Goal: Check status: Check status

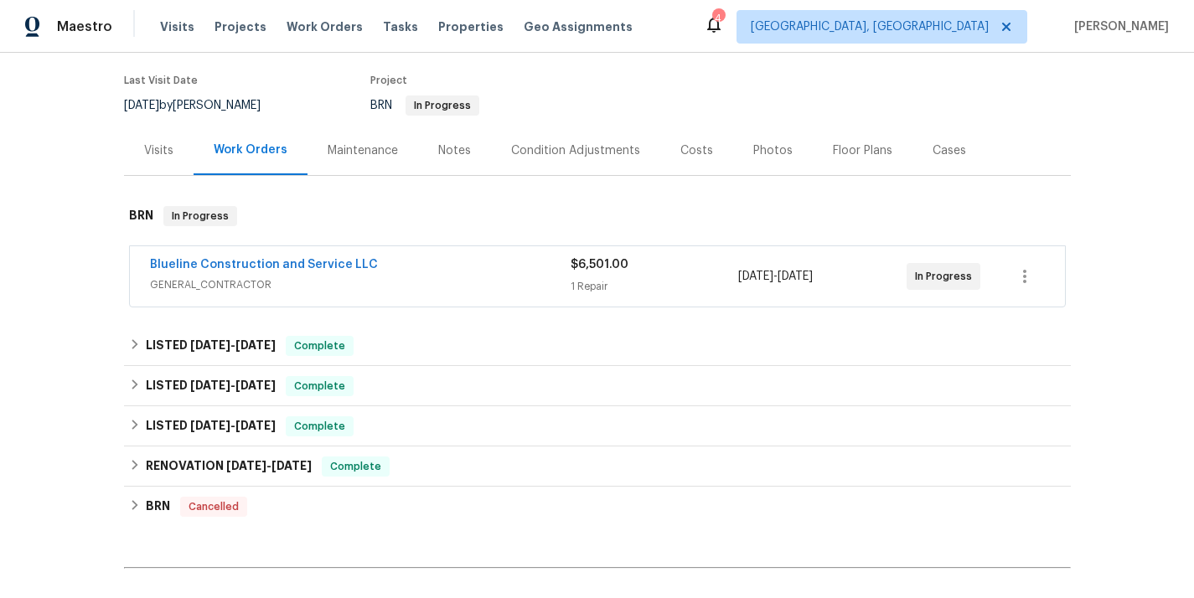
scroll to position [140, 0]
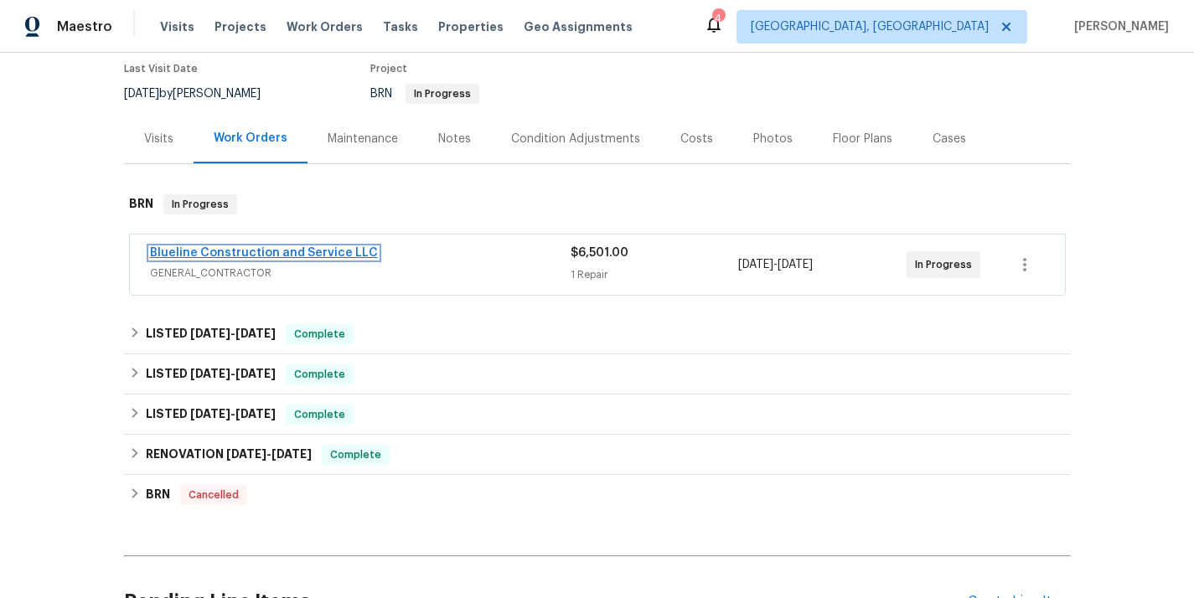
click at [292, 247] on link "Blueline Construction and Service LLC" at bounding box center [264, 253] width 228 height 12
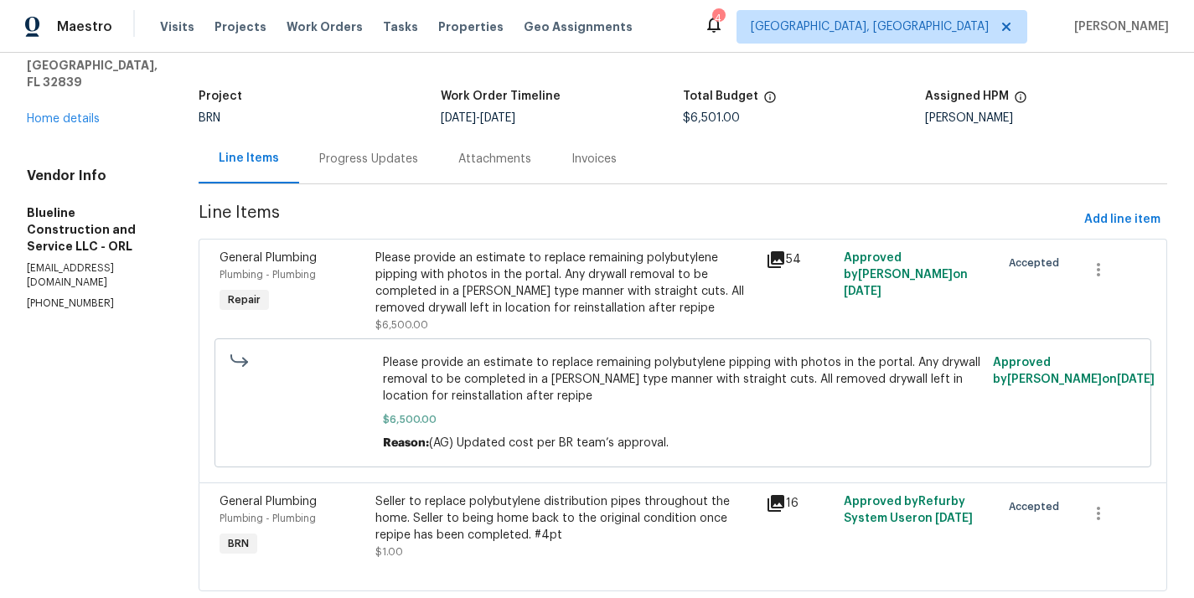
scroll to position [125, 0]
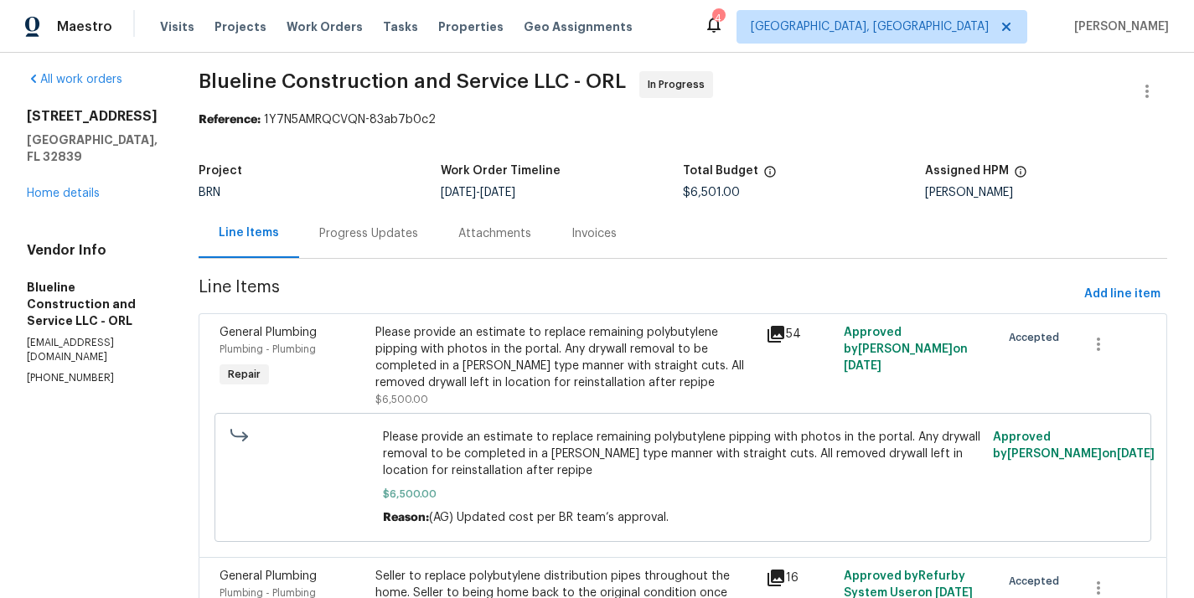
click at [389, 232] on div "Progress Updates" at bounding box center [368, 233] width 99 height 17
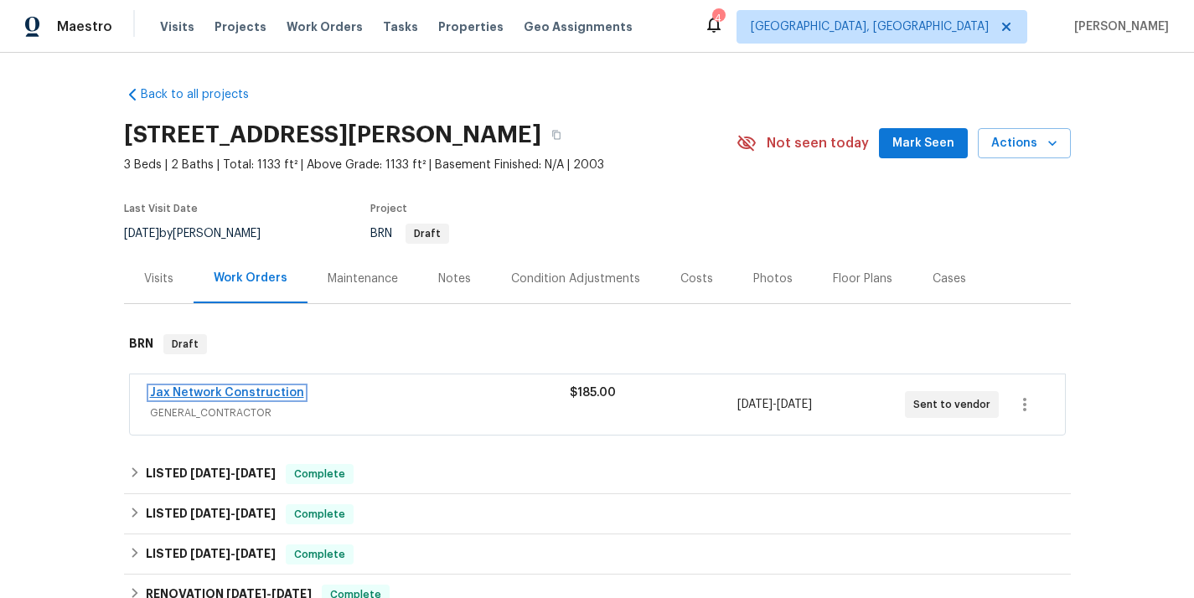
click at [219, 393] on link "Jax Network Construction" at bounding box center [227, 393] width 154 height 12
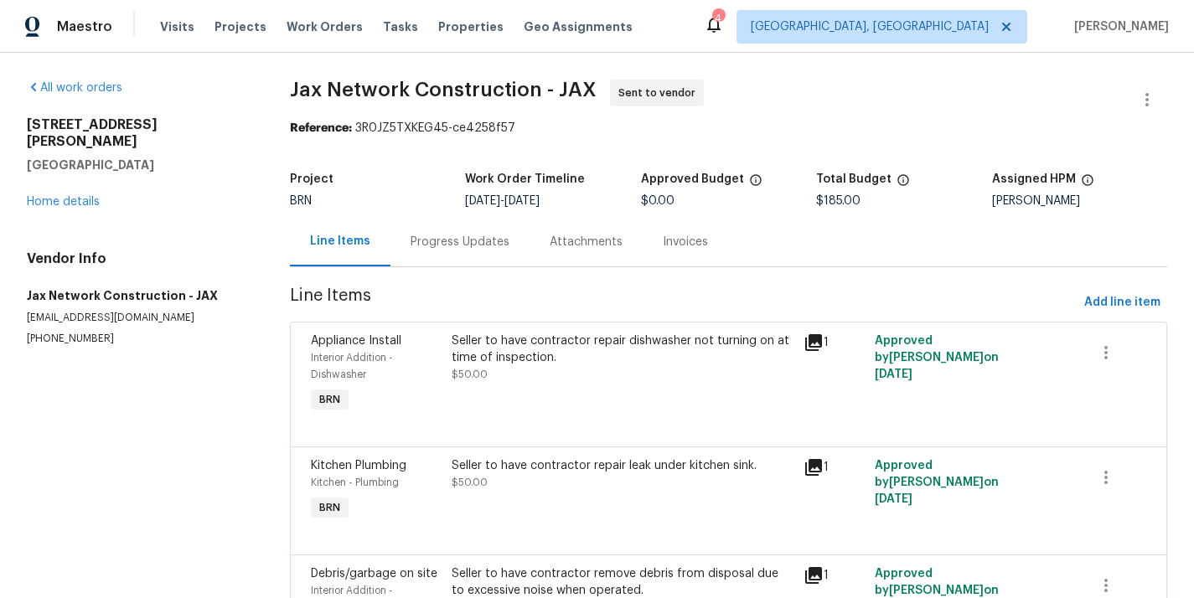
click at [468, 263] on div "Progress Updates" at bounding box center [460, 241] width 139 height 49
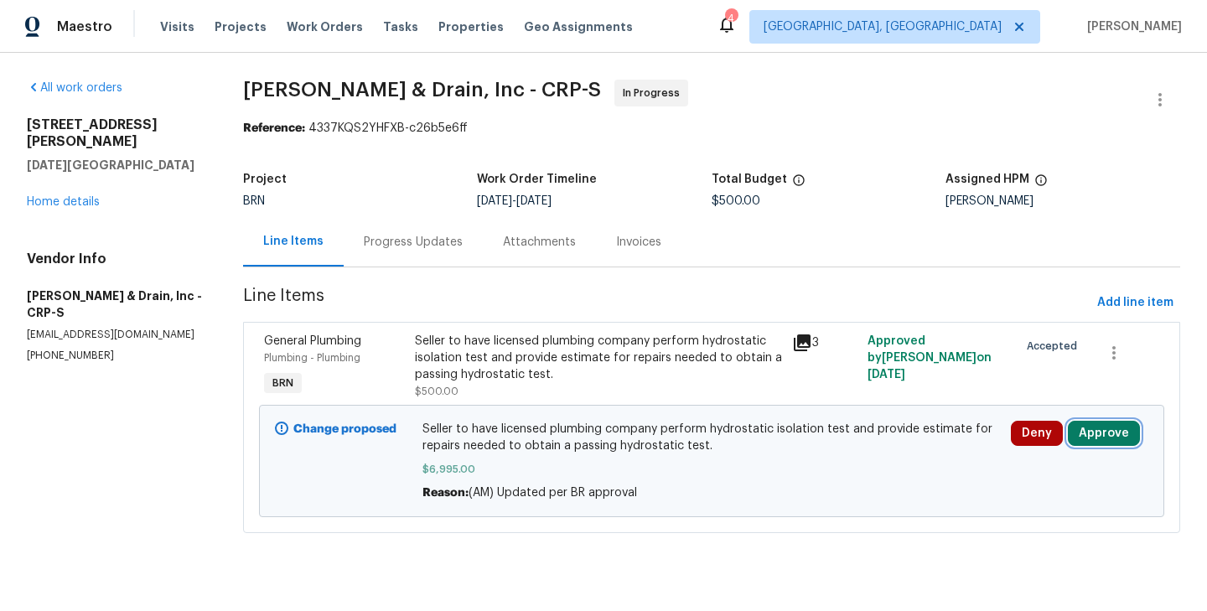
click at [1097, 432] on button "Approve" at bounding box center [1104, 433] width 72 height 25
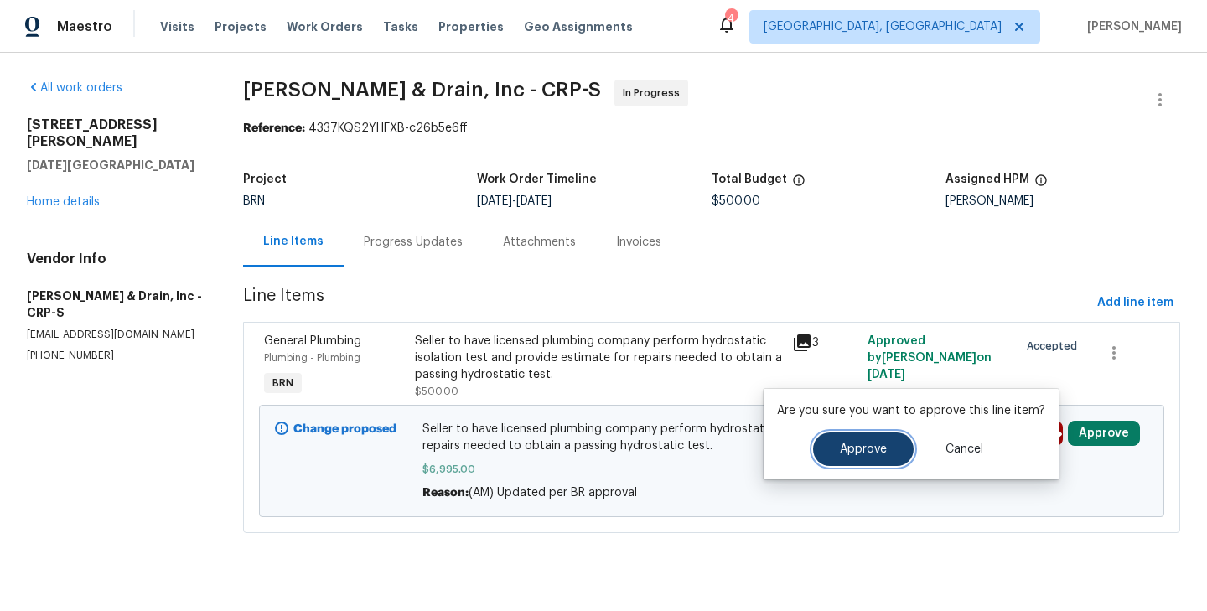
click at [874, 446] on span "Approve" at bounding box center [863, 449] width 47 height 13
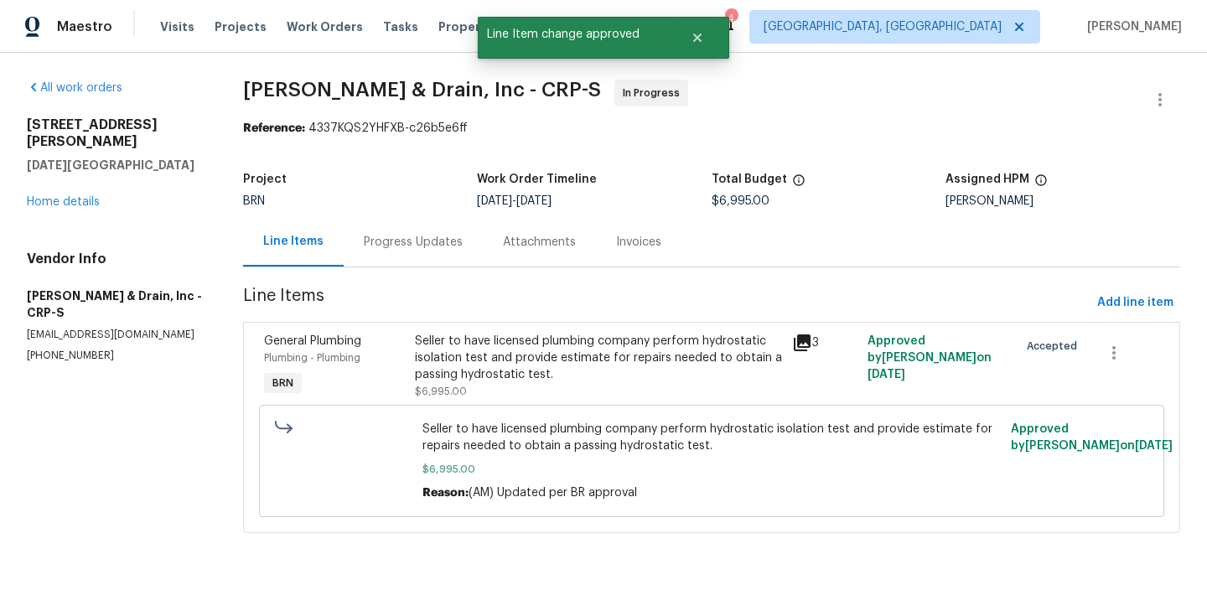
click at [167, 417] on section "All work orders 4506 Lamont St Corpus Christi, TX 78411 Home details Vendor Inf…" at bounding box center [115, 317] width 176 height 474
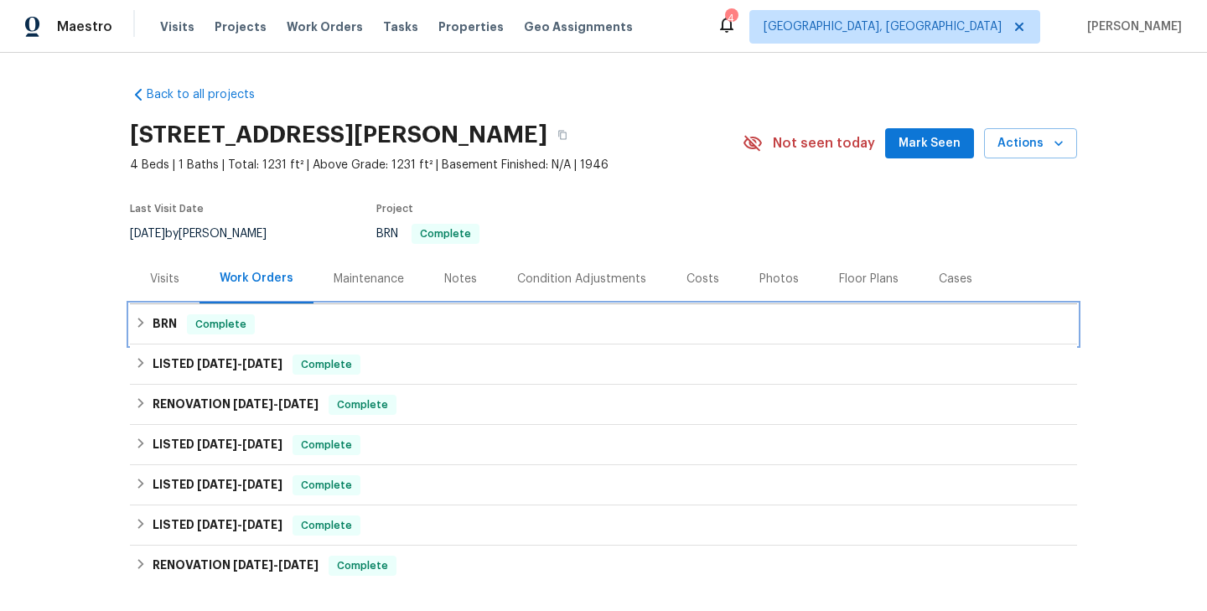
click at [323, 327] on div "BRN Complete" at bounding box center [603, 324] width 937 height 20
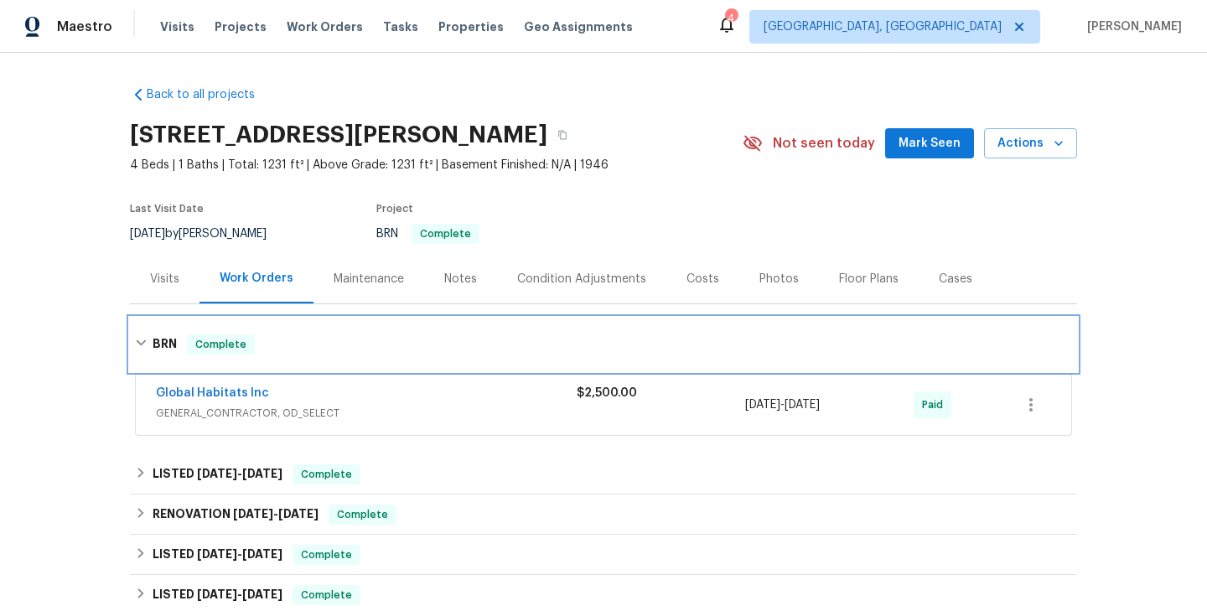
scroll to position [55, 0]
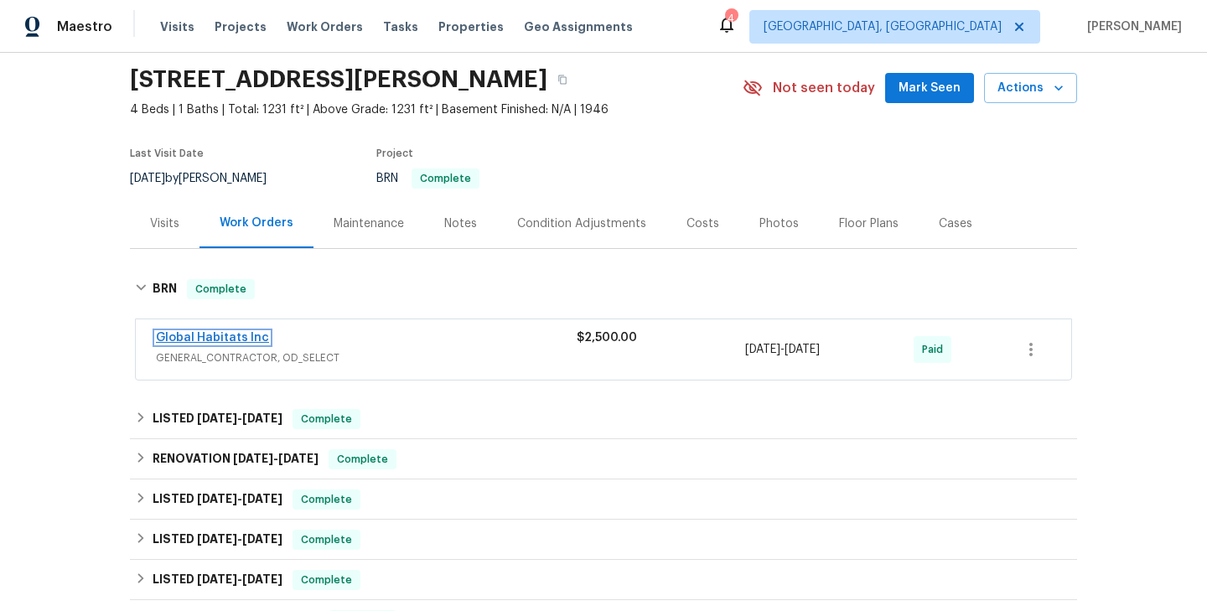
click at [215, 338] on link "Global Habitats Inc" at bounding box center [212, 338] width 113 height 12
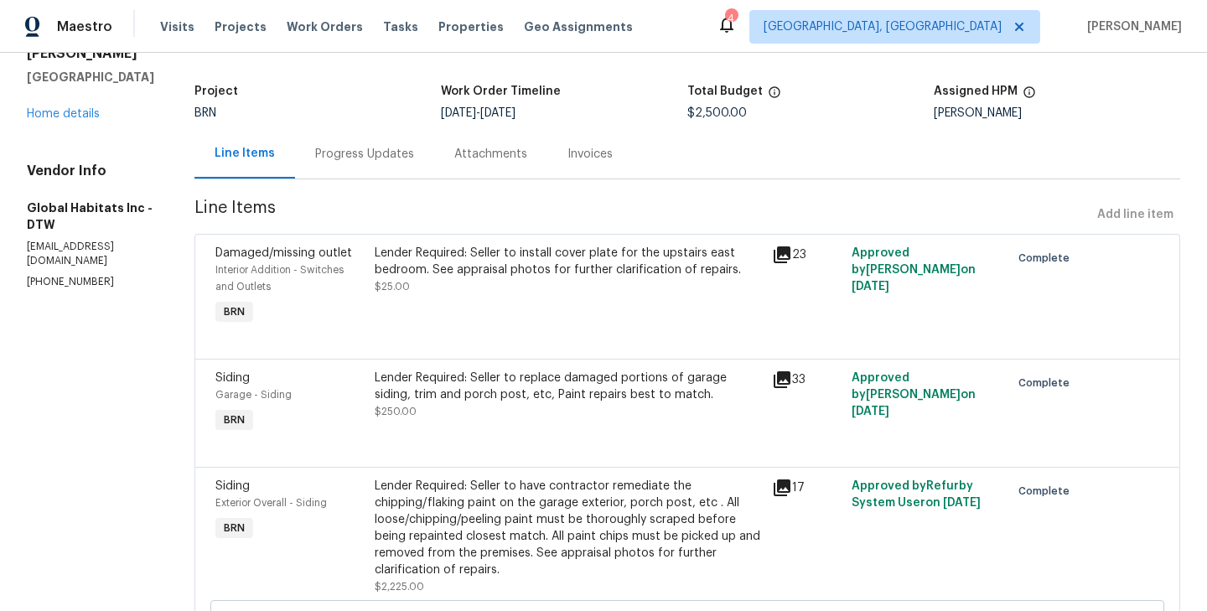
click at [371, 143] on div "Progress Updates" at bounding box center [364, 153] width 139 height 49
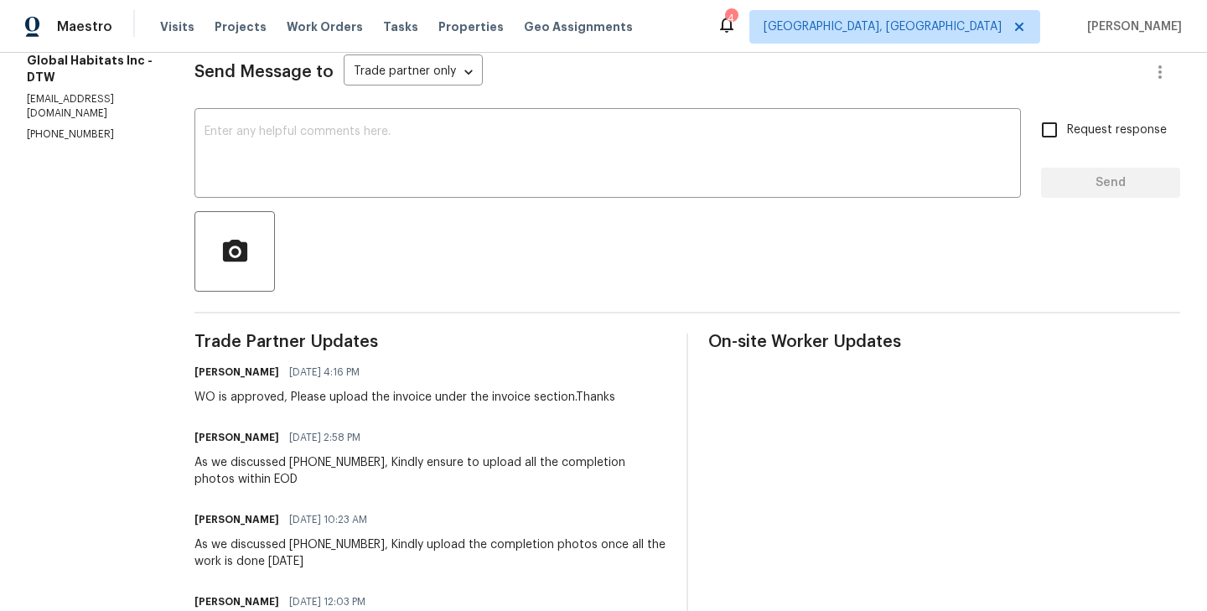
scroll to position [215, 0]
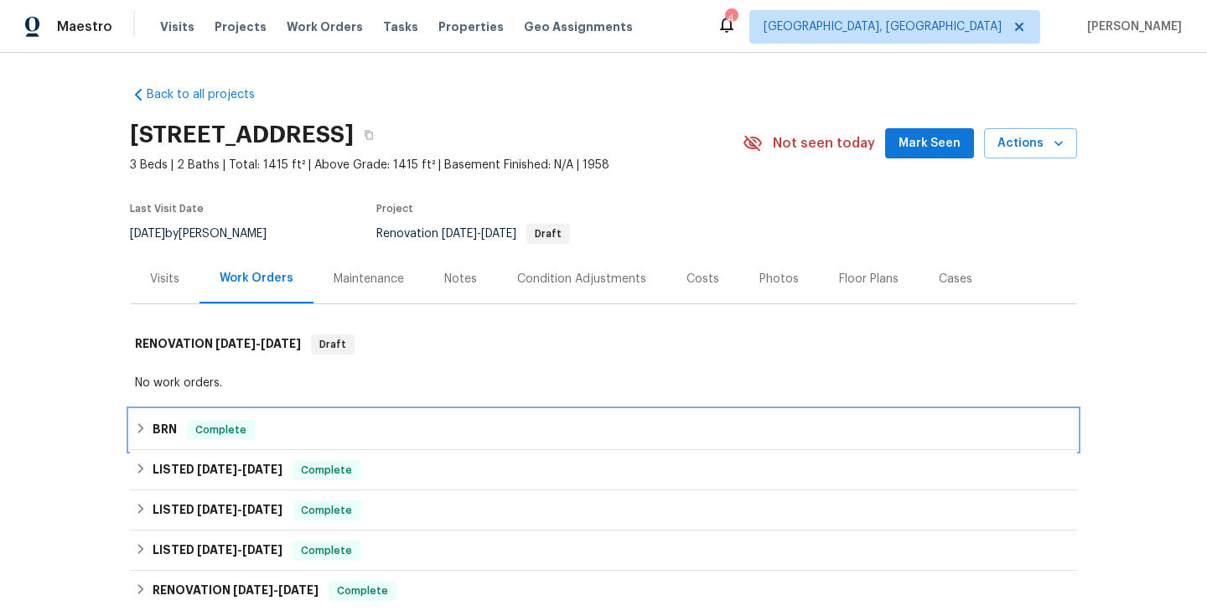
click at [334, 442] on div "BRN Complete" at bounding box center [603, 430] width 947 height 40
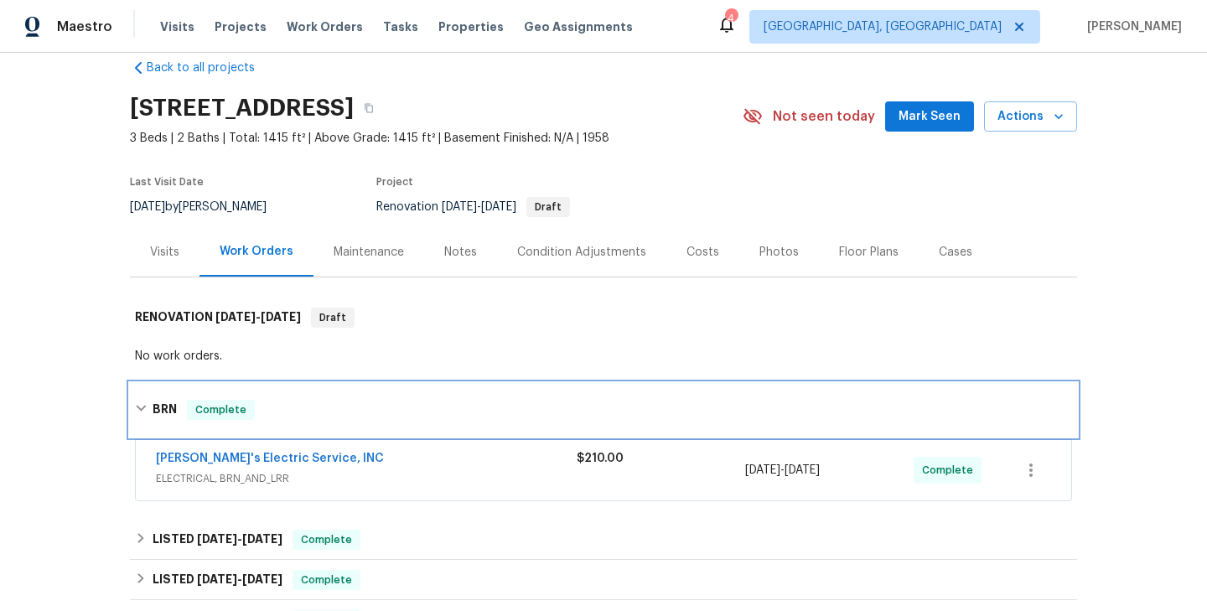
scroll to position [80, 0]
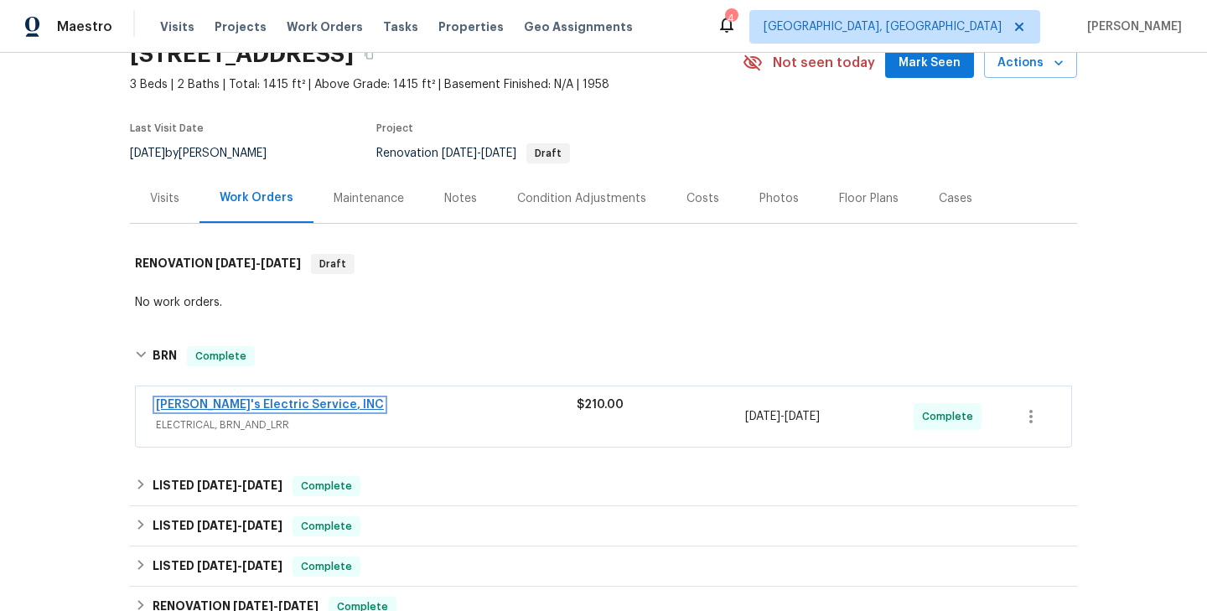
click at [259, 400] on link "Jack's Electric Service, INC" at bounding box center [270, 405] width 228 height 12
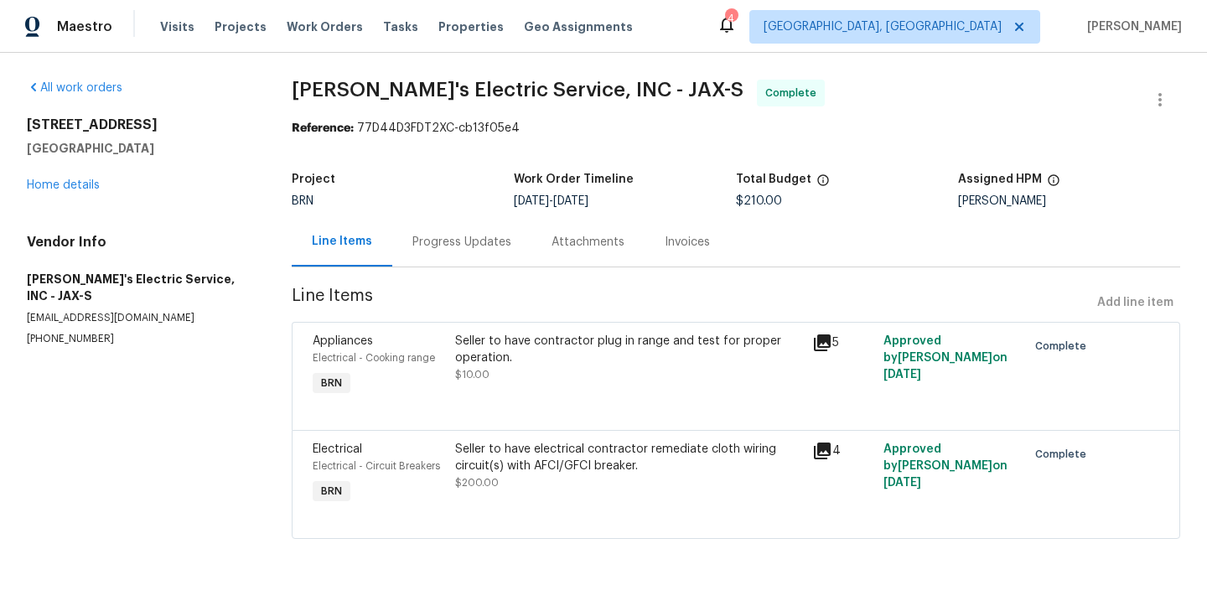
click at [455, 368] on div "Seller to have contractor plug in range and test for proper operation. $10.00" at bounding box center [628, 358] width 347 height 50
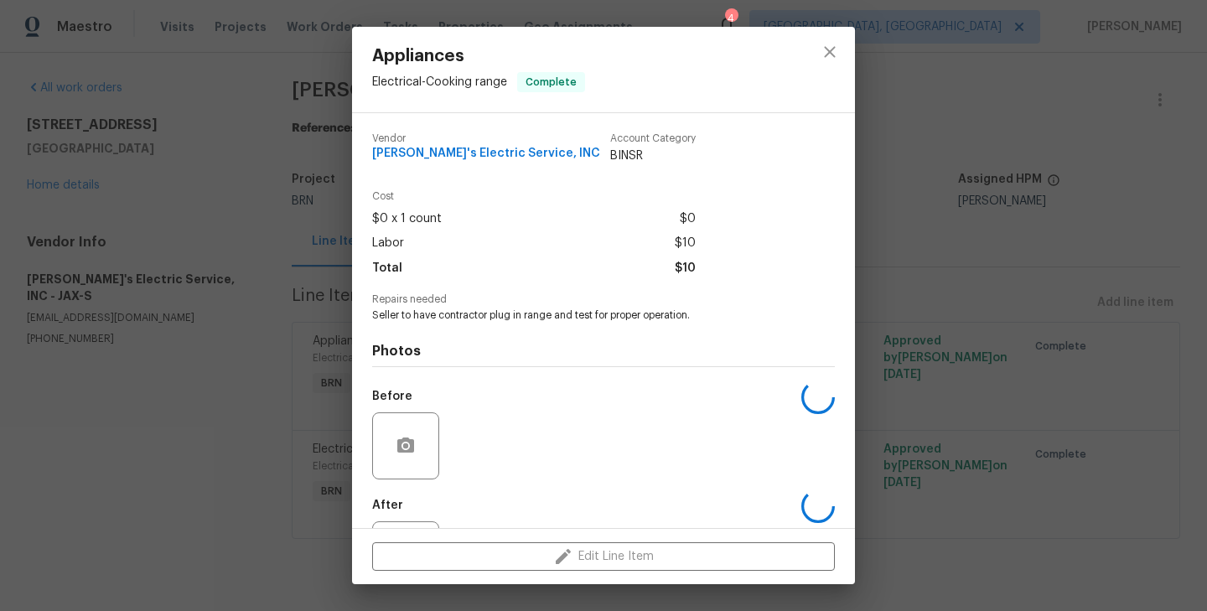
scroll to position [77, 0]
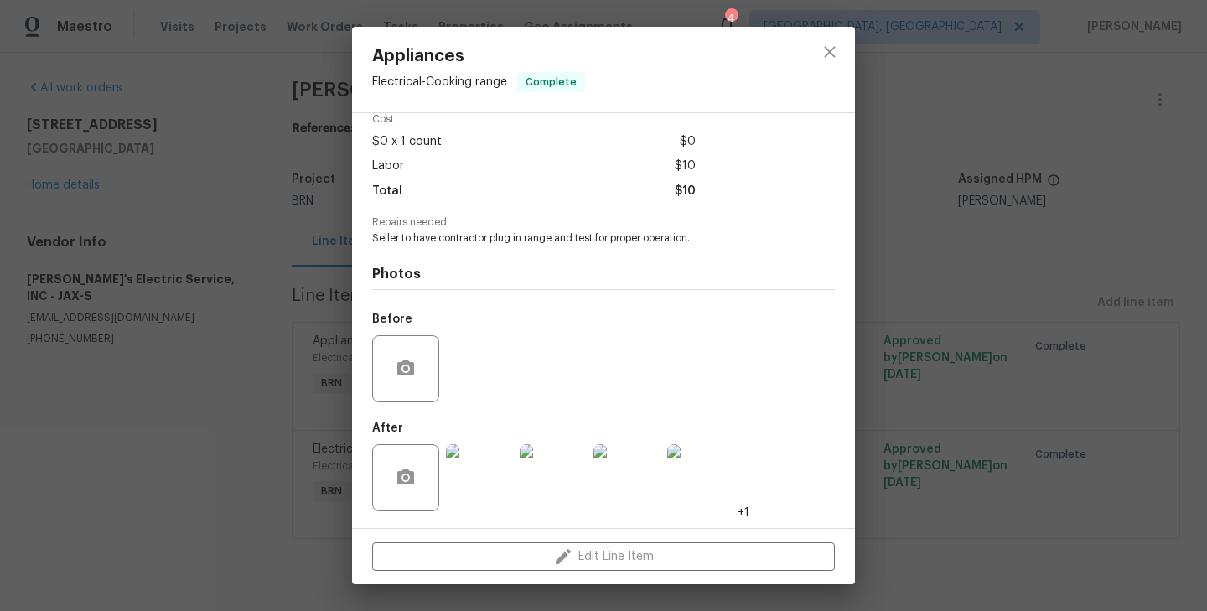
click at [453, 465] on img at bounding box center [479, 477] width 67 height 67
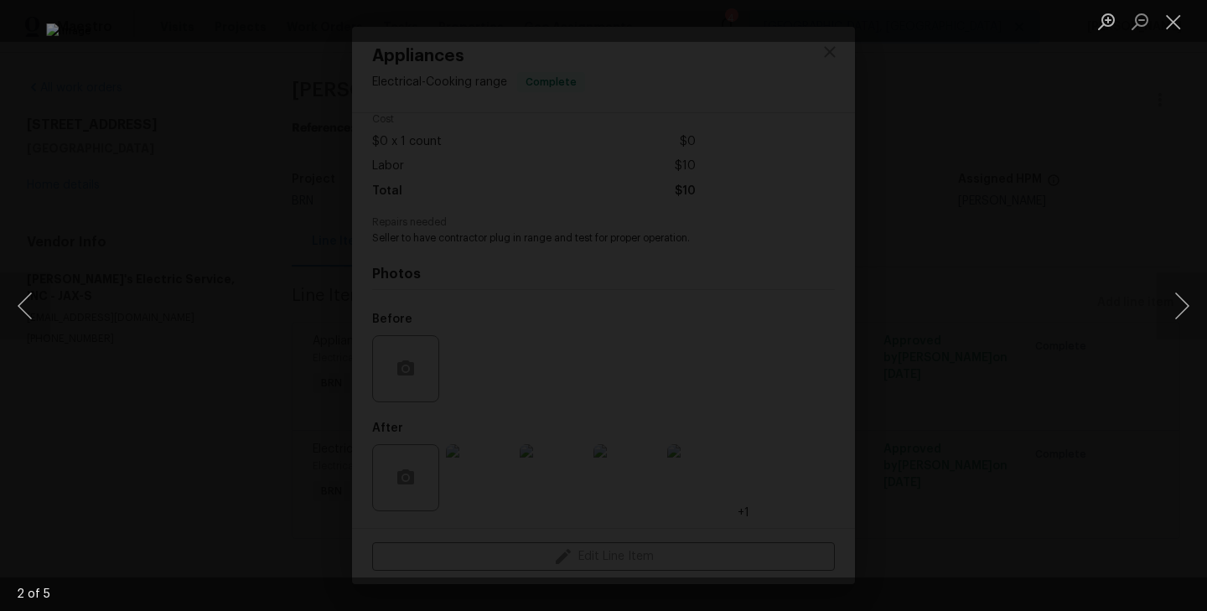
click at [122, 302] on div "Lightbox" at bounding box center [603, 305] width 1207 height 611
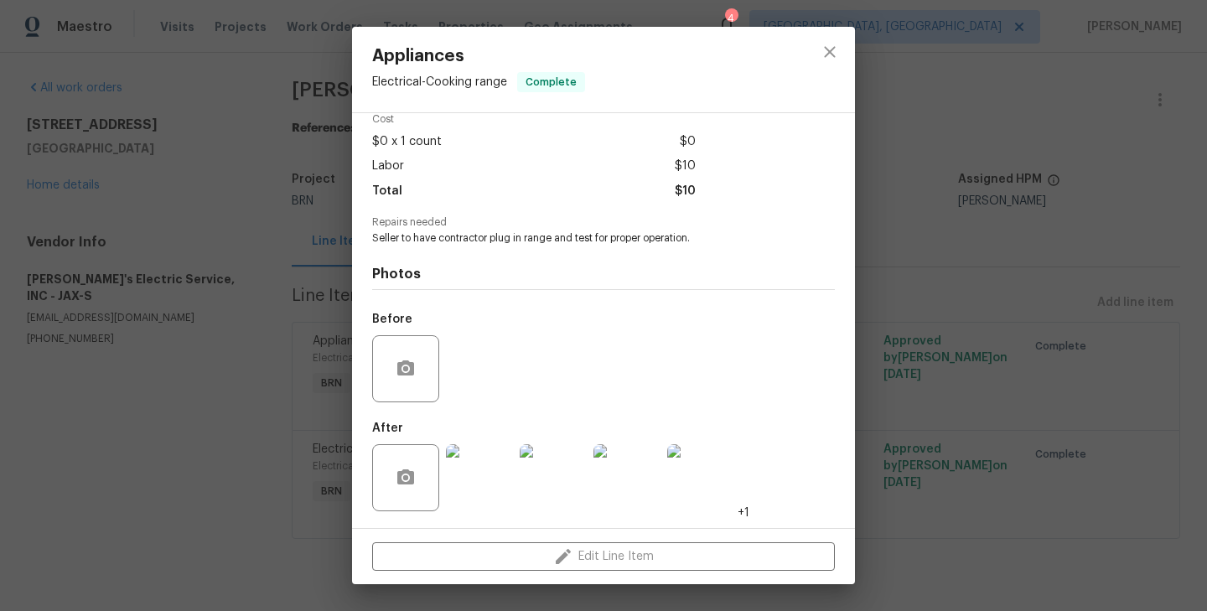
click at [474, 465] on img at bounding box center [479, 477] width 67 height 67
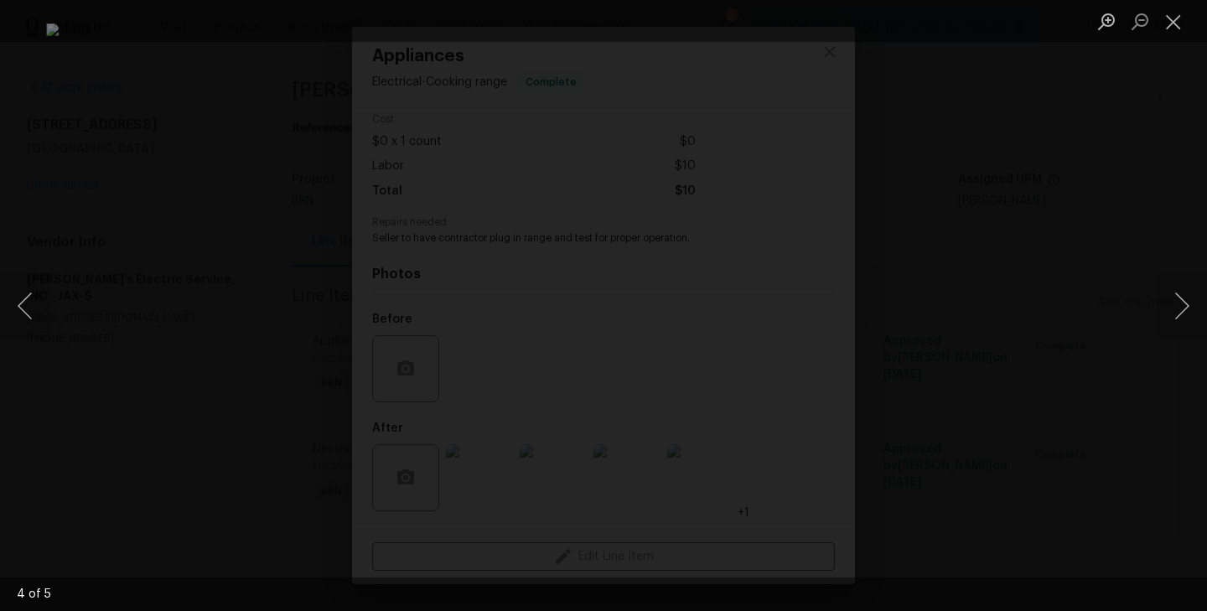
click at [117, 272] on div "Lightbox" at bounding box center [603, 305] width 1207 height 611
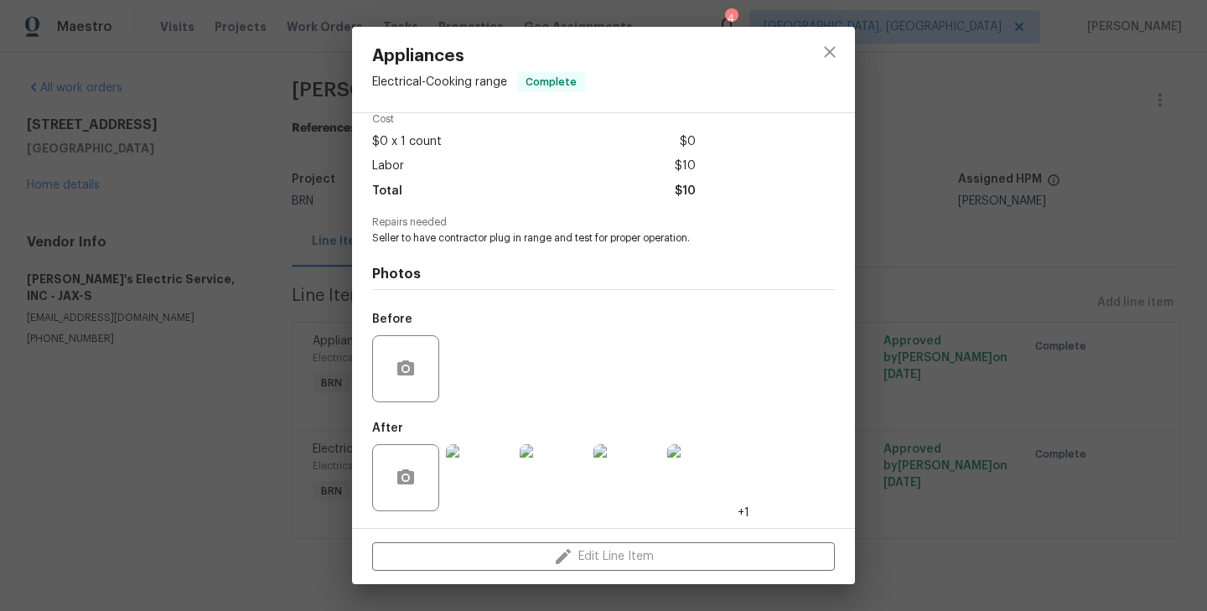
click at [129, 390] on div "Appliances Electrical - Cooking range Complete Vendor Jack's Electric Service, …" at bounding box center [603, 305] width 1207 height 611
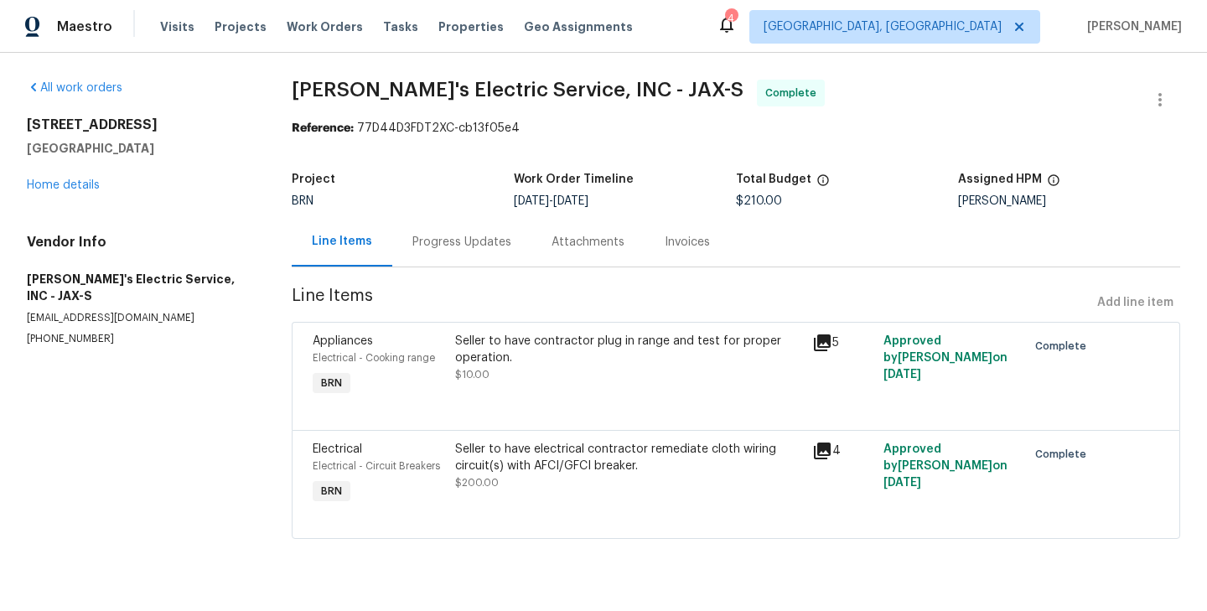
click at [433, 466] on span "Electrical - Circuit Breakers" at bounding box center [376, 466] width 127 height 10
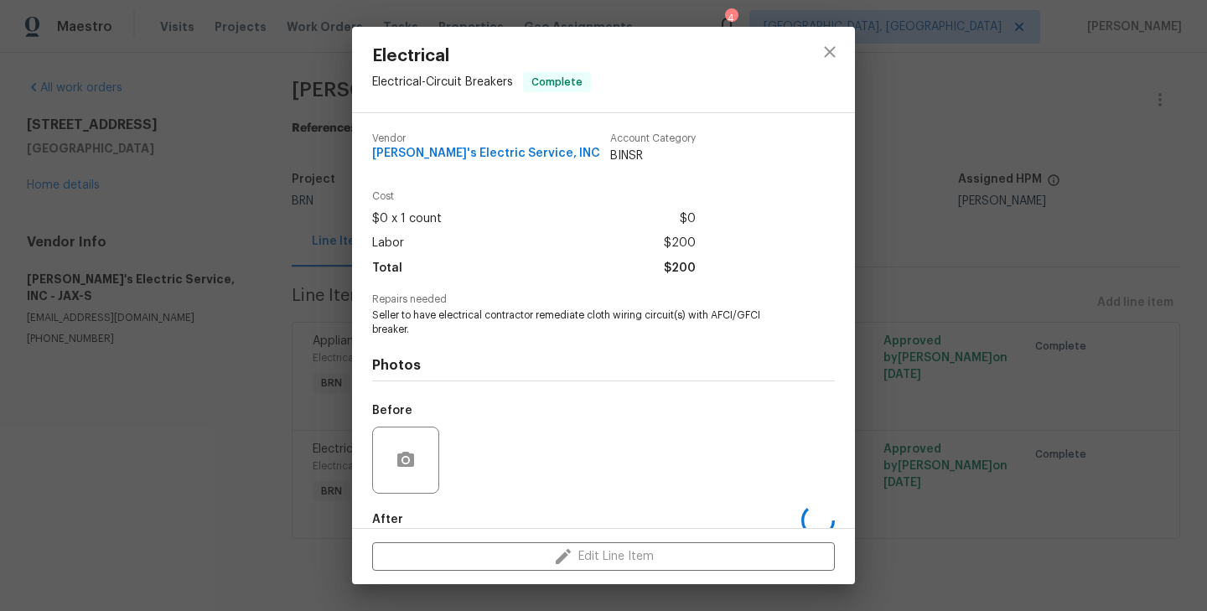
scroll to position [91, 0]
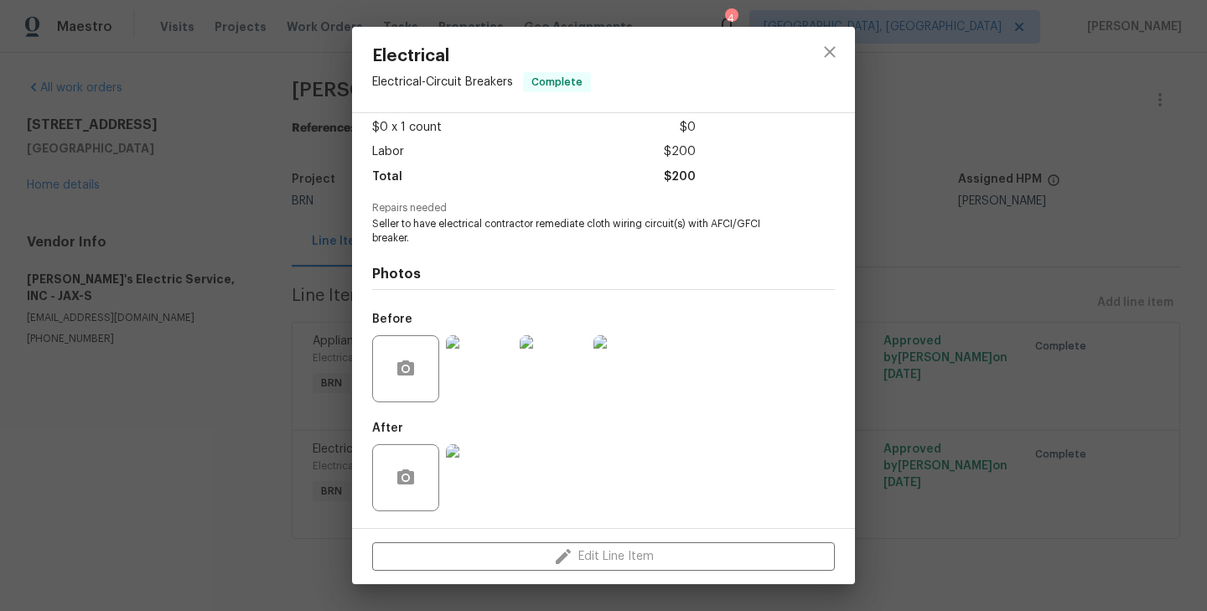
click at [470, 370] on img at bounding box center [479, 368] width 67 height 67
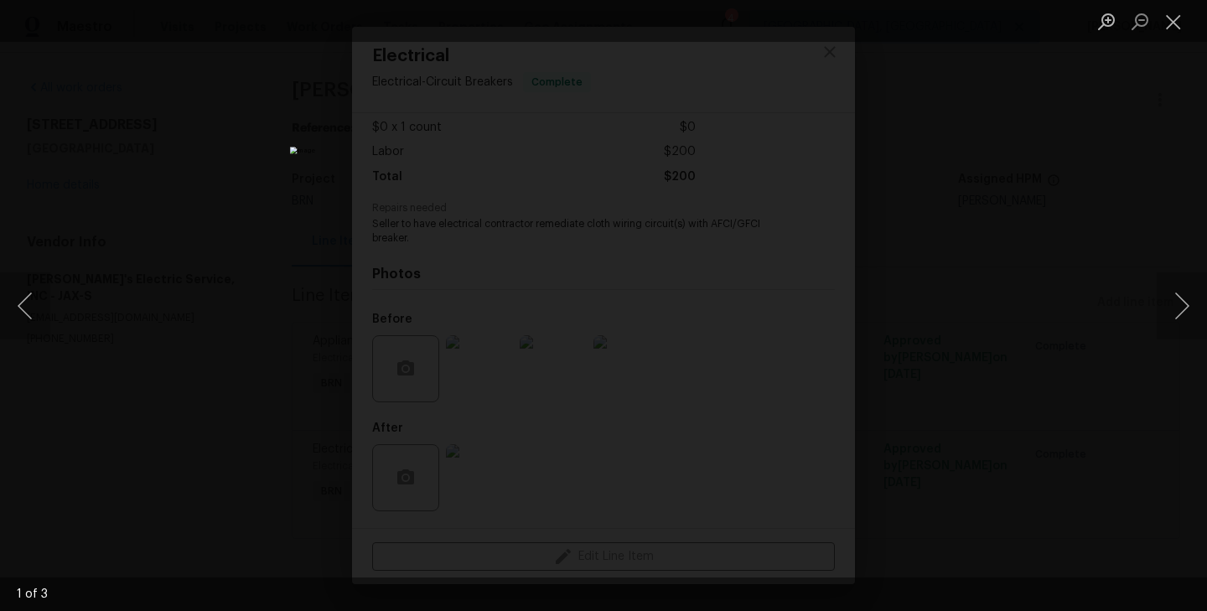
click at [306, 348] on div "Lightbox" at bounding box center [603, 305] width 1207 height 611
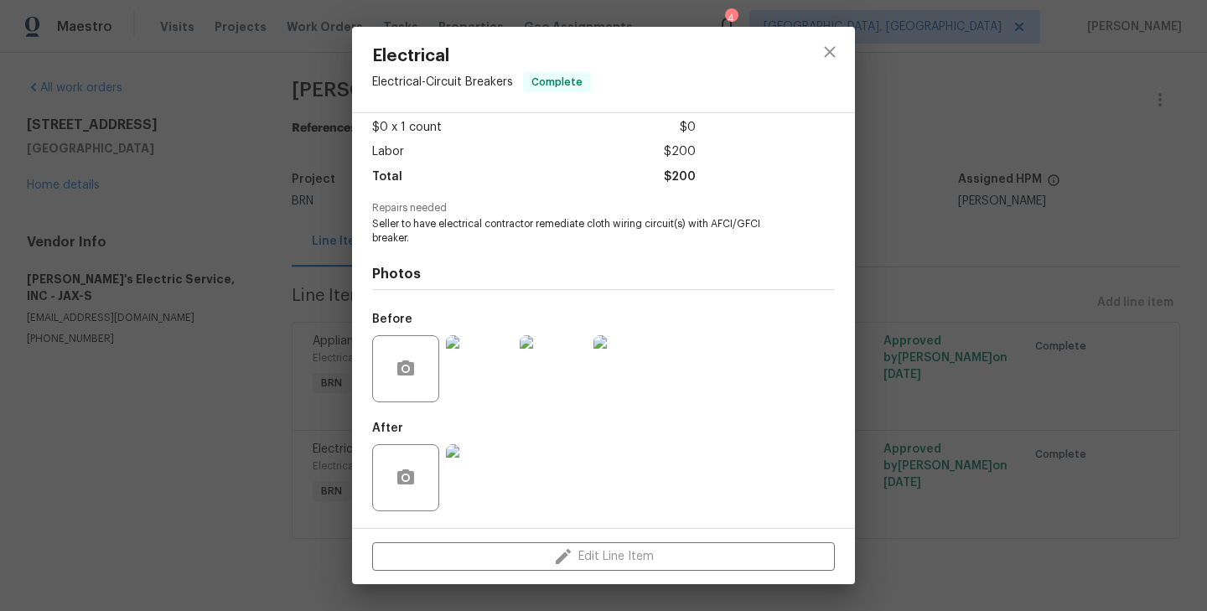
click at [489, 486] on img at bounding box center [479, 477] width 67 height 67
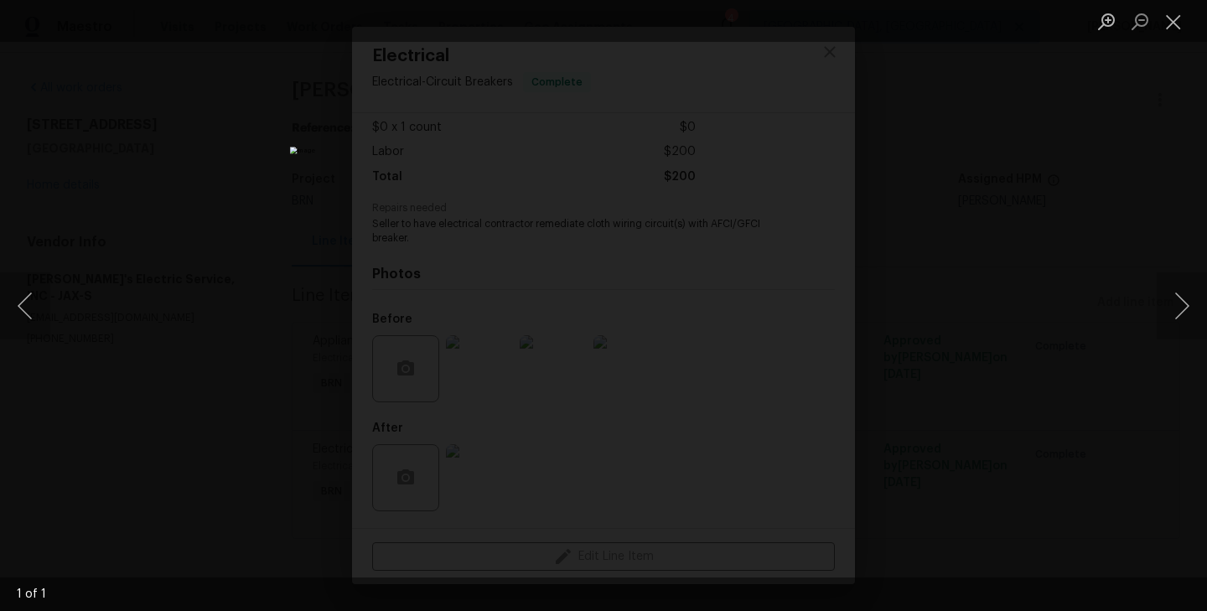
click at [183, 306] on div "Lightbox" at bounding box center [603, 305] width 1207 height 611
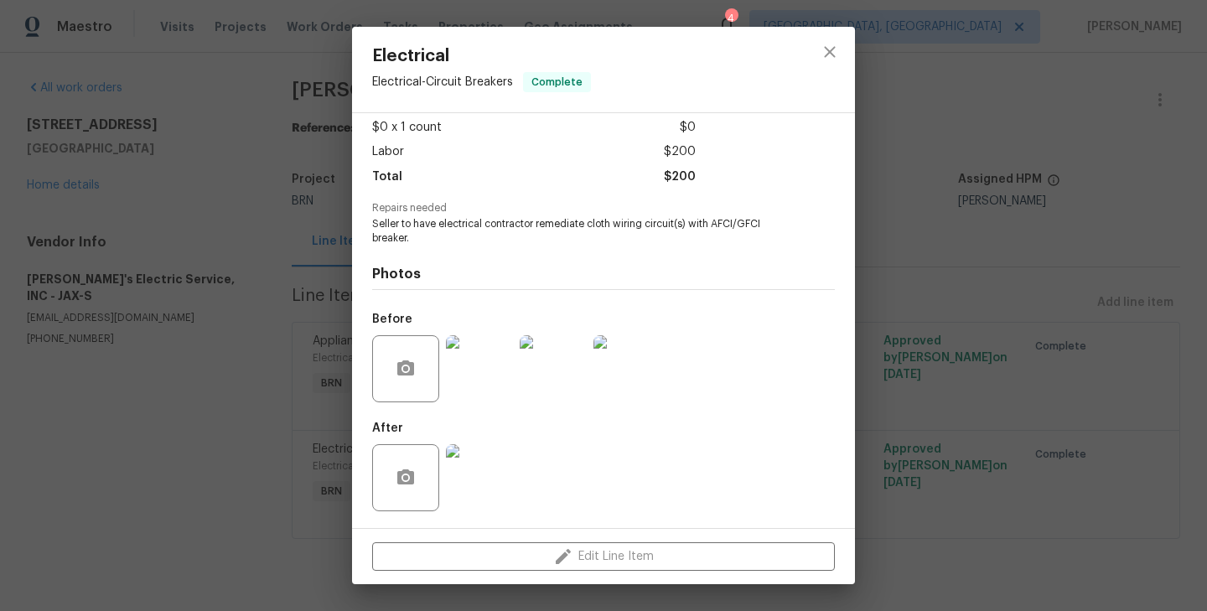
click at [198, 232] on div "Electrical Electrical - Circuit Breakers Complete Vendor Jack's Electric Servic…" at bounding box center [603, 305] width 1207 height 611
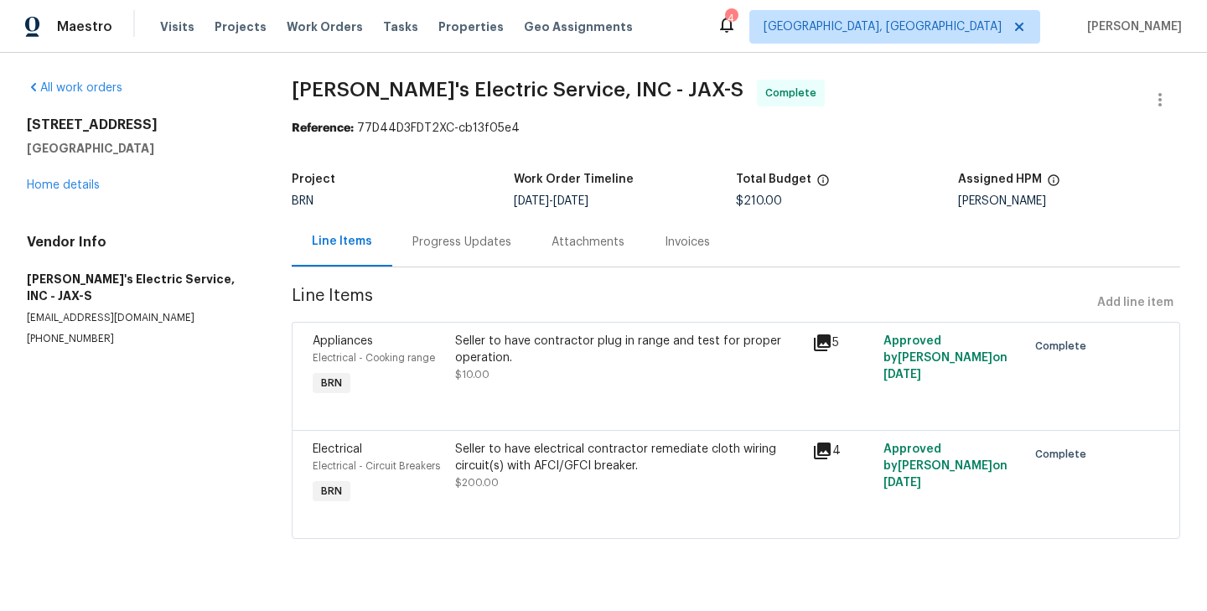
click at [451, 235] on div "Progress Updates" at bounding box center [461, 242] width 99 height 17
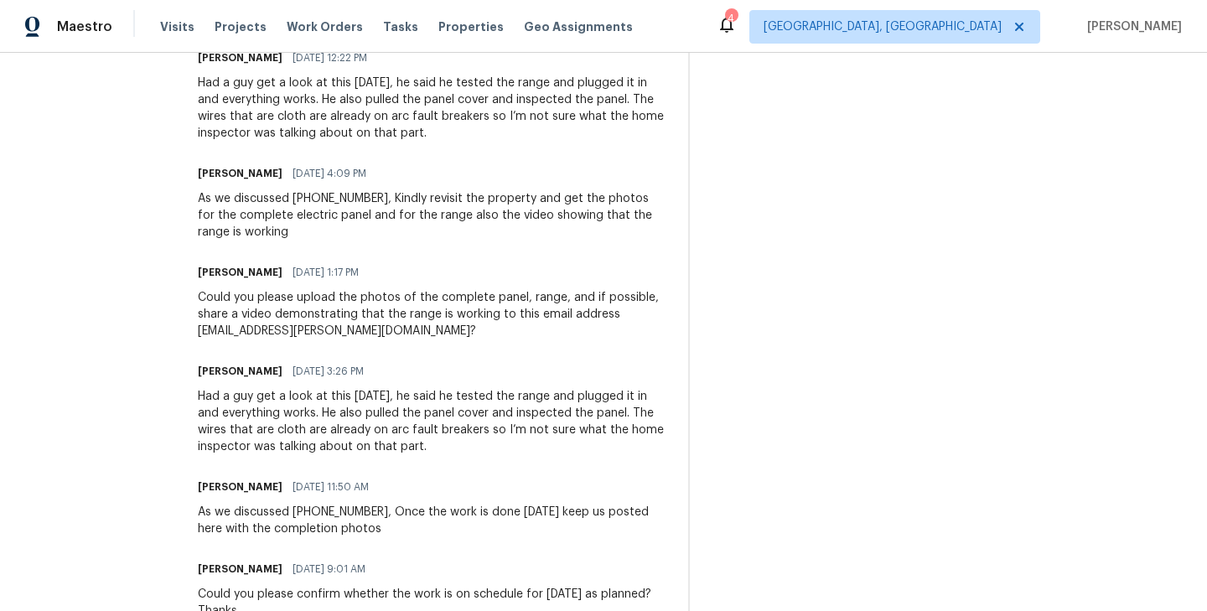
scroll to position [1534, 0]
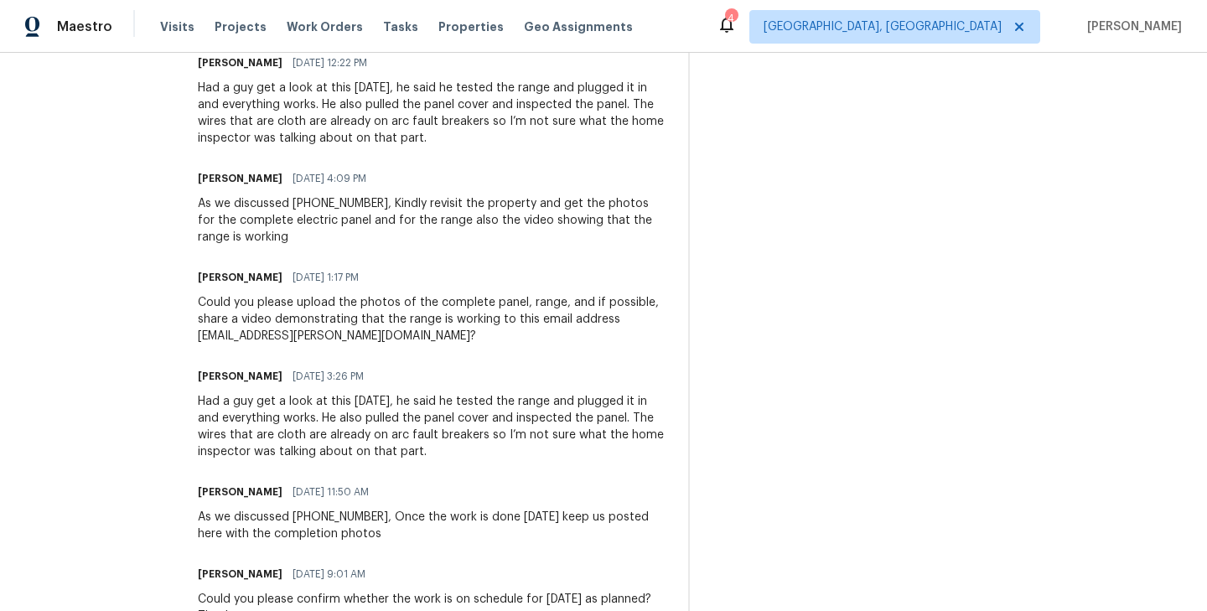
click at [324, 427] on div "Had a guy get a look at this today, he said he tested the range and plugged it …" at bounding box center [433, 426] width 470 height 67
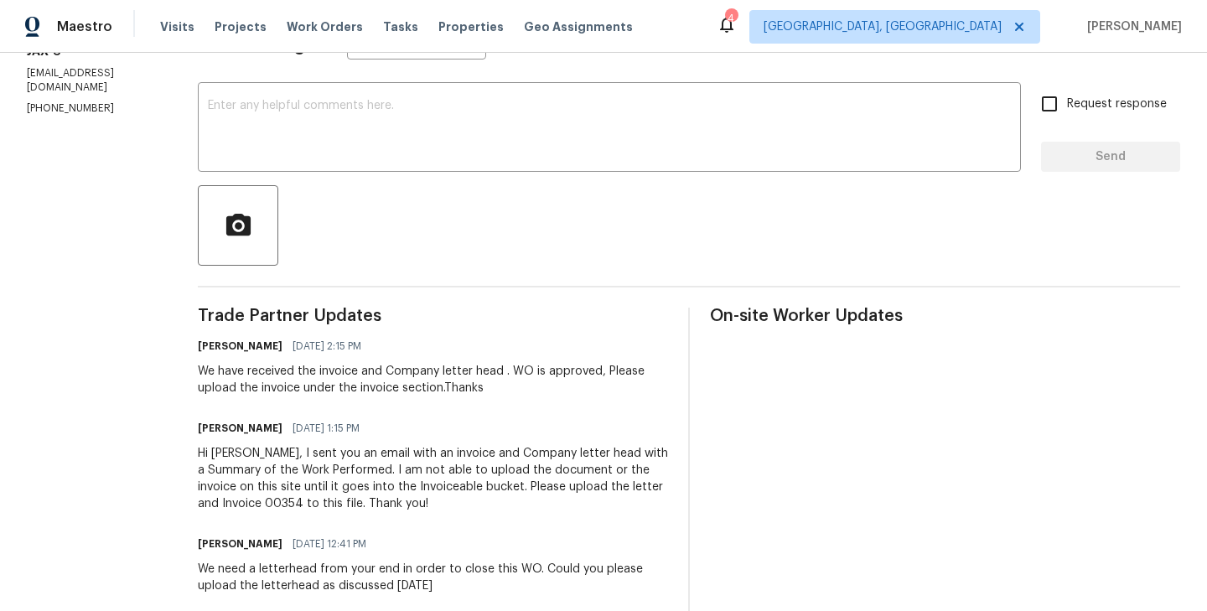
scroll to position [266, 0]
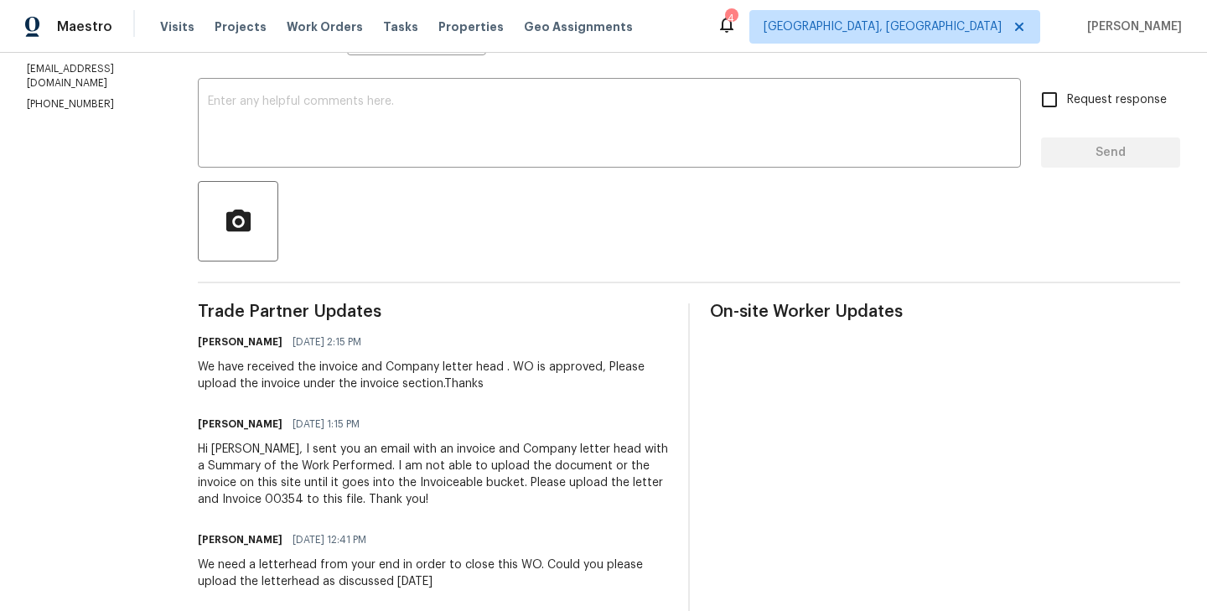
click at [339, 386] on div "We have received the invoice and Company letter head . WO is approved, Please u…" at bounding box center [433, 376] width 470 height 34
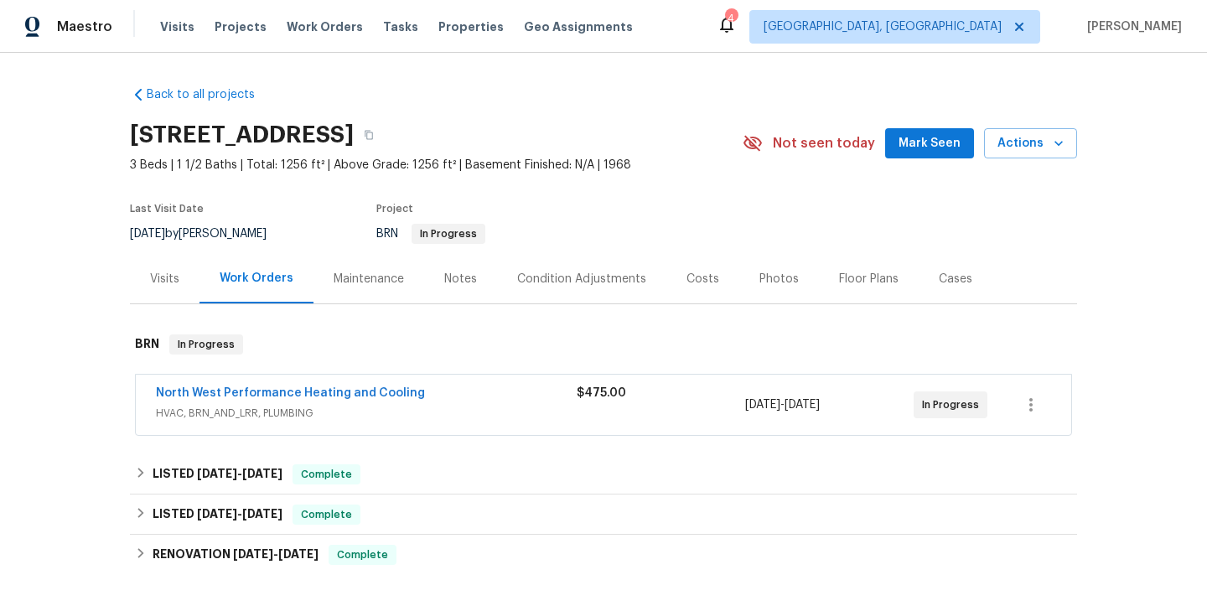
scroll to position [113, 0]
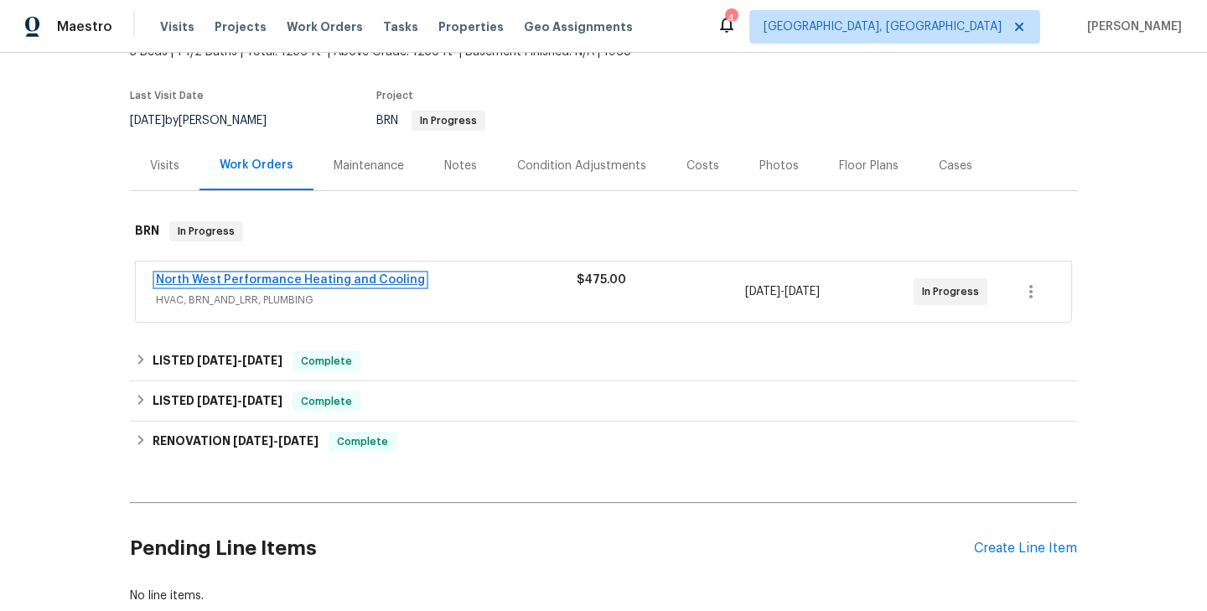
click at [299, 280] on link "North West Performance Heating and Cooling" at bounding box center [290, 280] width 269 height 12
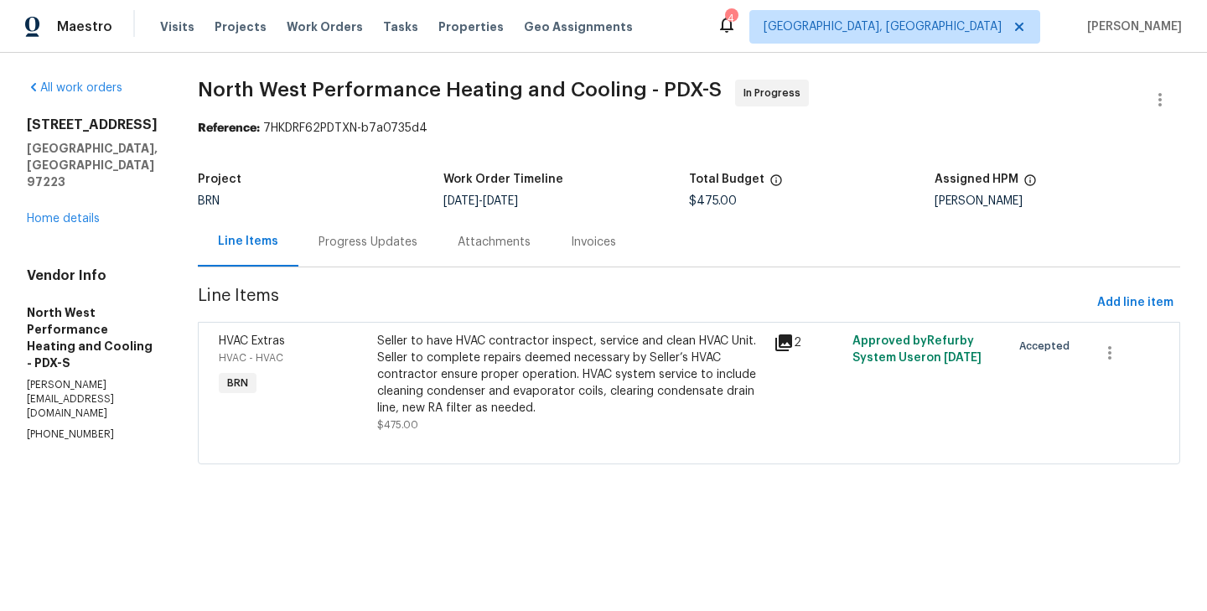
click at [372, 390] on div "HVAC Extras HVAC - HVAC BRN" at bounding box center [293, 383] width 158 height 111
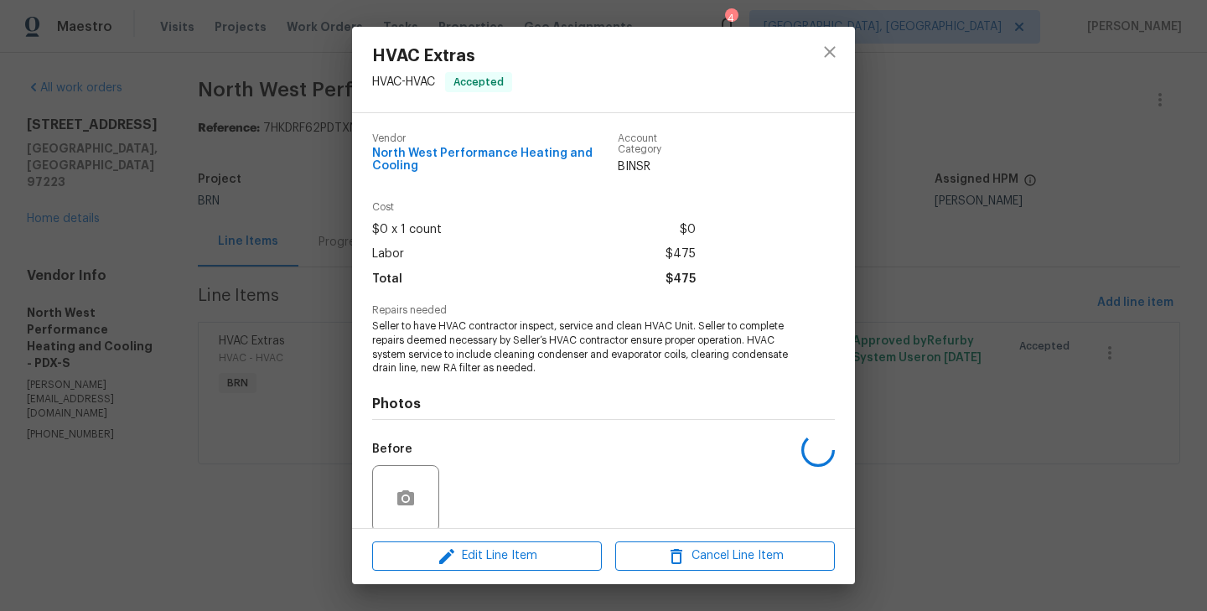
scroll to position [130, 0]
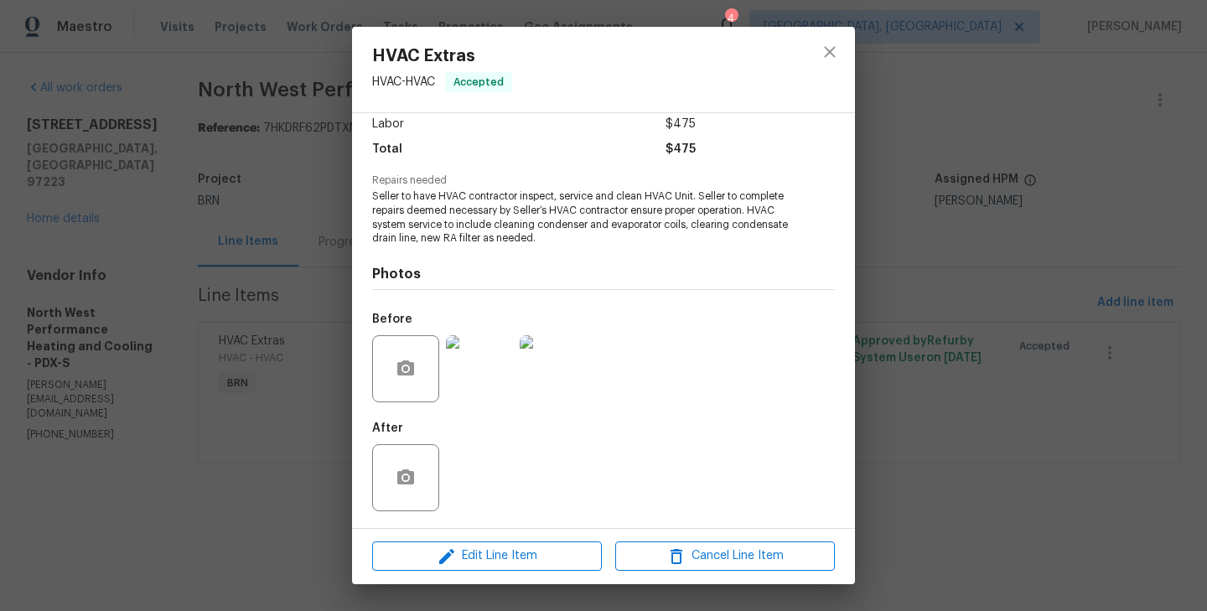
click at [200, 400] on div "HVAC Extras HVAC - HVAC Accepted Vendor North West Performance Heating and Cool…" at bounding box center [603, 305] width 1207 height 611
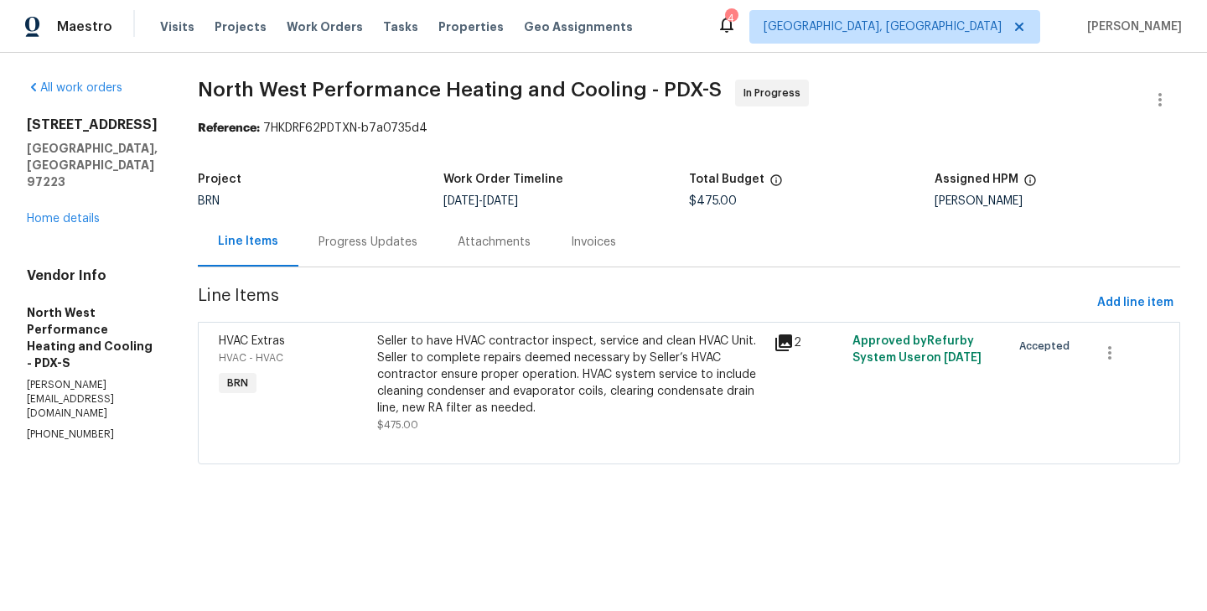
click at [369, 255] on div "Progress Updates" at bounding box center [367, 241] width 139 height 49
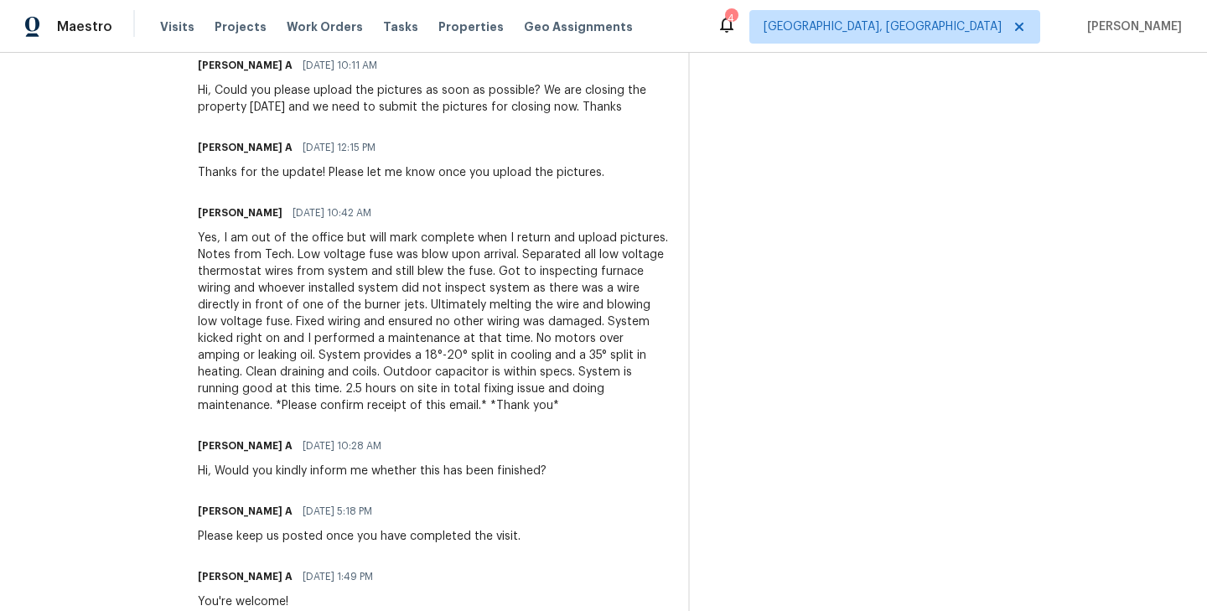
scroll to position [687, 0]
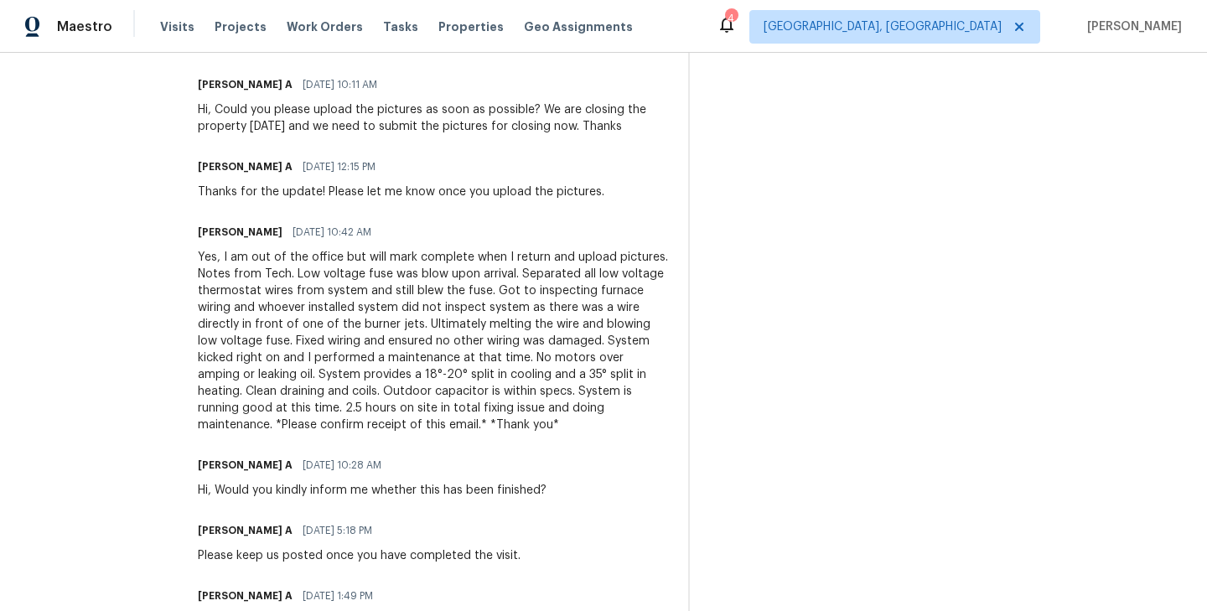
click at [483, 357] on div "Yes, I am out of the office but will mark complete when I return and upload pic…" at bounding box center [433, 341] width 470 height 184
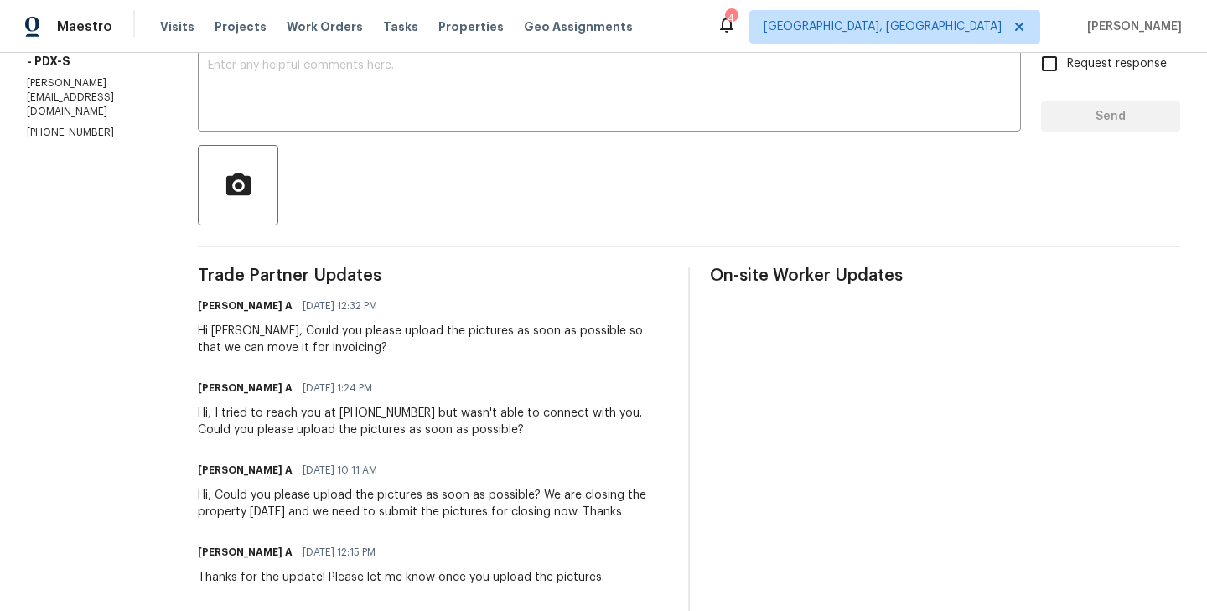
scroll to position [300, 0]
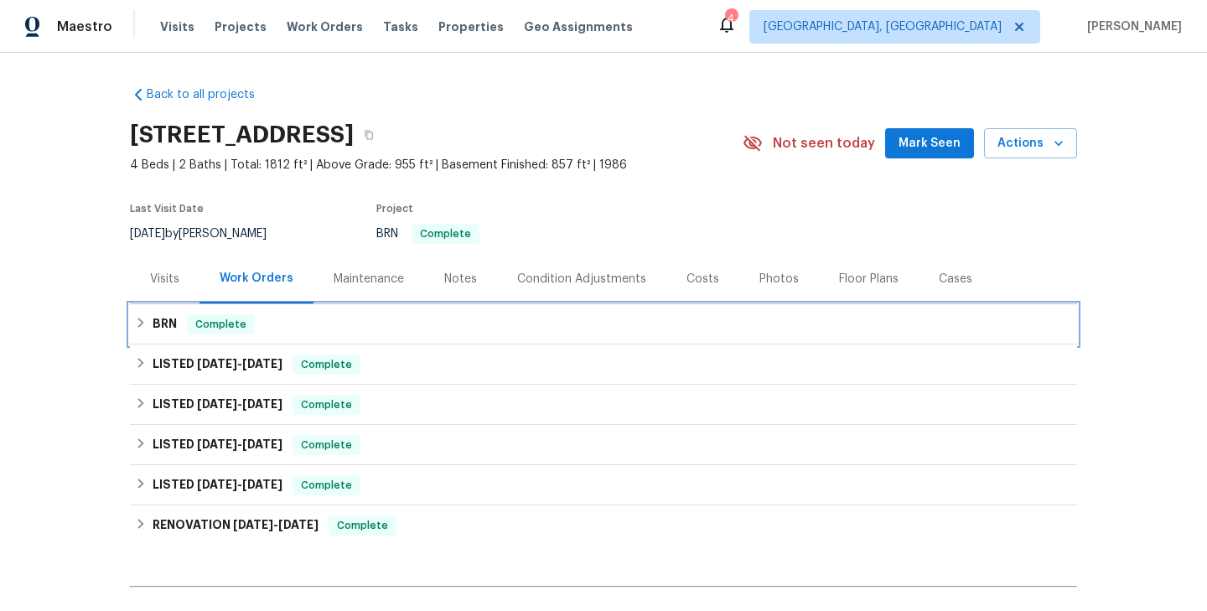
click at [322, 334] on div "BRN Complete" at bounding box center [603, 324] width 947 height 40
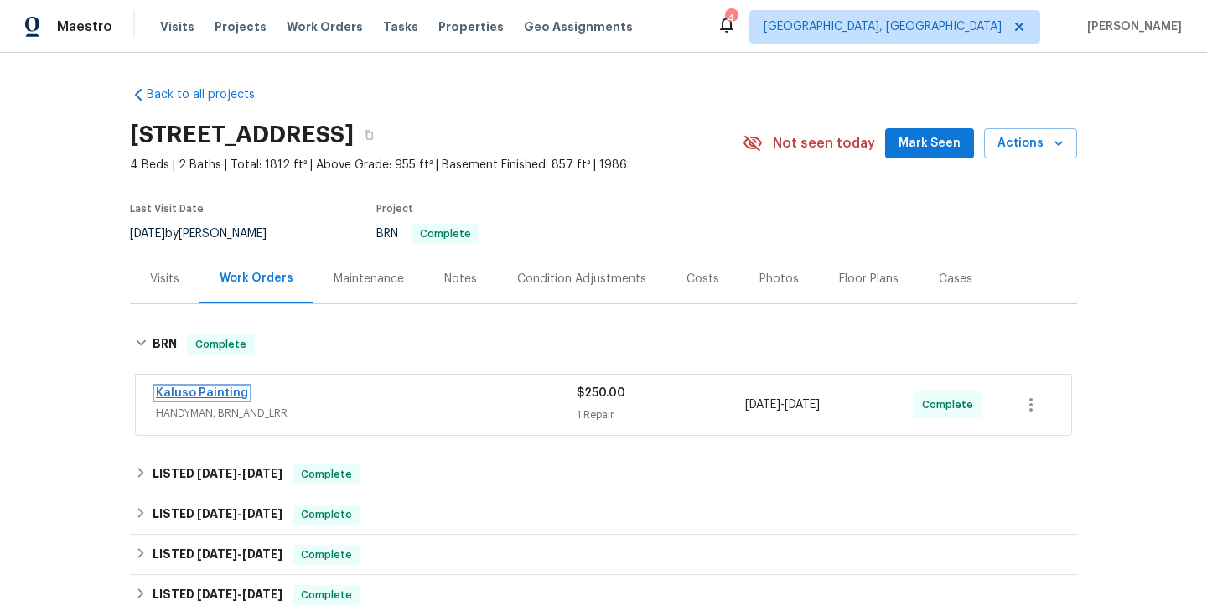
click at [225, 391] on link "Kaluso Painting" at bounding box center [202, 393] width 92 height 12
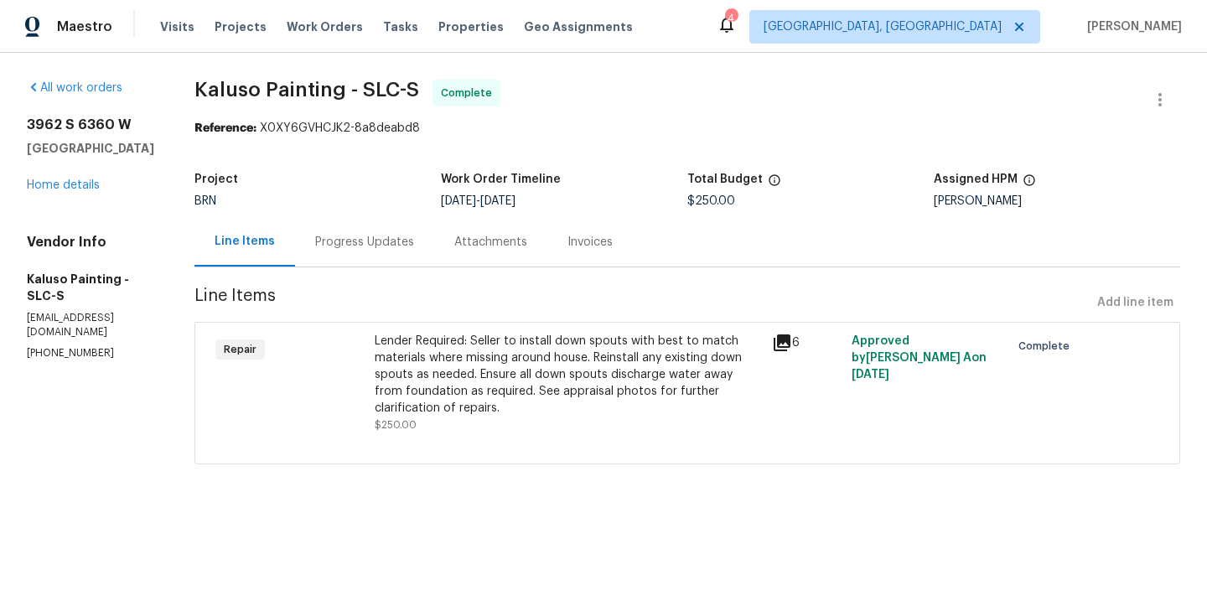
click at [391, 370] on div "Lender Required: Seller to install down spouts with best to match materials whe…" at bounding box center [568, 375] width 387 height 84
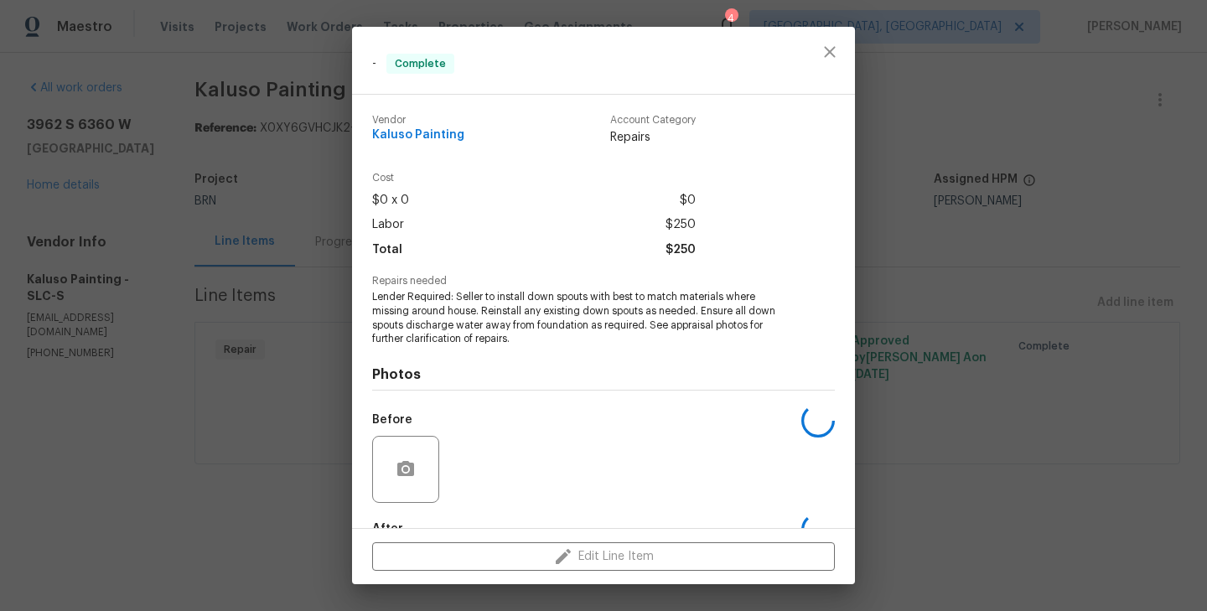
scroll to position [101, 0]
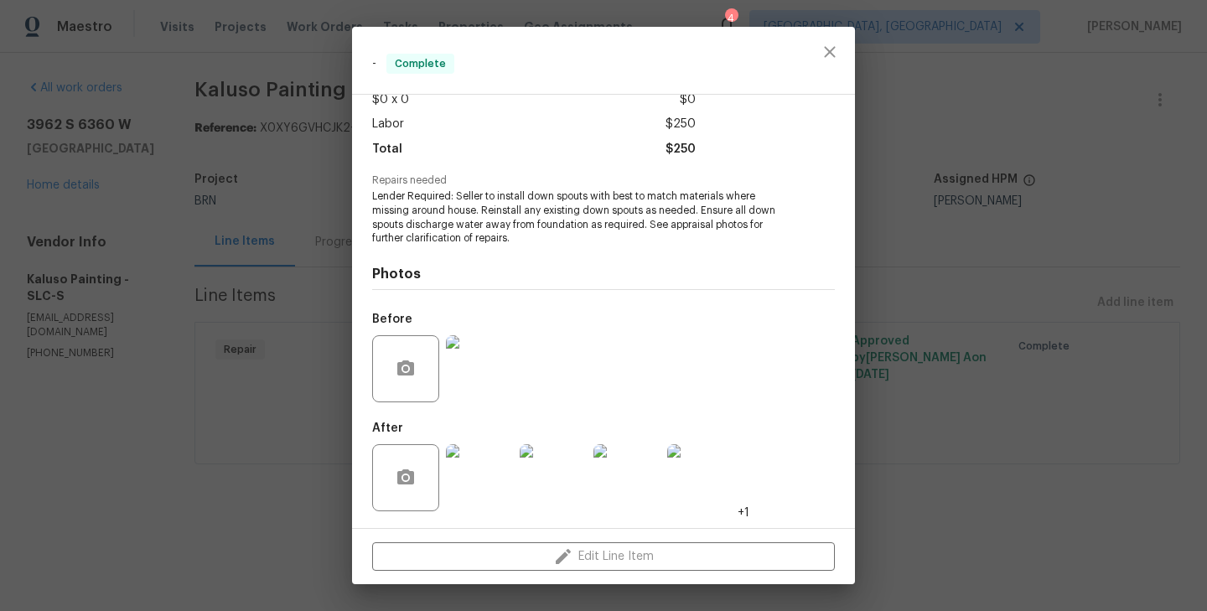
click at [496, 363] on img at bounding box center [479, 368] width 67 height 67
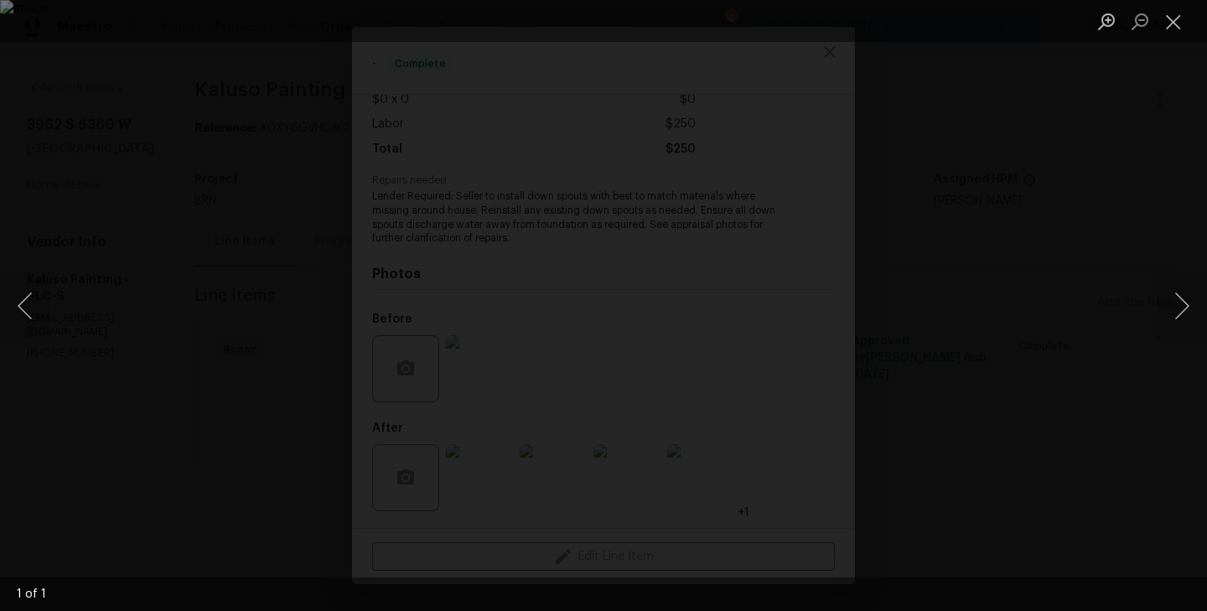
click at [200, 406] on div "Lightbox" at bounding box center [603, 305] width 1207 height 611
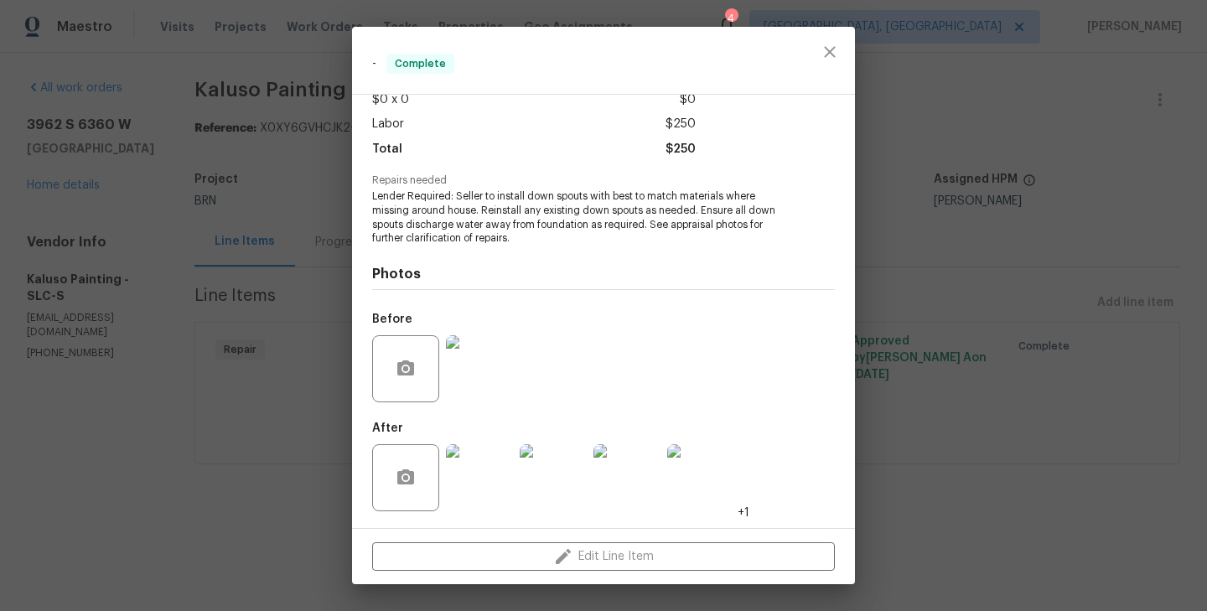
click at [488, 469] on img at bounding box center [479, 477] width 67 height 67
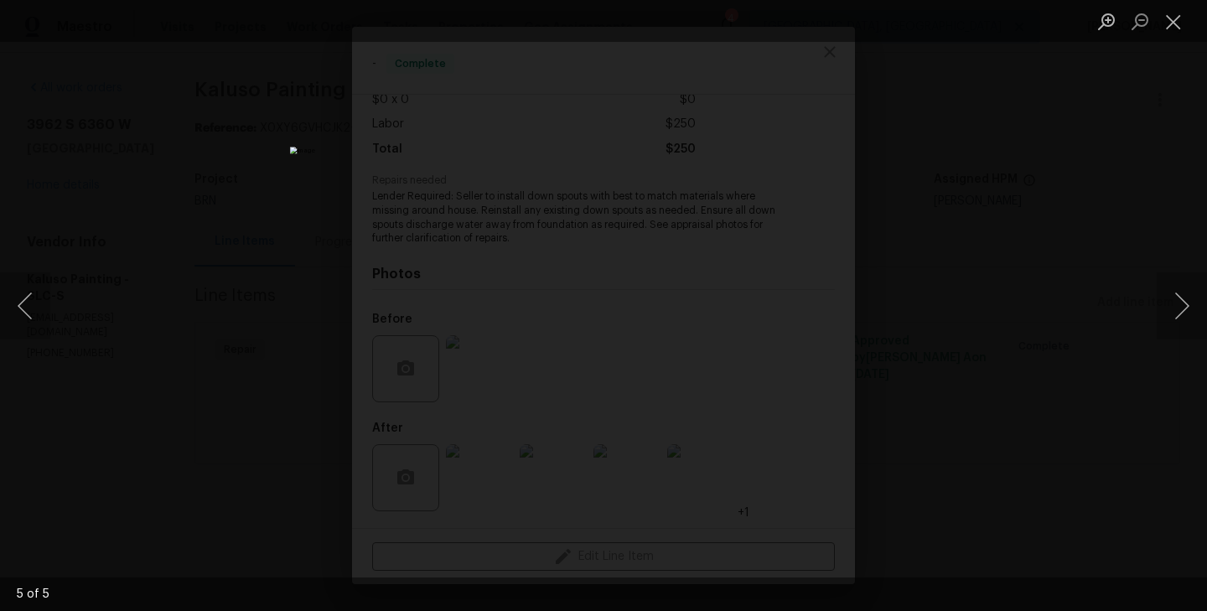
click at [199, 313] on div "Lightbox" at bounding box center [603, 305] width 1207 height 611
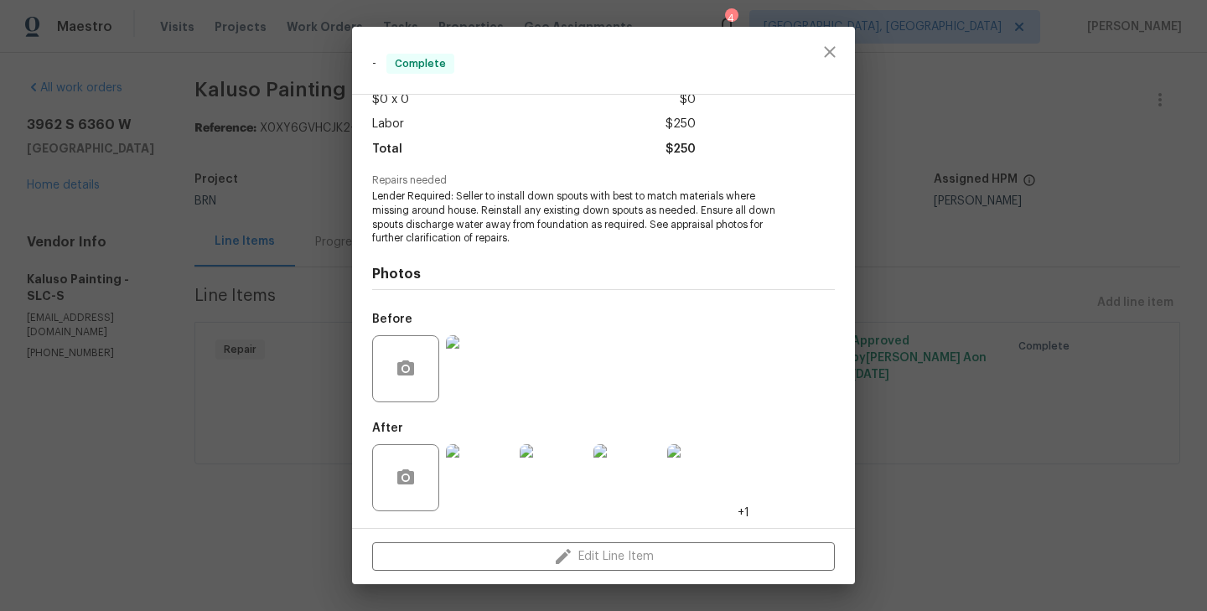
click at [277, 316] on div "- Complete Vendor Kaluso Painting Account Category Repairs Cost $0 x 0 $0 Labor…" at bounding box center [603, 305] width 1207 height 611
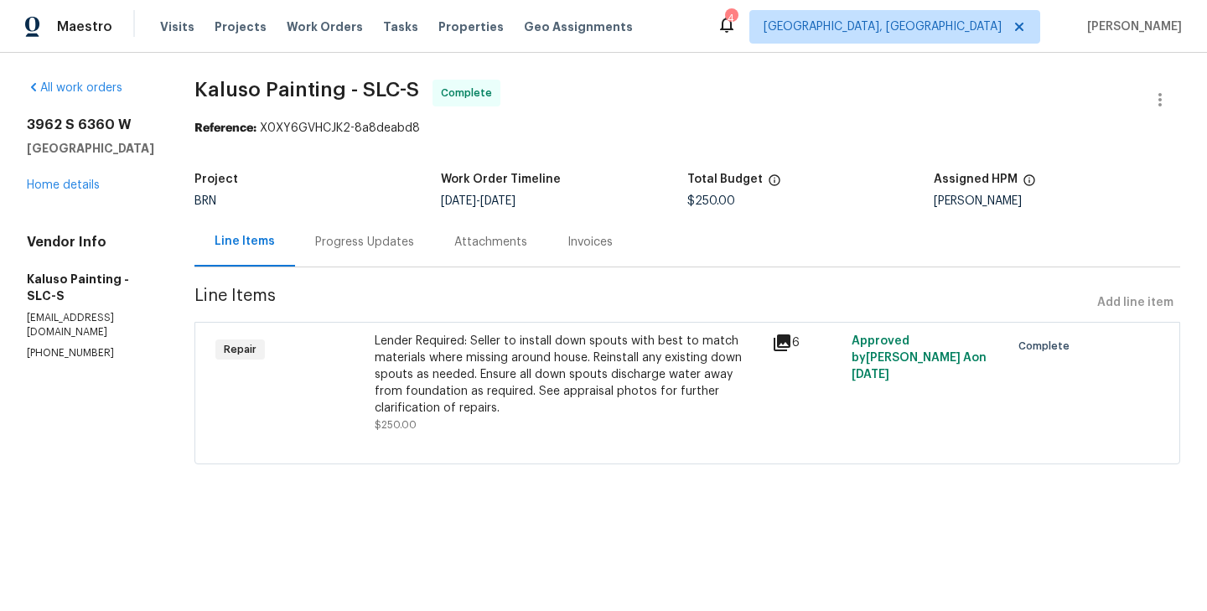
click at [386, 247] on div "Progress Updates" at bounding box center [364, 242] width 99 height 17
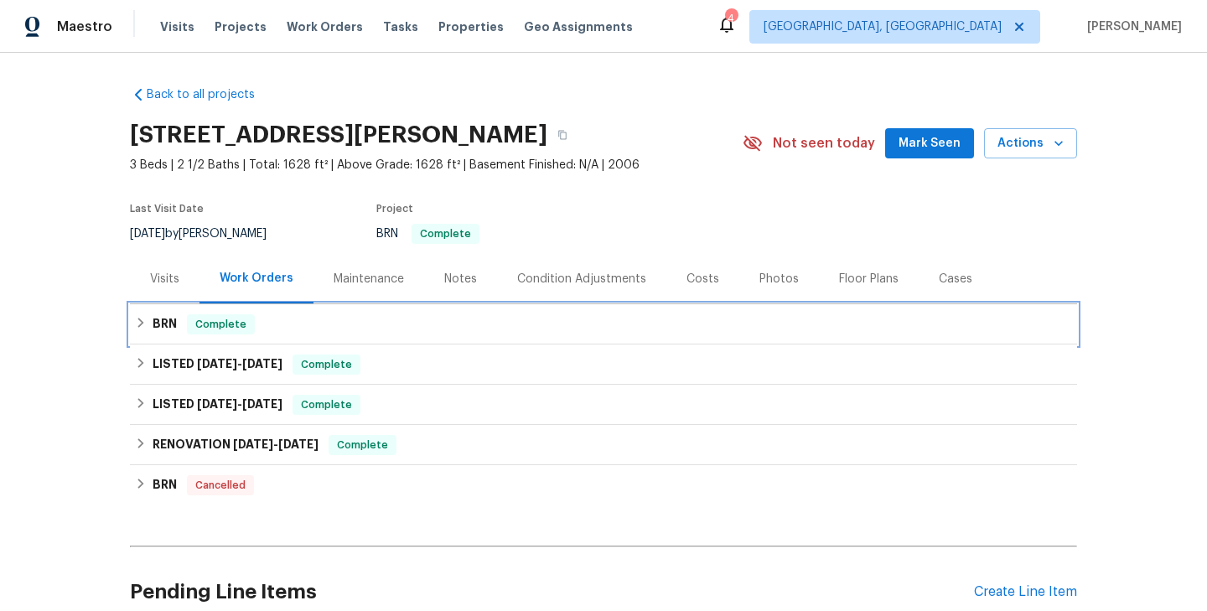
click at [286, 321] on div "BRN Complete" at bounding box center [603, 324] width 937 height 20
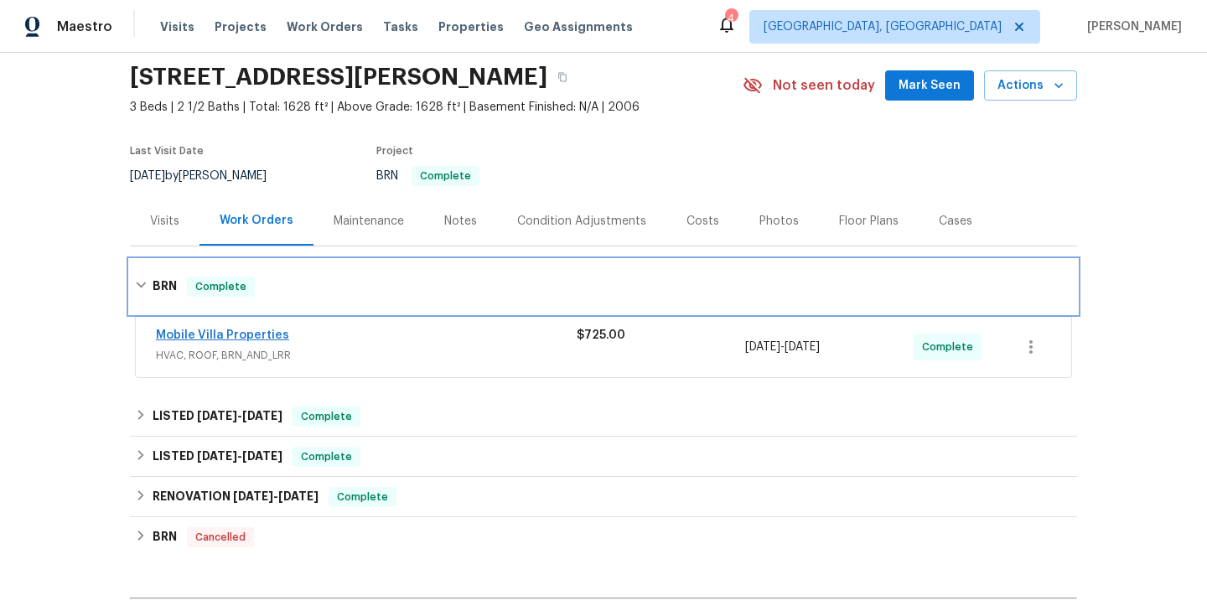
scroll to position [59, 0]
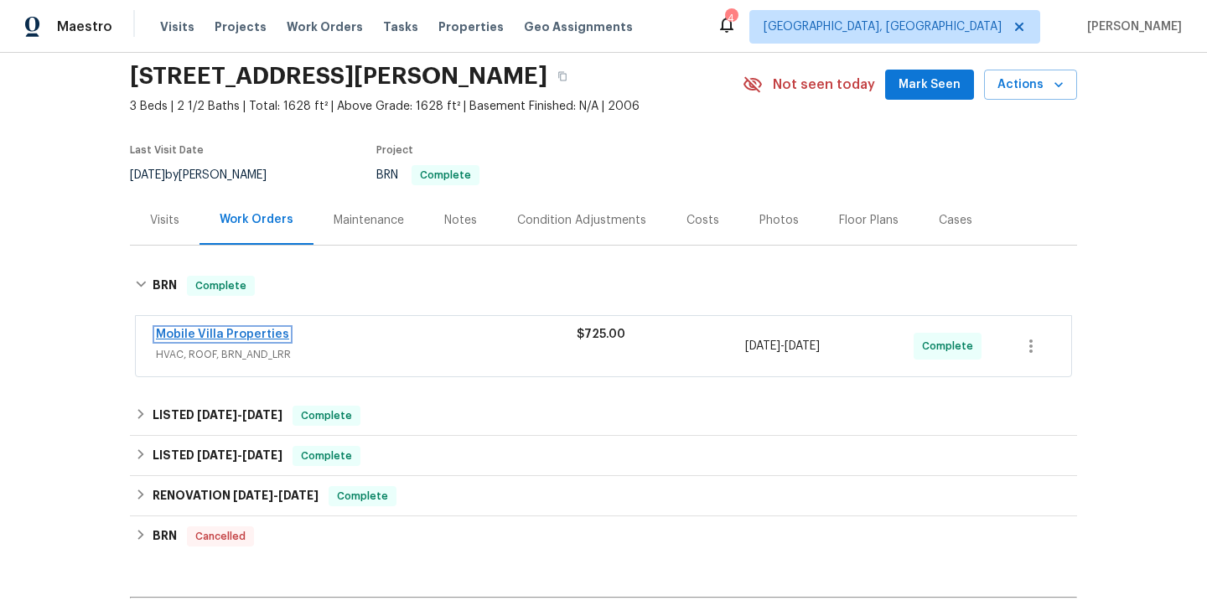
click at [252, 329] on link "Mobile Villa Properties" at bounding box center [222, 335] width 133 height 12
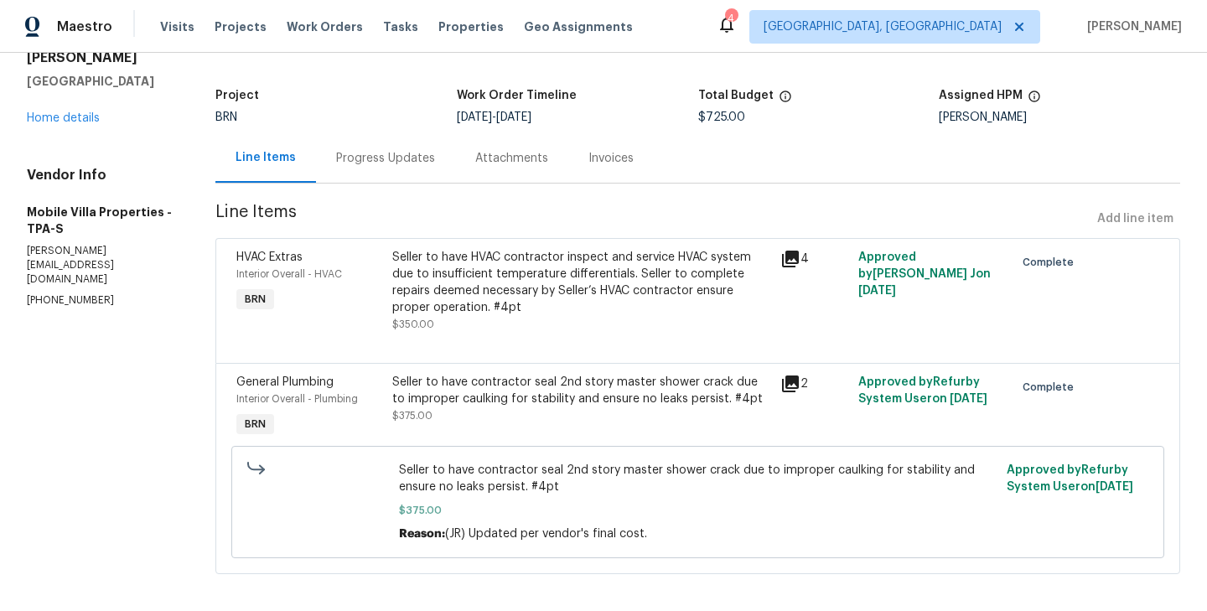
scroll to position [95, 0]
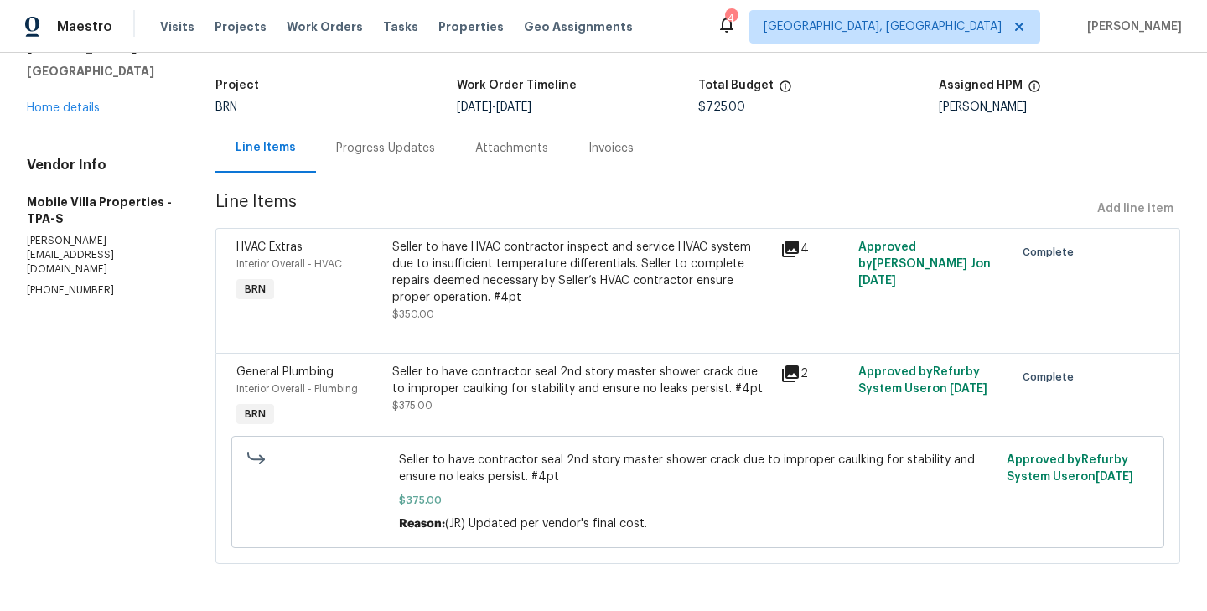
click at [377, 144] on div "Progress Updates" at bounding box center [385, 148] width 99 height 17
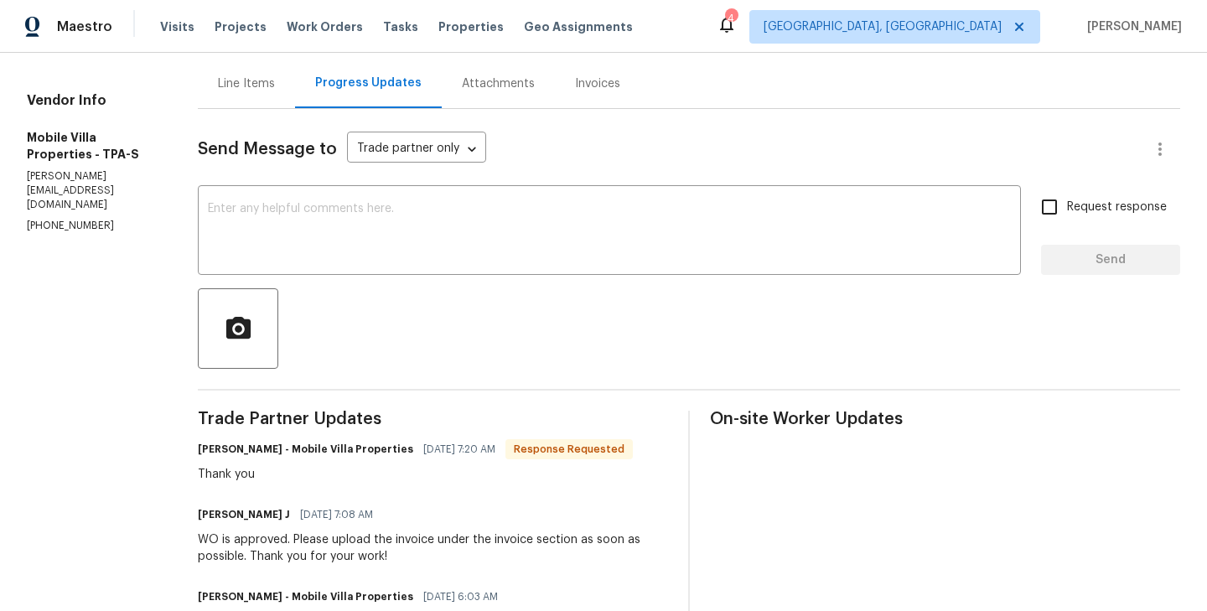
scroll to position [65, 0]
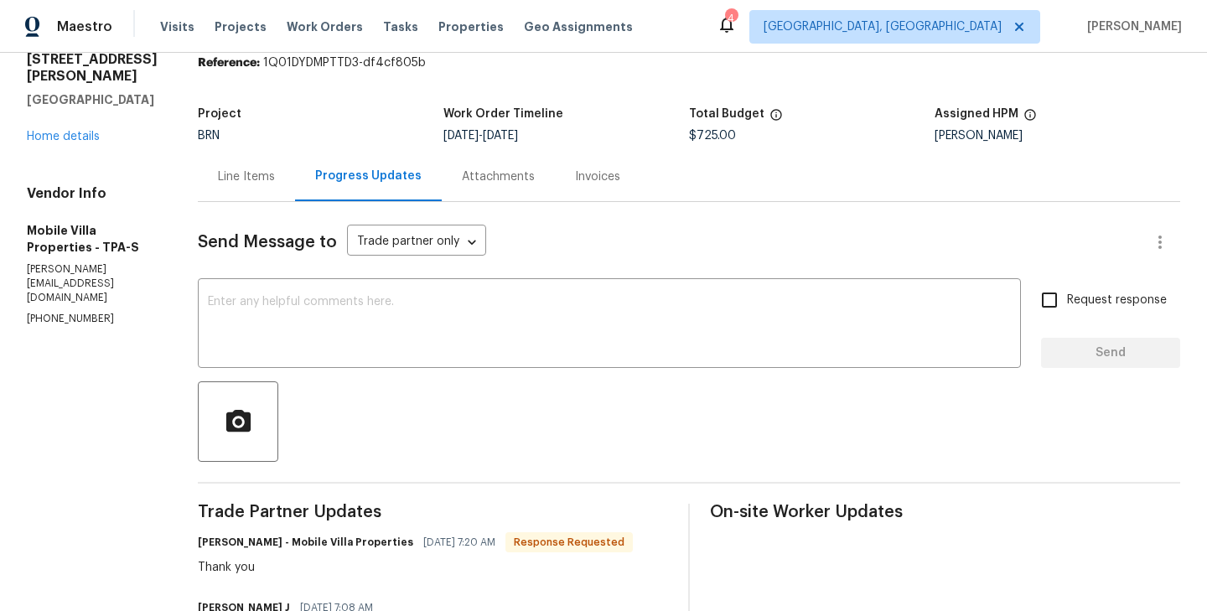
click at [241, 180] on div "Line Items" at bounding box center [246, 176] width 57 height 17
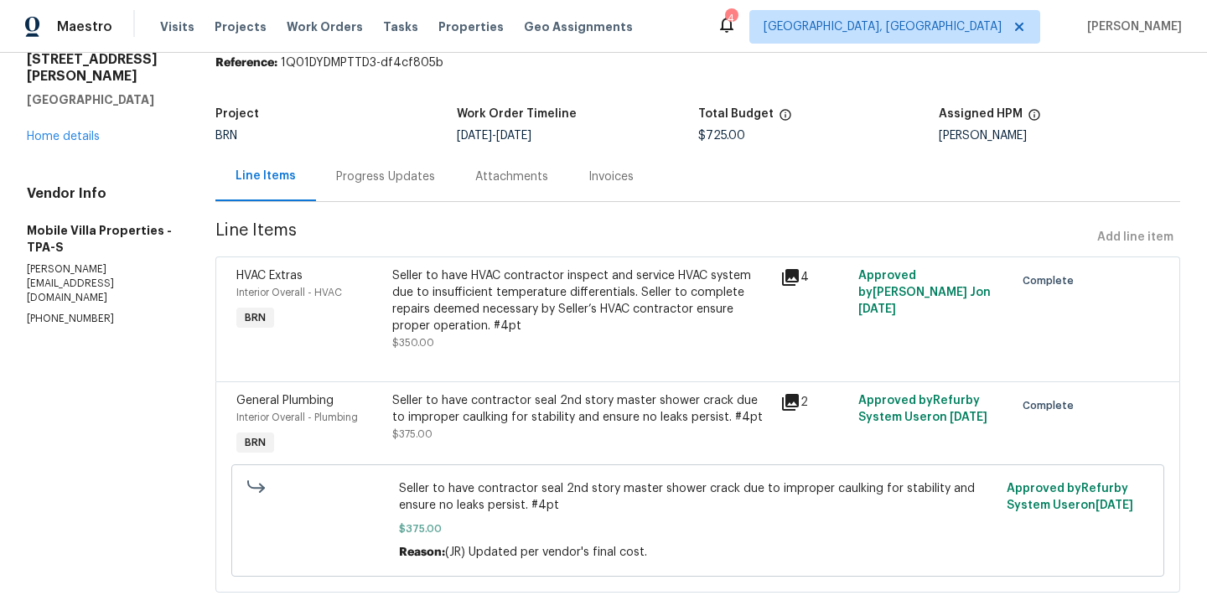
click at [370, 320] on div "HVAC Extras Interior Overall - HVAC BRN" at bounding box center [308, 309] width 155 height 94
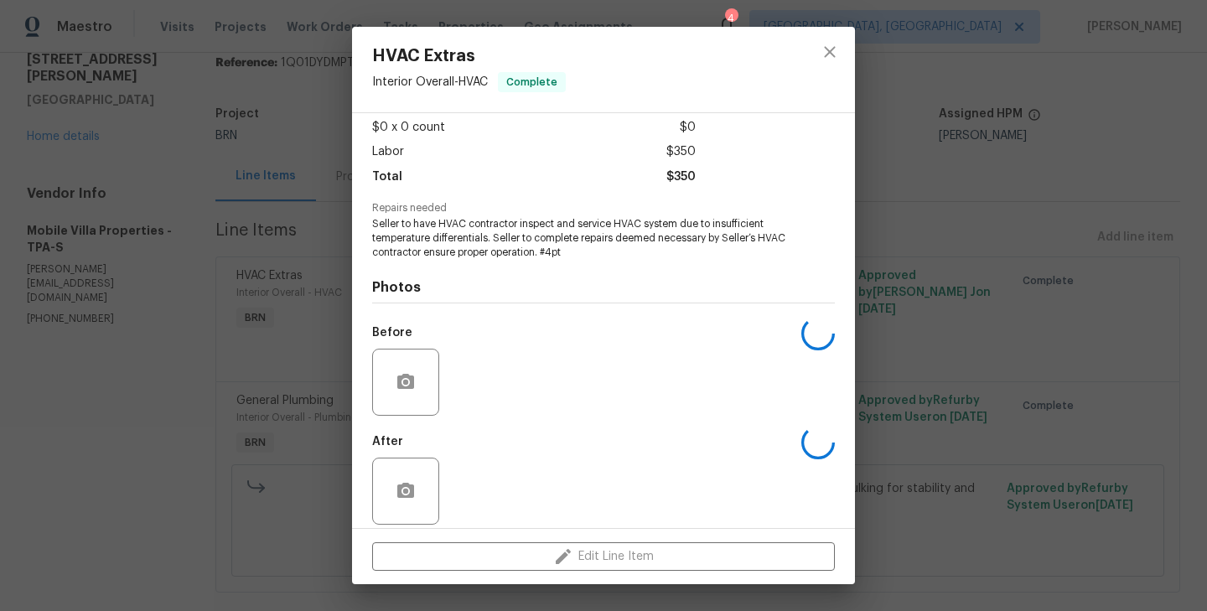
scroll to position [105, 0]
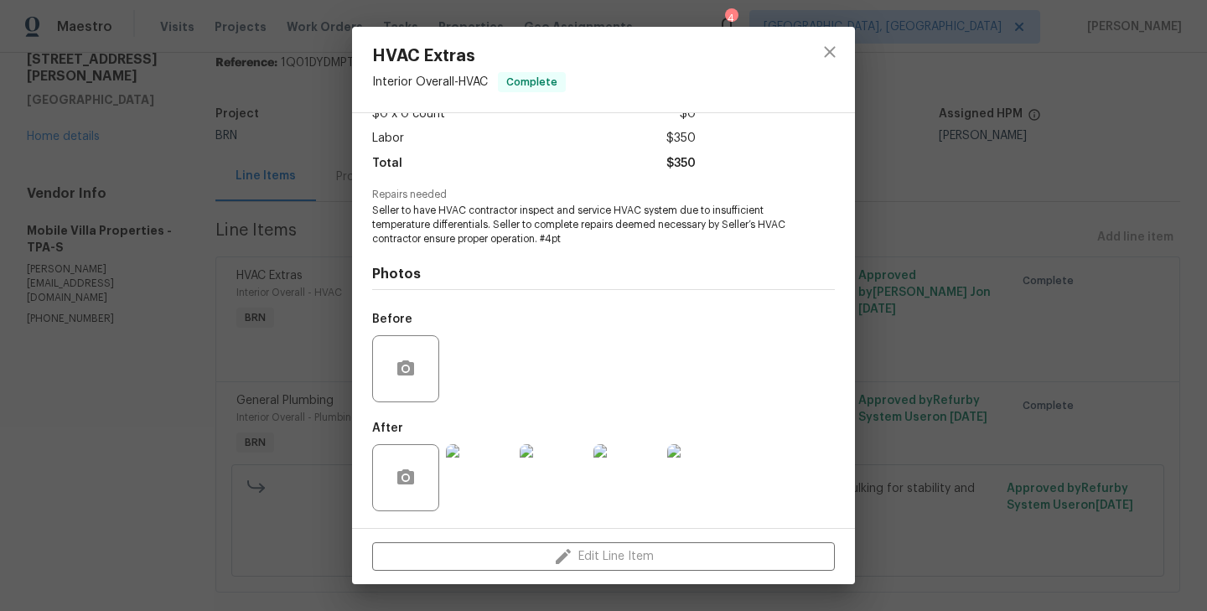
click at [315, 308] on div "HVAC Extras Interior Overall - HVAC Complete Vendor Mobile Villa Properties Acc…" at bounding box center [603, 305] width 1207 height 611
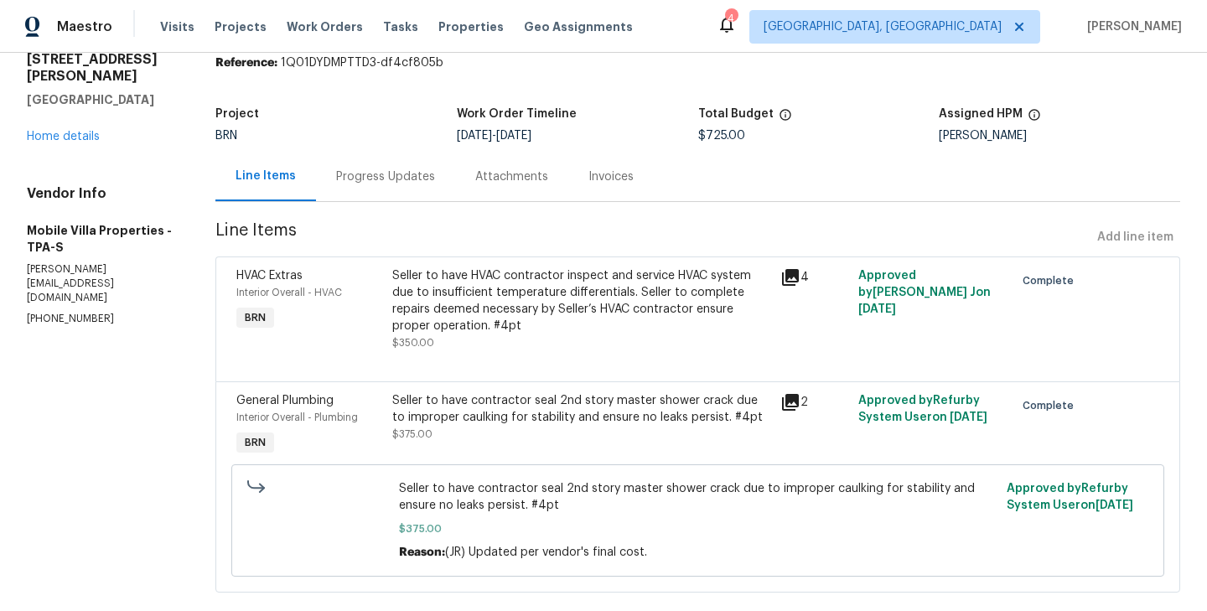
click at [376, 420] on div "Interior Overall - Plumbing" at bounding box center [308, 417] width 145 height 17
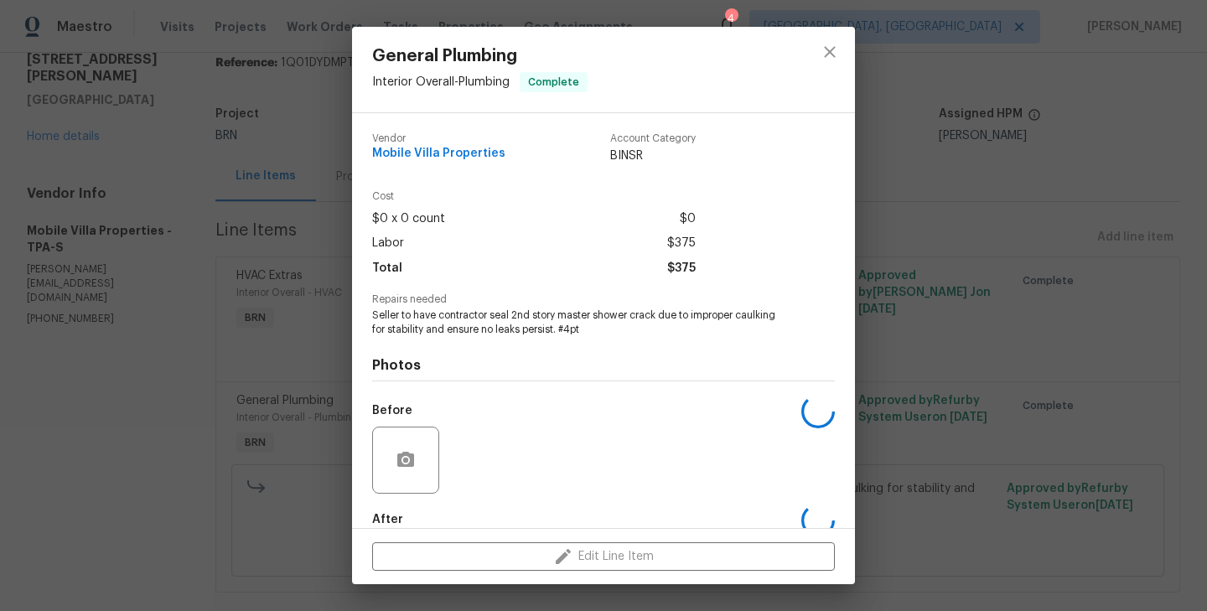
scroll to position [91, 0]
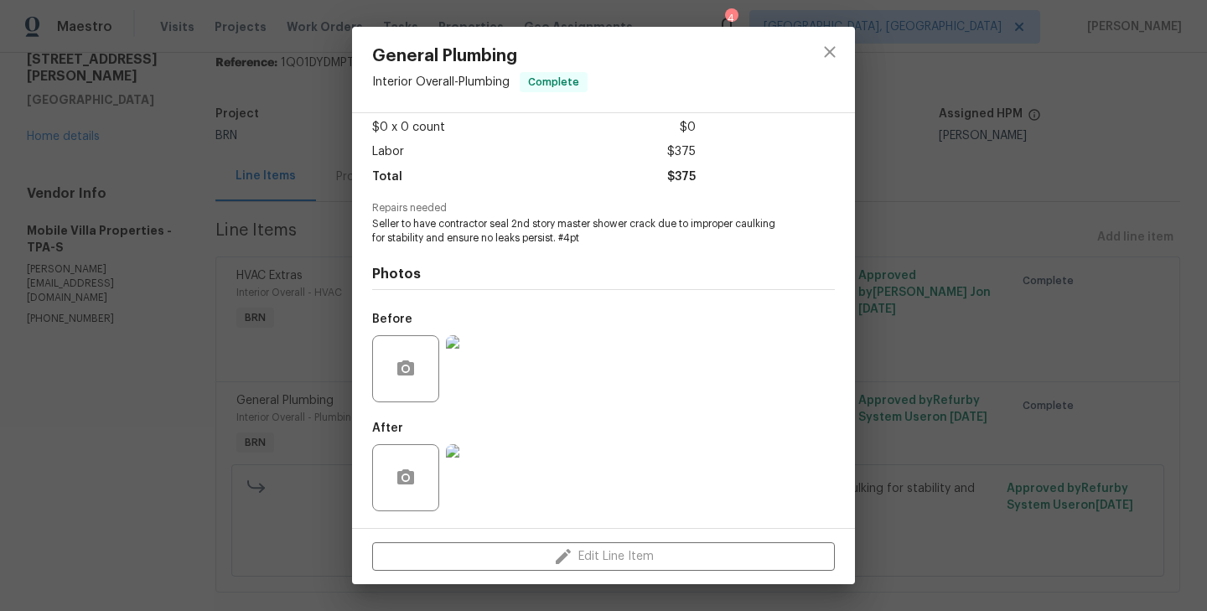
click at [473, 359] on img at bounding box center [479, 368] width 67 height 67
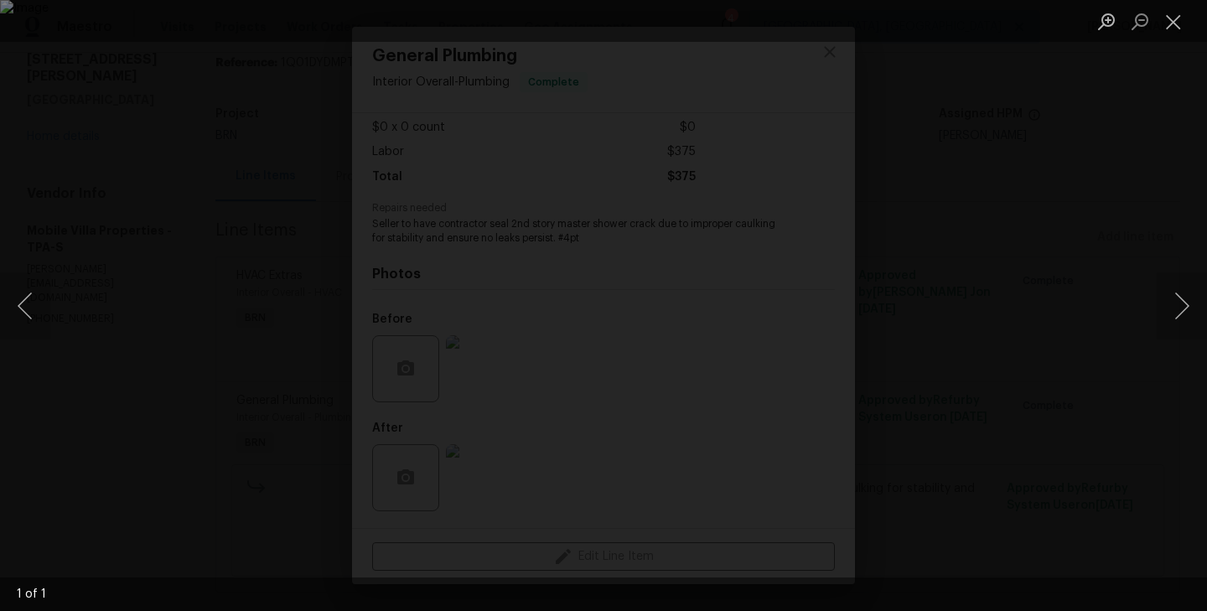
click at [315, 329] on div "Lightbox" at bounding box center [603, 305] width 1207 height 611
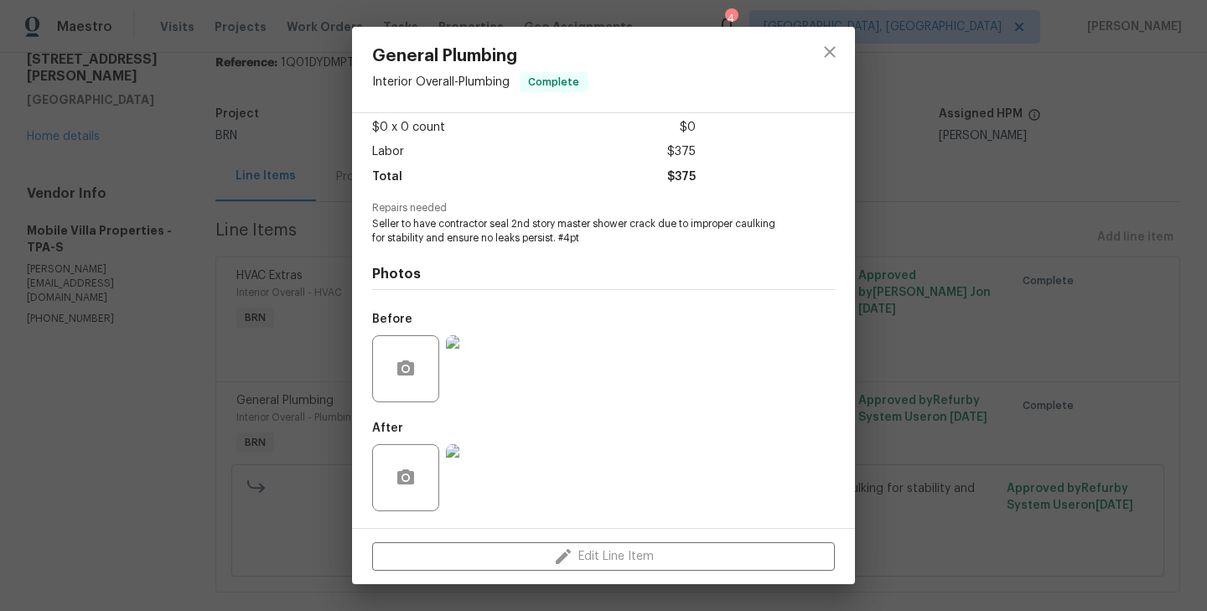
click at [293, 270] on div "General Plumbing Interior Overall - Plumbing Complete Vendor Mobile Villa Prope…" at bounding box center [603, 305] width 1207 height 611
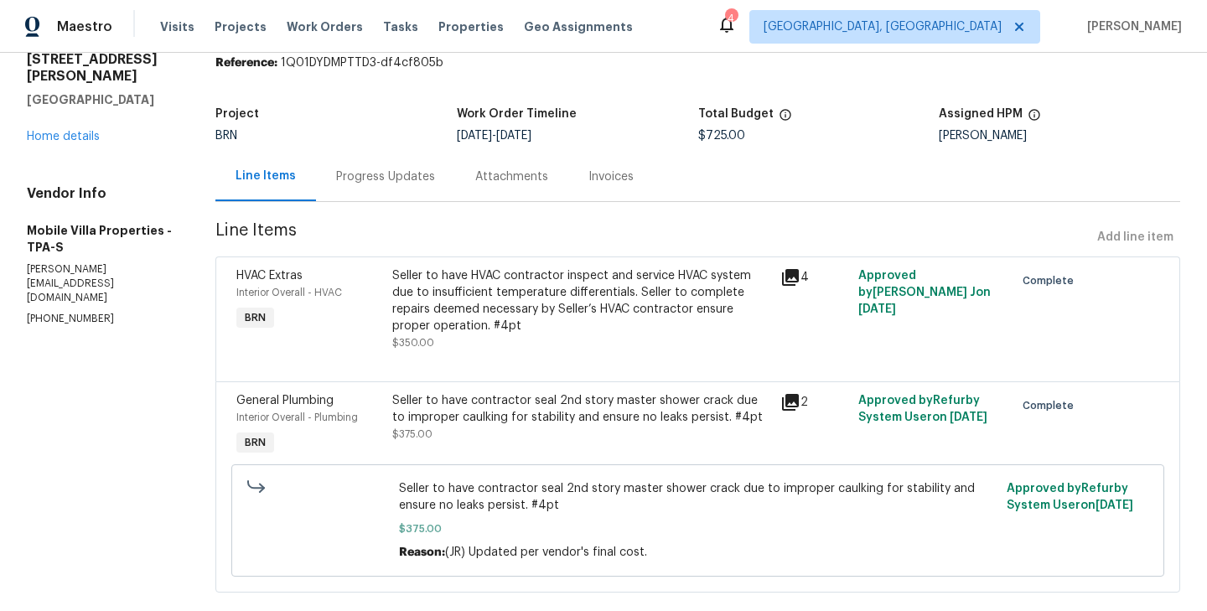
click at [383, 196] on div "Progress Updates" at bounding box center [385, 176] width 139 height 49
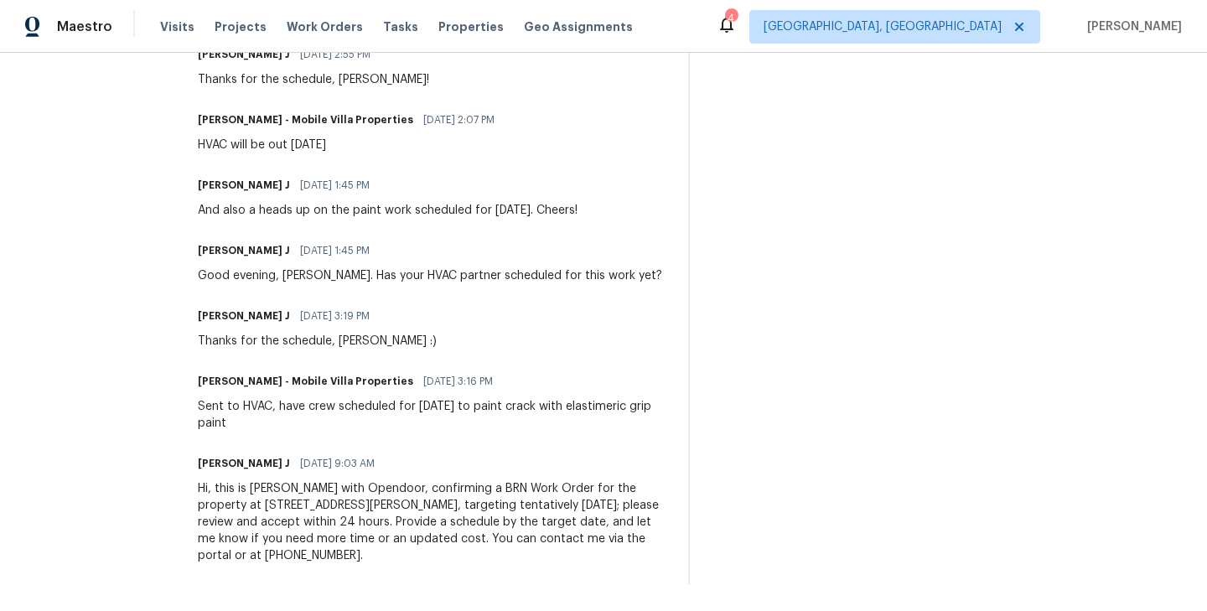
scroll to position [1041, 0]
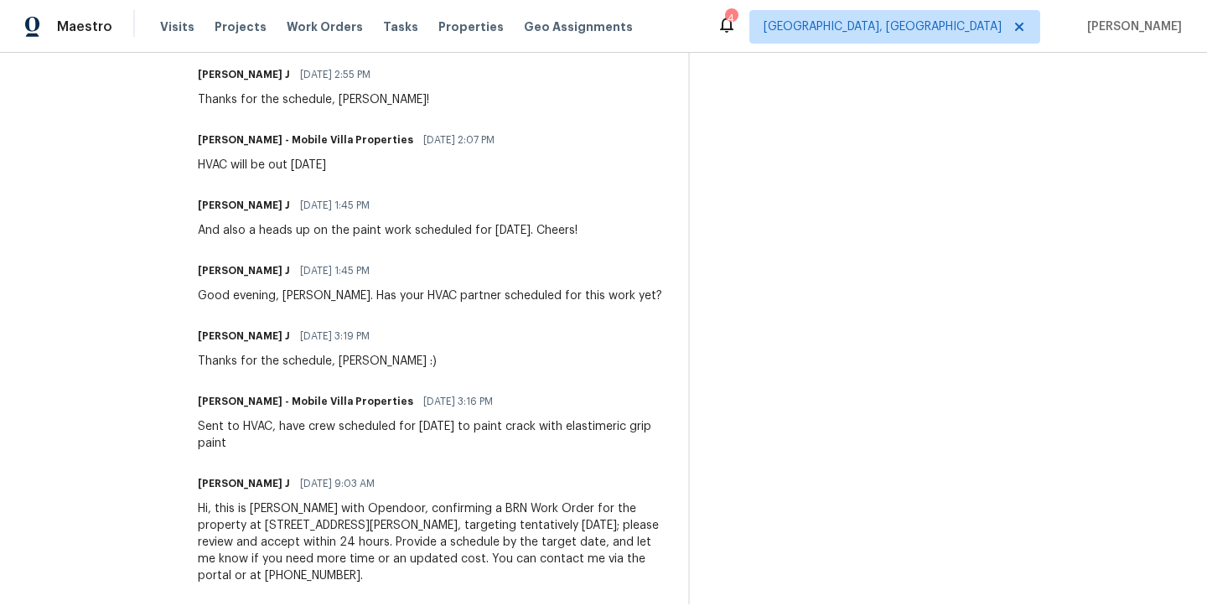
click at [208, 535] on div "Hi, this is Jerene with Opendoor, confirming a BRN Work Order for the property …" at bounding box center [433, 542] width 470 height 84
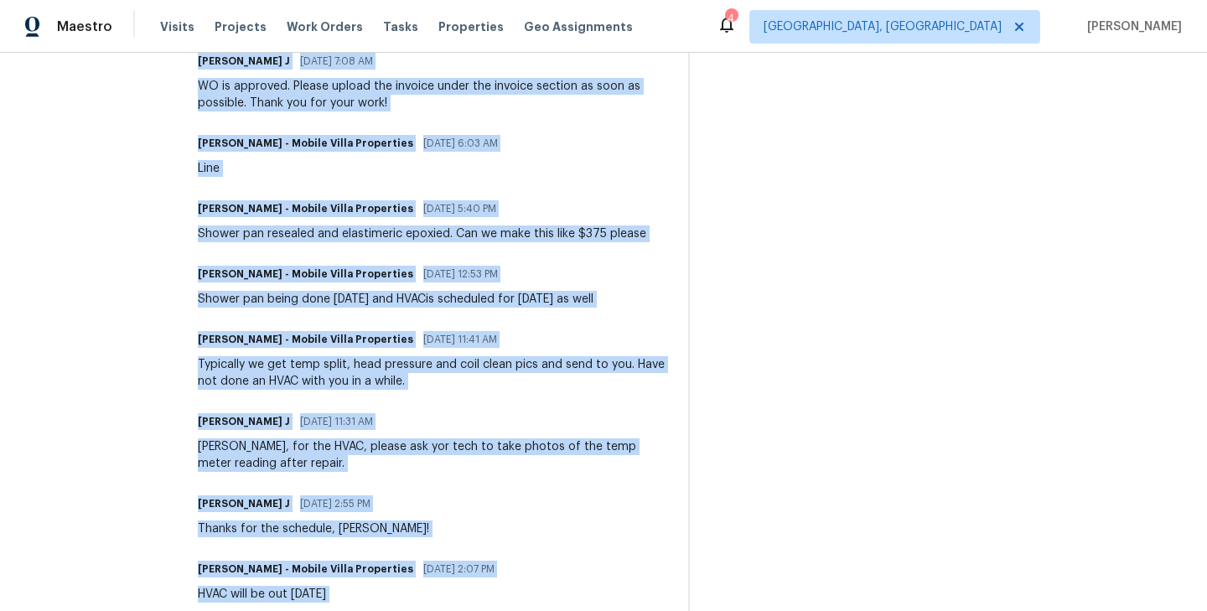
scroll to position [611, 0]
click at [268, 234] on div "Shower pan resealed and elastimeric epoxied. Can we make this like $375 please" at bounding box center [422, 234] width 448 height 17
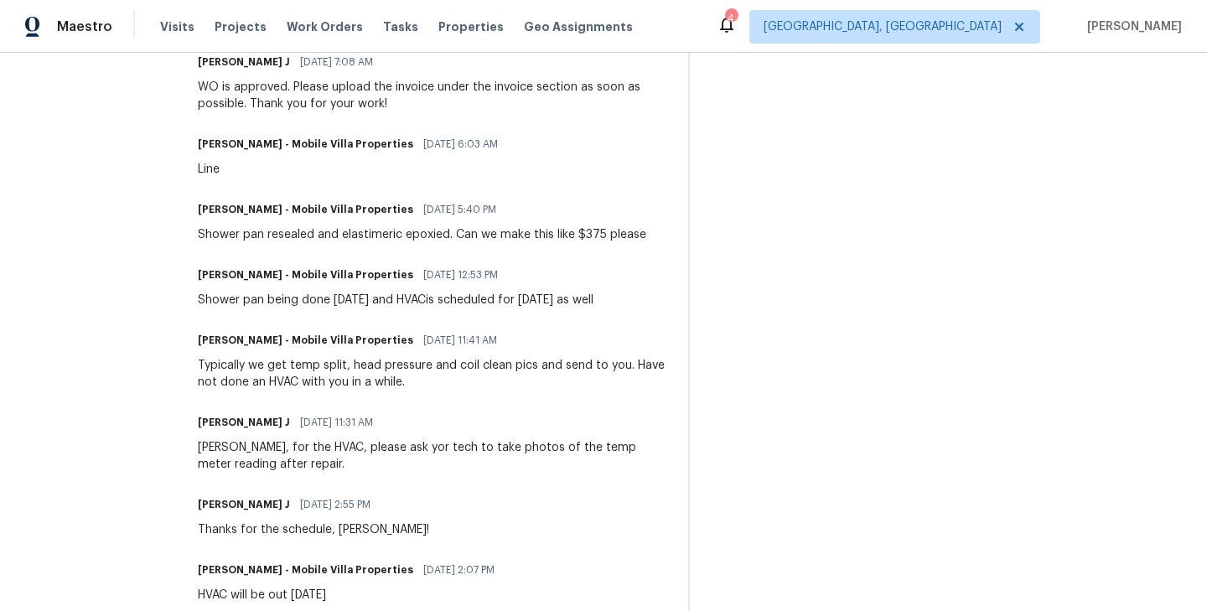
click at [268, 234] on div "Shower pan resealed and elastimeric epoxied. Can we make this like $375 please" at bounding box center [422, 234] width 448 height 17
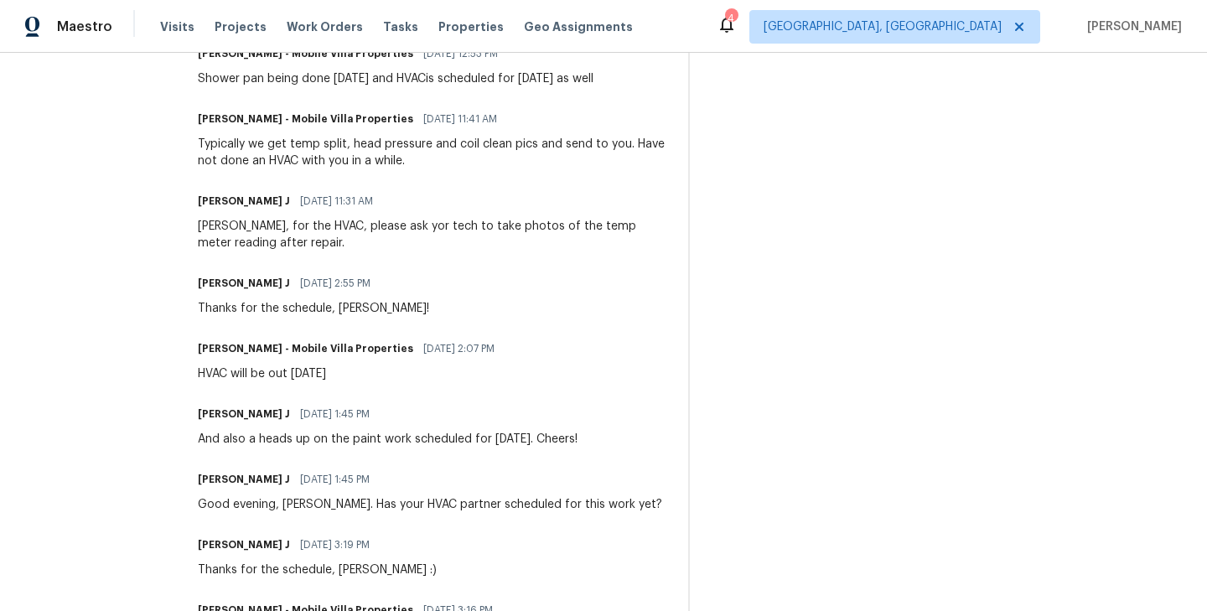
scroll to position [836, 0]
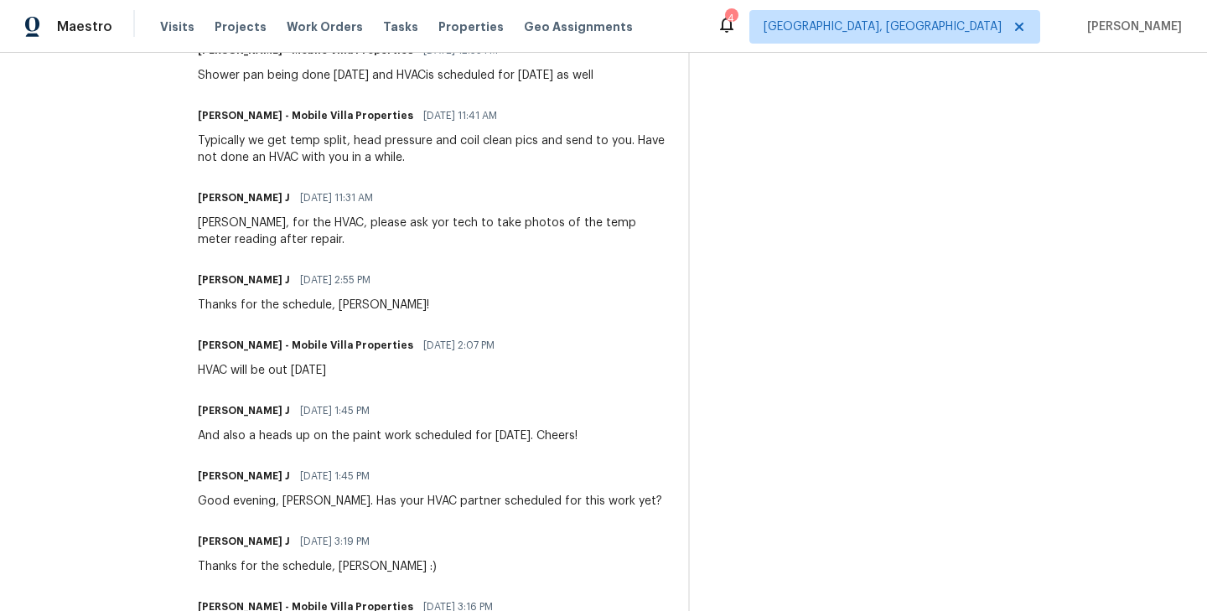
drag, startPoint x: 252, startPoint y: 430, endPoint x: 552, endPoint y: 445, distance: 299.6
click at [552, 445] on div "Trade Partner Updates James Carey - Mobile Villa Properties 08/25/2025 7:20 AM …" at bounding box center [433, 271] width 470 height 1076
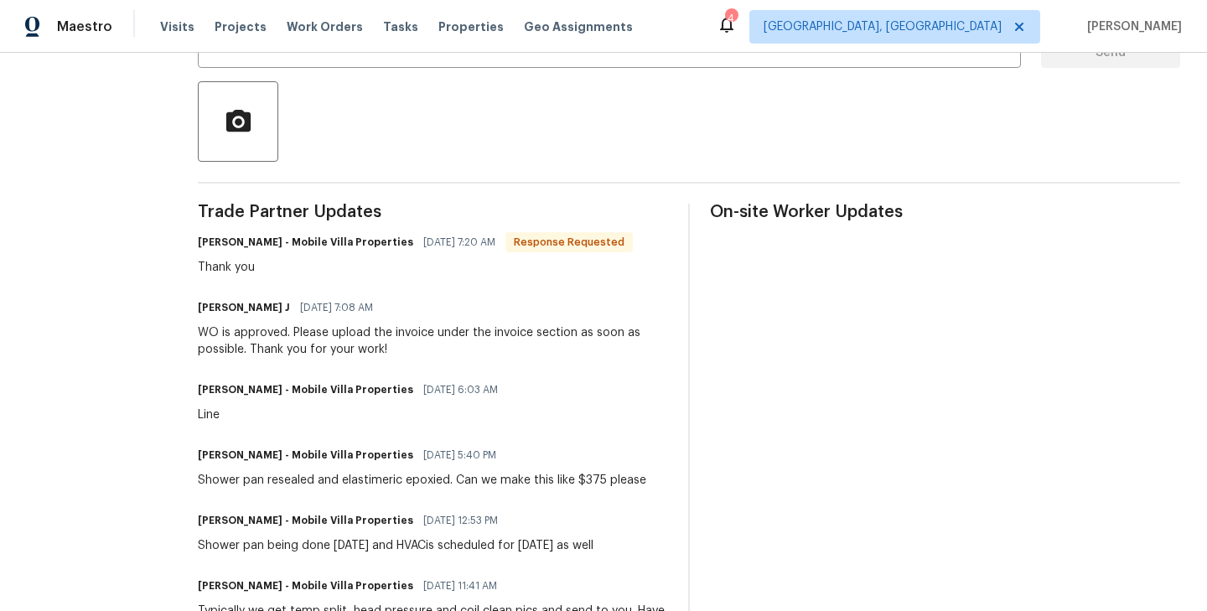
scroll to position [365, 0]
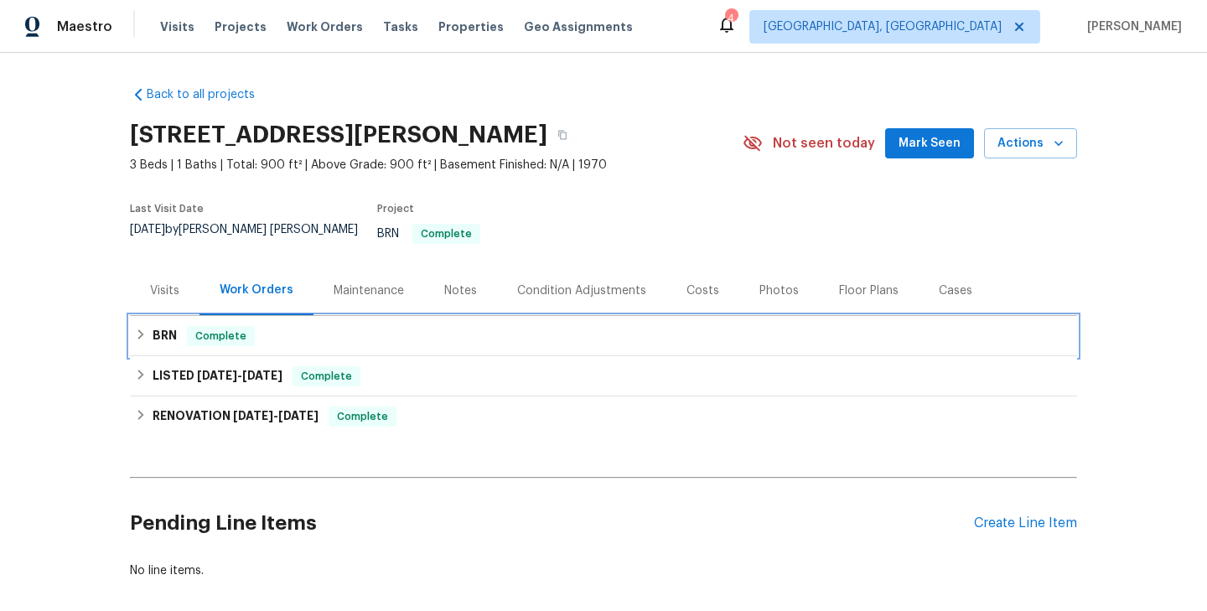
click at [326, 327] on div "BRN Complete" at bounding box center [603, 336] width 937 height 20
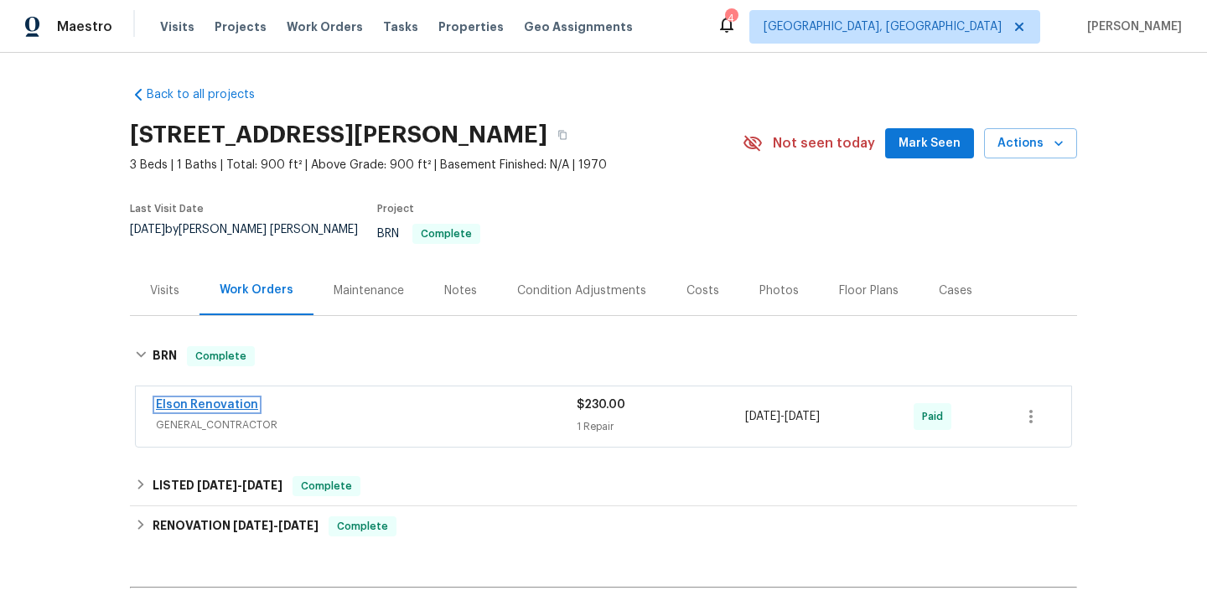
click at [227, 399] on link "Elson Renovation" at bounding box center [207, 405] width 102 height 12
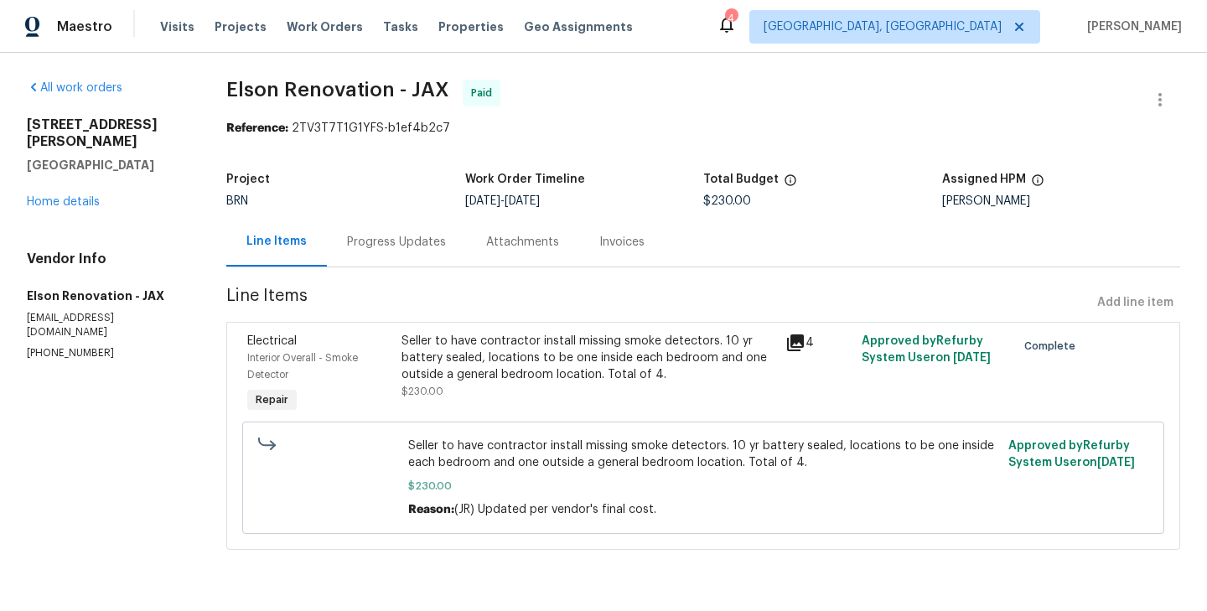
click at [394, 262] on div "Progress Updates" at bounding box center [396, 241] width 139 height 49
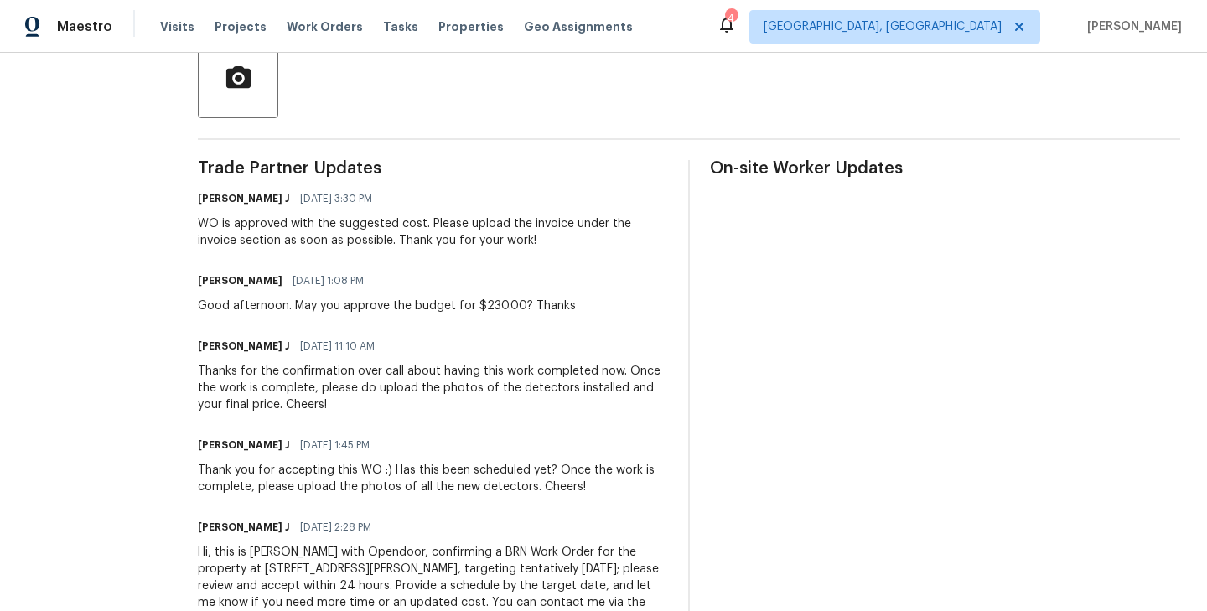
scroll to position [407, 0]
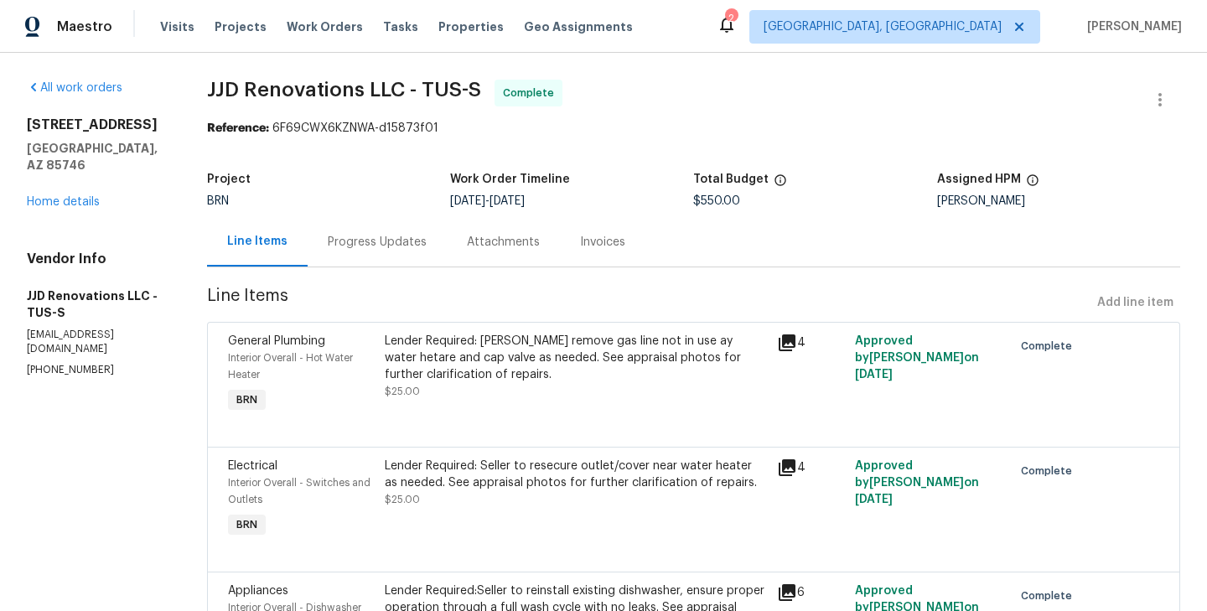
scroll to position [472, 0]
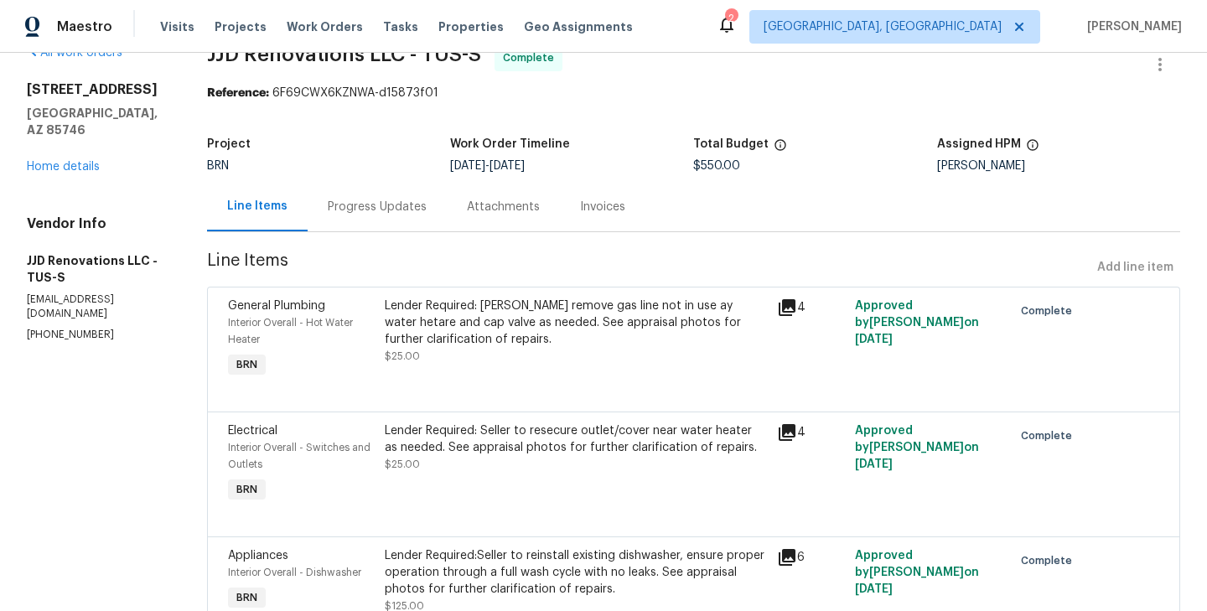
click at [392, 200] on div "Progress Updates" at bounding box center [377, 207] width 99 height 17
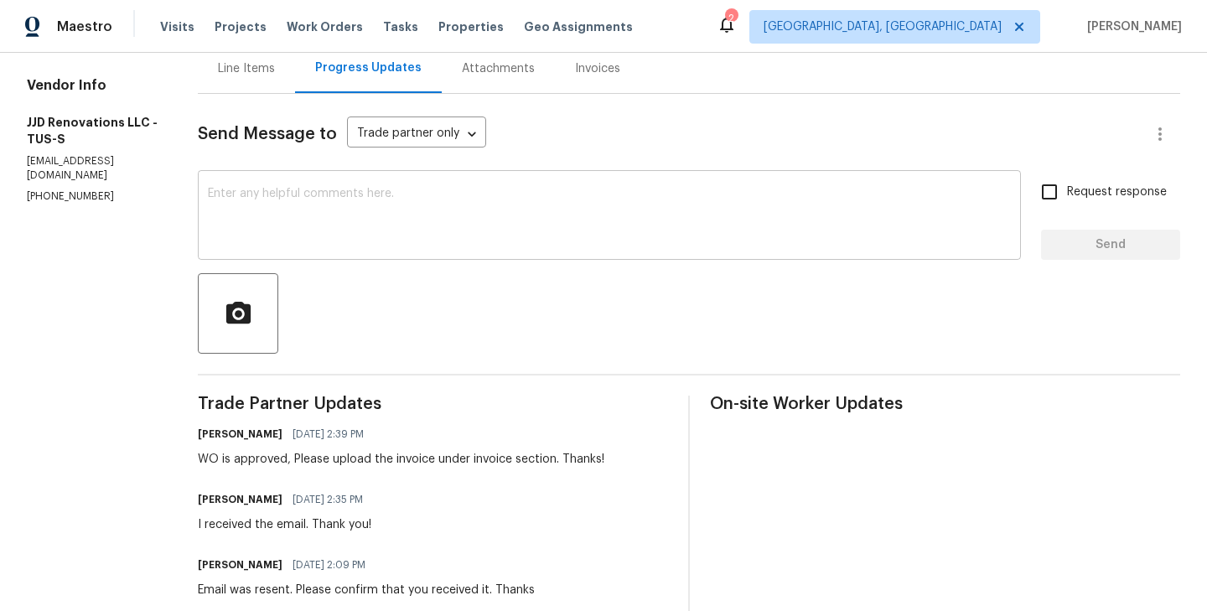
scroll to position [107, 0]
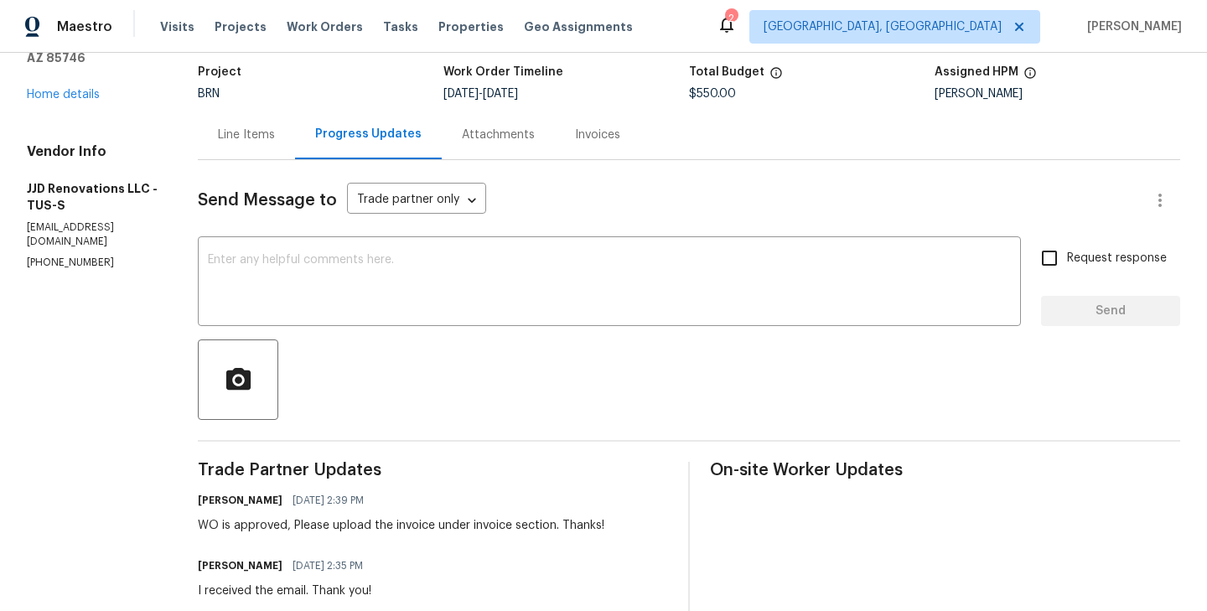
click at [257, 147] on div "Line Items" at bounding box center [246, 134] width 97 height 49
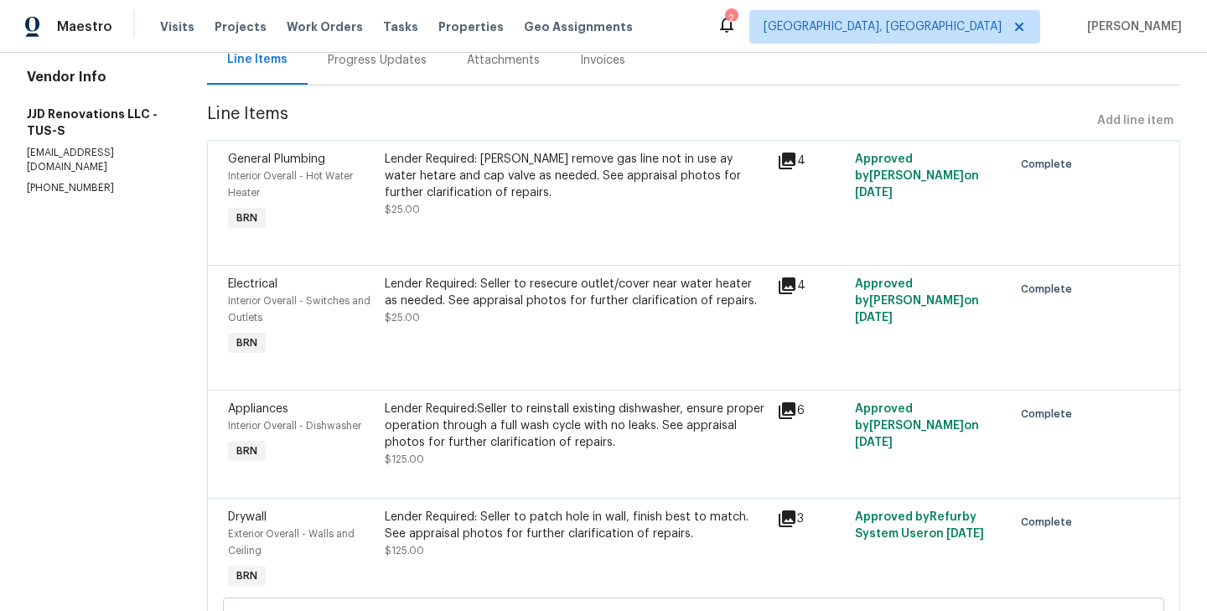
scroll to position [187, 0]
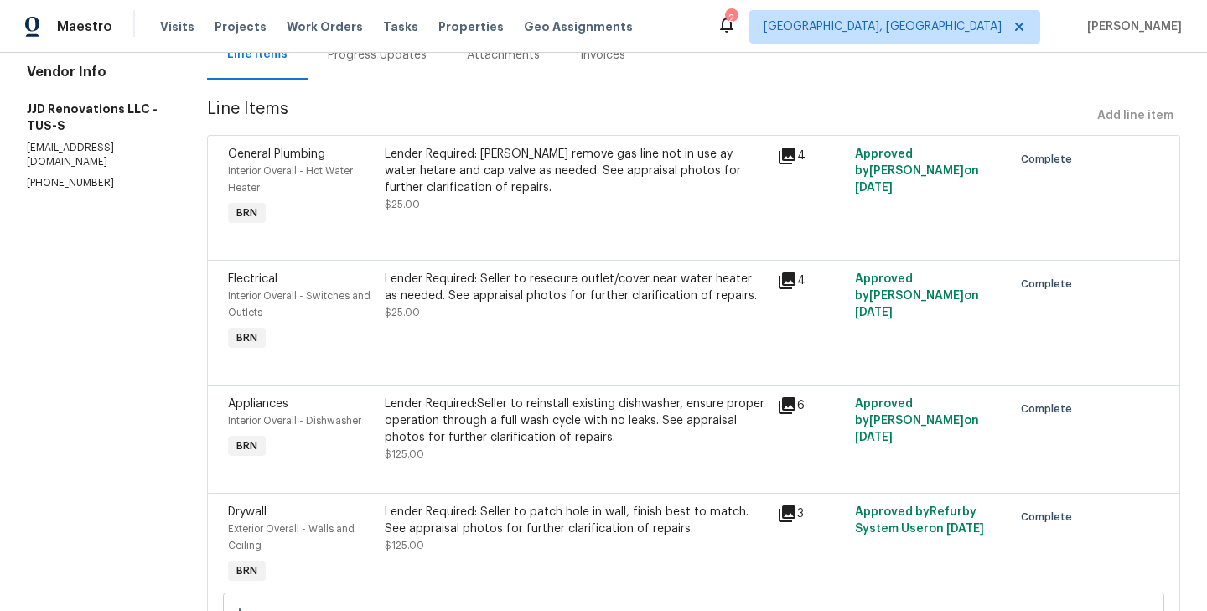
click at [380, 189] on div "General Plumbing Interior Overall - Hot Water Heater BRN" at bounding box center [301, 188] width 157 height 94
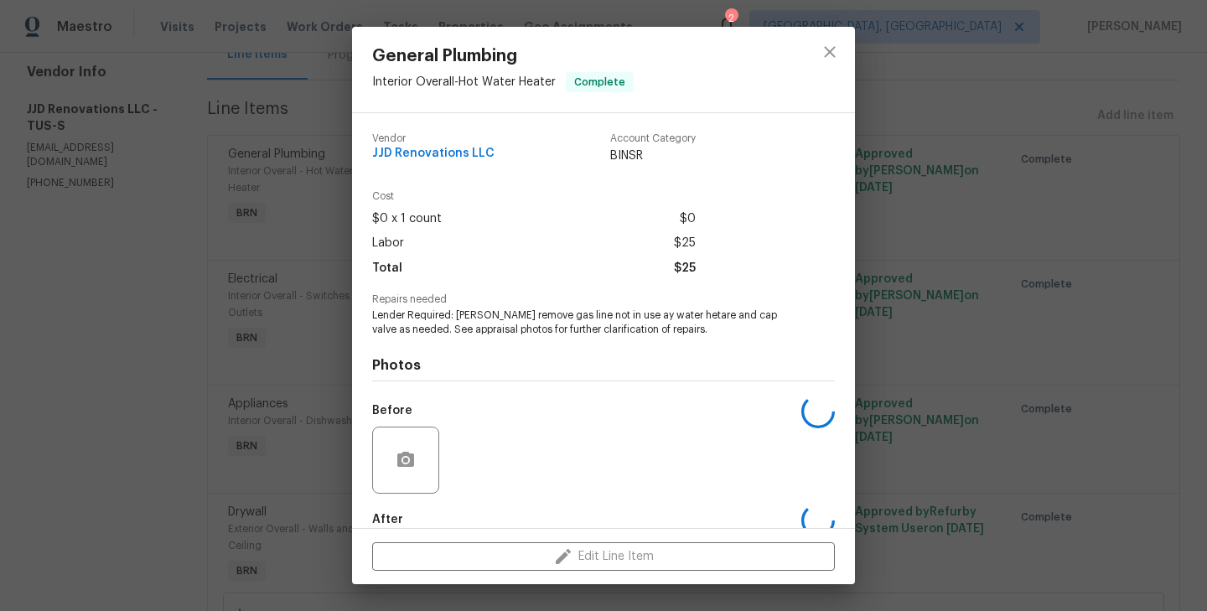
scroll to position [91, 0]
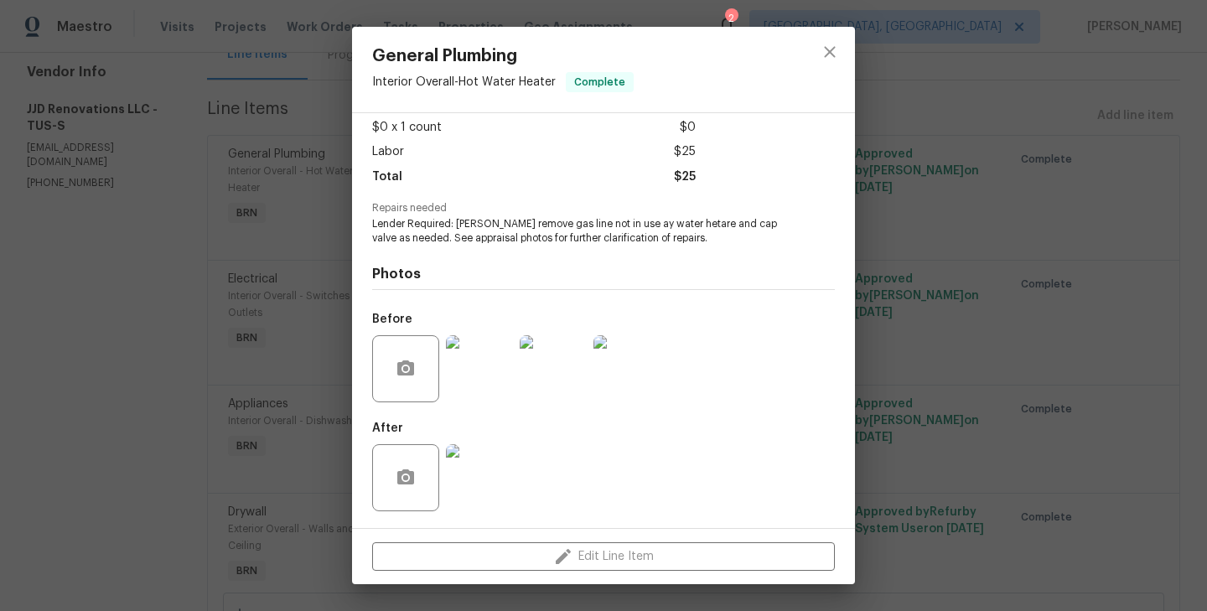
click at [487, 370] on img at bounding box center [479, 368] width 67 height 67
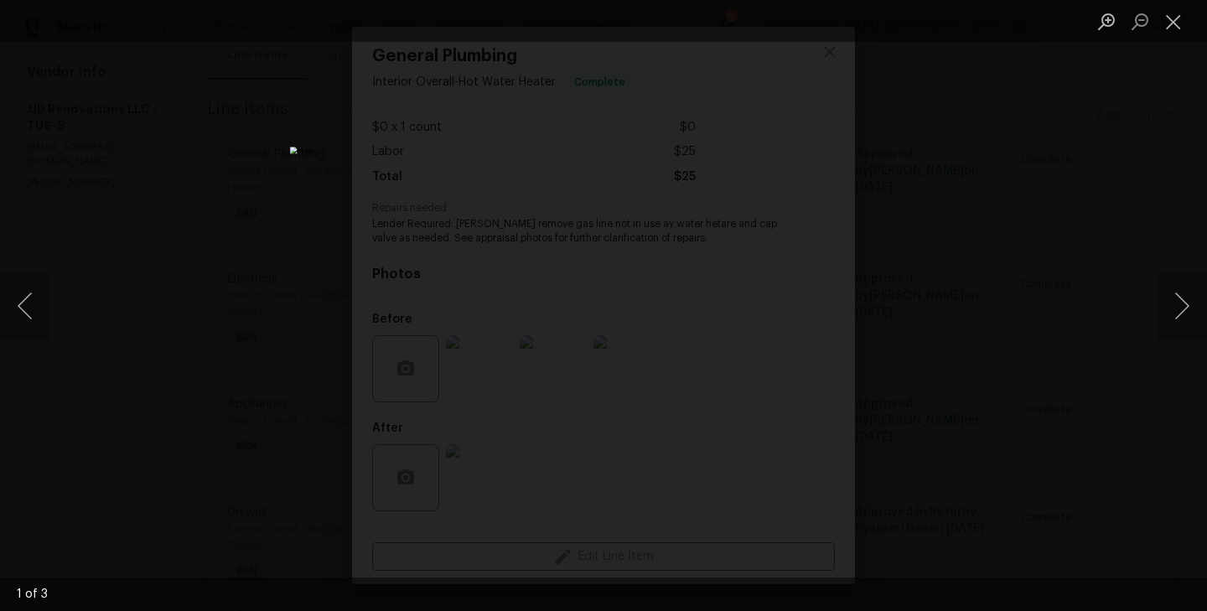
click at [262, 363] on div "Lightbox" at bounding box center [603, 305] width 1207 height 611
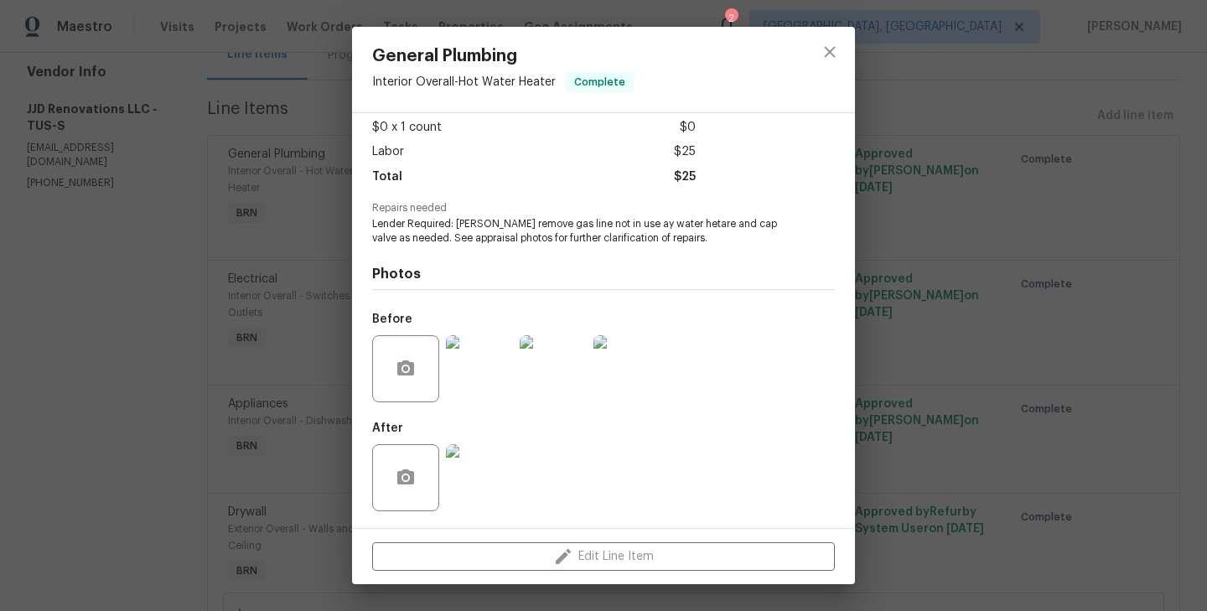
click at [477, 500] on img at bounding box center [479, 477] width 67 height 67
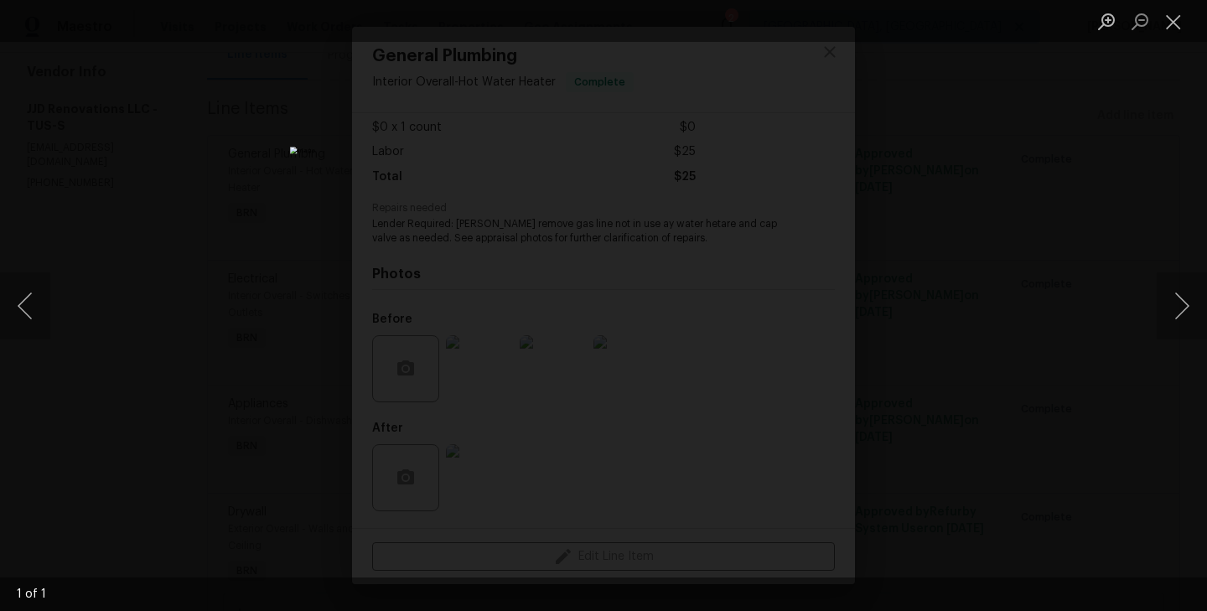
click at [255, 329] on div "Lightbox" at bounding box center [603, 305] width 1207 height 611
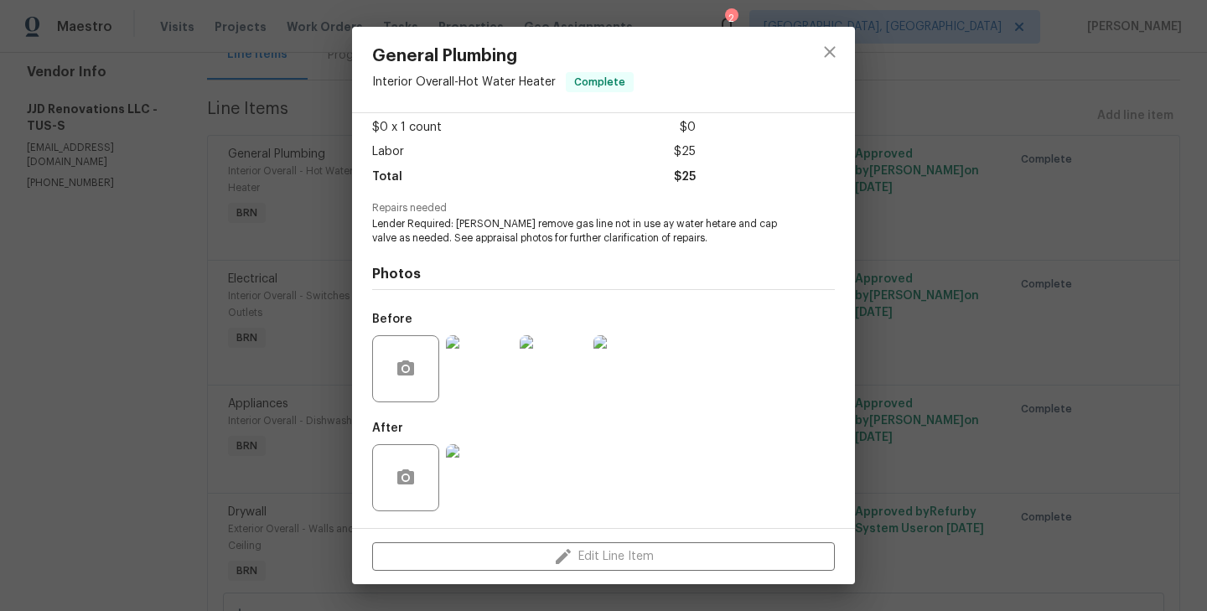
click at [313, 356] on div "General Plumbing Interior Overall - Hot Water Heater Complete Vendor JJD Renova…" at bounding box center [603, 305] width 1207 height 611
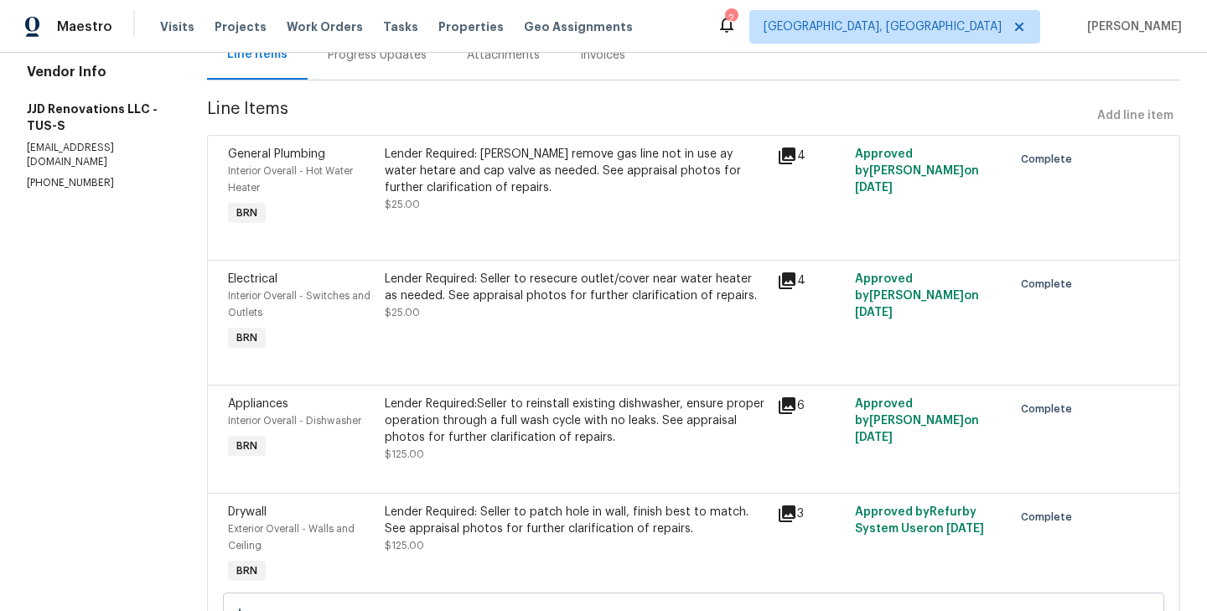
click at [355, 315] on div "Interior Overall - Switches and Outlets" at bounding box center [301, 304] width 147 height 34
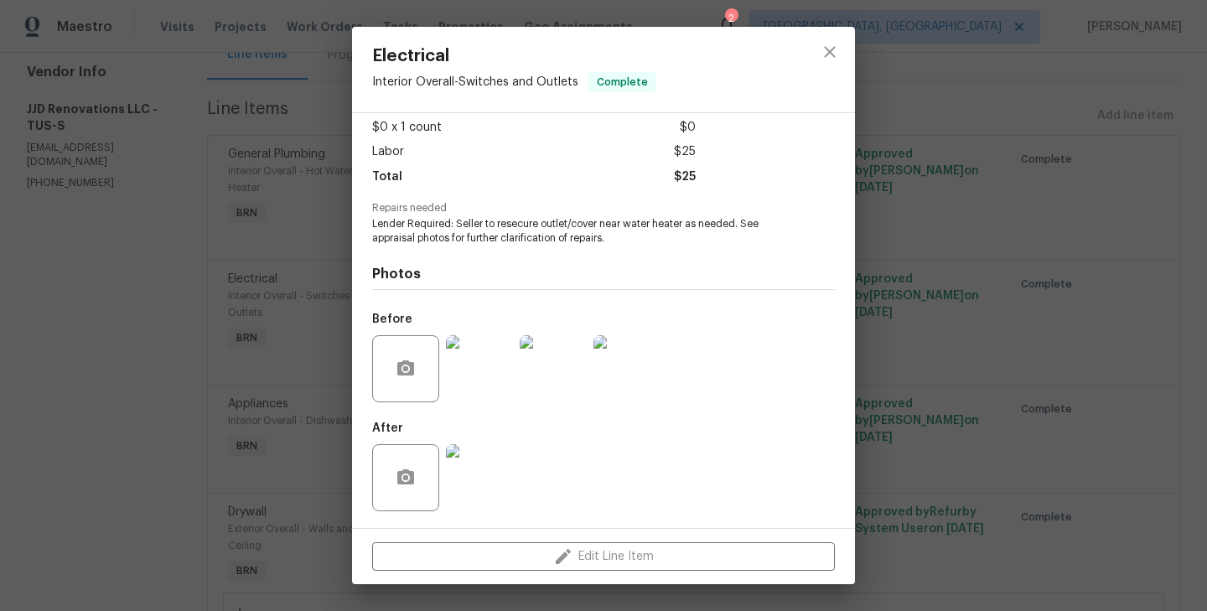
click at [454, 377] on img at bounding box center [479, 368] width 67 height 67
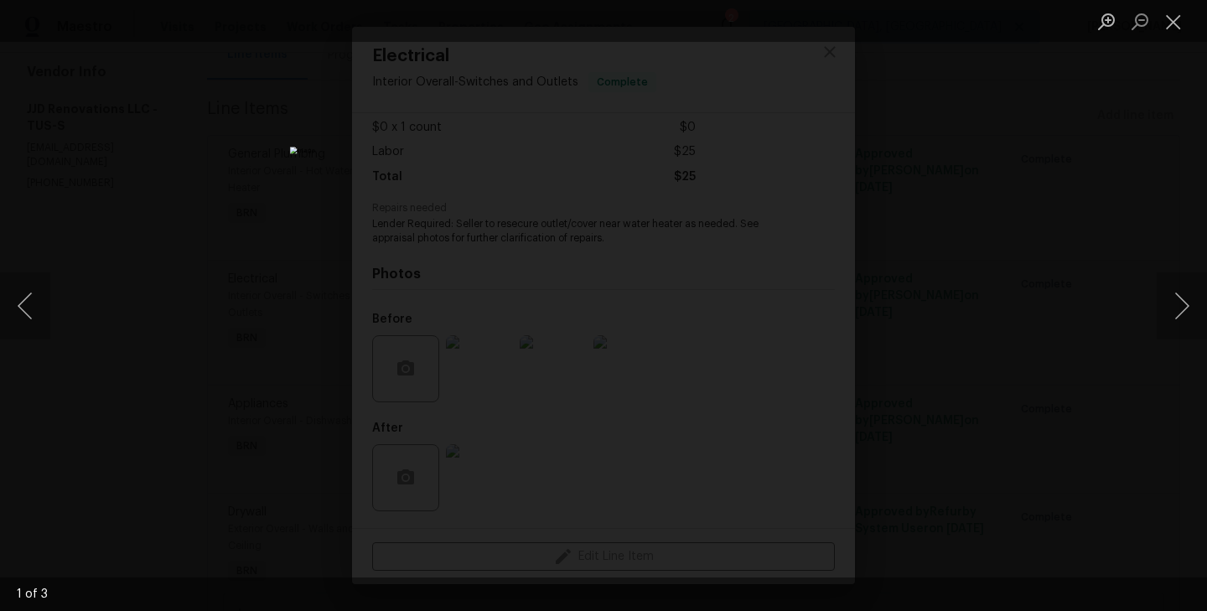
click at [236, 354] on div "Lightbox" at bounding box center [603, 305] width 1207 height 611
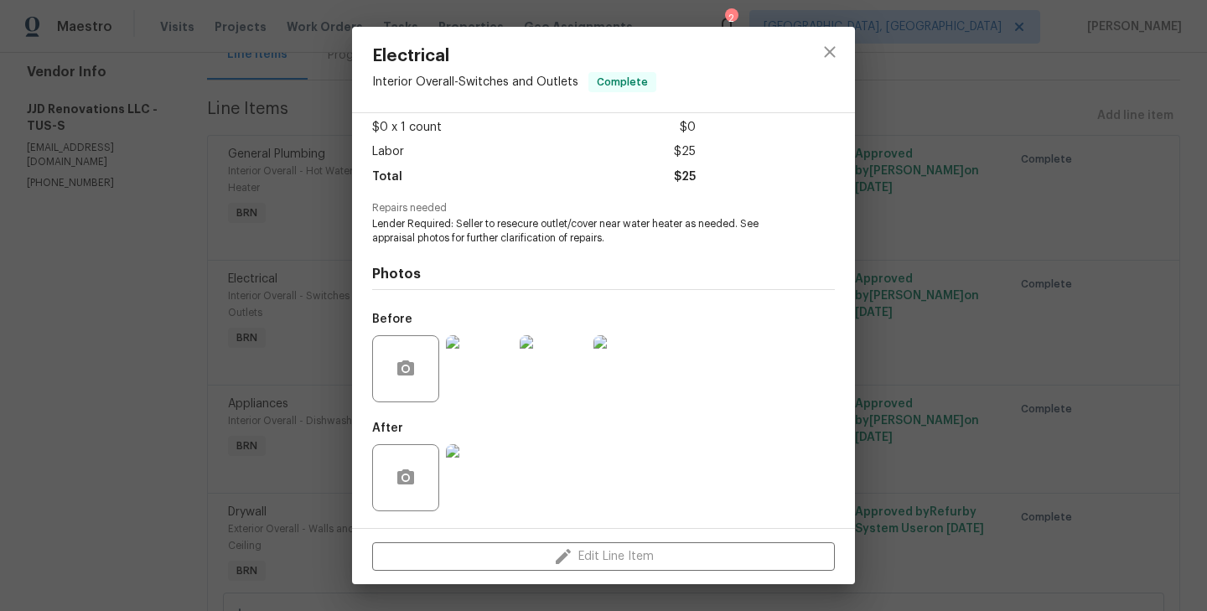
click at [464, 484] on img at bounding box center [479, 477] width 67 height 67
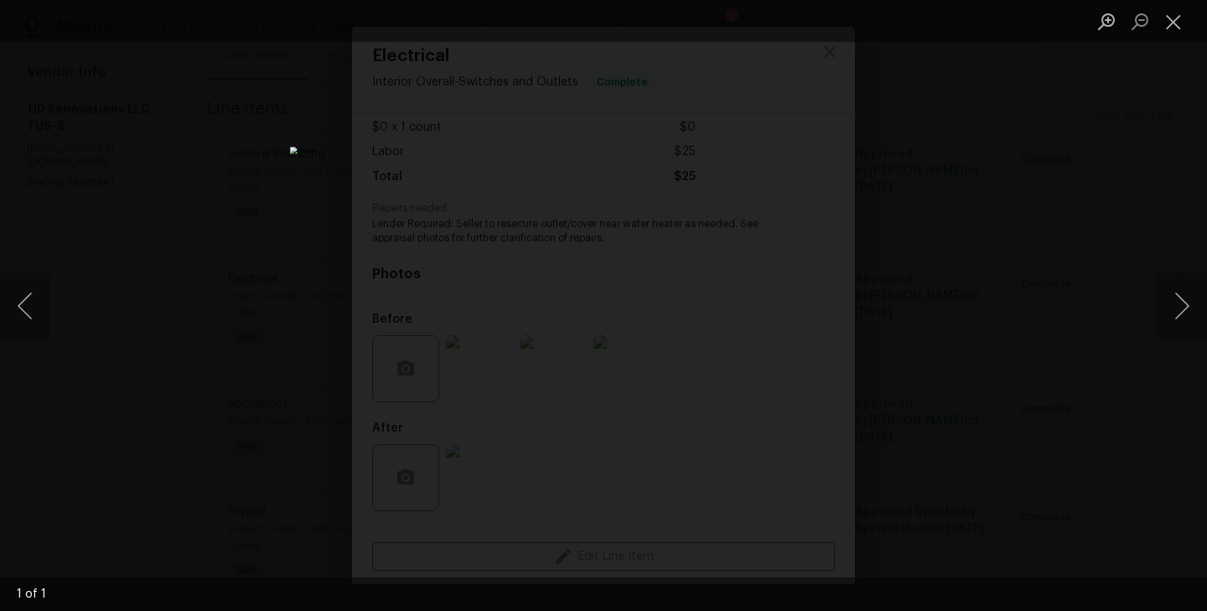
click at [205, 339] on div "Lightbox" at bounding box center [603, 305] width 1207 height 611
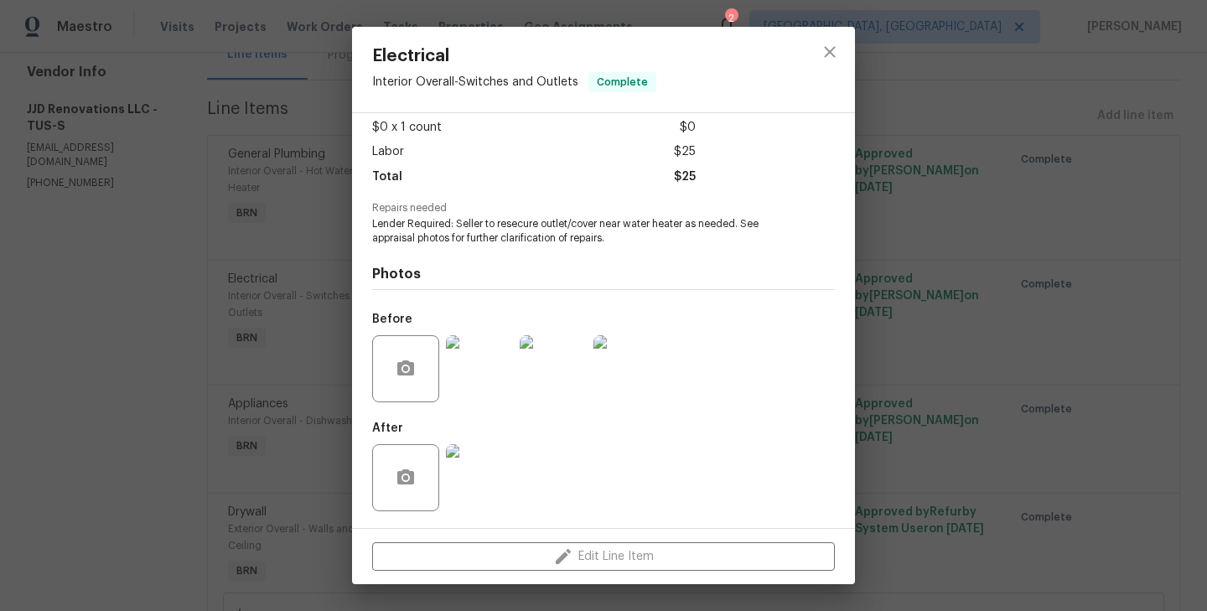
click at [317, 336] on div "Electrical Interior Overall - Switches and Outlets Complete Vendor JJD Renovati…" at bounding box center [603, 305] width 1207 height 611
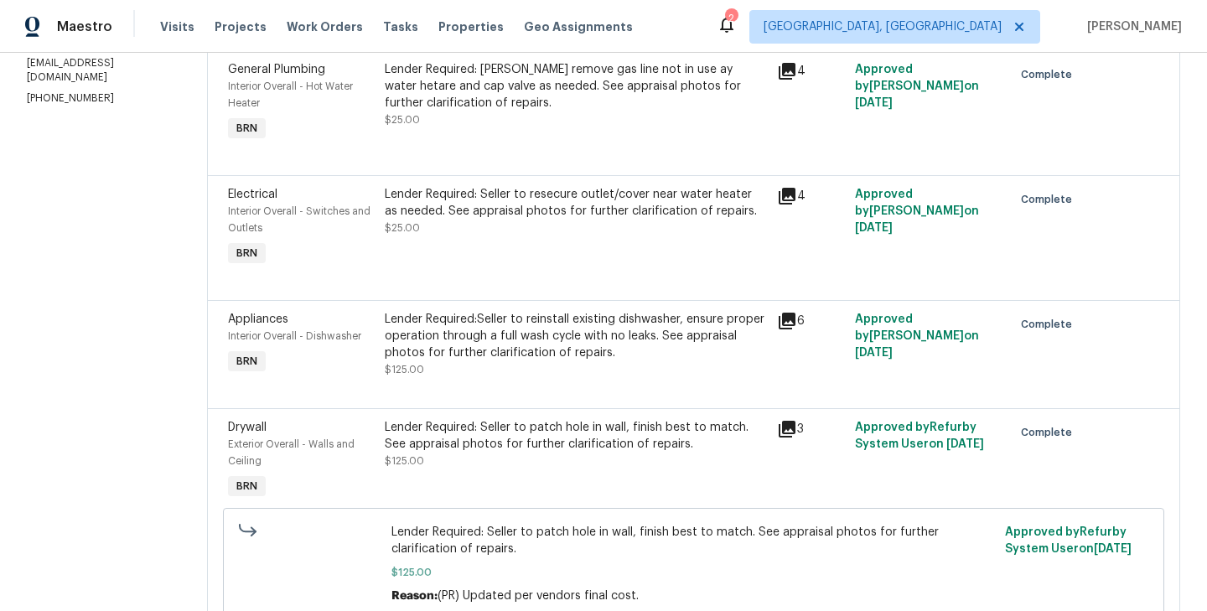
scroll to position [278, 0]
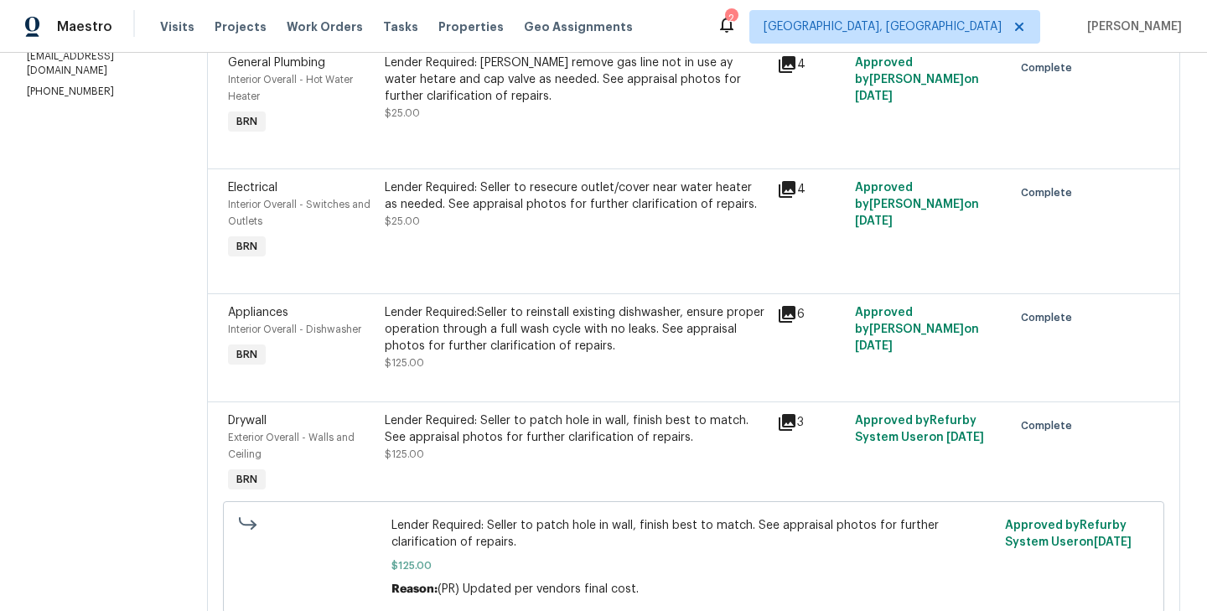
click at [395, 340] on div "Lender Required:Seller to reinstall existing dishwasher, ensure proper operatio…" at bounding box center [576, 329] width 382 height 50
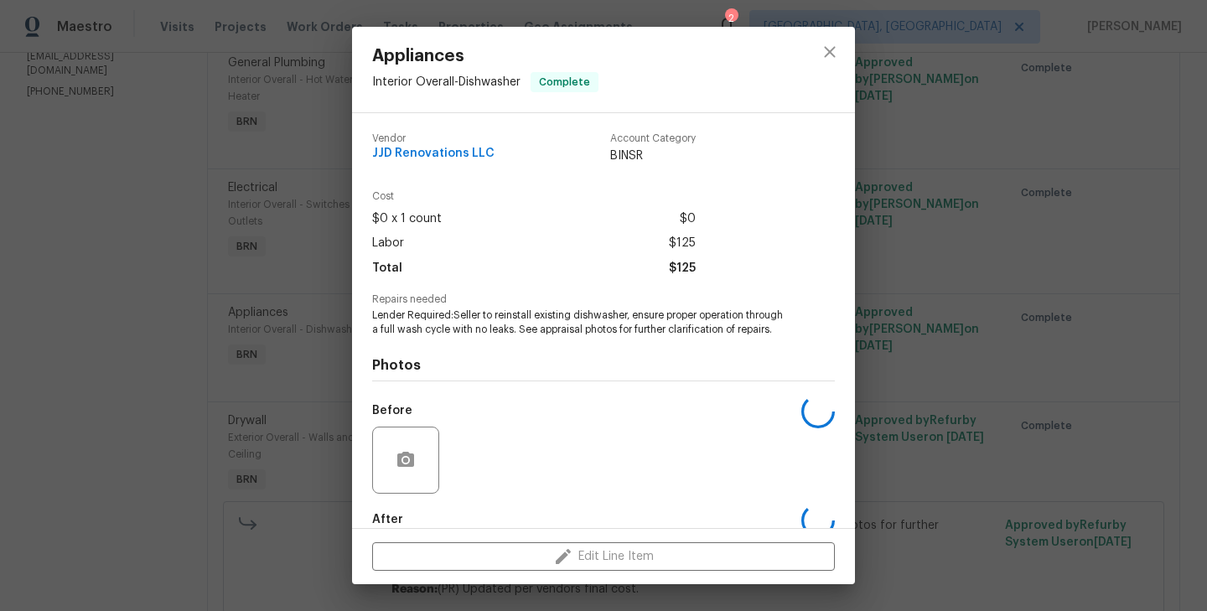
scroll to position [91, 0]
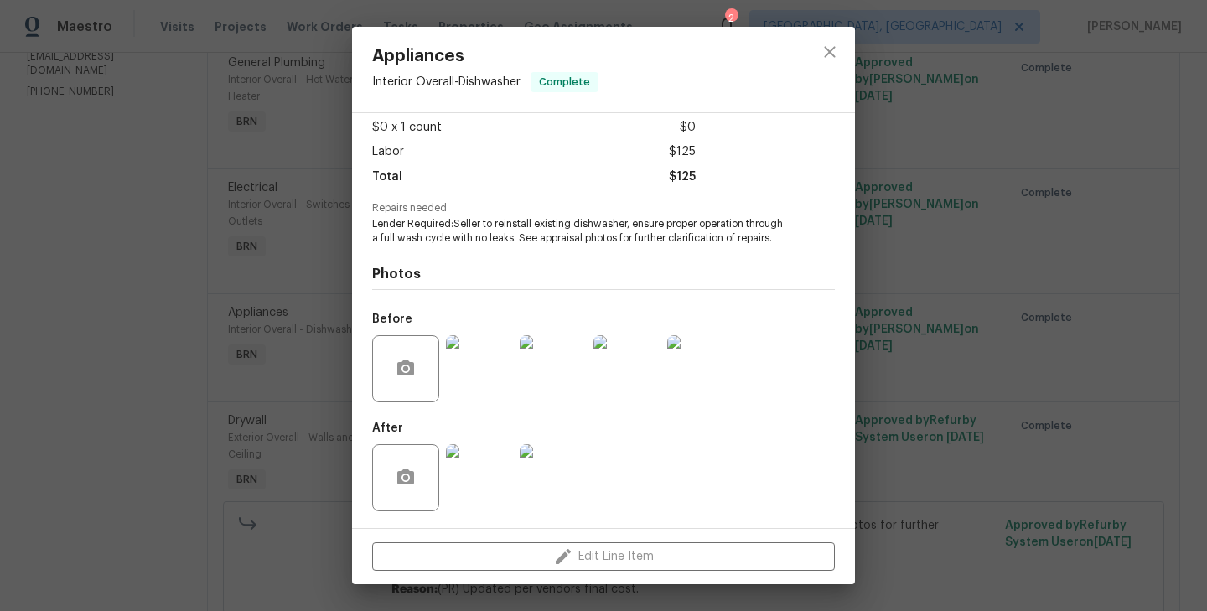
click at [480, 375] on img at bounding box center [479, 368] width 67 height 67
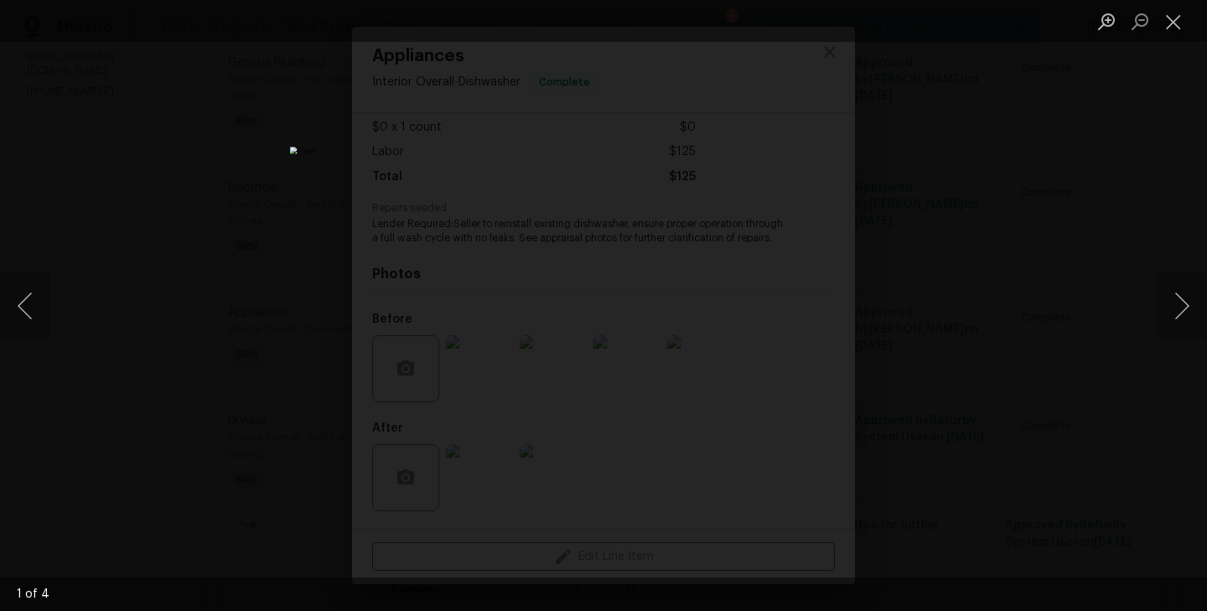
click at [232, 368] on div "Lightbox" at bounding box center [603, 305] width 1207 height 611
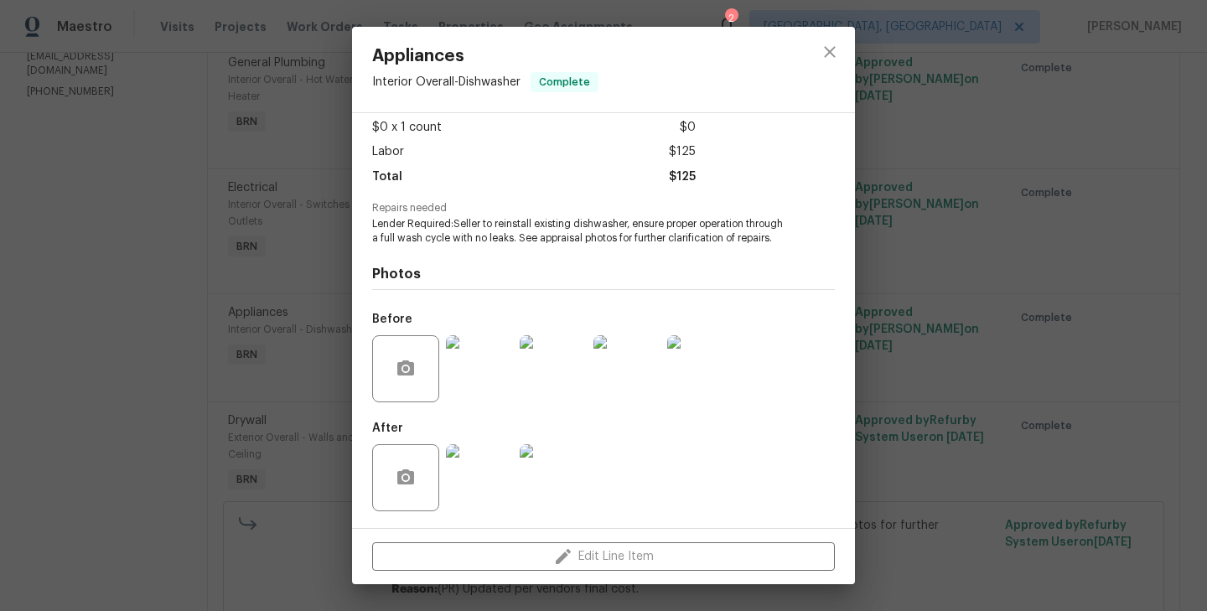
click at [493, 488] on img at bounding box center [479, 477] width 67 height 67
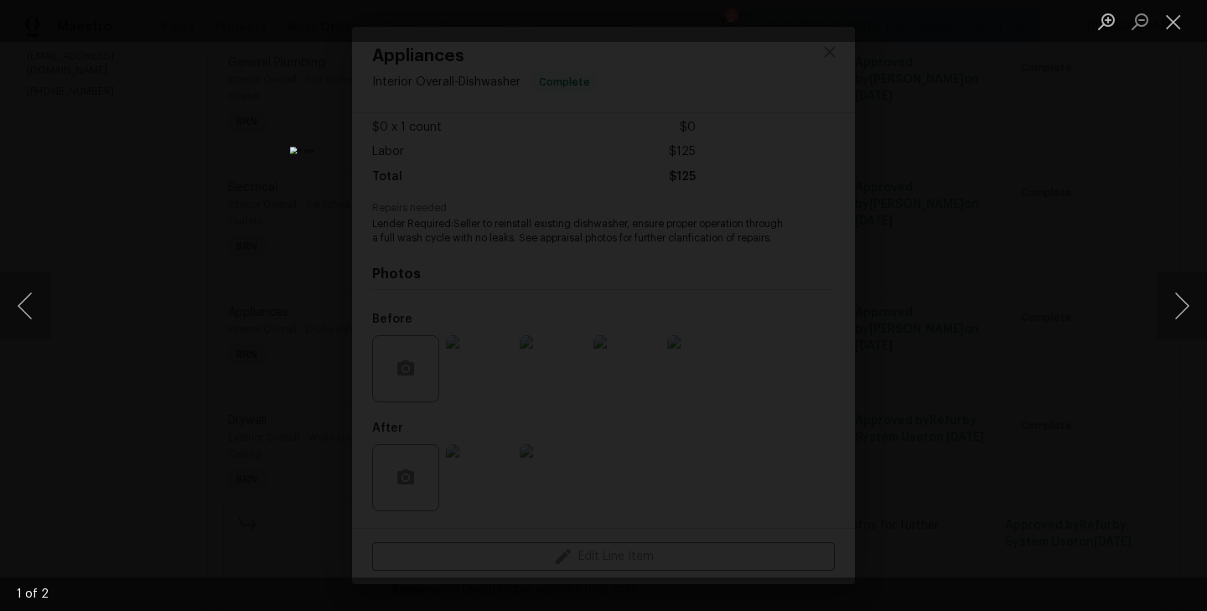
click at [199, 348] on div "Lightbox" at bounding box center [603, 305] width 1207 height 611
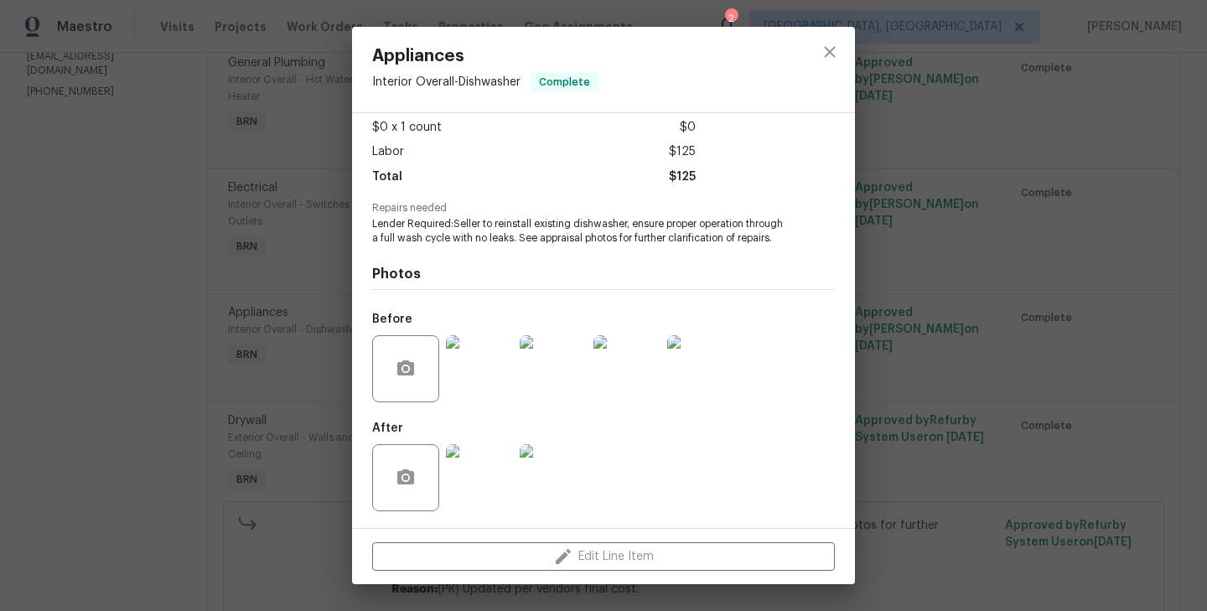
click at [277, 388] on div "Appliances Interior Overall - Dishwasher Complete Vendor JJD Renovations LLC Ac…" at bounding box center [603, 305] width 1207 height 611
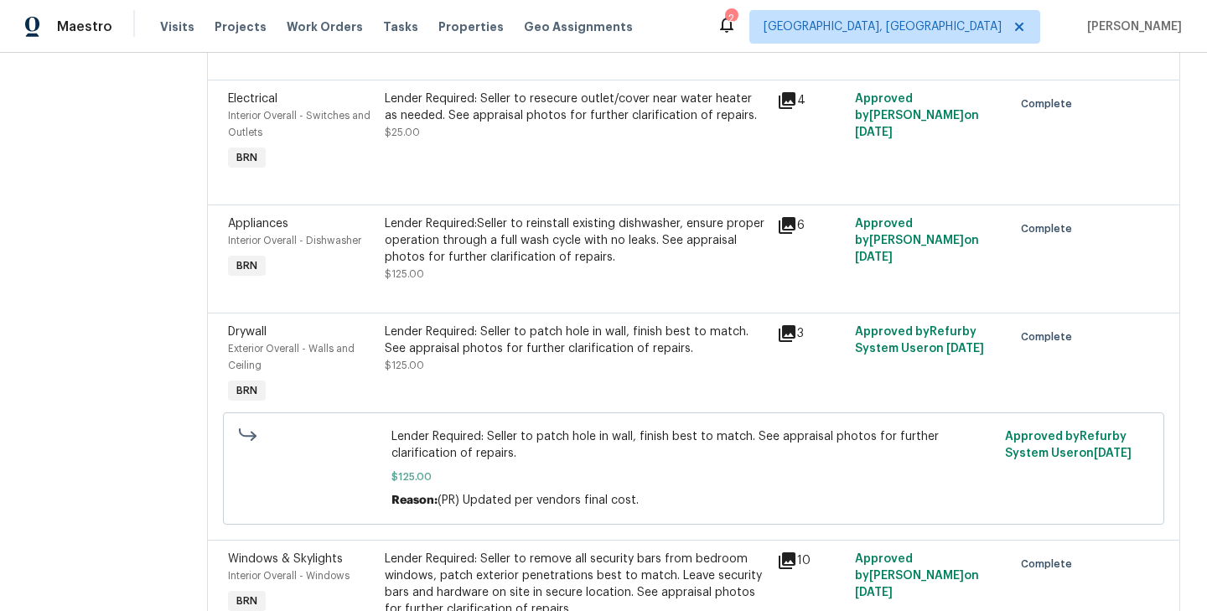
scroll to position [373, 0]
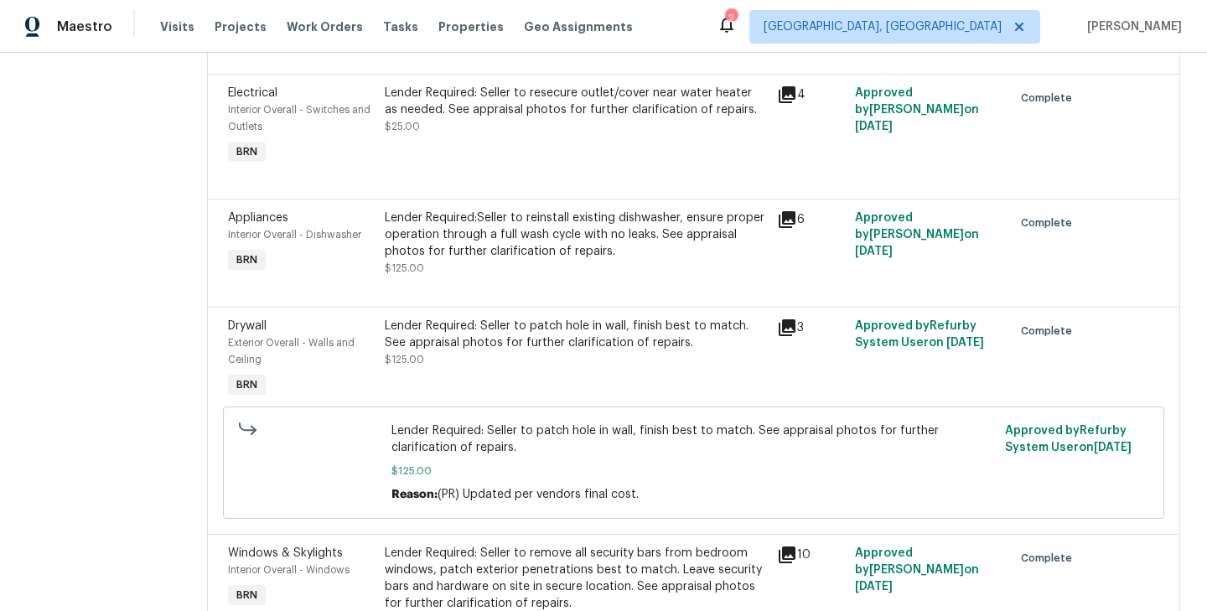
click at [392, 260] on div "Lender Required:Seller to reinstall existing dishwasher, ensure proper operatio…" at bounding box center [576, 243] width 392 height 77
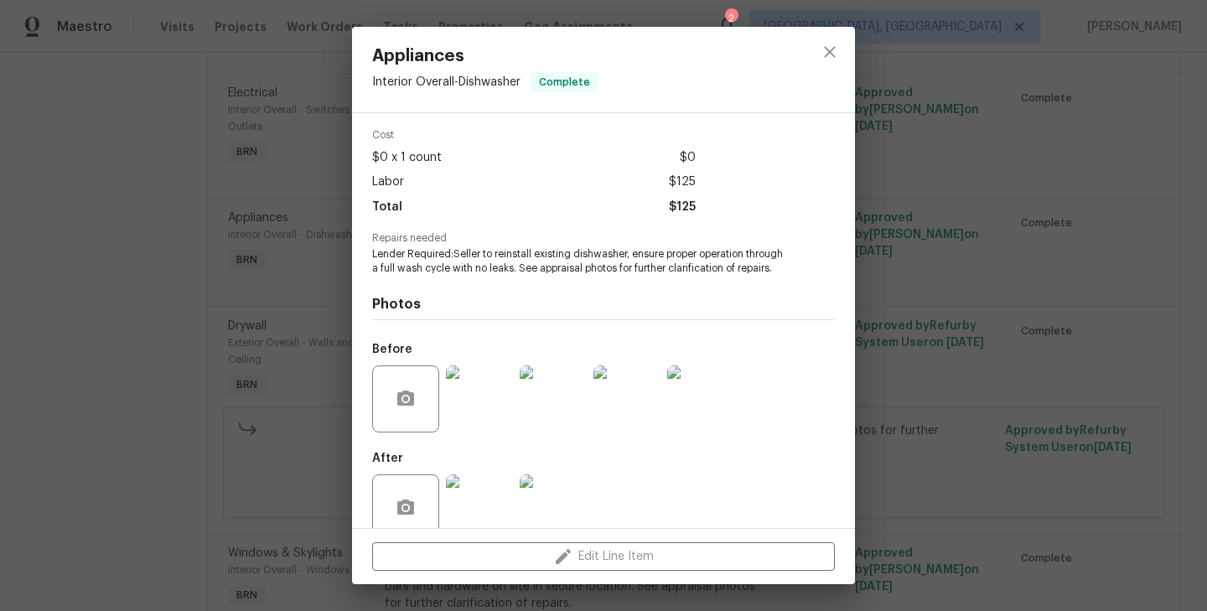
scroll to position [91, 0]
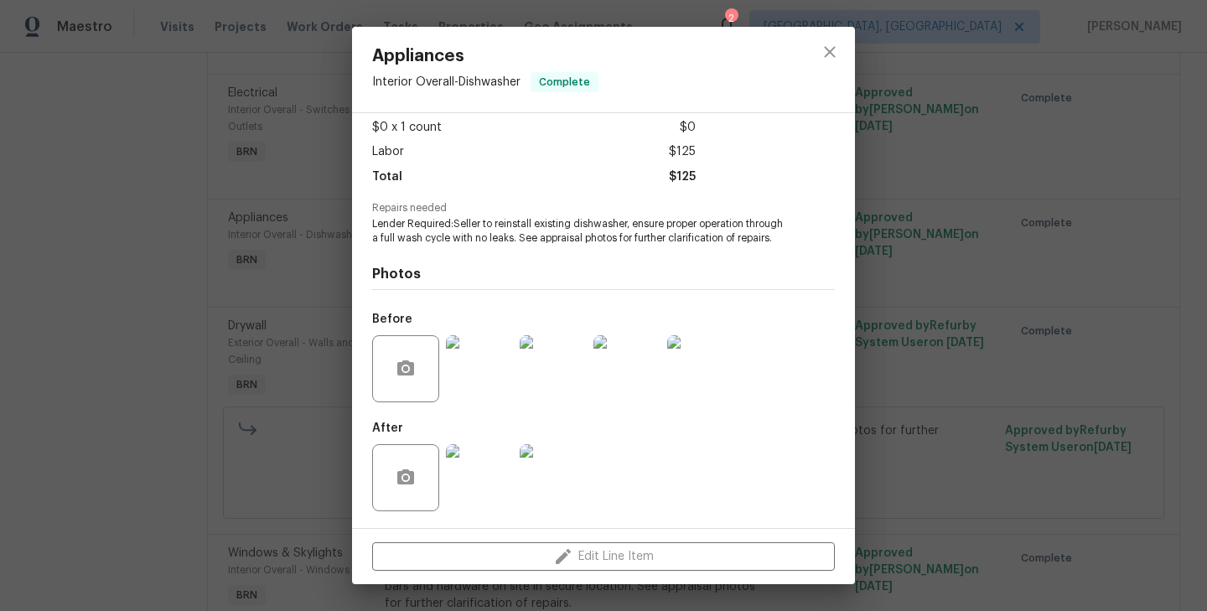
click at [264, 302] on div "Appliances Interior Overall - Dishwasher Complete Vendor JJD Renovations LLC Ac…" at bounding box center [603, 305] width 1207 height 611
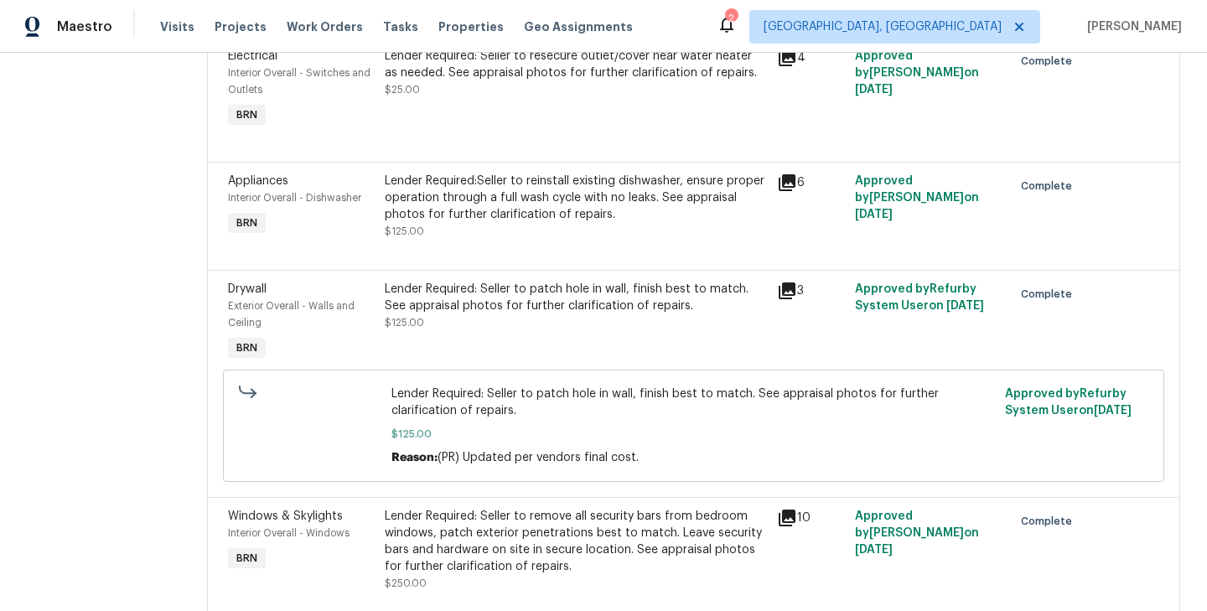
scroll to position [472, 0]
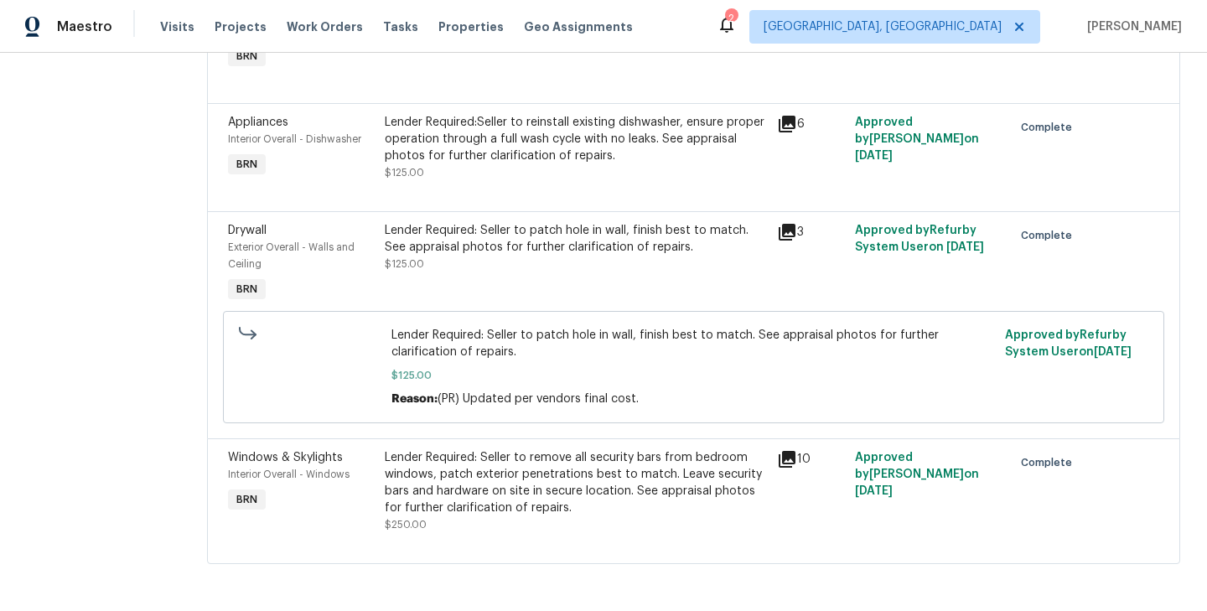
click at [380, 269] on div "Drywall Exterior Overall - Walls and Ceiling BRN" at bounding box center [301, 264] width 157 height 94
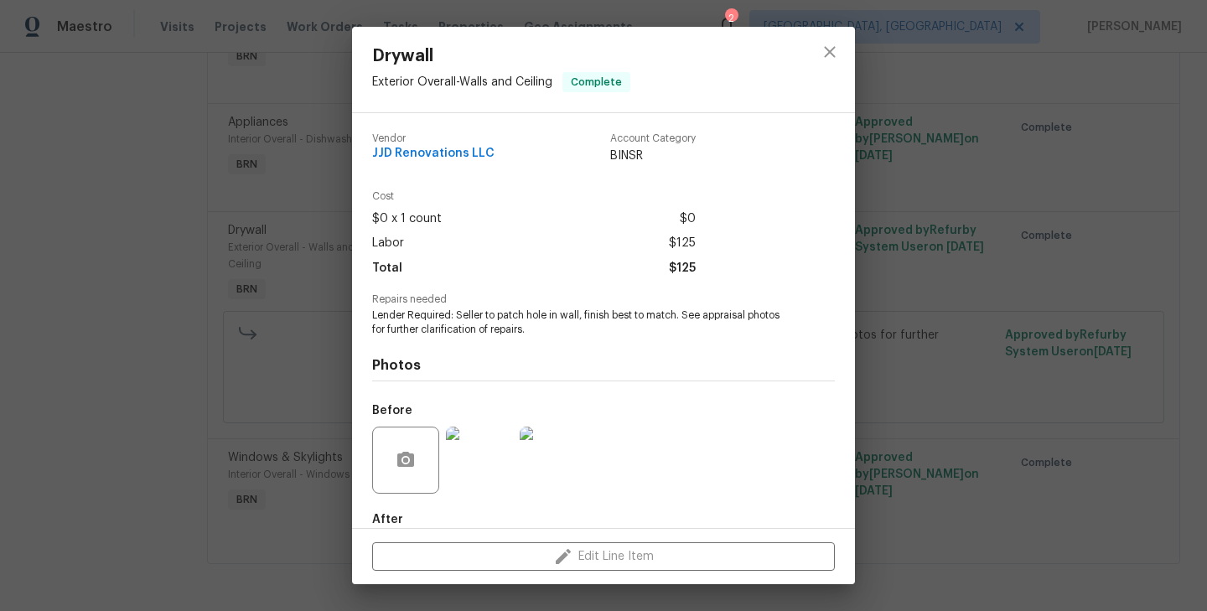
scroll to position [91, 0]
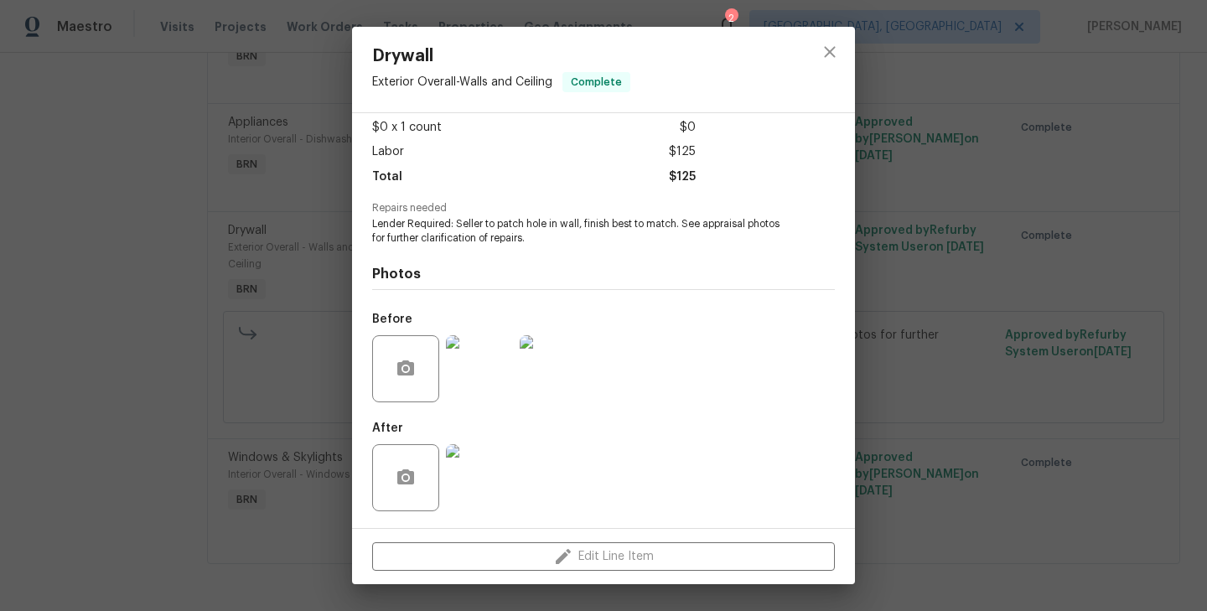
click at [480, 367] on img at bounding box center [479, 368] width 67 height 67
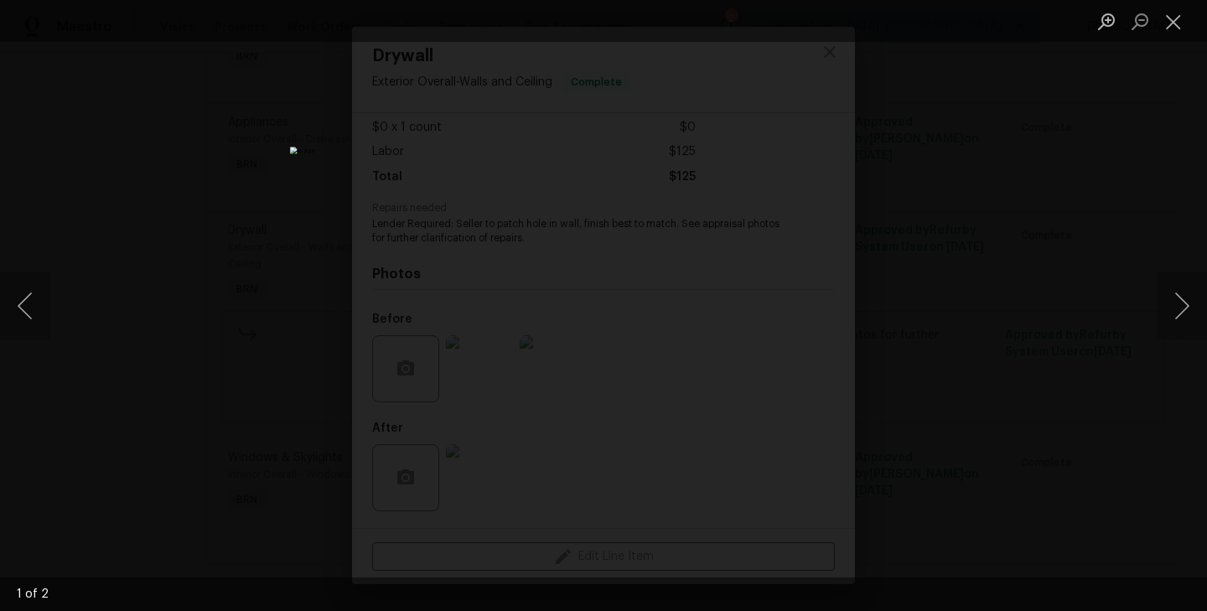
click at [297, 335] on div "Lightbox" at bounding box center [603, 305] width 1207 height 611
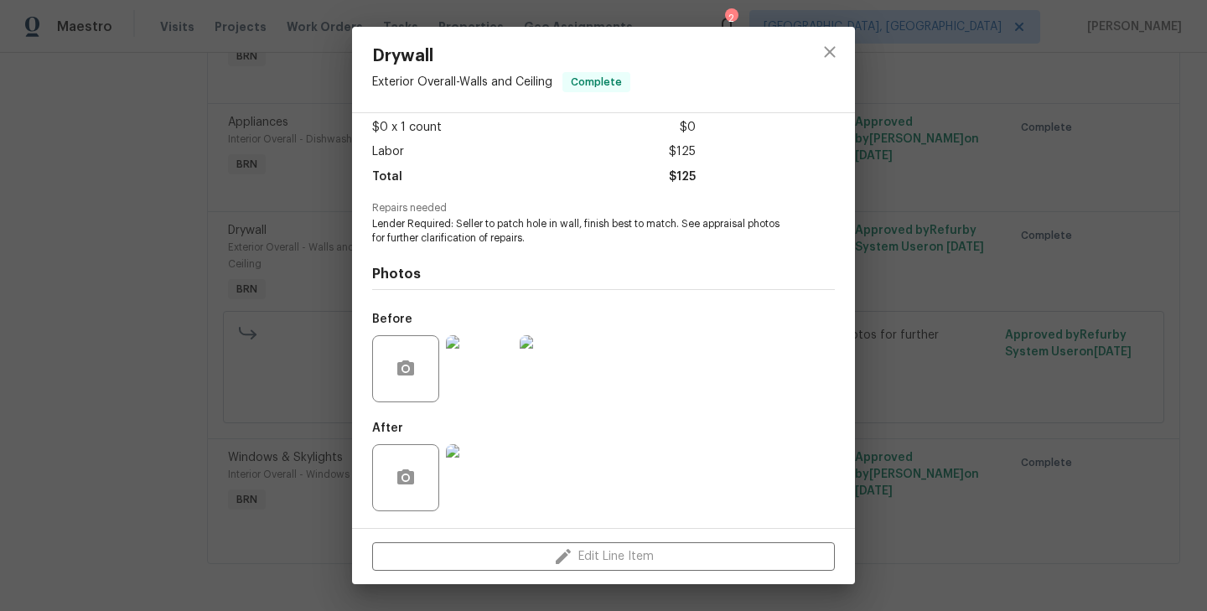
click at [483, 476] on img at bounding box center [479, 477] width 67 height 67
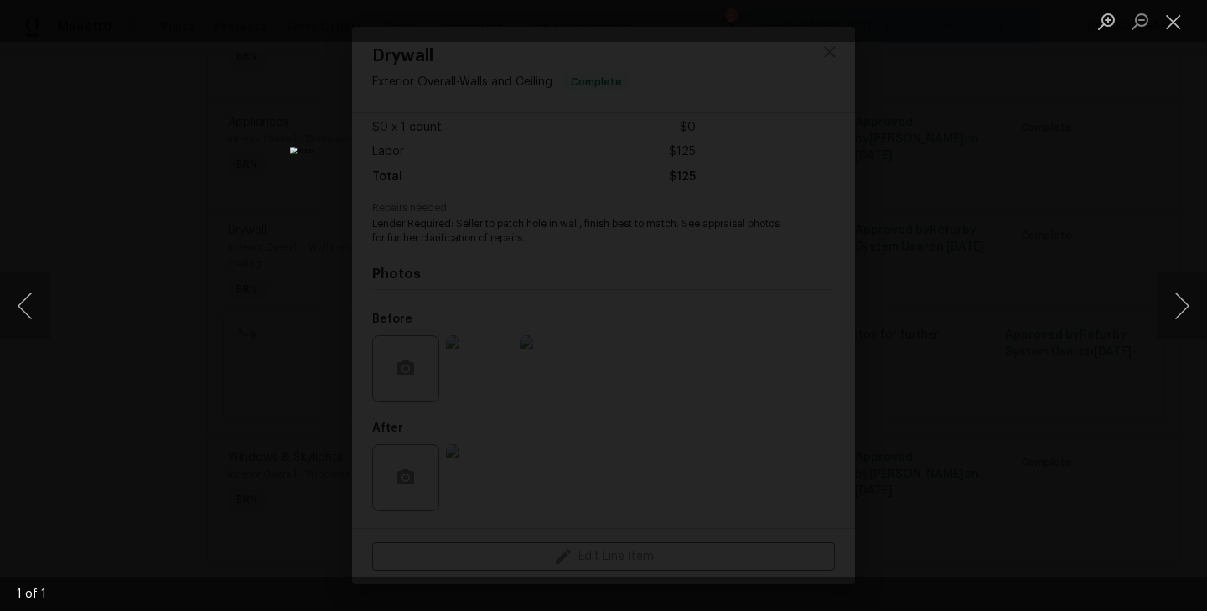
click at [283, 357] on div "Lightbox" at bounding box center [603, 305] width 1207 height 611
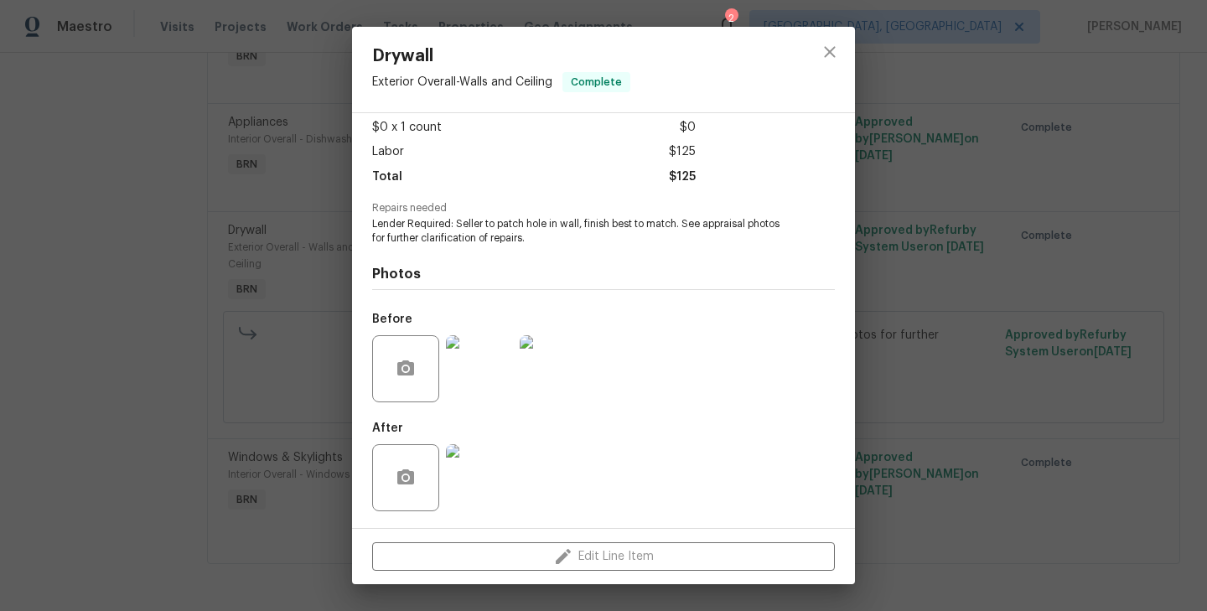
click at [223, 299] on div "Drywall Exterior Overall - Walls and Ceiling Complete Vendor JJD Renovations LL…" at bounding box center [603, 305] width 1207 height 611
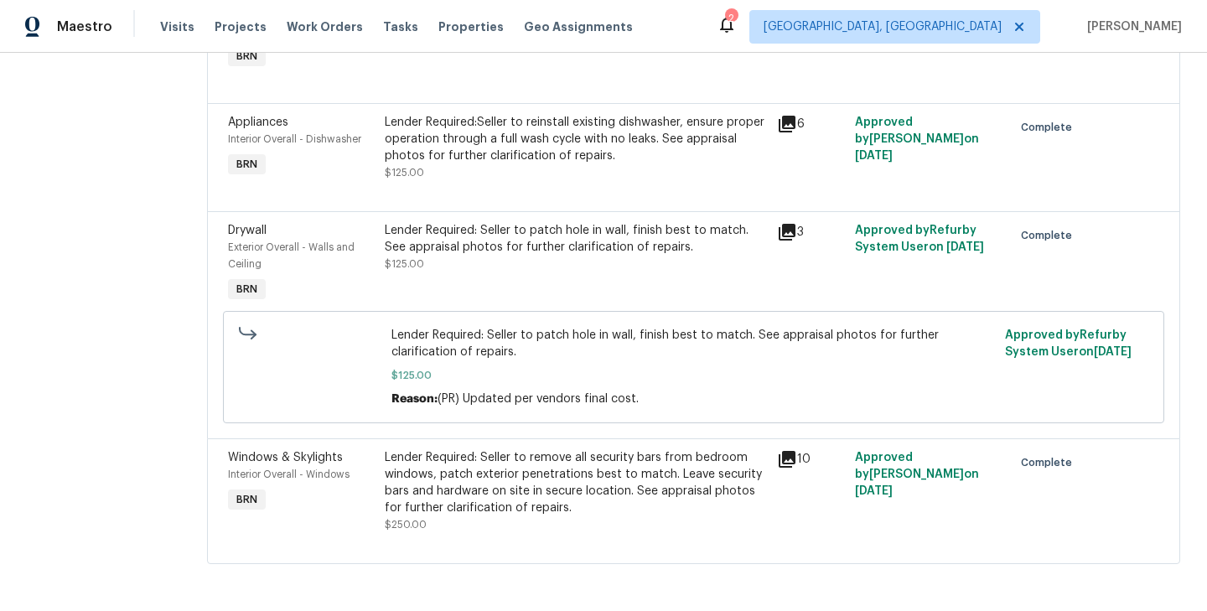
click at [392, 484] on div "Lender Required: Seller to remove all security bars from bedroom windows, patch…" at bounding box center [576, 491] width 392 height 94
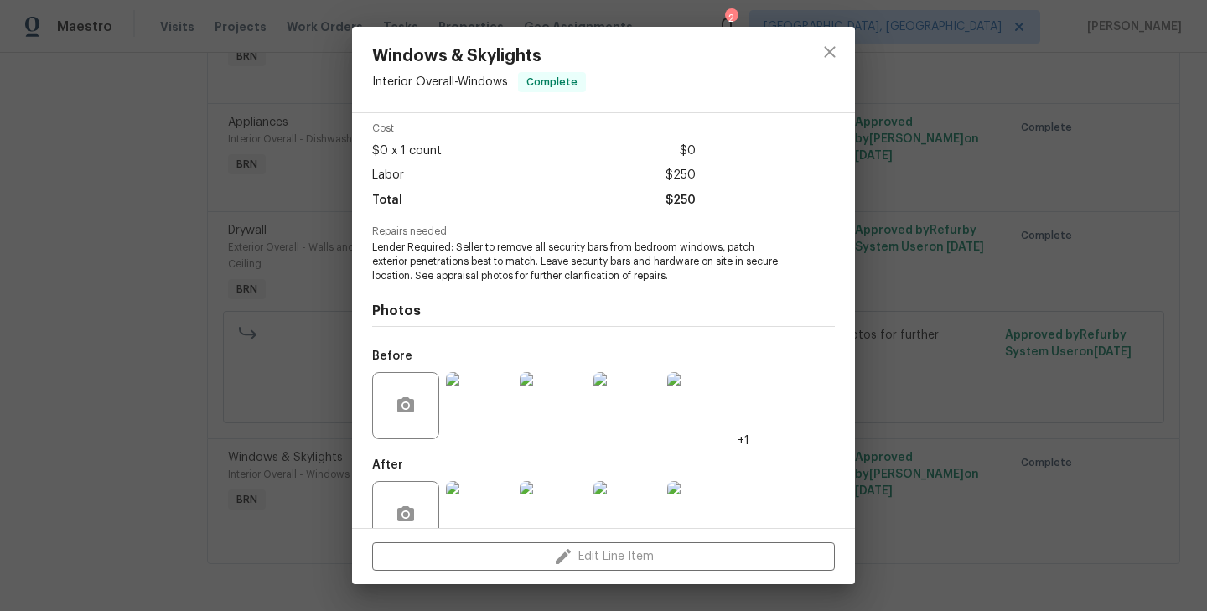
scroll to position [105, 0]
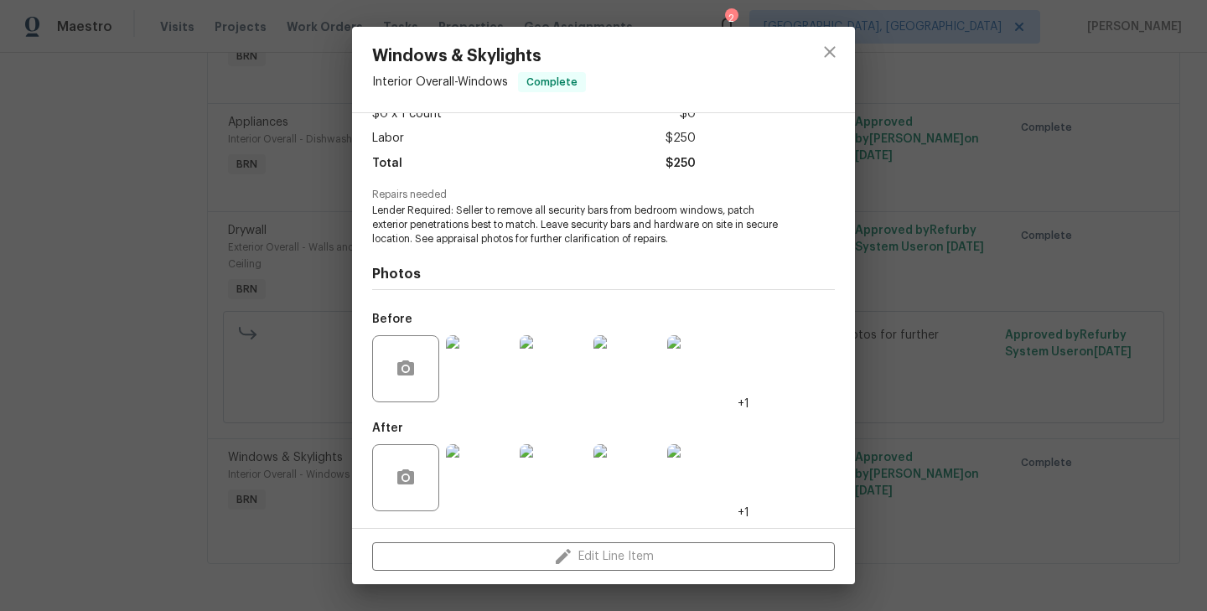
click at [287, 383] on div "Windows & Skylights Interior Overall - Windows Complete Vendor JJD Renovations …" at bounding box center [603, 305] width 1207 height 611
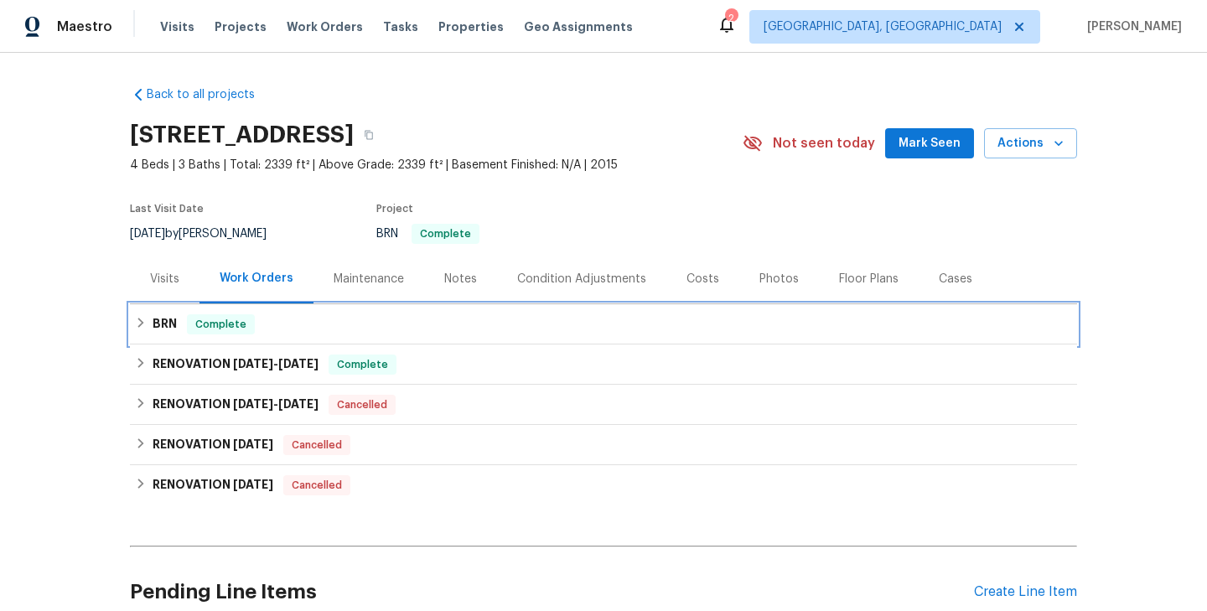
click at [298, 319] on div "BRN Complete" at bounding box center [603, 324] width 937 height 20
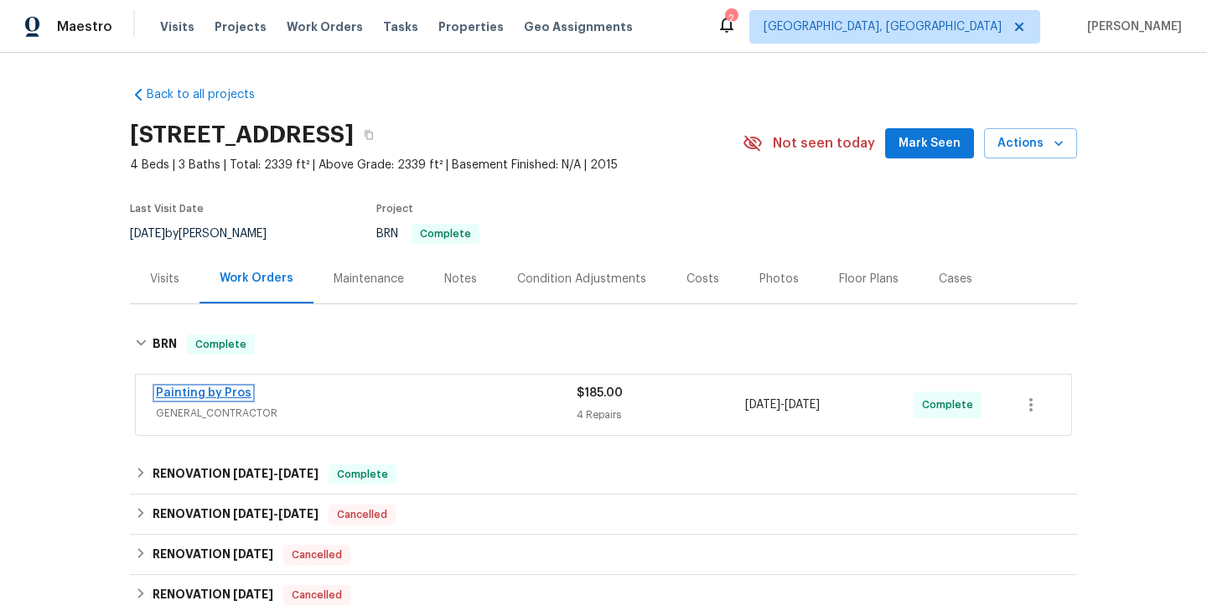
click at [199, 390] on link "Painting by Pros" at bounding box center [204, 393] width 96 height 12
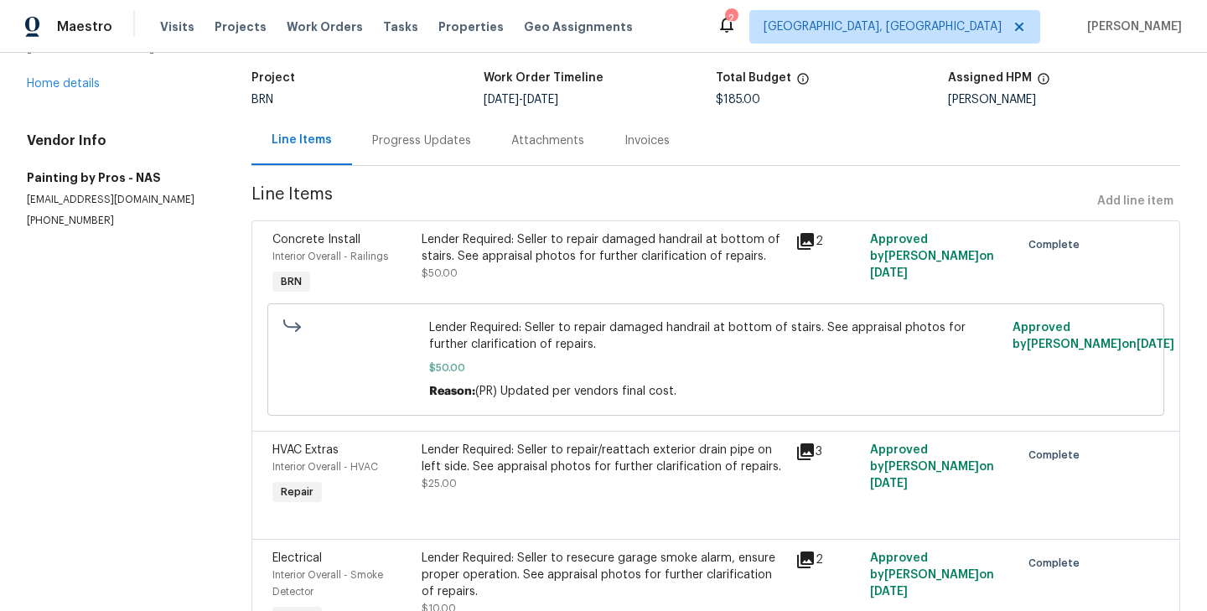
scroll to position [97, 0]
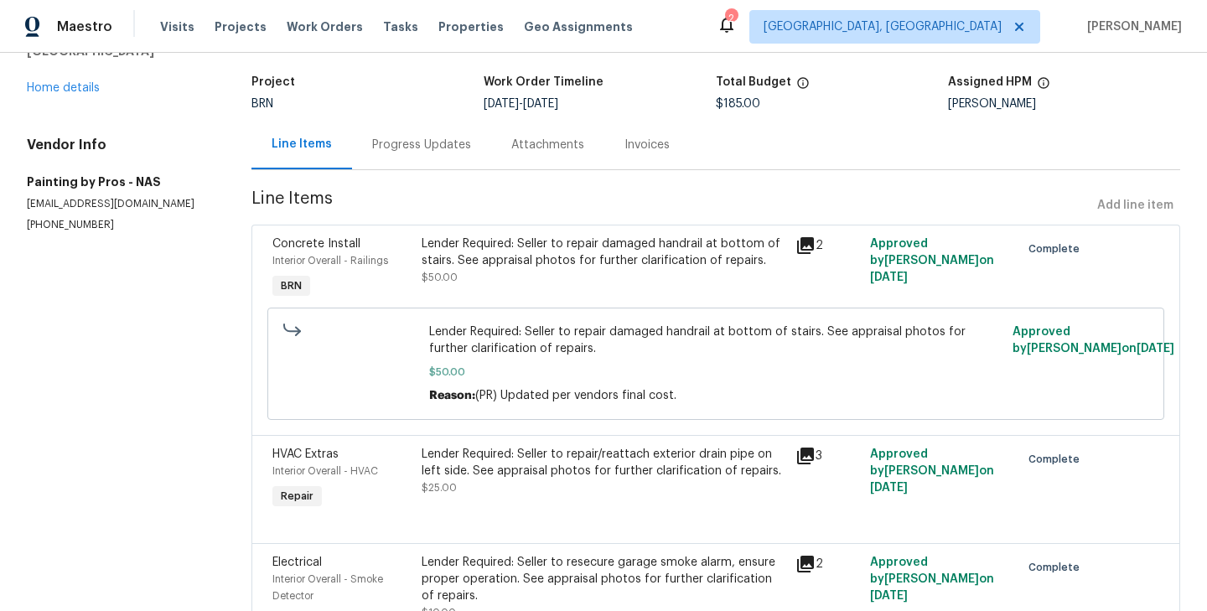
click at [433, 263] on div "Lender Required: Seller to repair damaged handrail at bottom of stairs. See app…" at bounding box center [604, 253] width 364 height 34
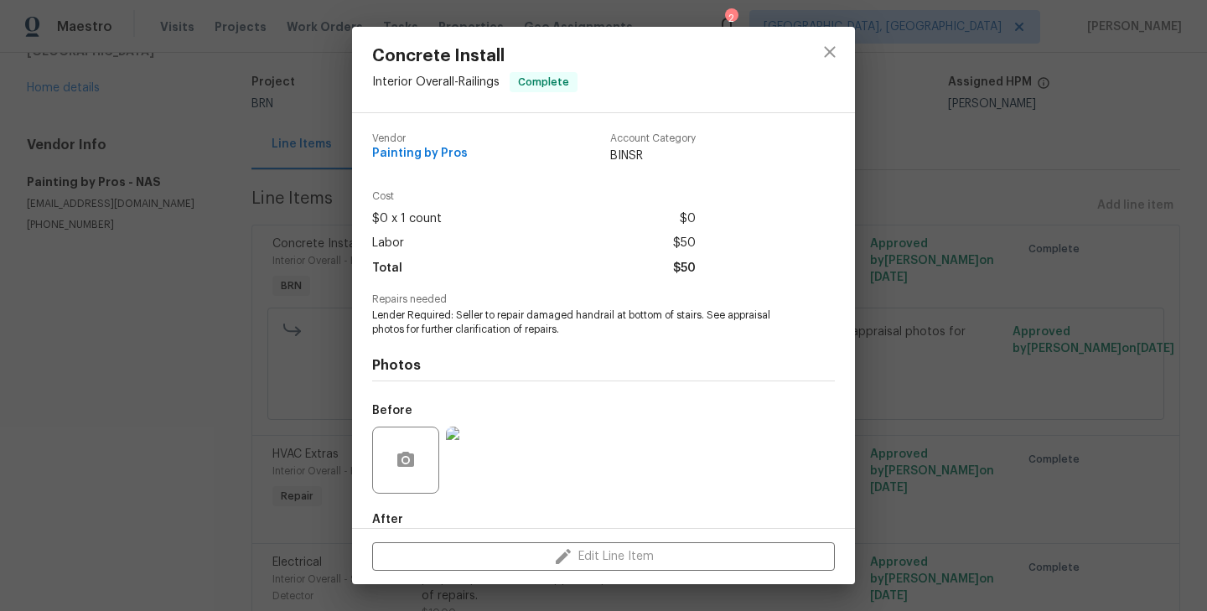
scroll to position [91, 0]
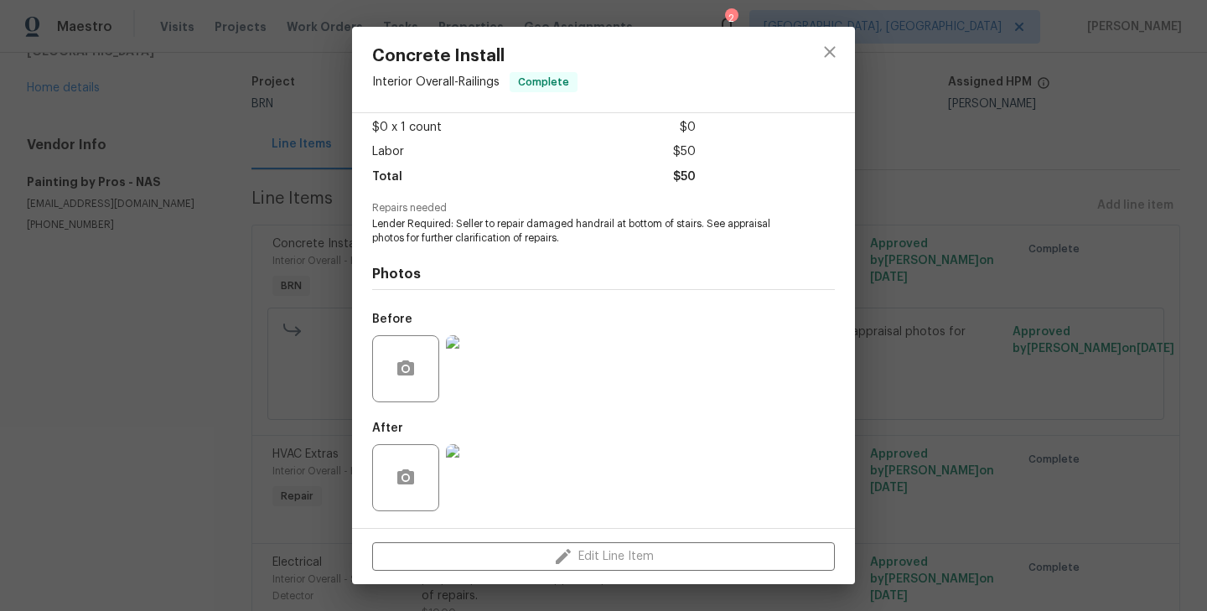
click at [458, 353] on img at bounding box center [479, 368] width 67 height 67
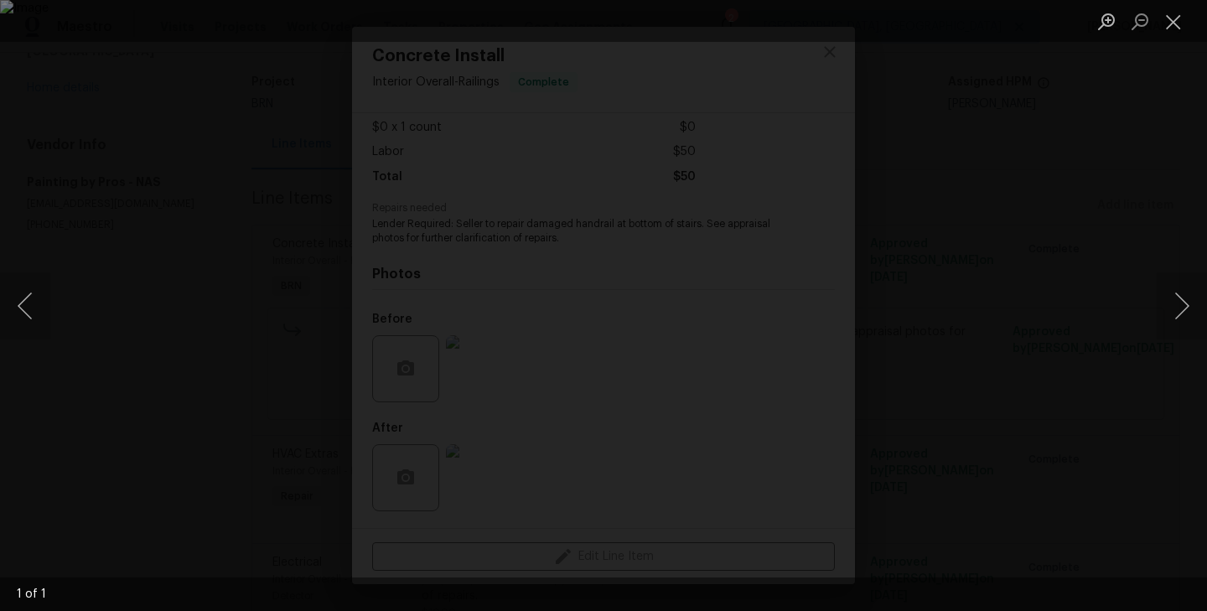
click at [303, 339] on div "Lightbox" at bounding box center [603, 305] width 1207 height 611
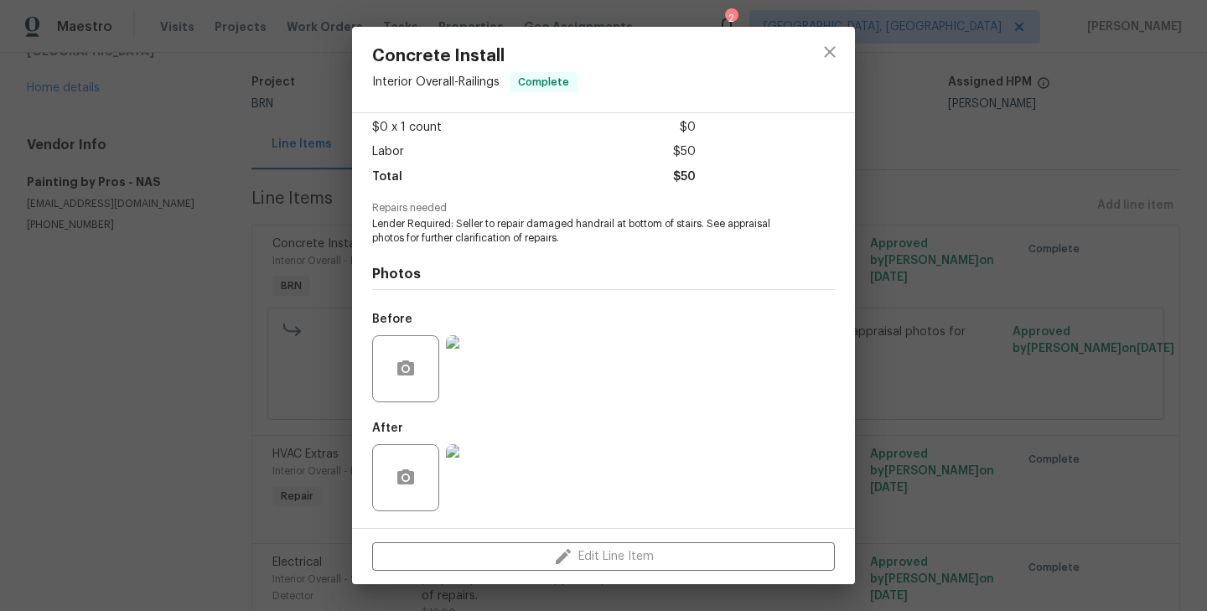
click at [484, 463] on img at bounding box center [479, 477] width 67 height 67
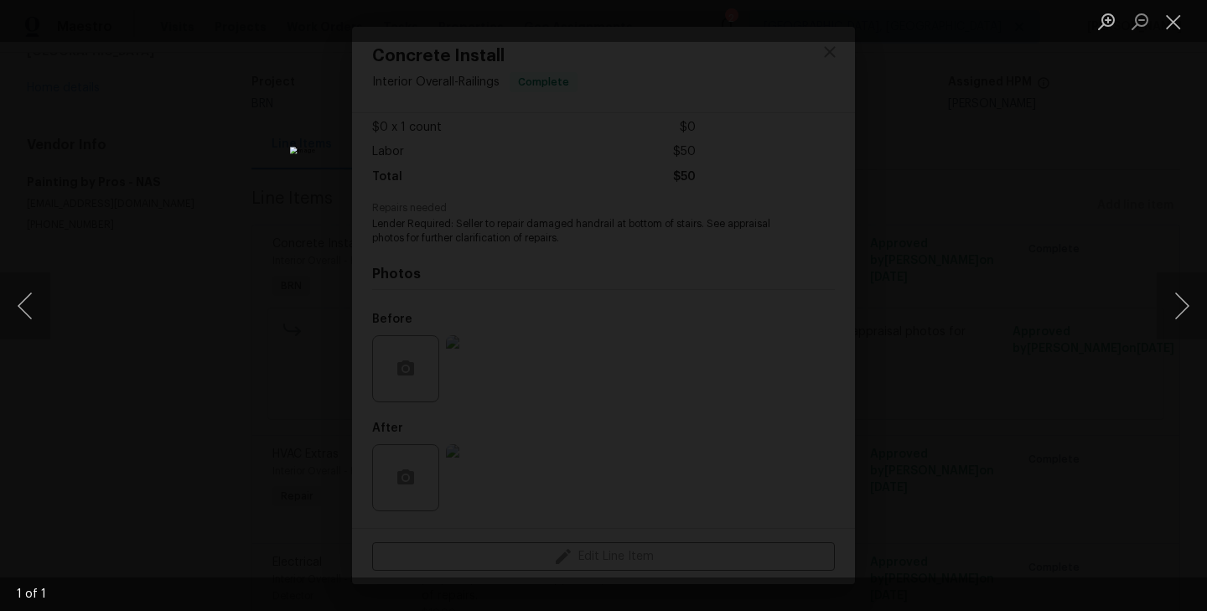
click at [240, 329] on div "Lightbox" at bounding box center [603, 305] width 1207 height 611
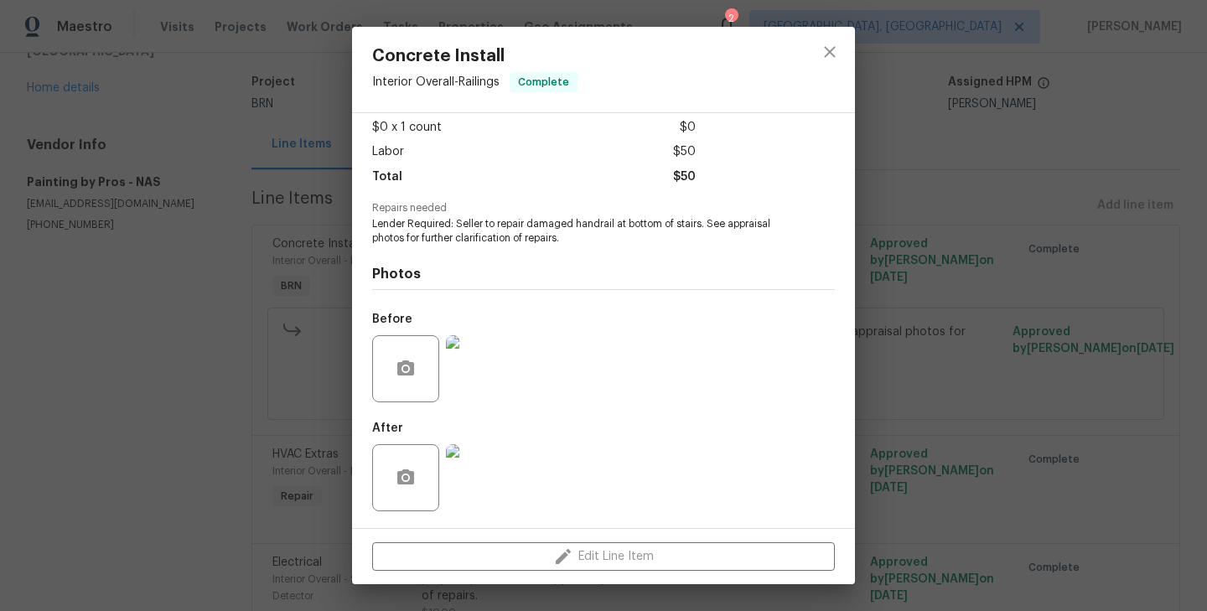
click at [469, 461] on img at bounding box center [479, 477] width 67 height 67
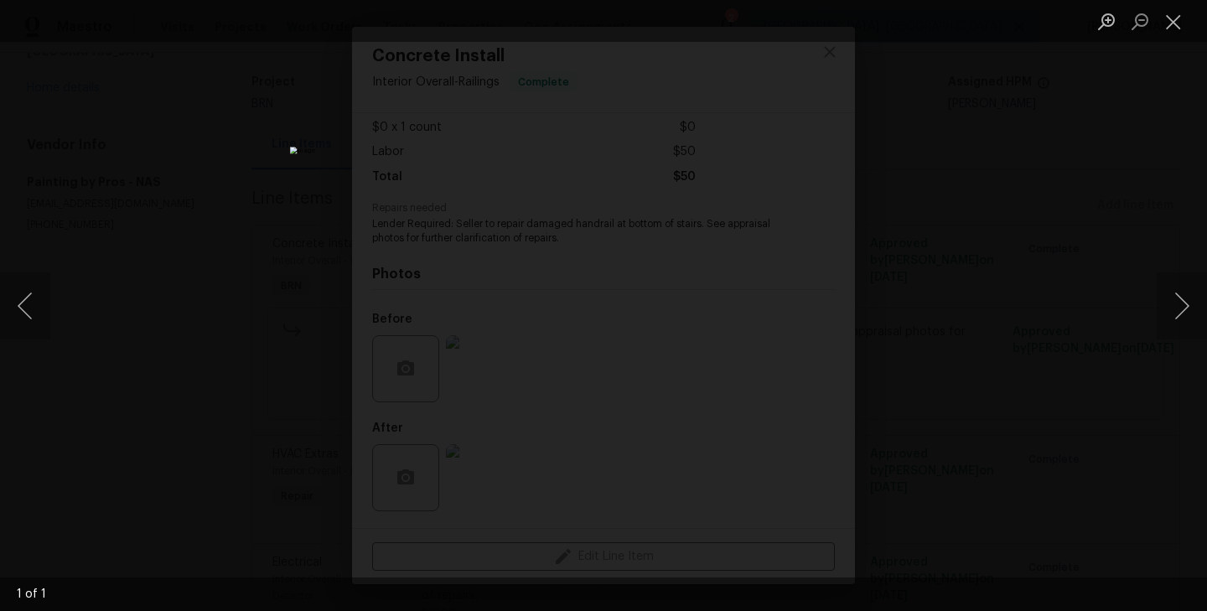
click at [236, 308] on div "Lightbox" at bounding box center [603, 305] width 1207 height 611
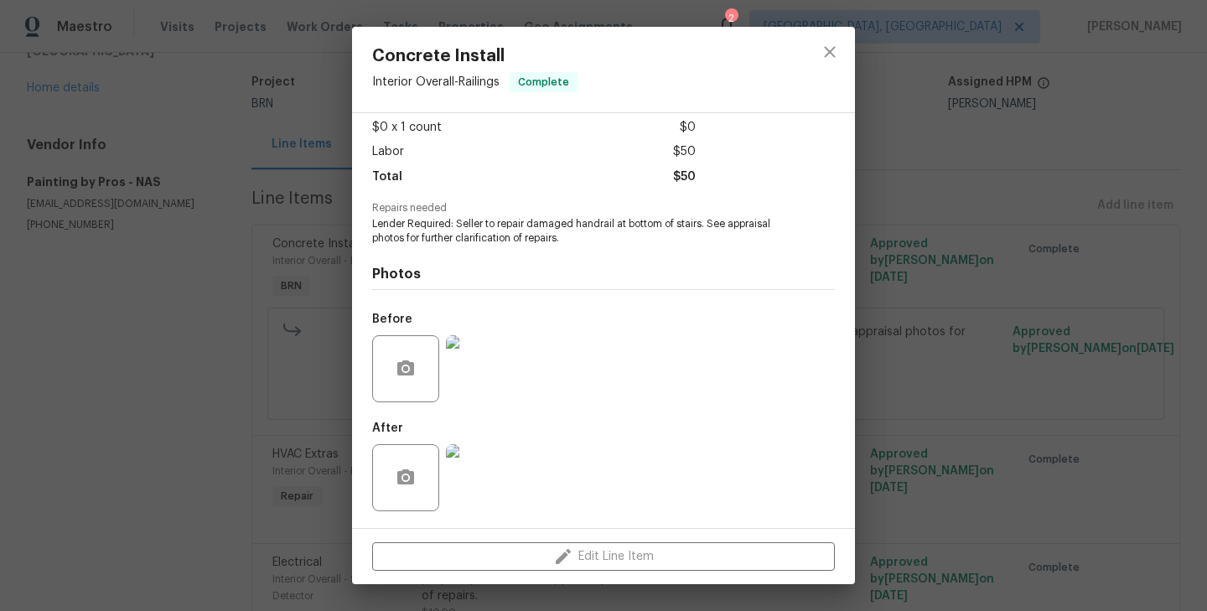
click at [277, 340] on div "Concrete Install Interior Overall - Railings Complete Vendor Painting by Pros A…" at bounding box center [603, 305] width 1207 height 611
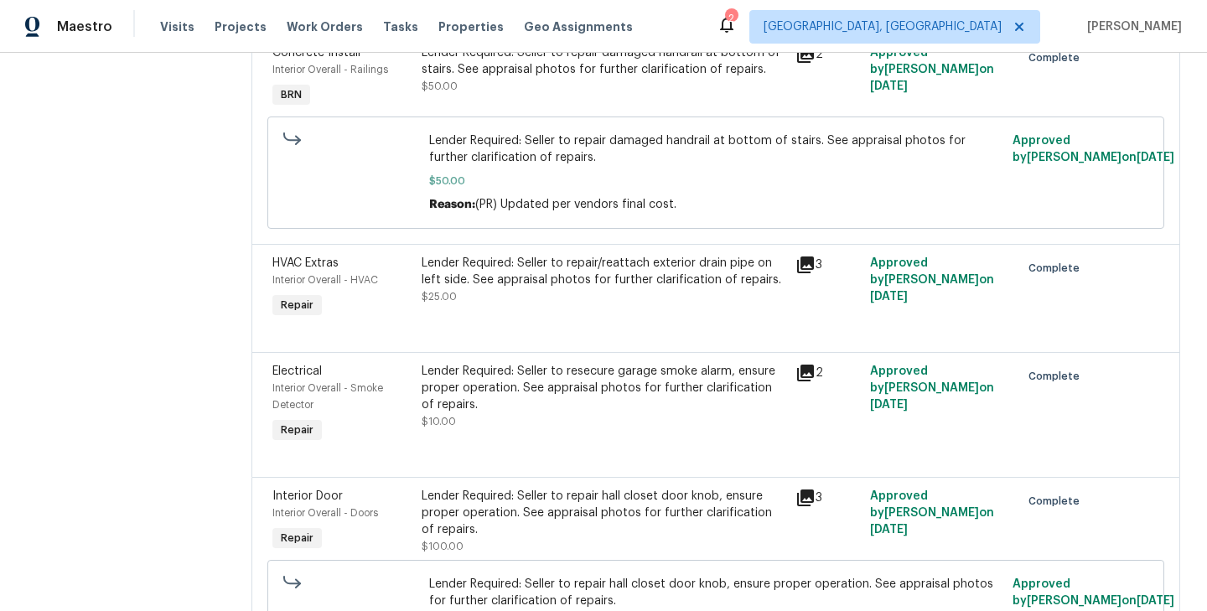
scroll to position [323, 0]
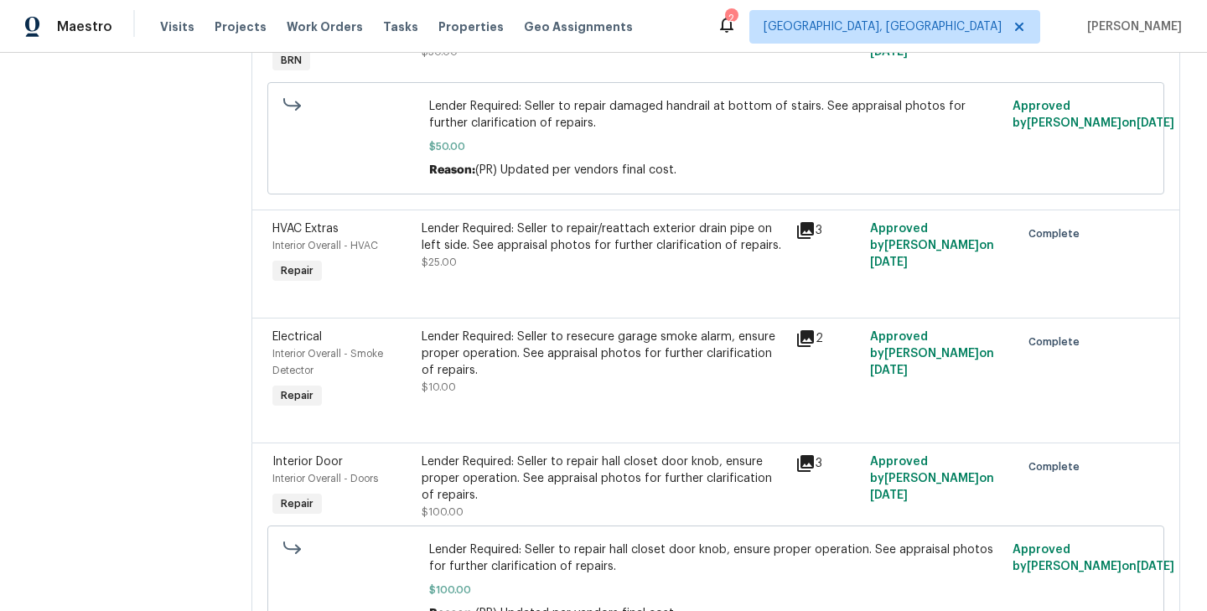
click at [406, 245] on div "Interior Overall - HVAC" at bounding box center [341, 245] width 139 height 17
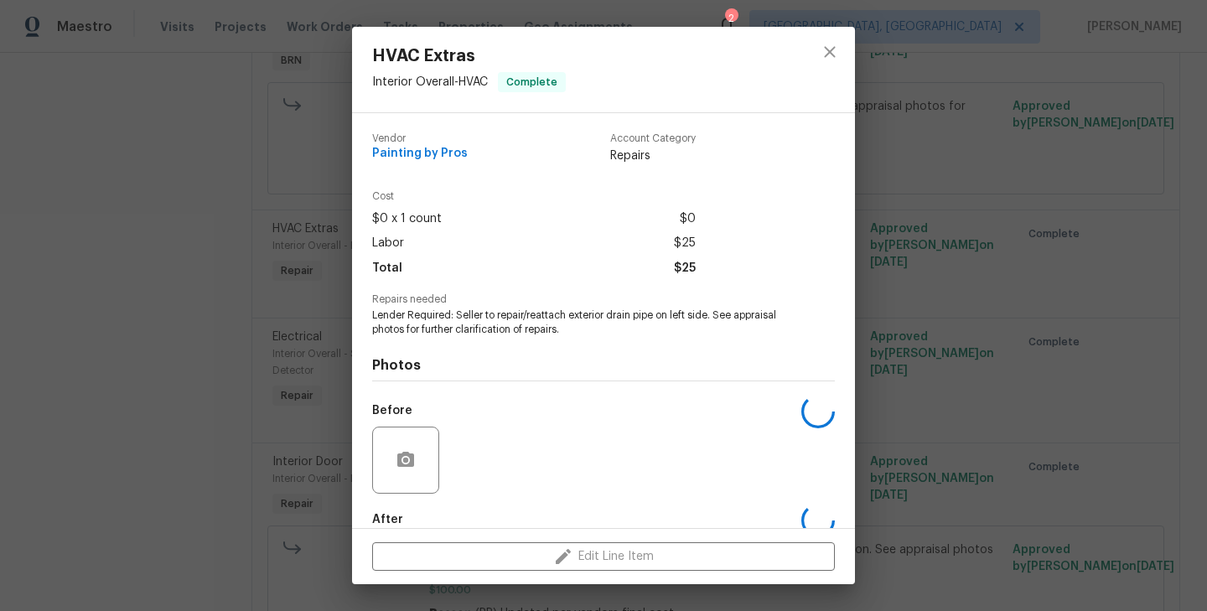
scroll to position [91, 0]
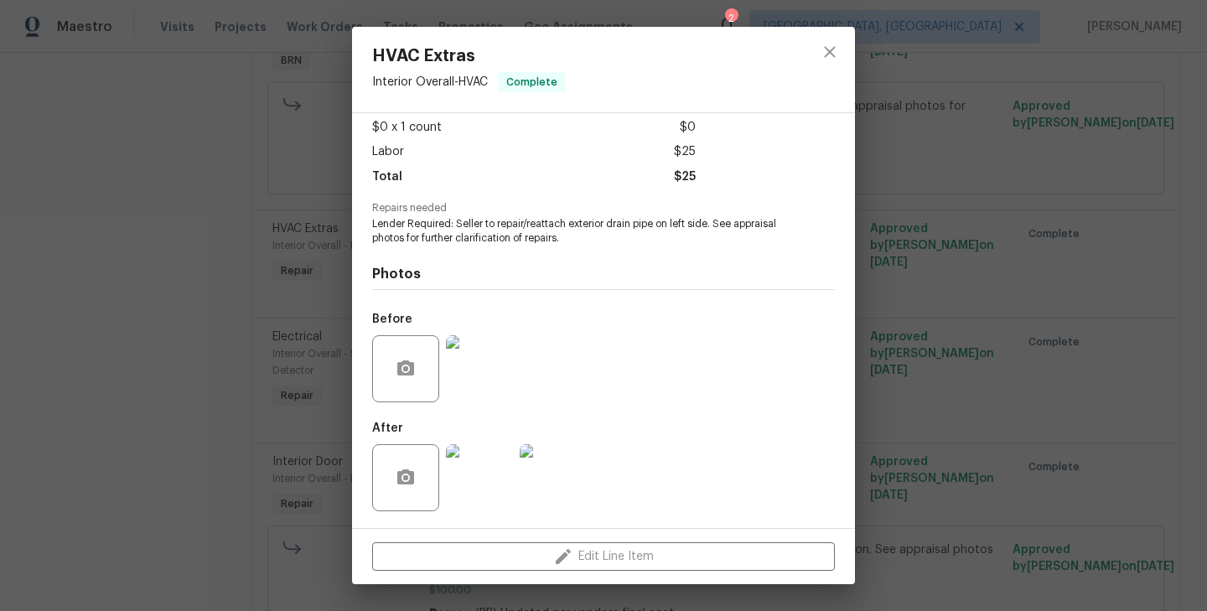
click at [501, 352] on img at bounding box center [479, 368] width 67 height 67
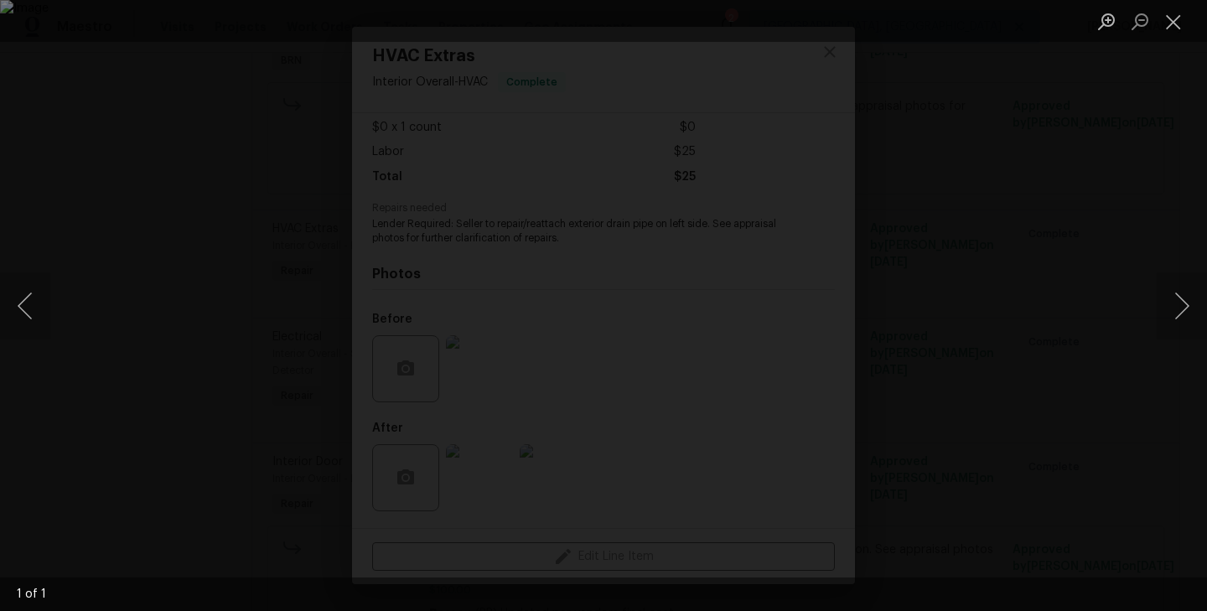
click at [193, 360] on div "Lightbox" at bounding box center [603, 305] width 1207 height 611
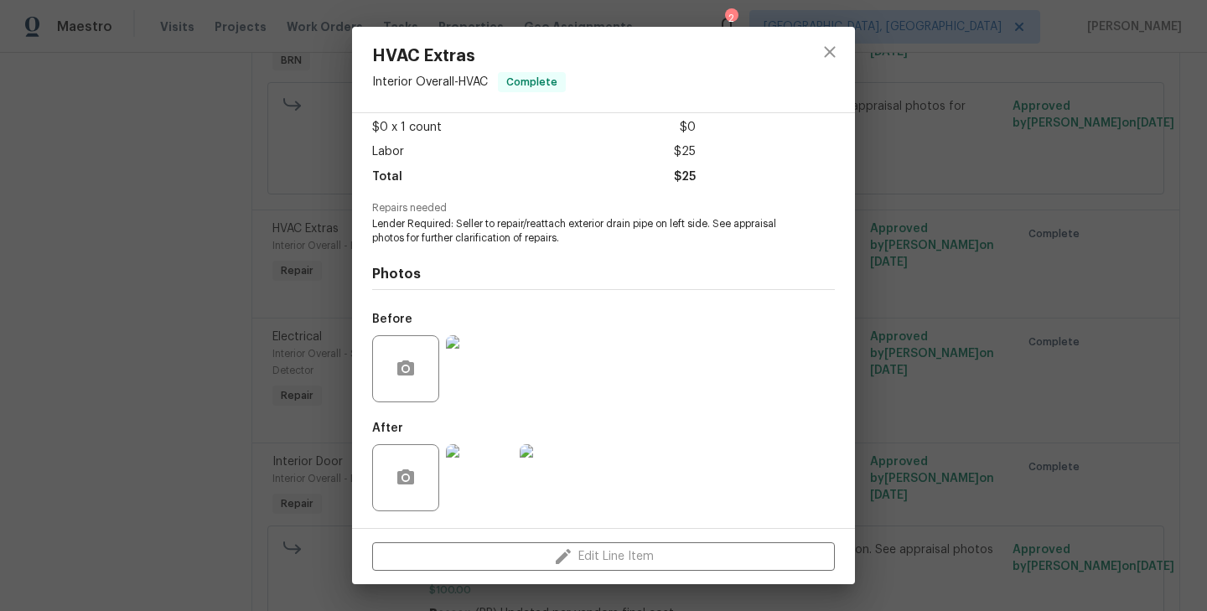
click at [481, 495] on img at bounding box center [479, 477] width 67 height 67
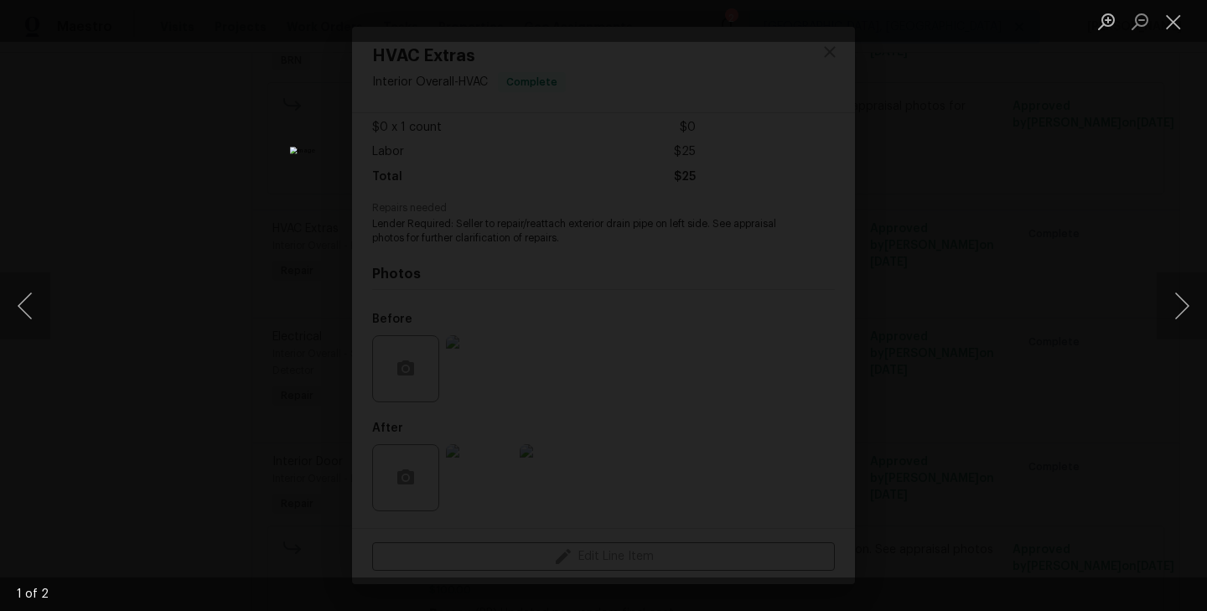
click at [202, 399] on div "Lightbox" at bounding box center [603, 305] width 1207 height 611
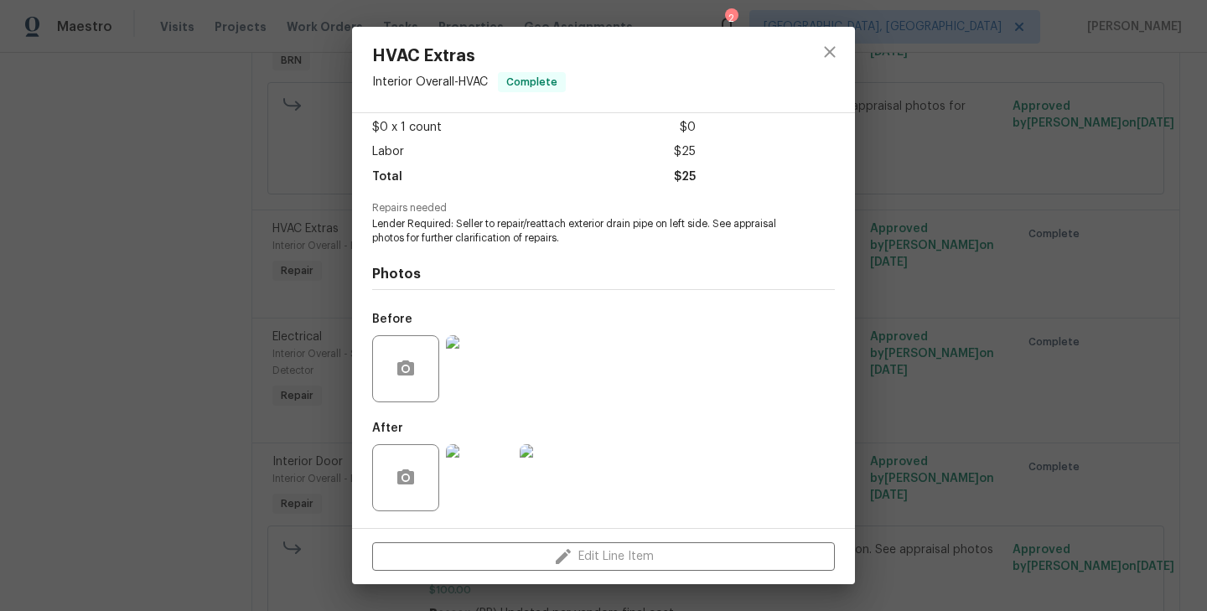
click at [536, 482] on img at bounding box center [553, 477] width 67 height 67
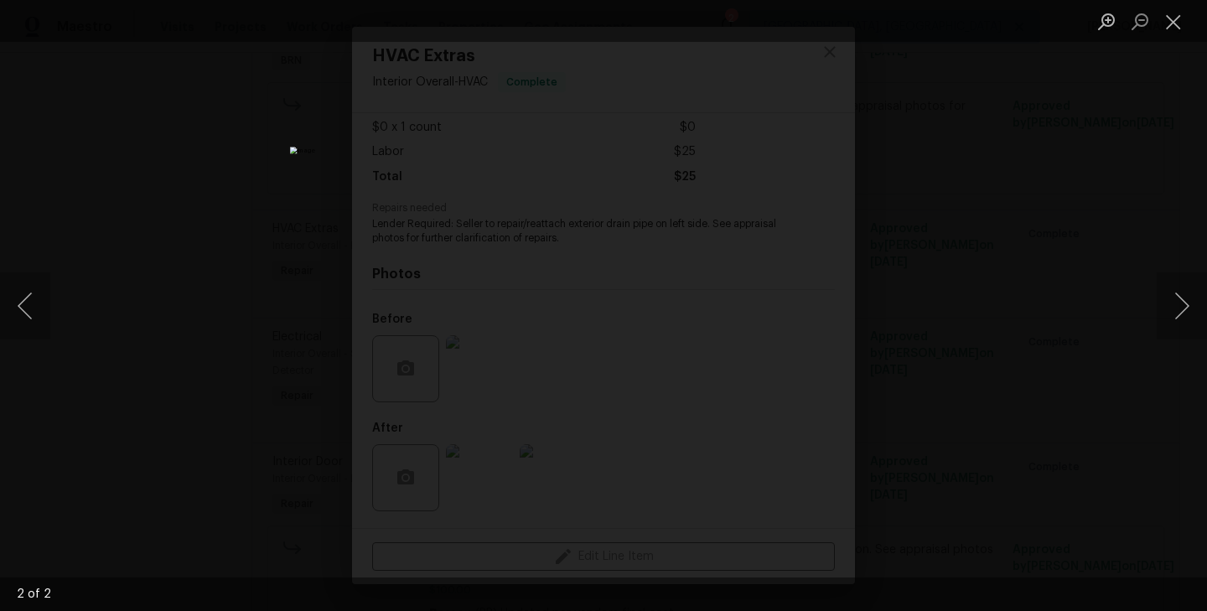
click at [243, 360] on div "Lightbox" at bounding box center [603, 305] width 1207 height 611
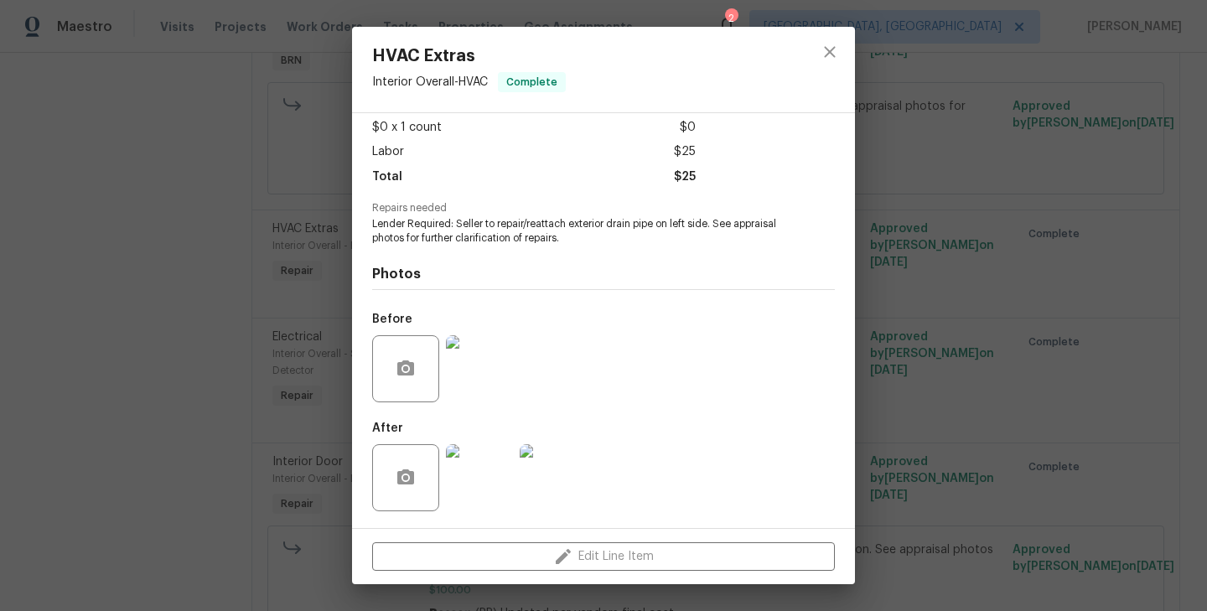
click at [236, 384] on div "HVAC Extras Interior Overall - HVAC Complete Vendor Painting by Pros Account Ca…" at bounding box center [603, 305] width 1207 height 611
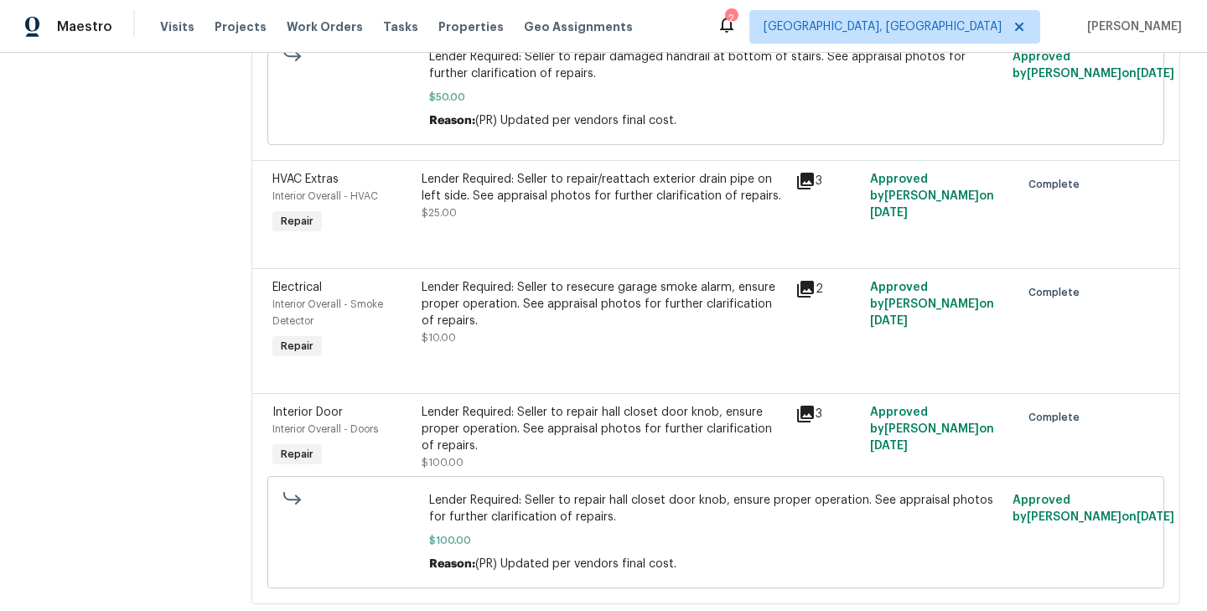
scroll to position [415, 0]
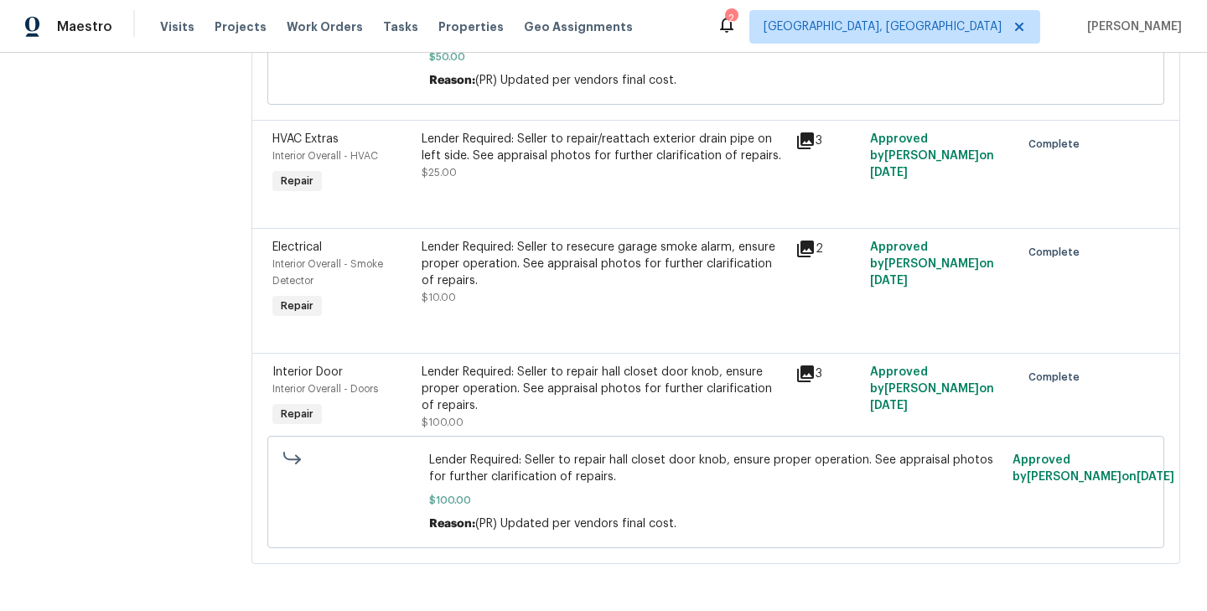
click at [396, 299] on div "Electrical Interior Overall - Smoke Detector Repair" at bounding box center [341, 281] width 149 height 94
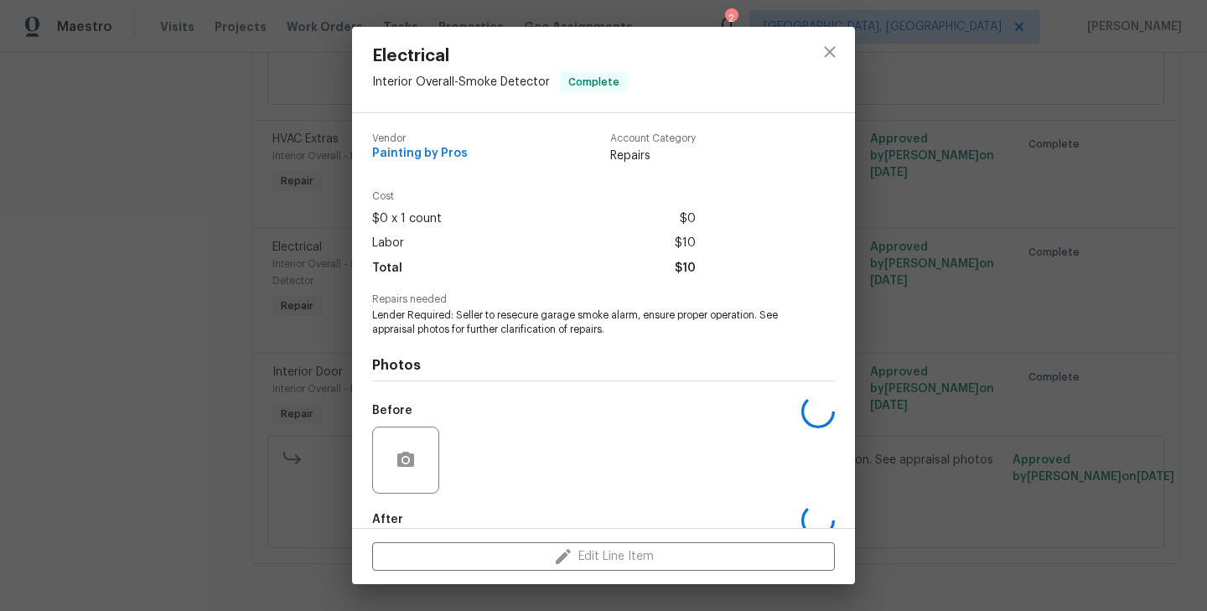
scroll to position [91, 0]
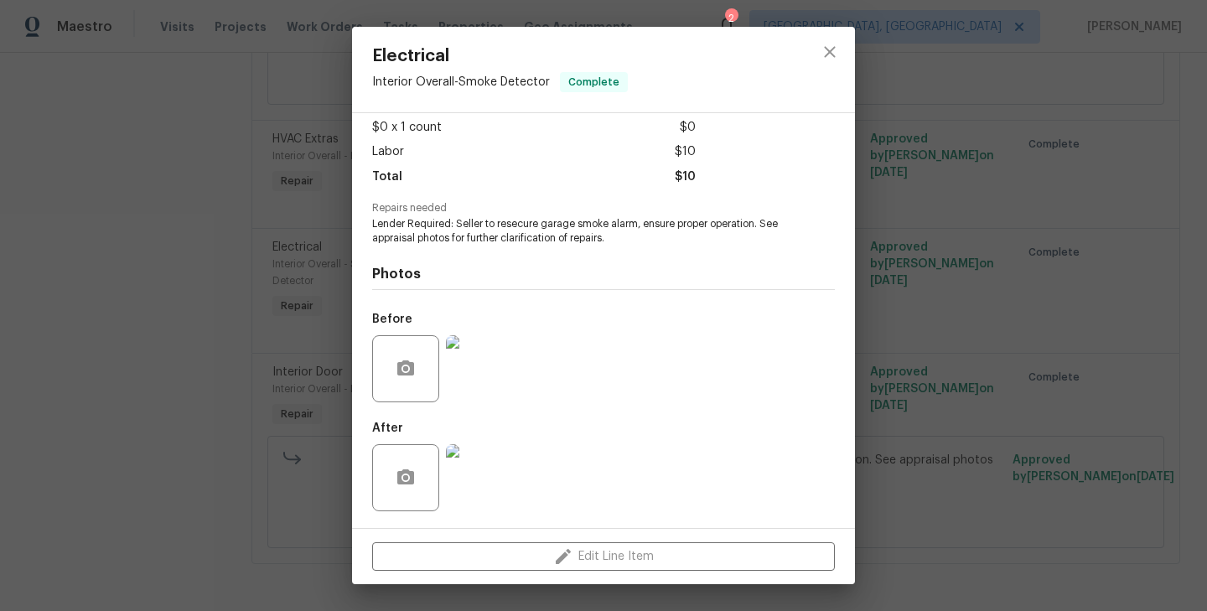
click at [162, 299] on div "Electrical Interior Overall - Smoke Detector Complete Vendor Painting by Pros A…" at bounding box center [603, 305] width 1207 height 611
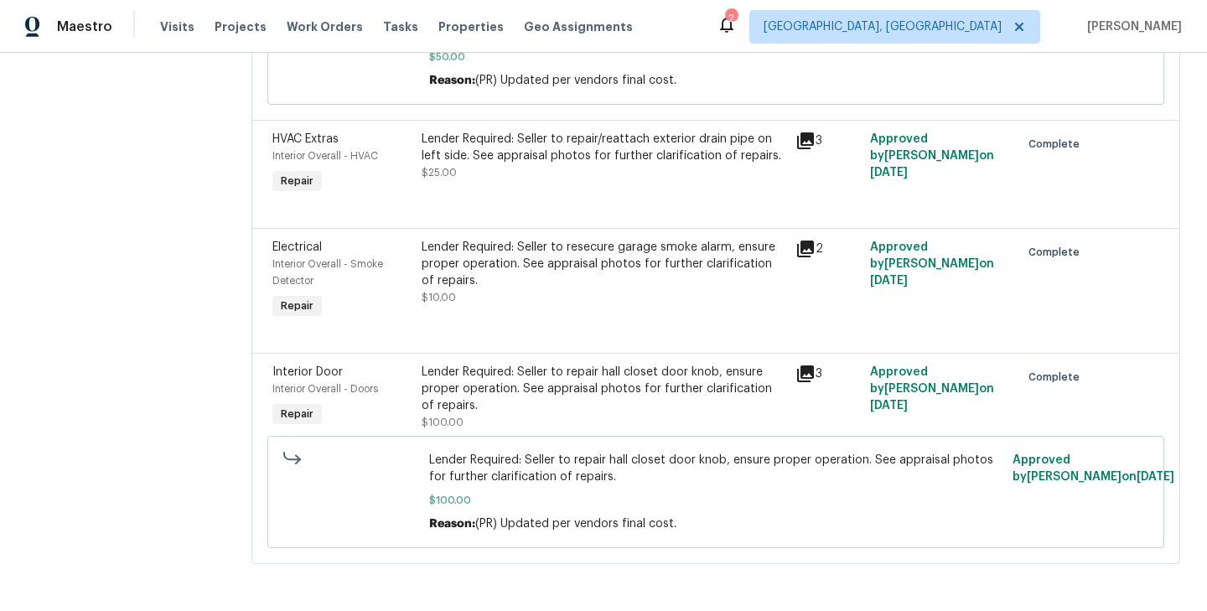
click at [399, 382] on div "Interior Overall - Doors" at bounding box center [341, 389] width 139 height 17
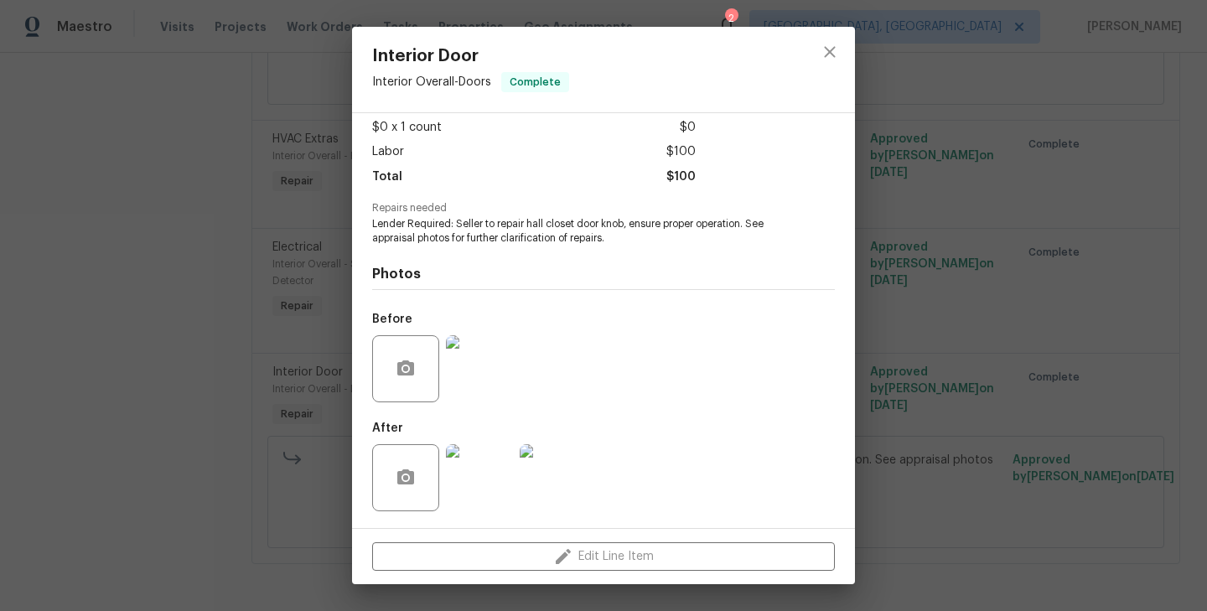
click at [474, 353] on img at bounding box center [479, 368] width 67 height 67
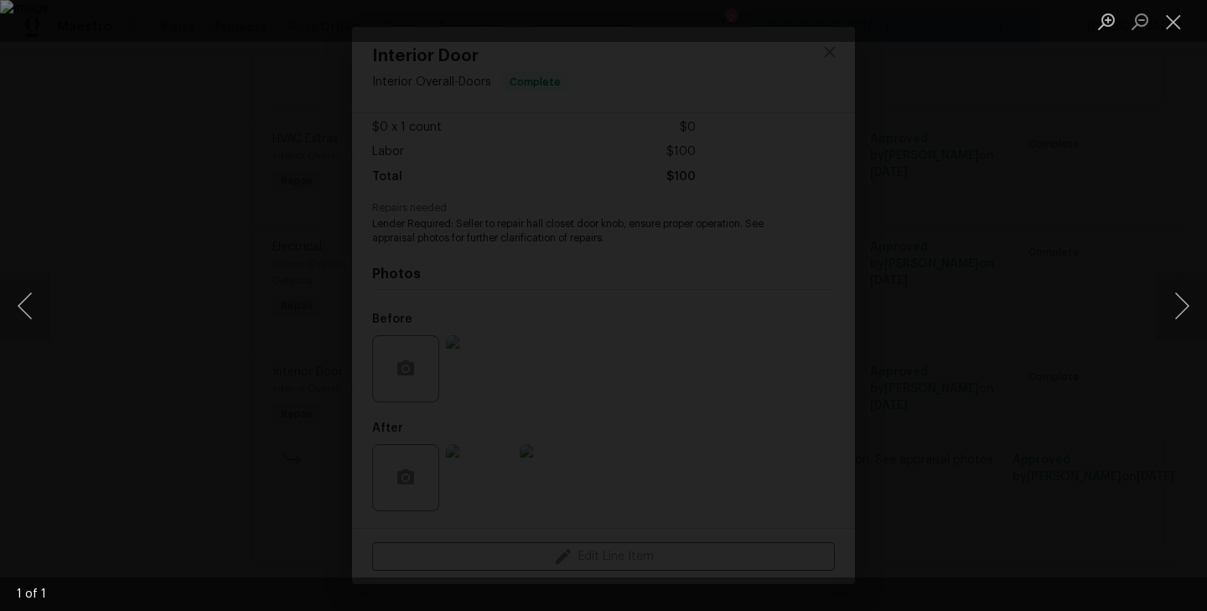
click at [222, 331] on div "Lightbox" at bounding box center [603, 305] width 1207 height 611
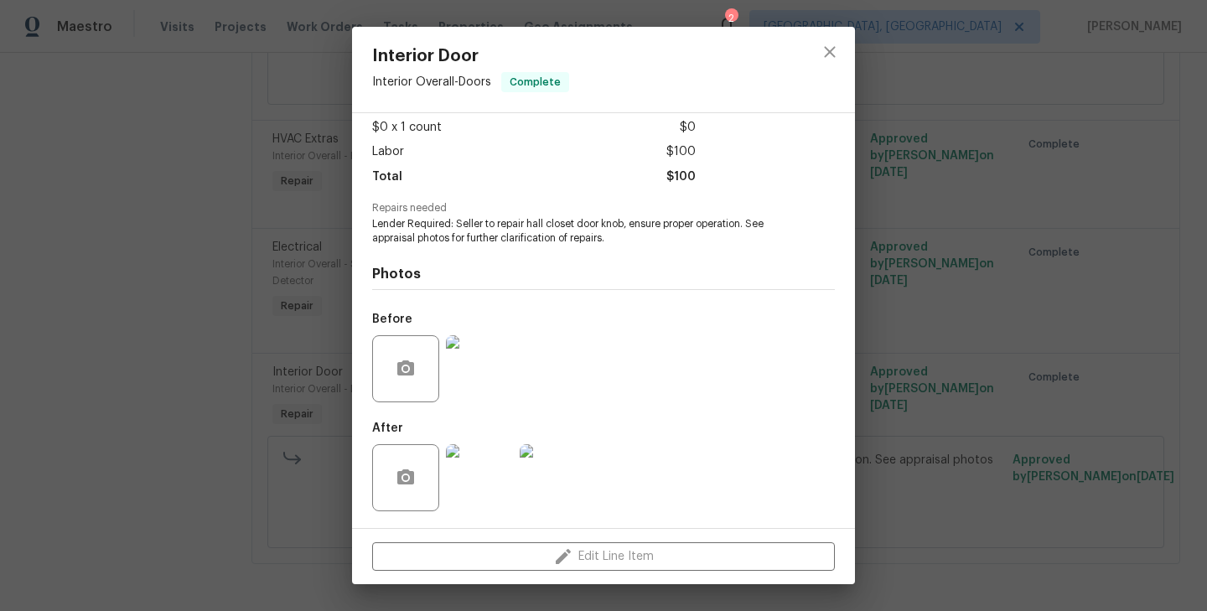
click at [472, 473] on img at bounding box center [479, 477] width 67 height 67
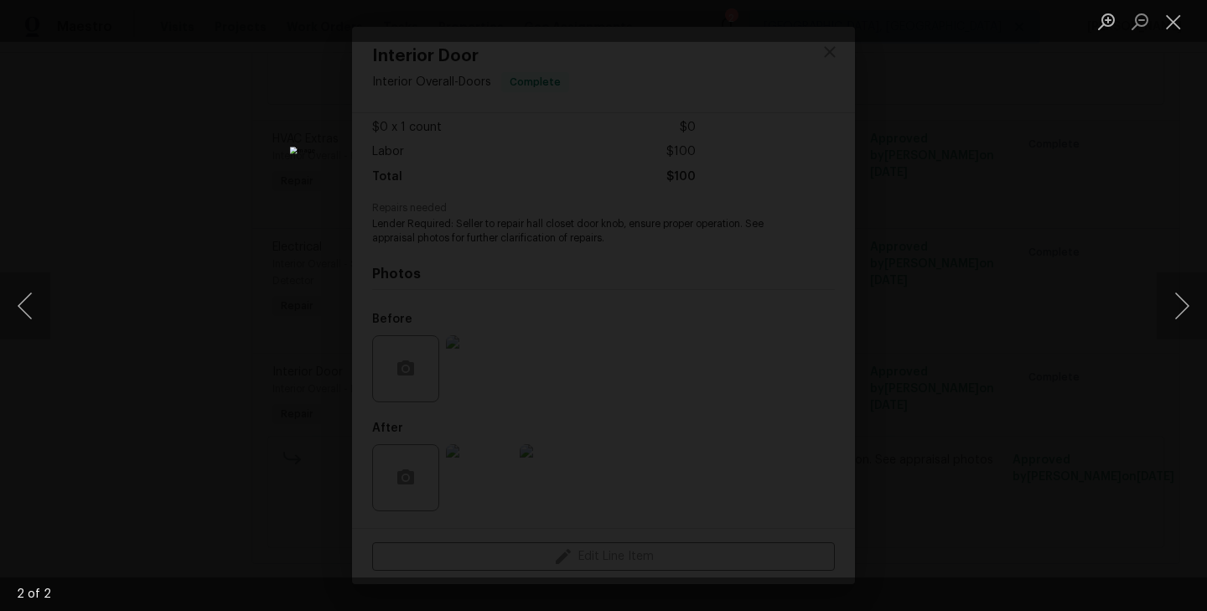
click at [217, 287] on div "Lightbox" at bounding box center [603, 305] width 1207 height 611
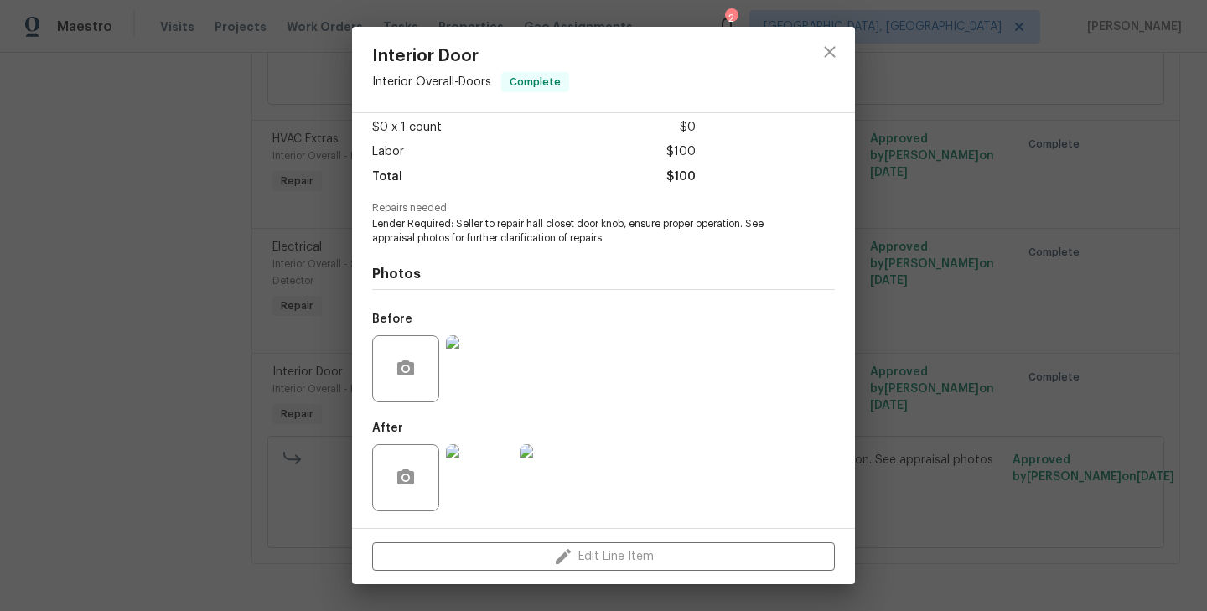
click at [230, 157] on div "Interior Door Interior Overall - Doors Complete Vendor Painting by Pros Account…" at bounding box center [603, 305] width 1207 height 611
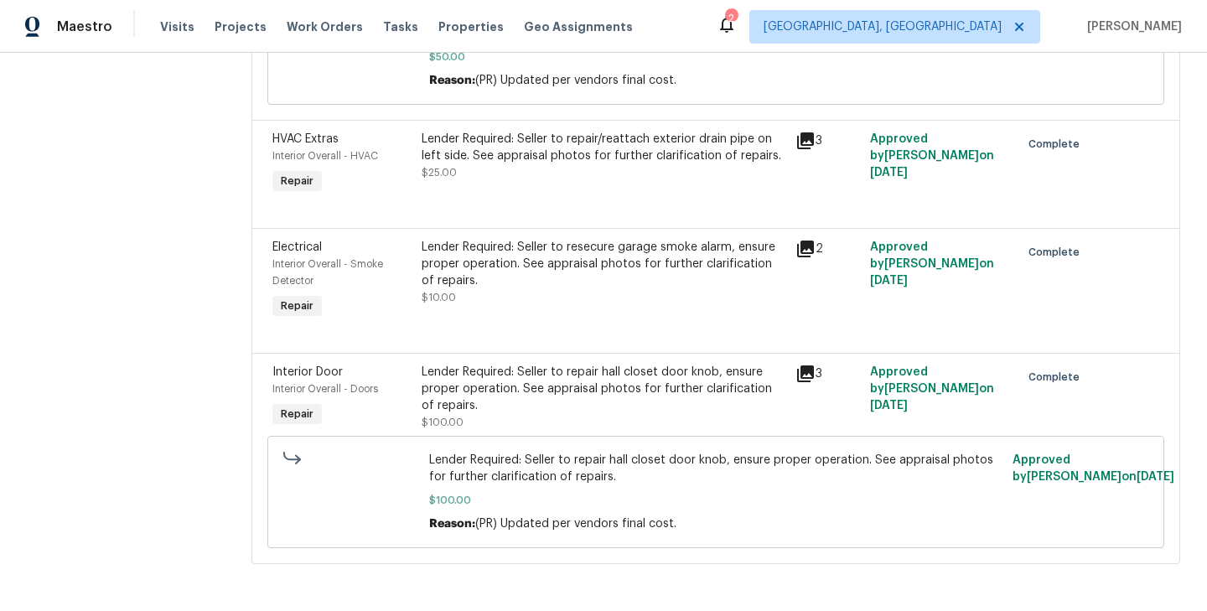
scroll to position [0, 0]
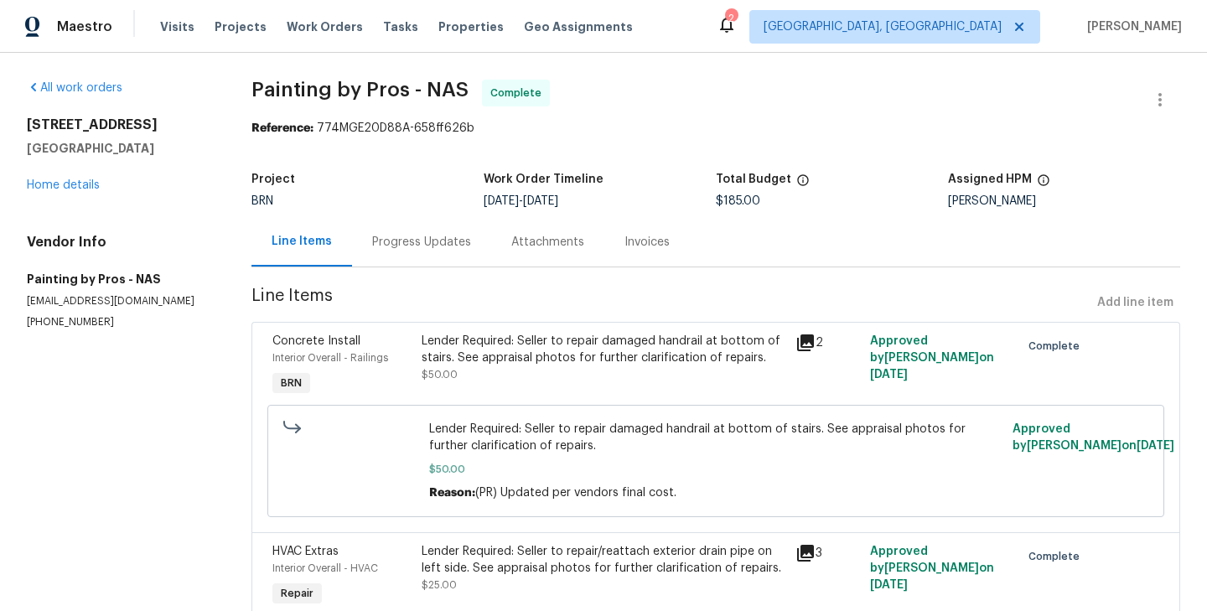
click at [438, 243] on div "Progress Updates" at bounding box center [421, 242] width 99 height 17
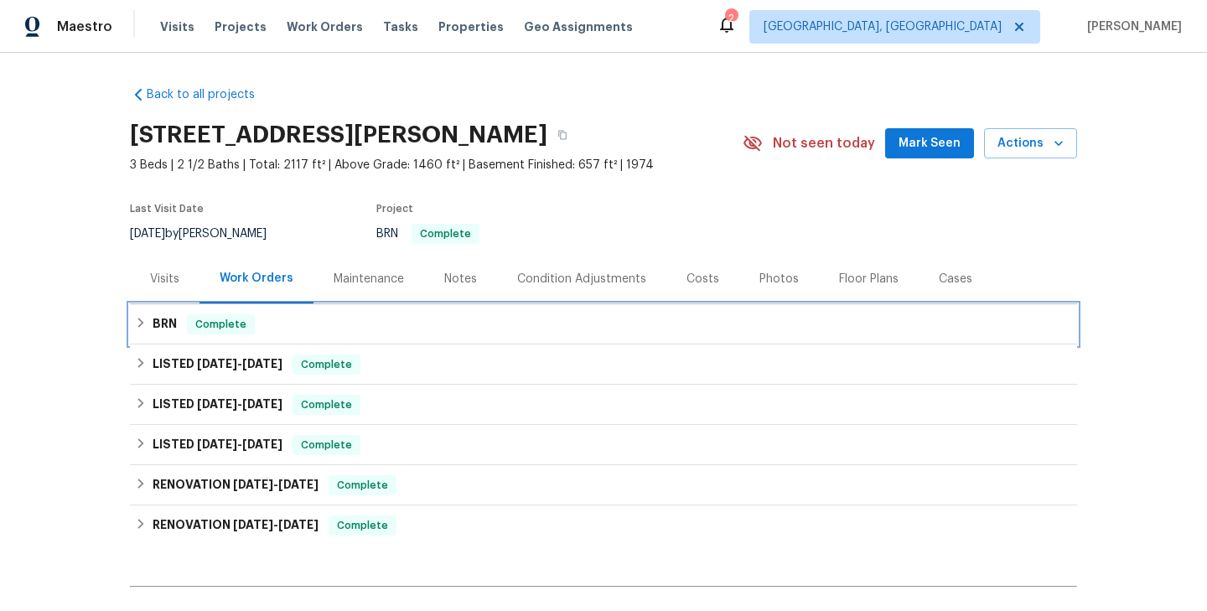
click at [246, 339] on div "BRN Complete" at bounding box center [603, 324] width 947 height 40
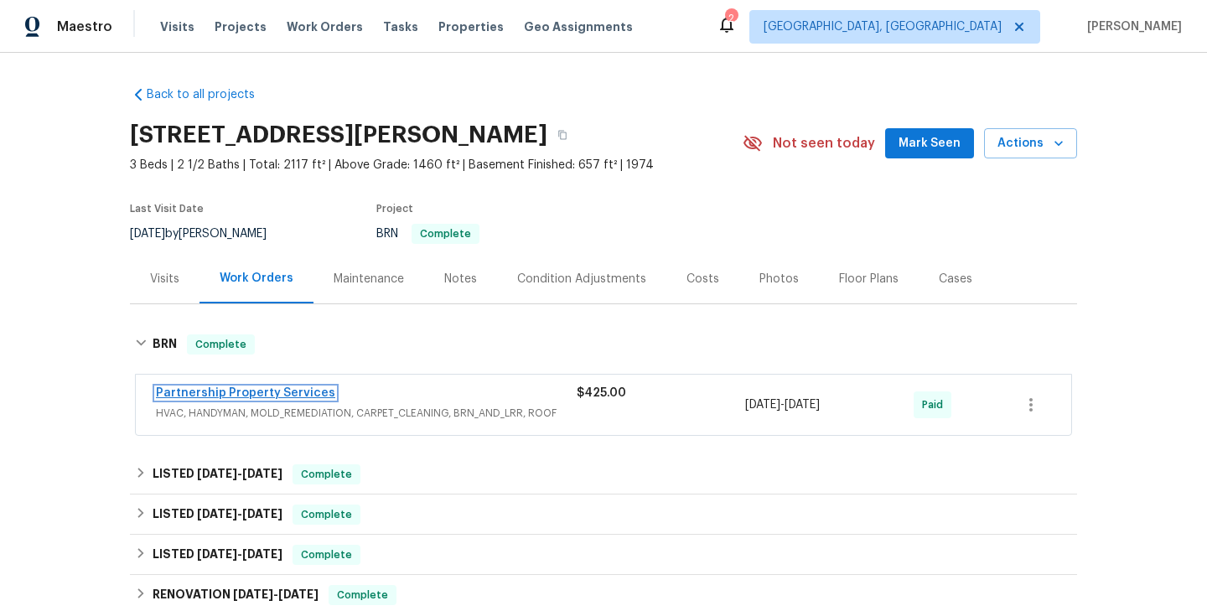
click at [261, 388] on link "Partnership Property Services" at bounding box center [245, 393] width 179 height 12
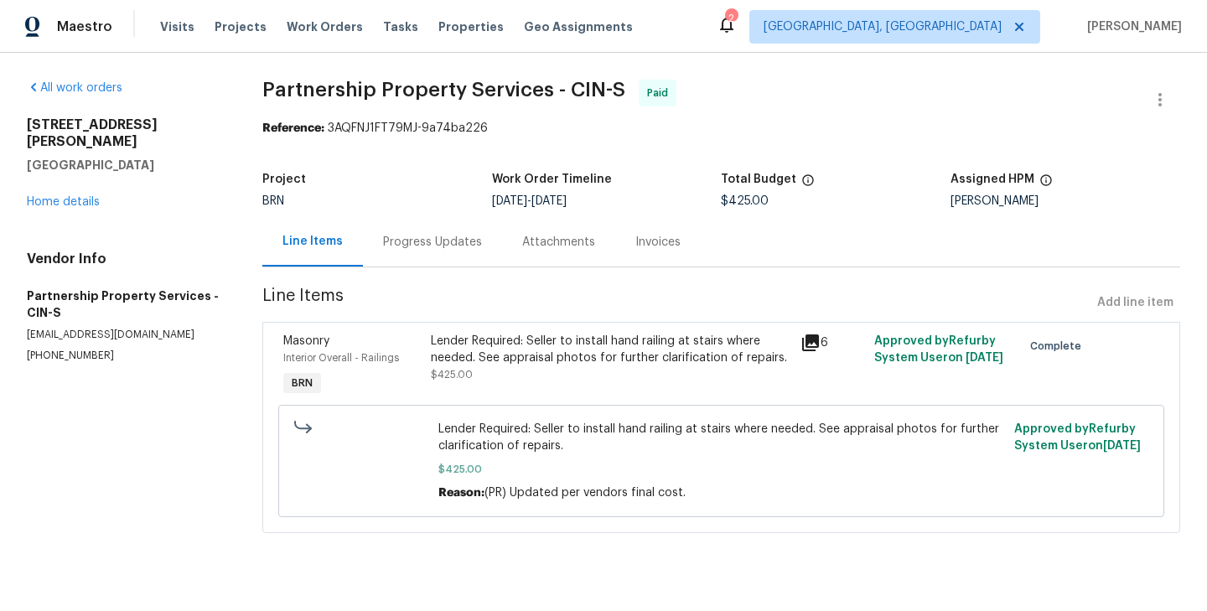
click at [421, 364] on div "Interior Overall - Railings" at bounding box center [351, 358] width 137 height 17
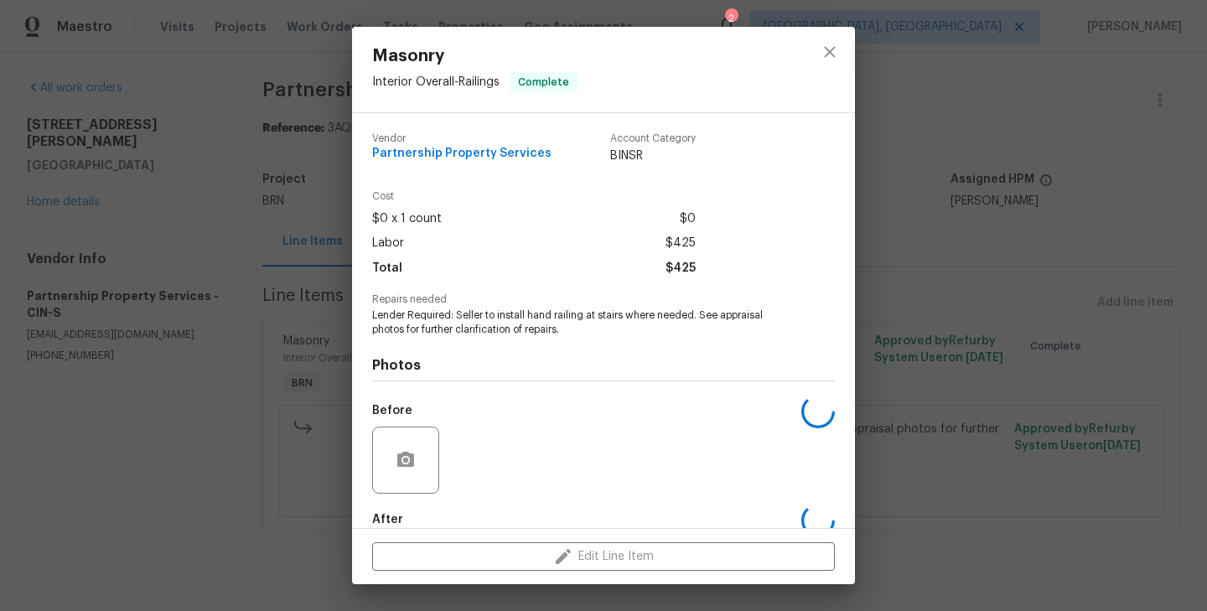
scroll to position [91, 0]
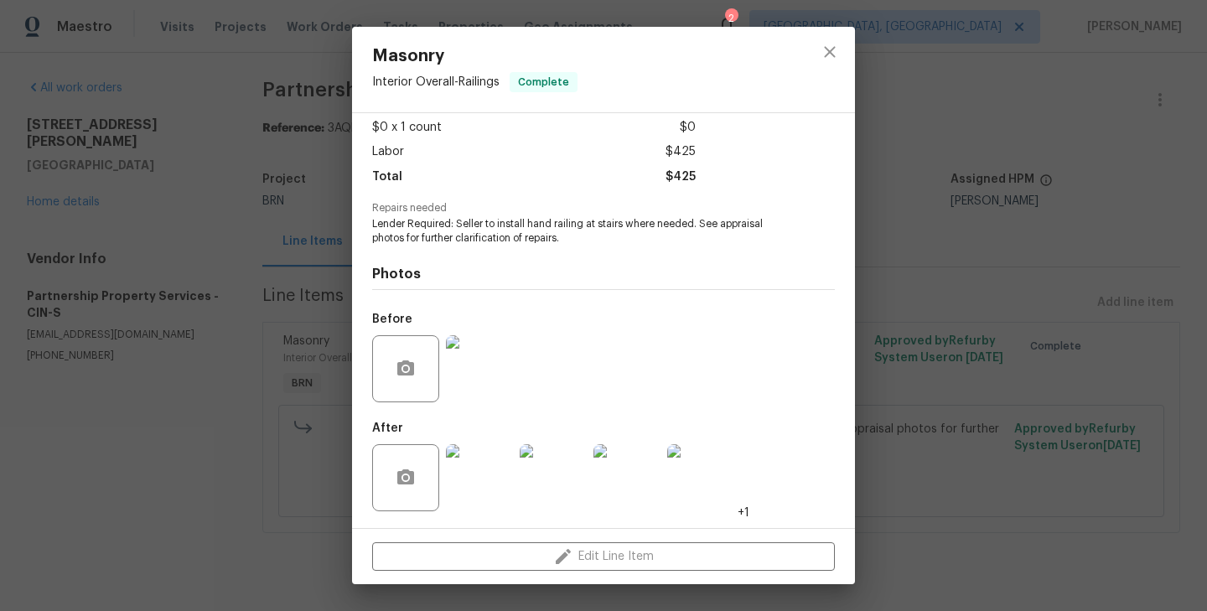
click at [489, 367] on img at bounding box center [479, 368] width 67 height 67
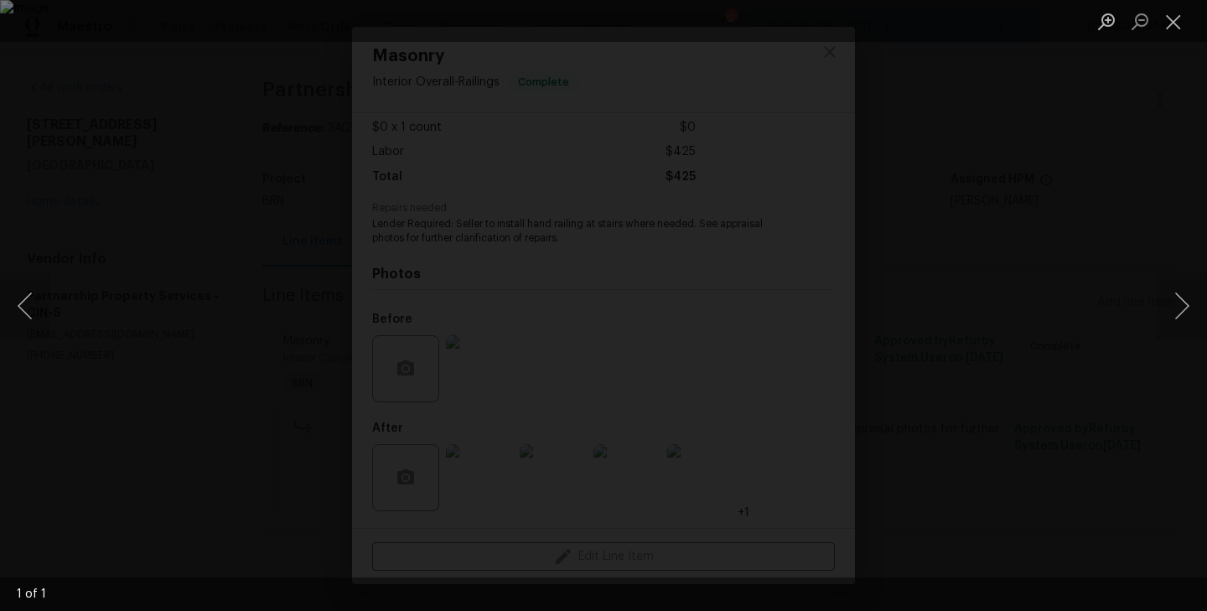
click at [190, 366] on div "Lightbox" at bounding box center [603, 305] width 1207 height 611
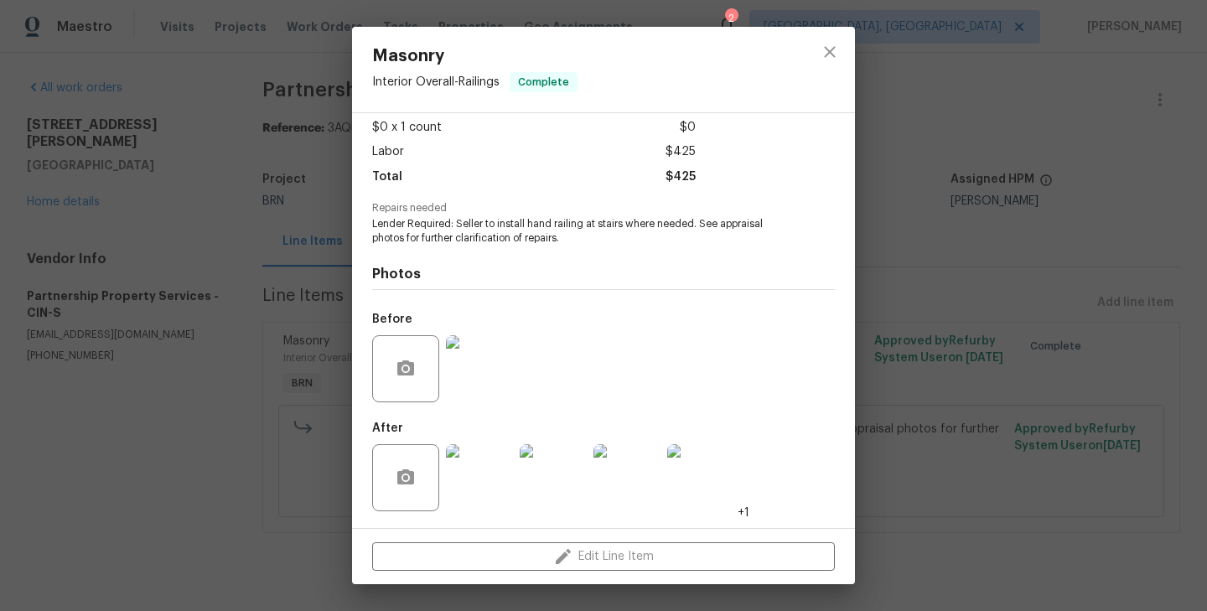
click at [500, 464] on img at bounding box center [479, 477] width 67 height 67
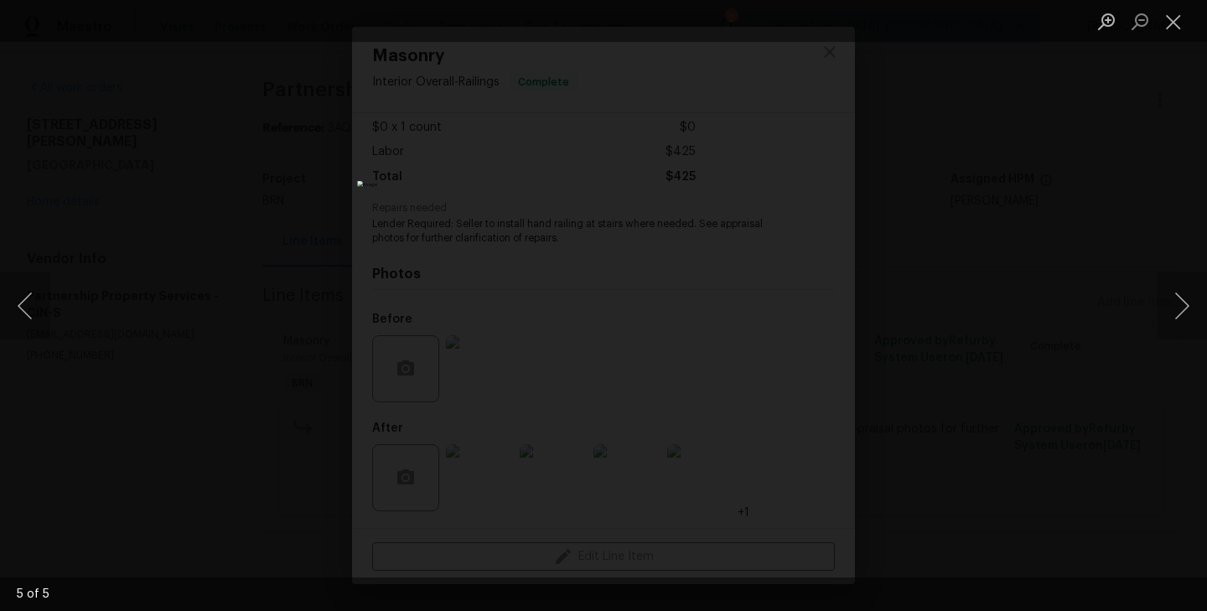
click at [277, 303] on div "Lightbox" at bounding box center [603, 305] width 1207 height 611
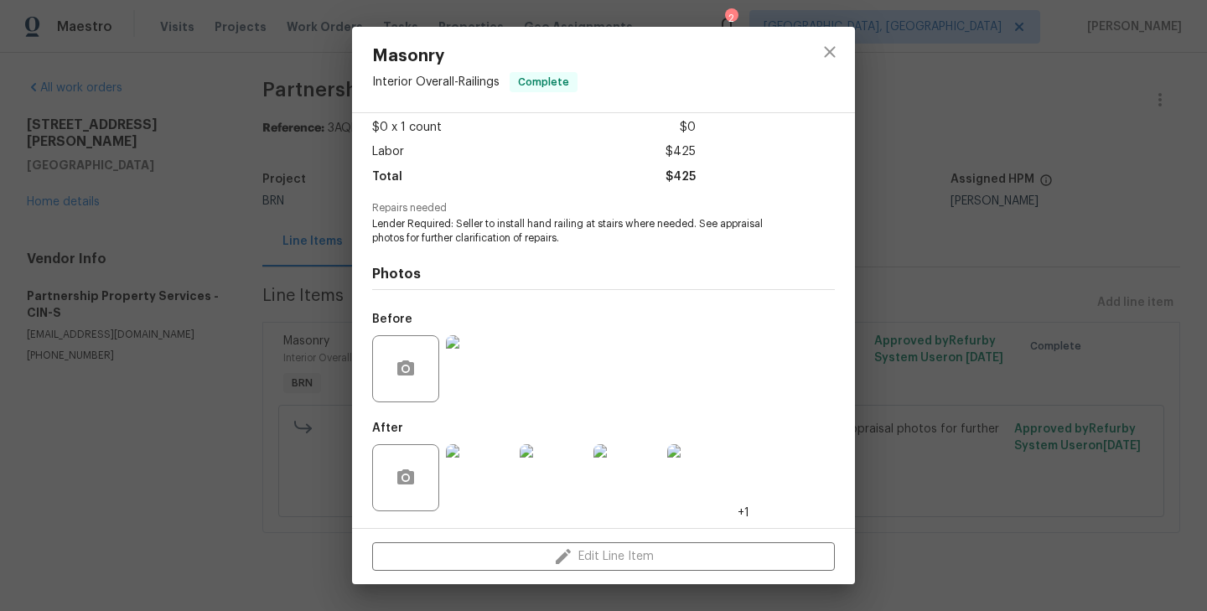
click at [218, 167] on div "Masonry Interior Overall - Railings Complete Vendor Partnership Property Servic…" at bounding box center [603, 305] width 1207 height 611
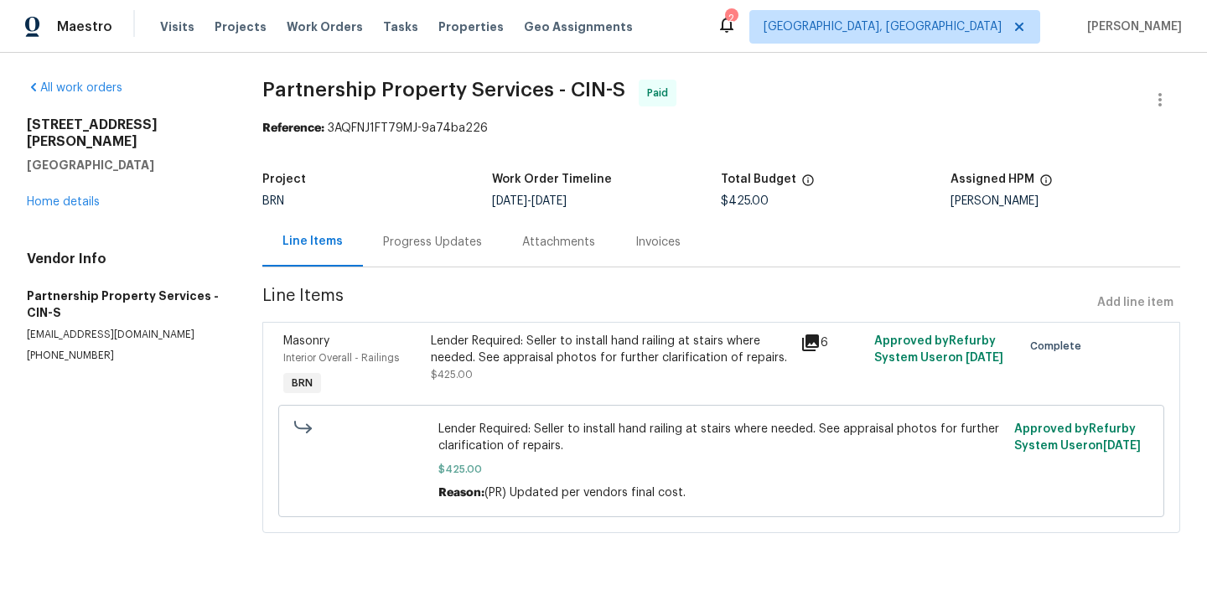
click at [492, 180] on div "Project" at bounding box center [377, 185] width 230 height 22
click at [465, 236] on div "Progress Updates" at bounding box center [432, 242] width 99 height 17
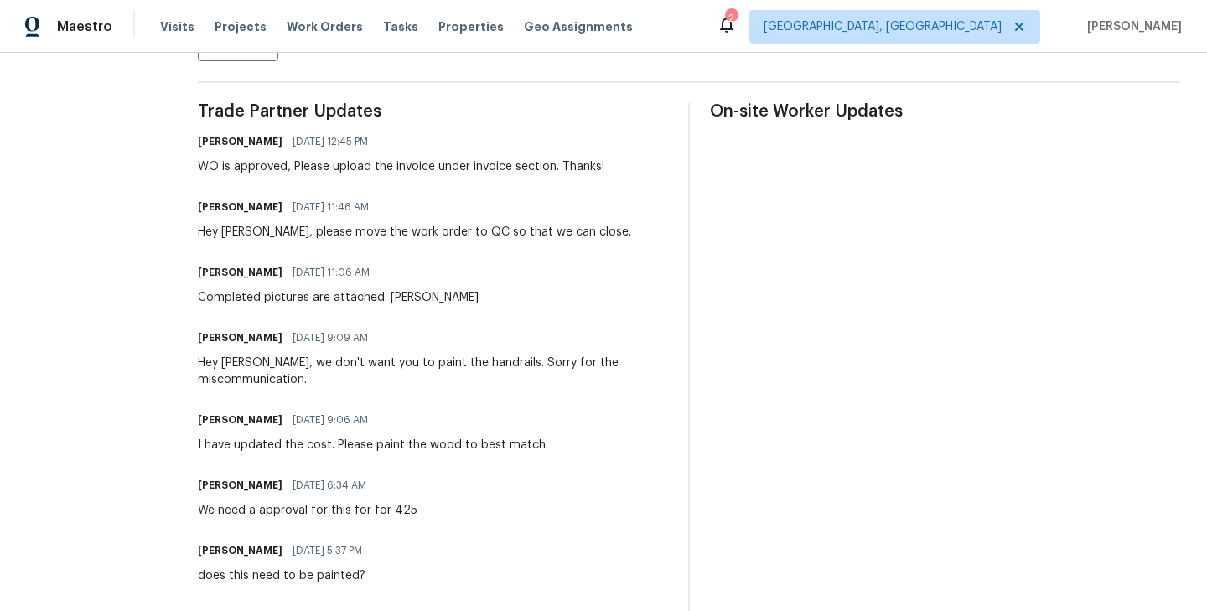
scroll to position [462, 0]
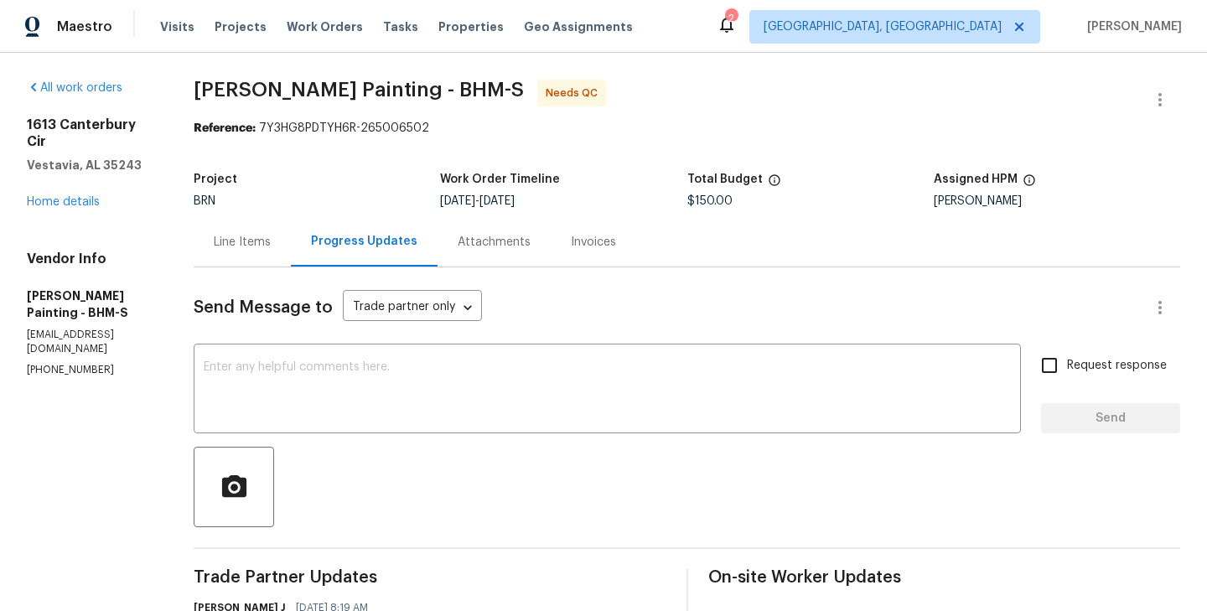
click at [291, 256] on div "Line Items" at bounding box center [242, 241] width 97 height 49
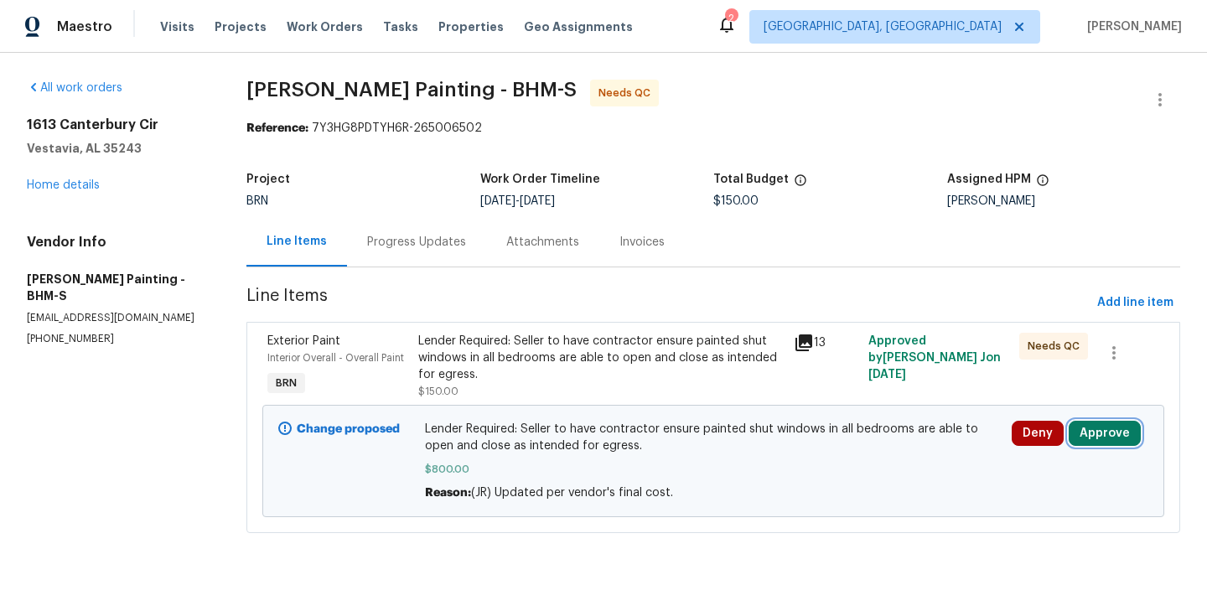
click at [1100, 445] on button "Approve" at bounding box center [1105, 433] width 72 height 25
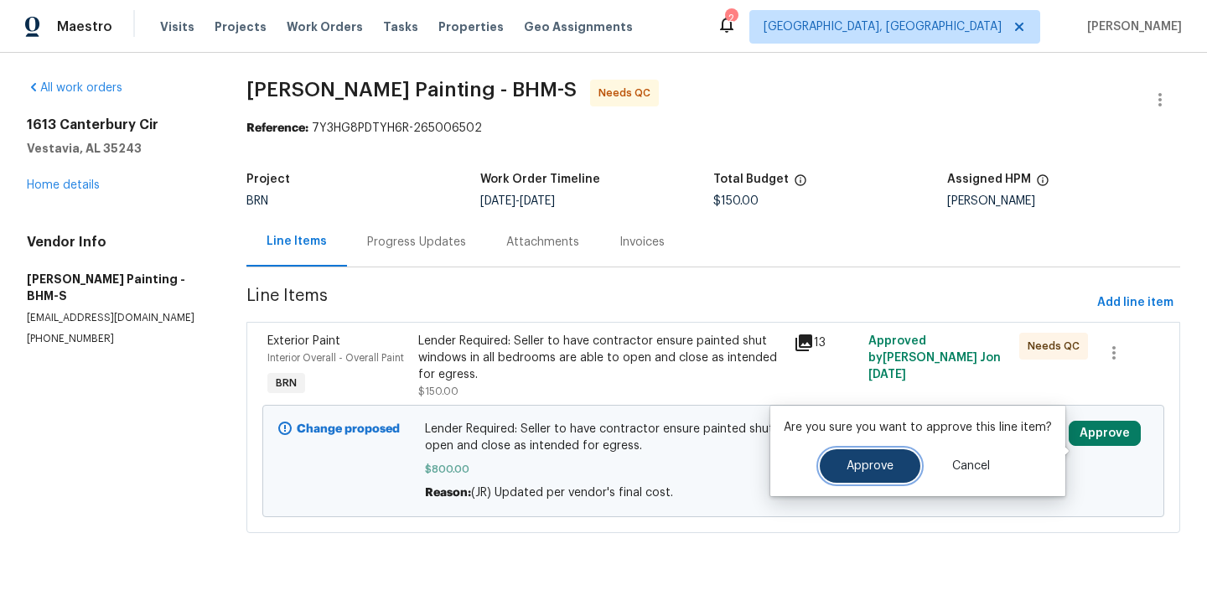
click at [855, 469] on span "Approve" at bounding box center [870, 466] width 47 height 13
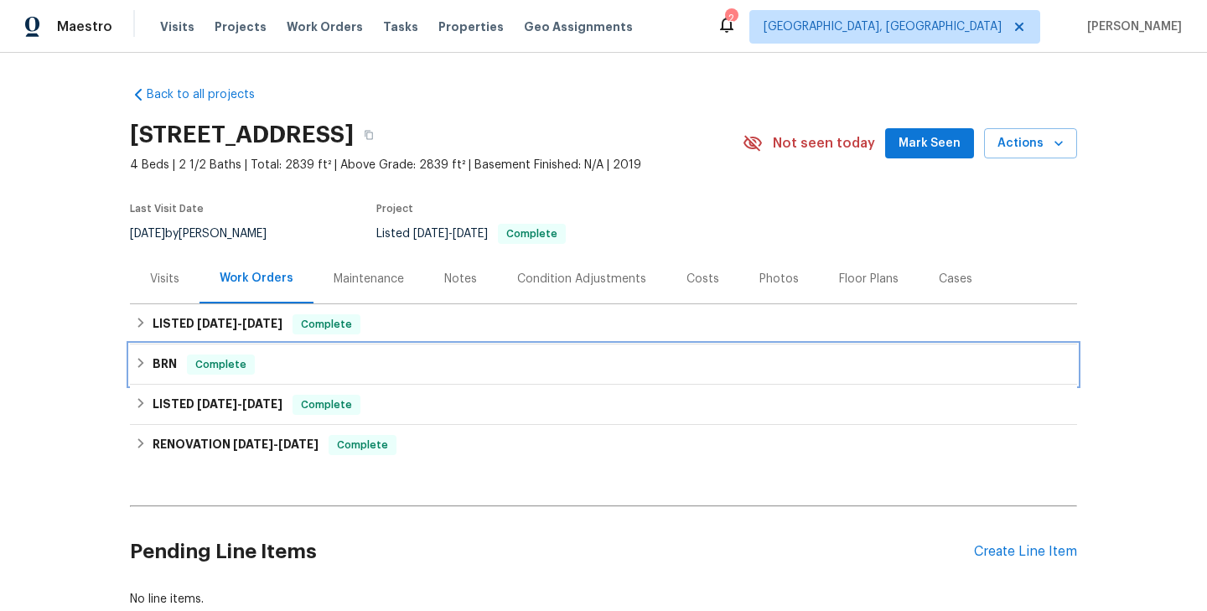
click at [329, 364] on div "BRN Complete" at bounding box center [603, 365] width 937 height 20
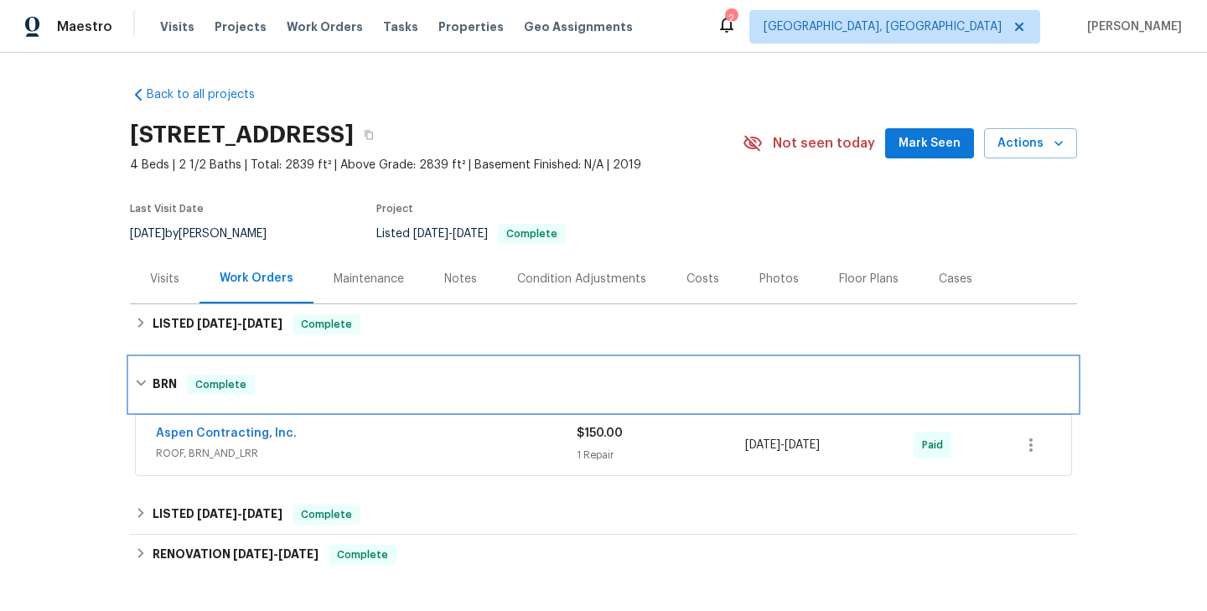
scroll to position [91, 0]
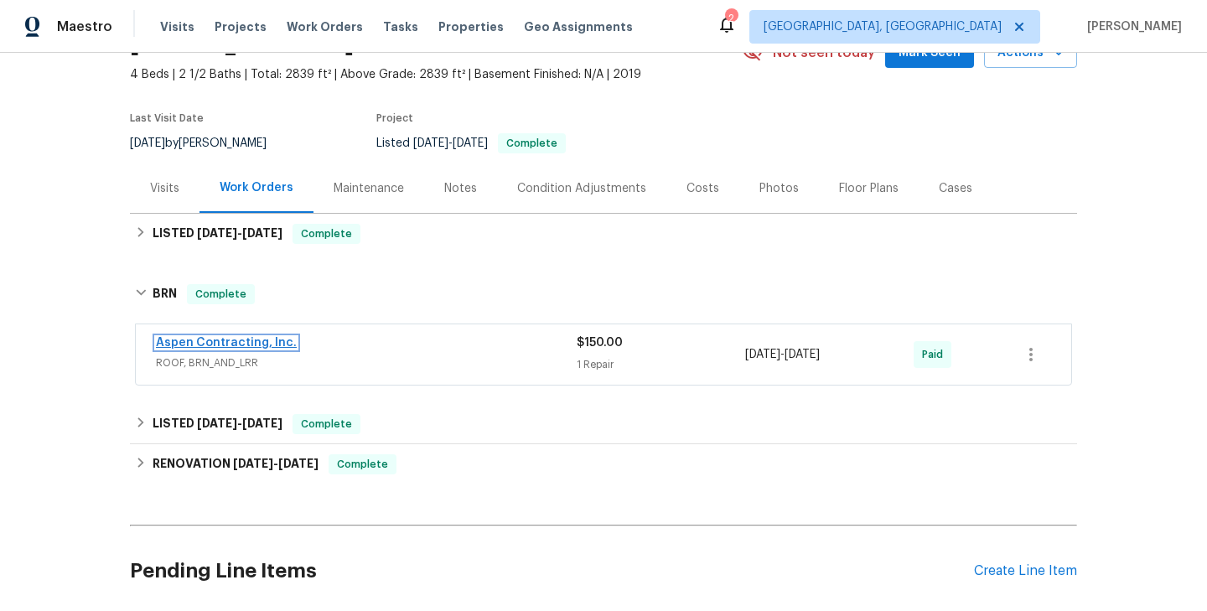
click at [235, 342] on link "Aspen Contracting, Inc." at bounding box center [226, 343] width 141 height 12
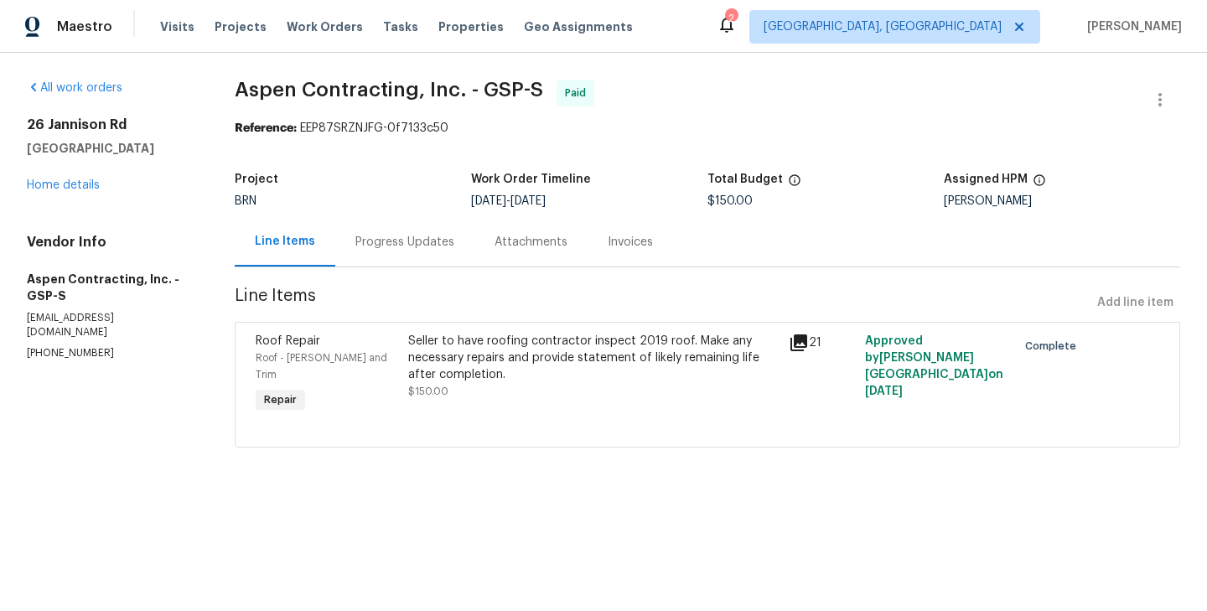
click at [415, 251] on div "Progress Updates" at bounding box center [404, 241] width 139 height 49
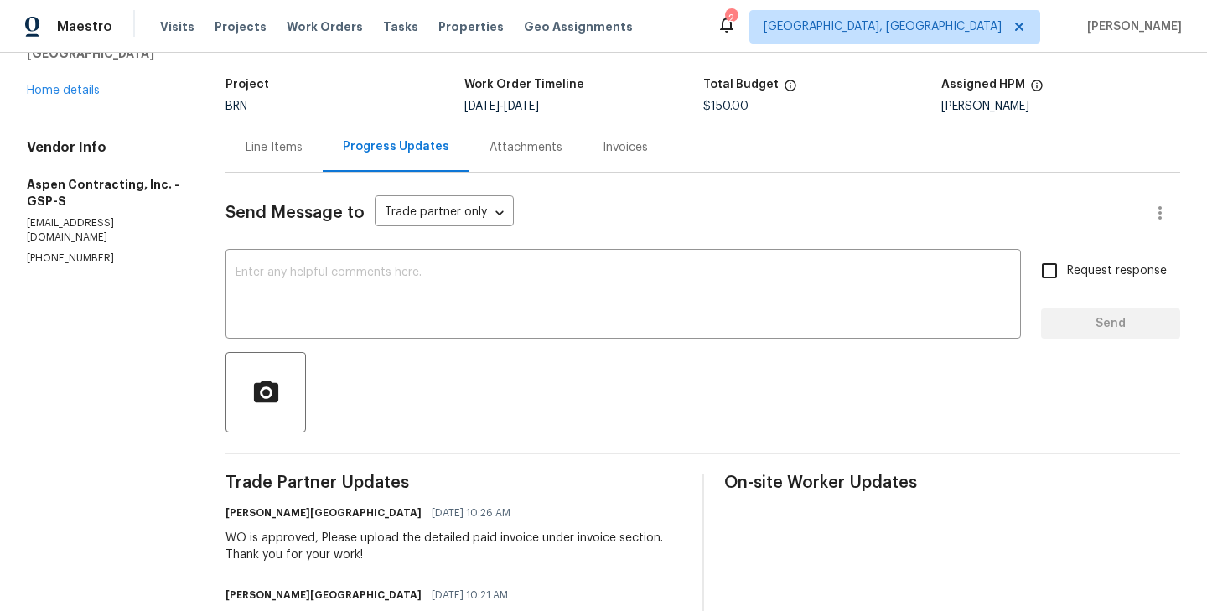
scroll to position [65, 0]
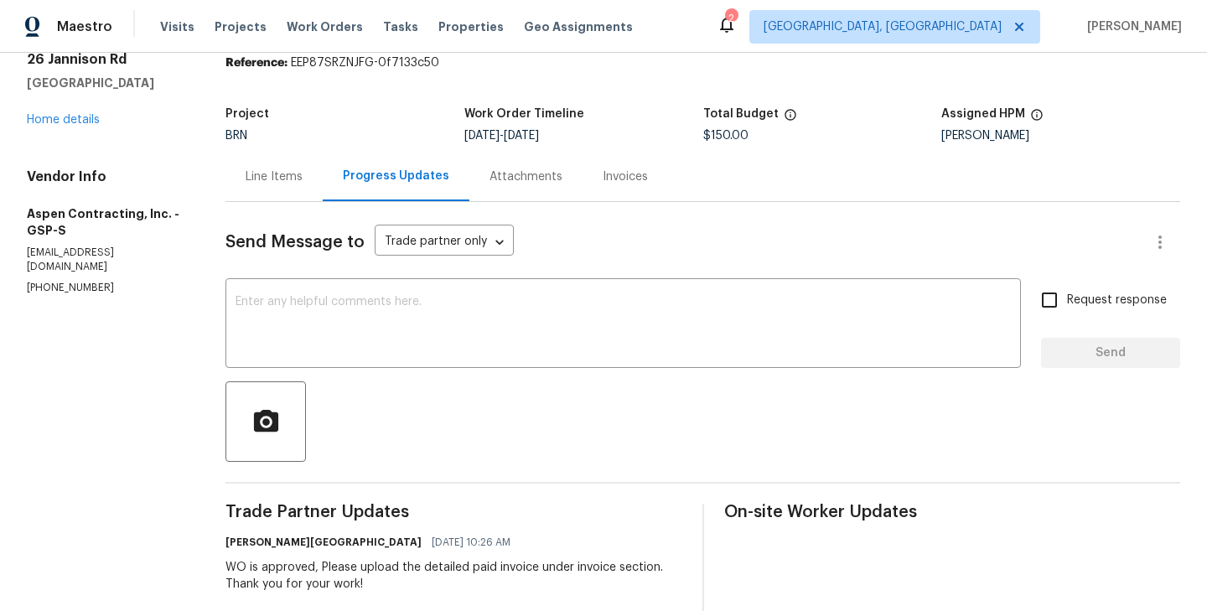
click at [282, 188] on div "Line Items" at bounding box center [273, 176] width 97 height 49
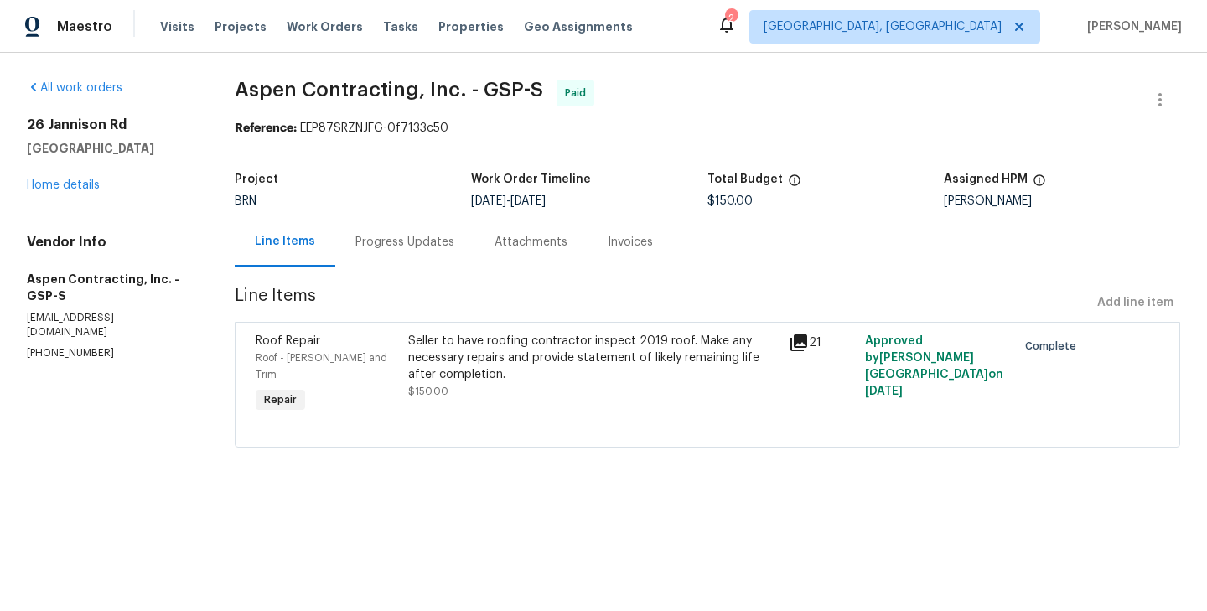
click at [403, 381] on div "Roof Repair Roof - [PERSON_NAME] and Trim Repair" at bounding box center [327, 375] width 153 height 94
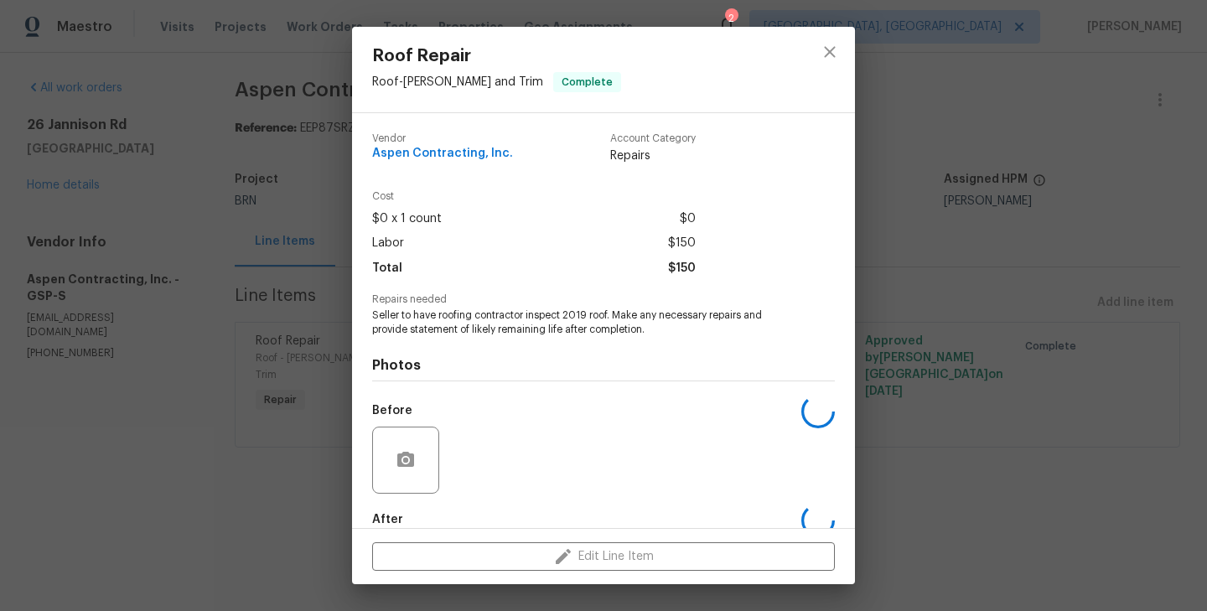
scroll to position [91, 0]
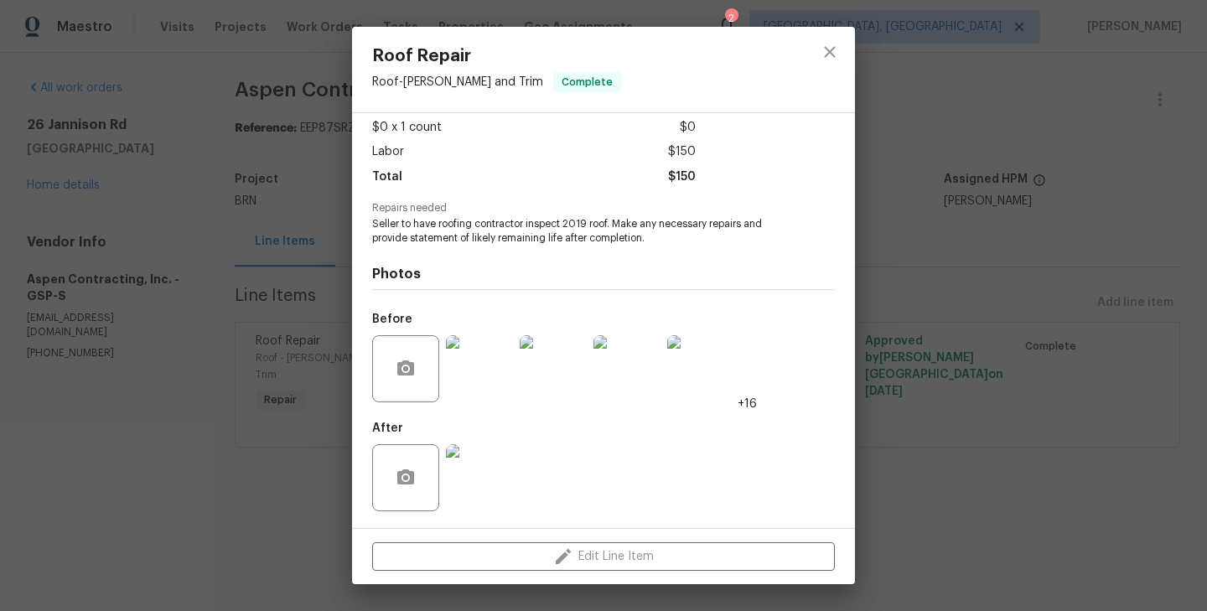
click at [257, 372] on div "Roof Repair Roof - [PERSON_NAME] and Trim Complete Vendor Aspen Contracting, In…" at bounding box center [603, 305] width 1207 height 611
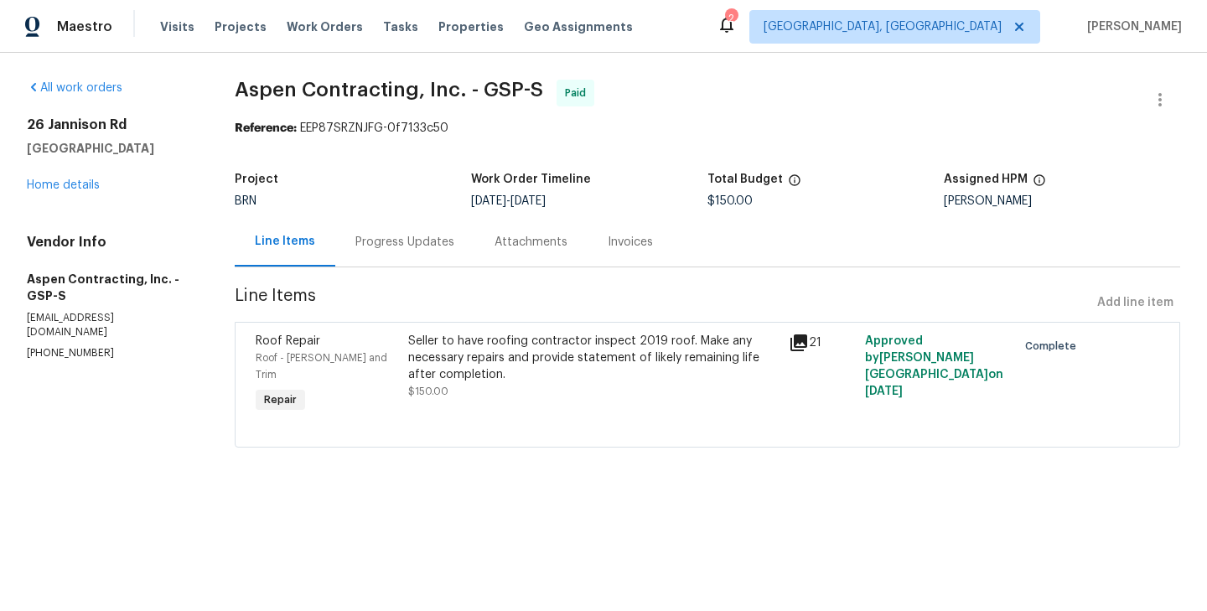
click at [389, 241] on div "Progress Updates" at bounding box center [404, 242] width 99 height 17
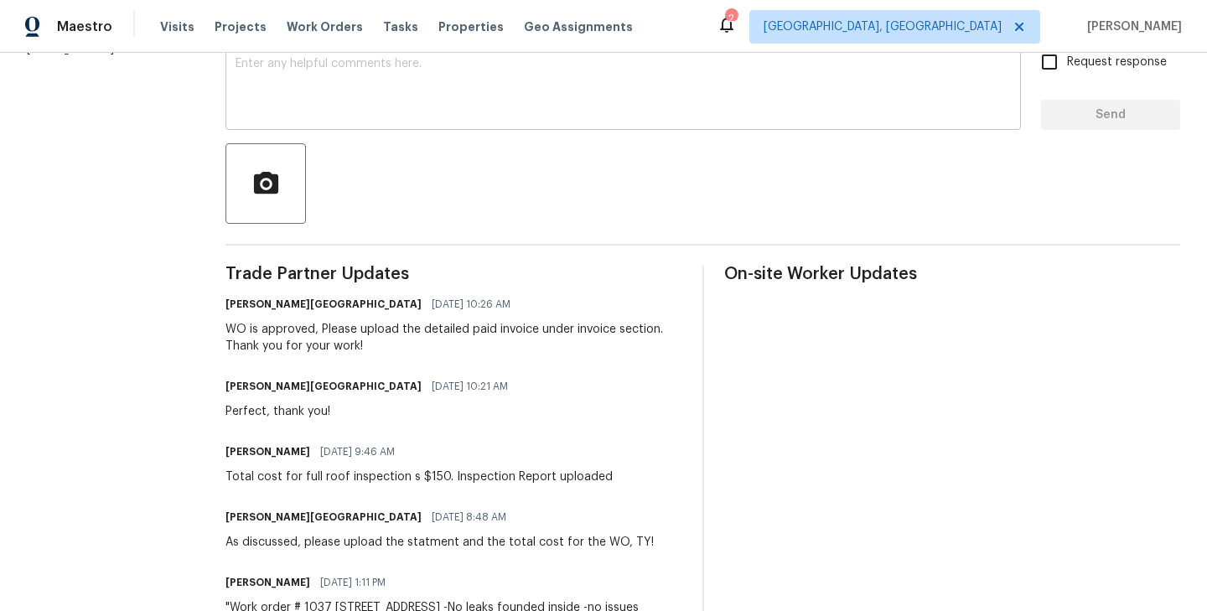
scroll to position [305, 0]
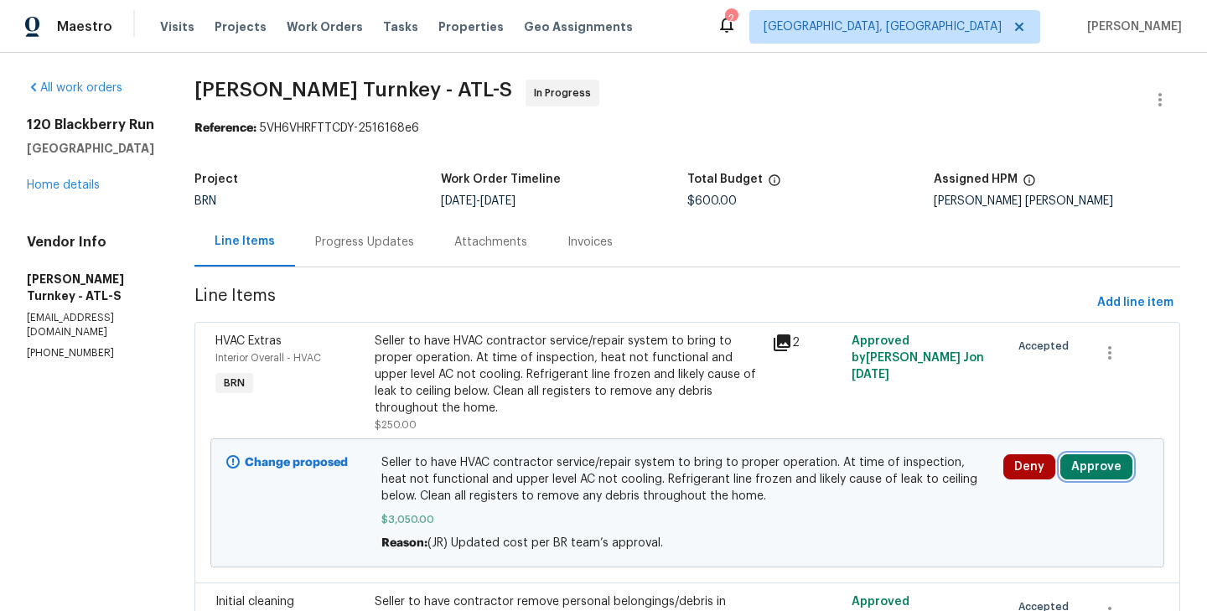
click at [1092, 466] on button "Approve" at bounding box center [1096, 466] width 72 height 25
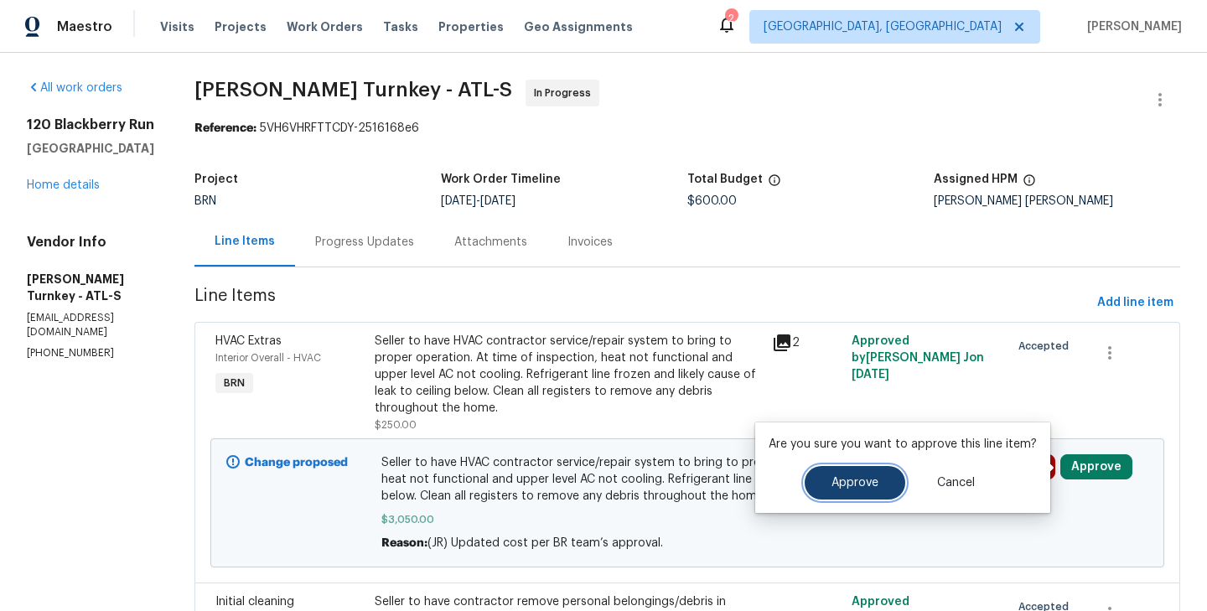
click at [851, 487] on span "Approve" at bounding box center [854, 483] width 47 height 13
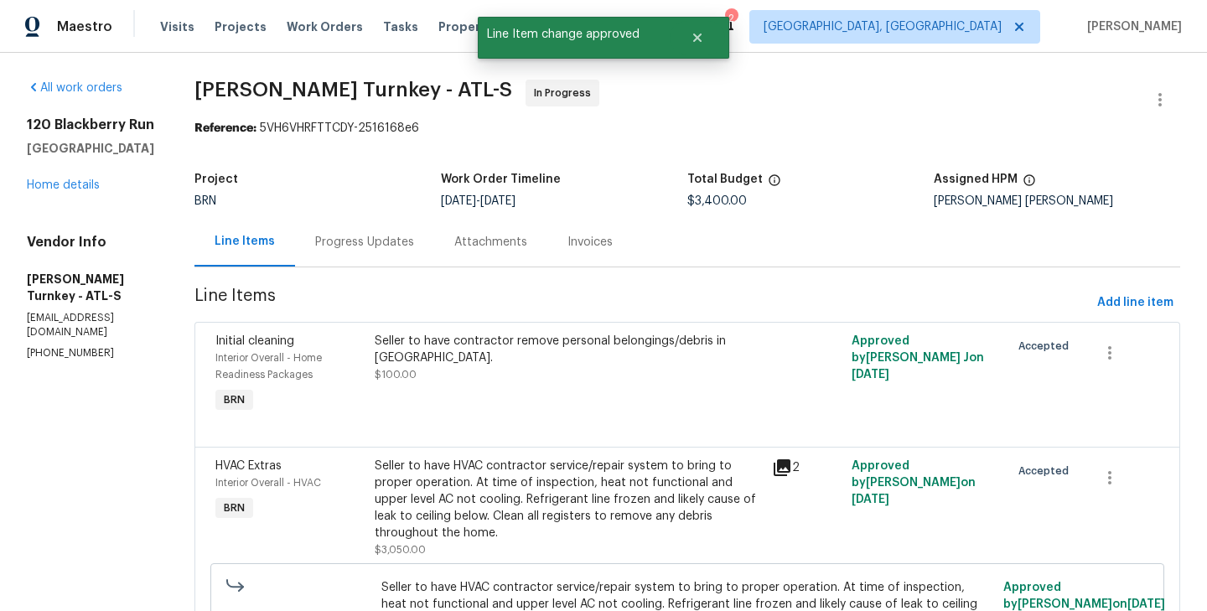
click at [152, 446] on div "All work orders [STREET_ADDRESS] Home details Vendor Info [PERSON_NAME] Turnkey…" at bounding box center [603, 466] width 1207 height 827
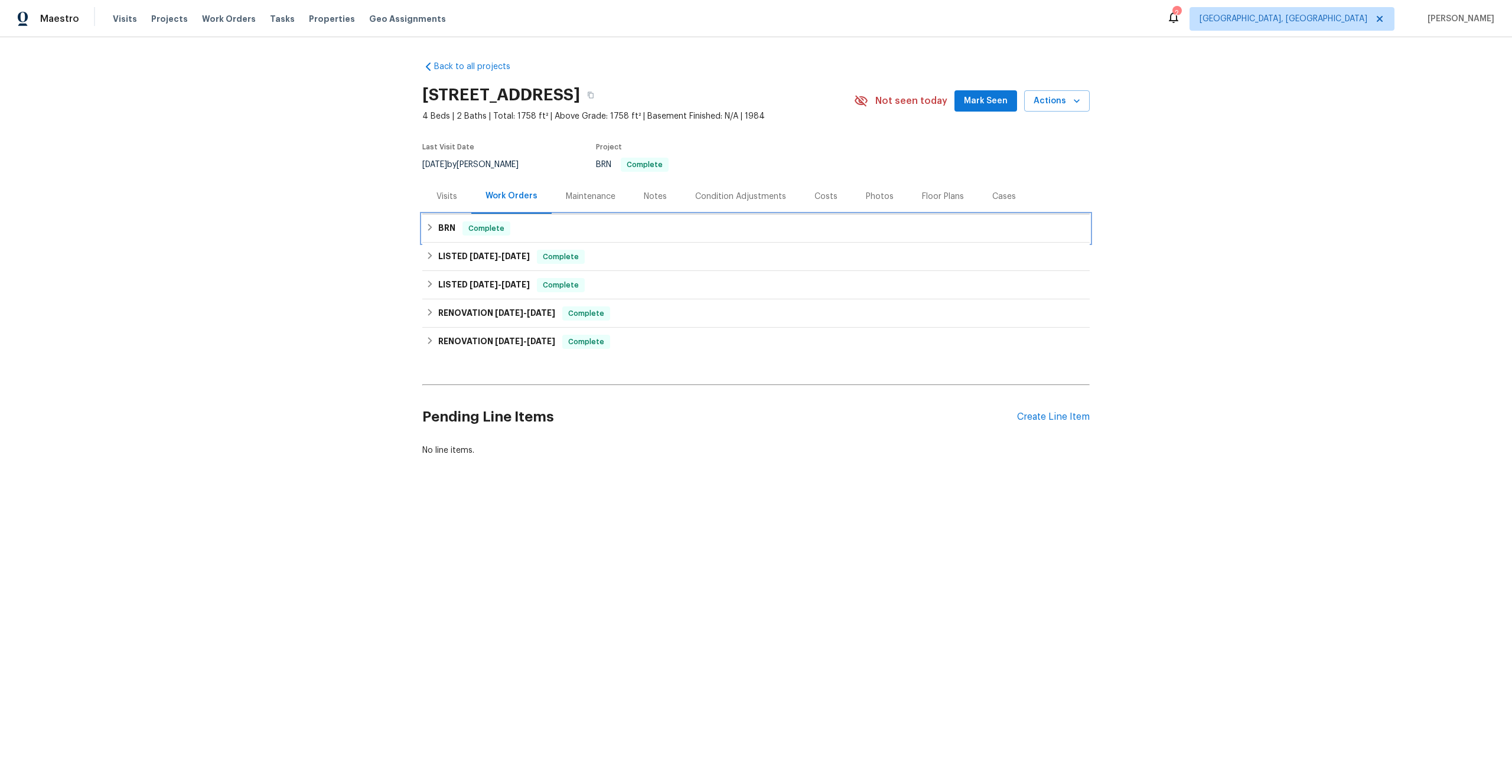
click at [523, 230] on div "BRN Complete" at bounding box center [755, 228] width 660 height 14
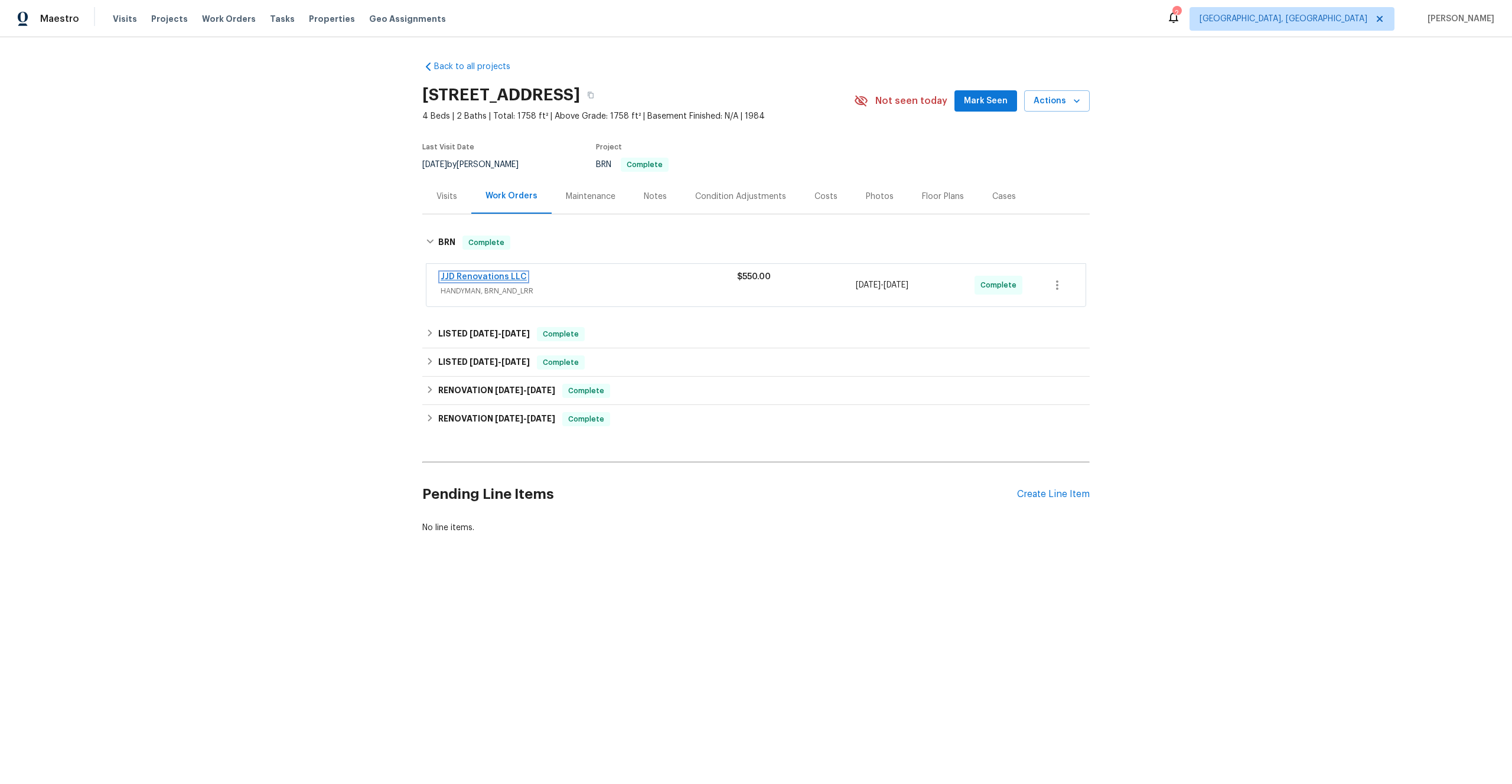
click at [493, 276] on link "JJD Renovations LLC" at bounding box center [483, 277] width 86 height 8
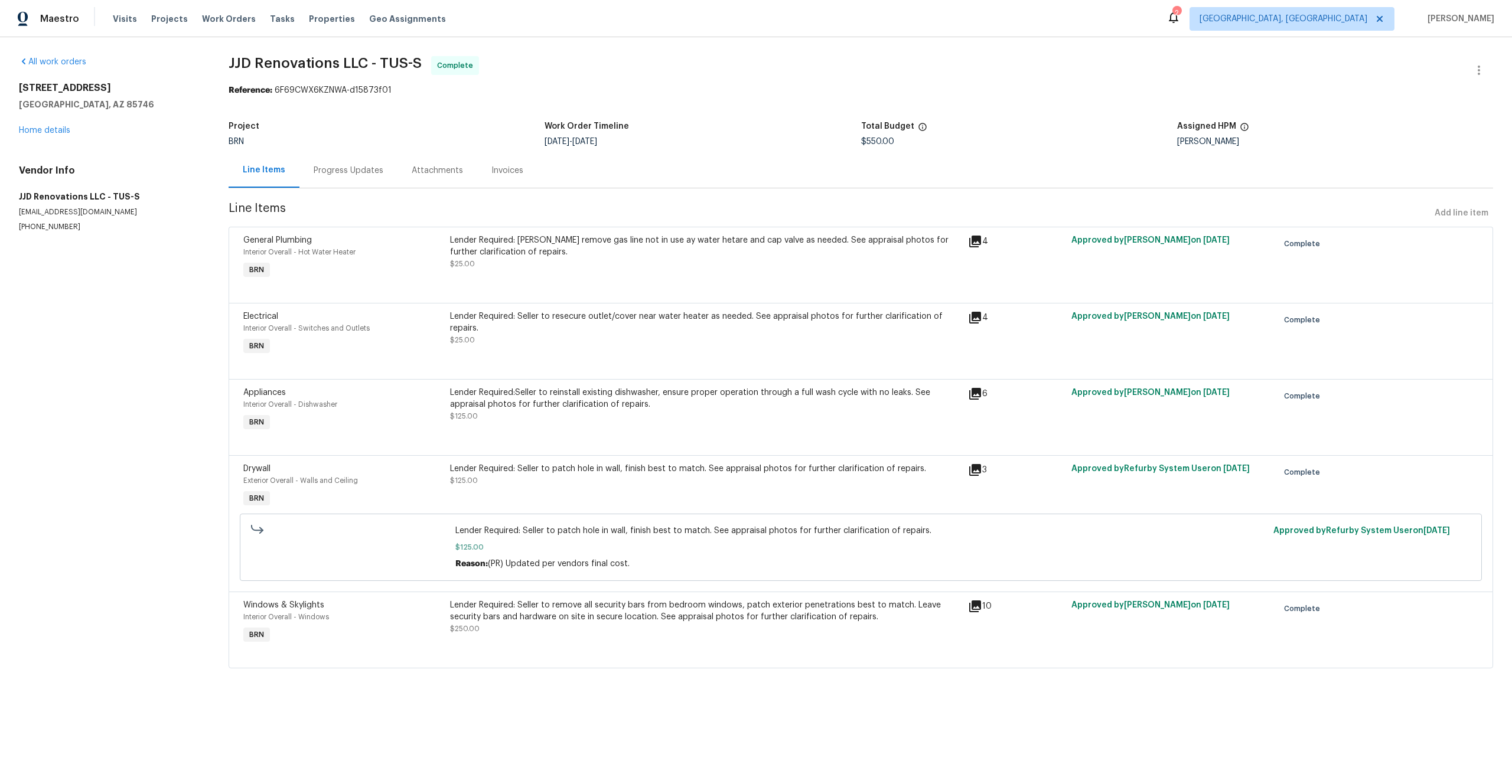
click at [422, 251] on div "Interior Overall - Hot Water Heater" at bounding box center [343, 252] width 200 height 12
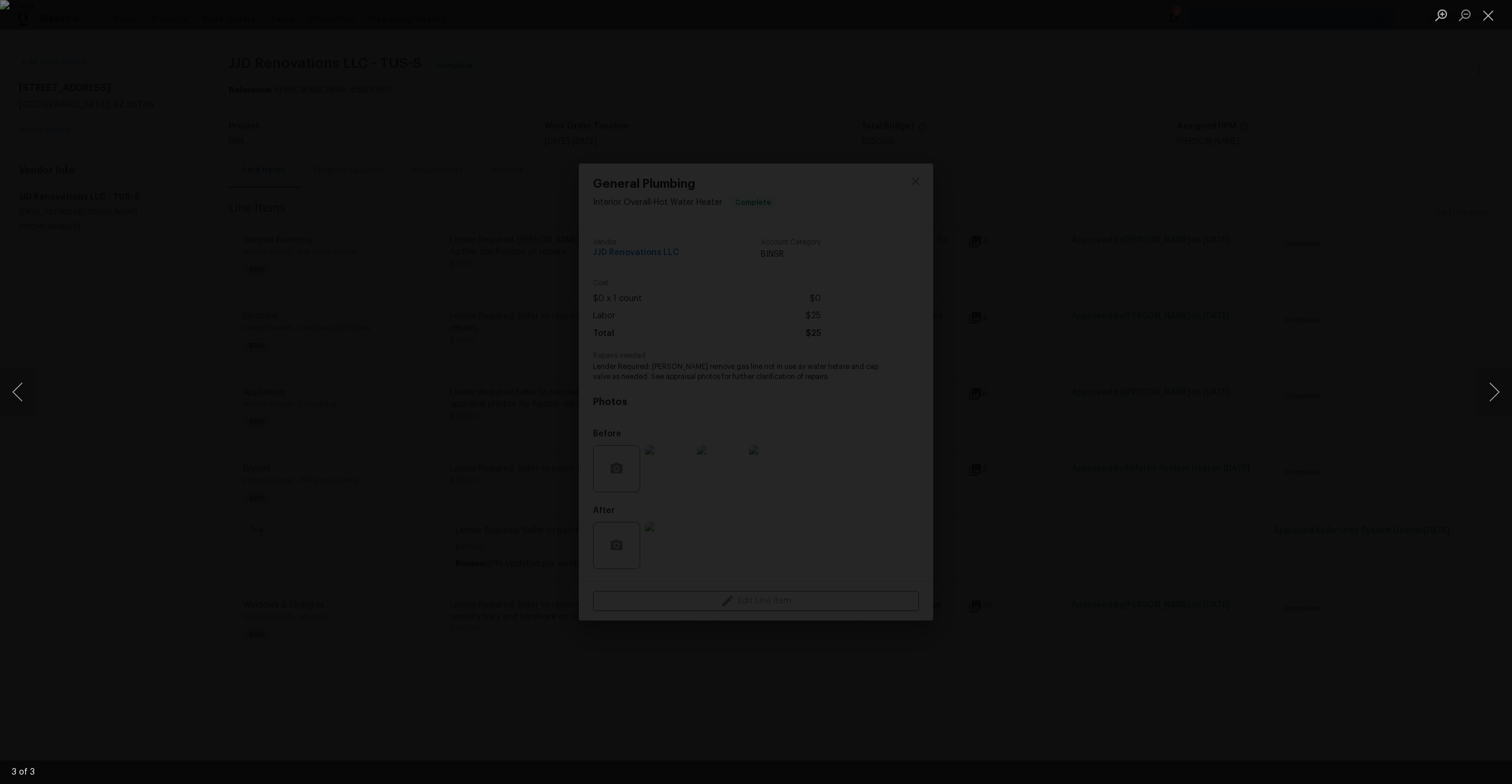
click at [419, 422] on div "Lightbox" at bounding box center [756, 392] width 1512 height 784
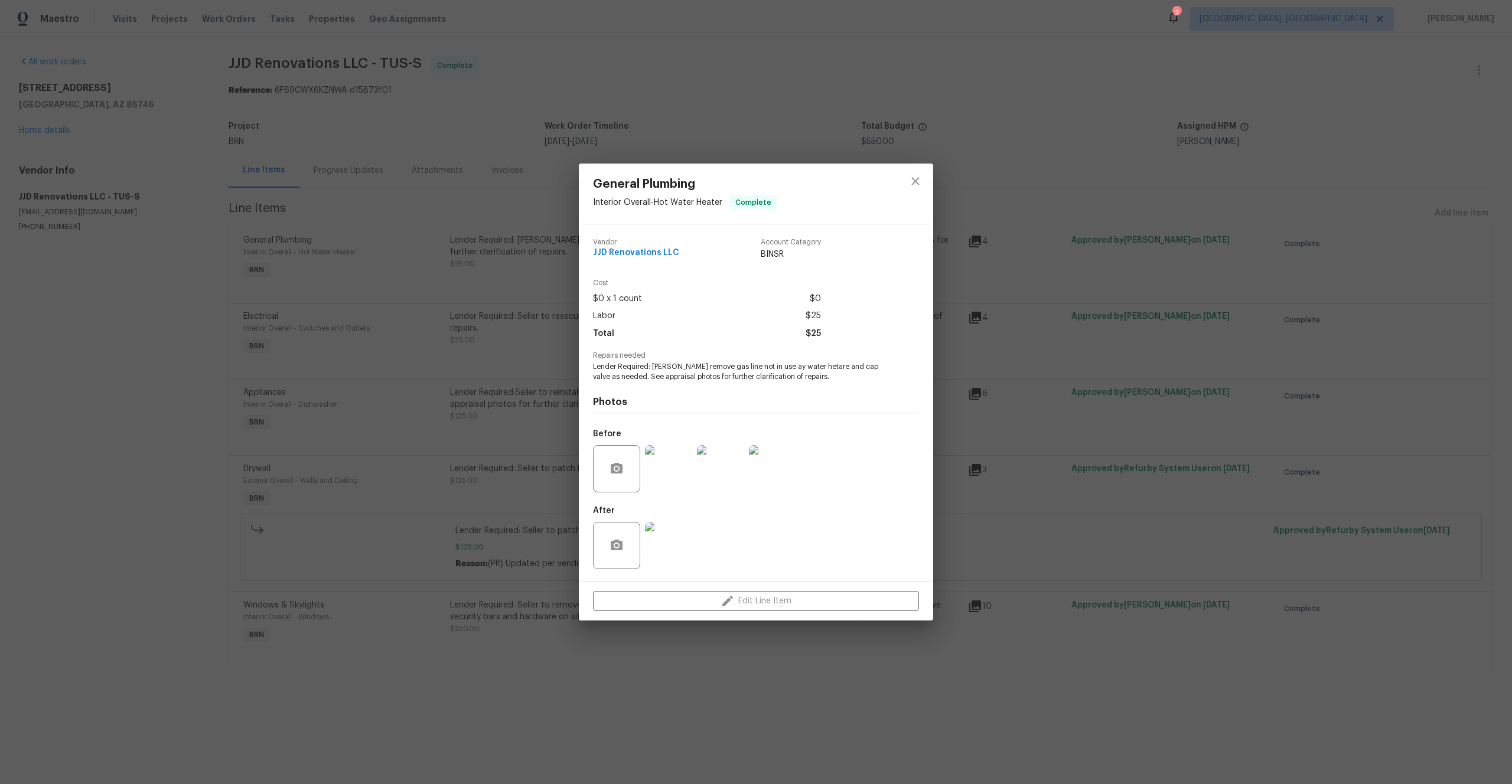
click at [461, 464] on div "General Plumbing Interior Overall - Hot Water Heater Complete Vendor JJD Renova…" at bounding box center [756, 392] width 1512 height 784
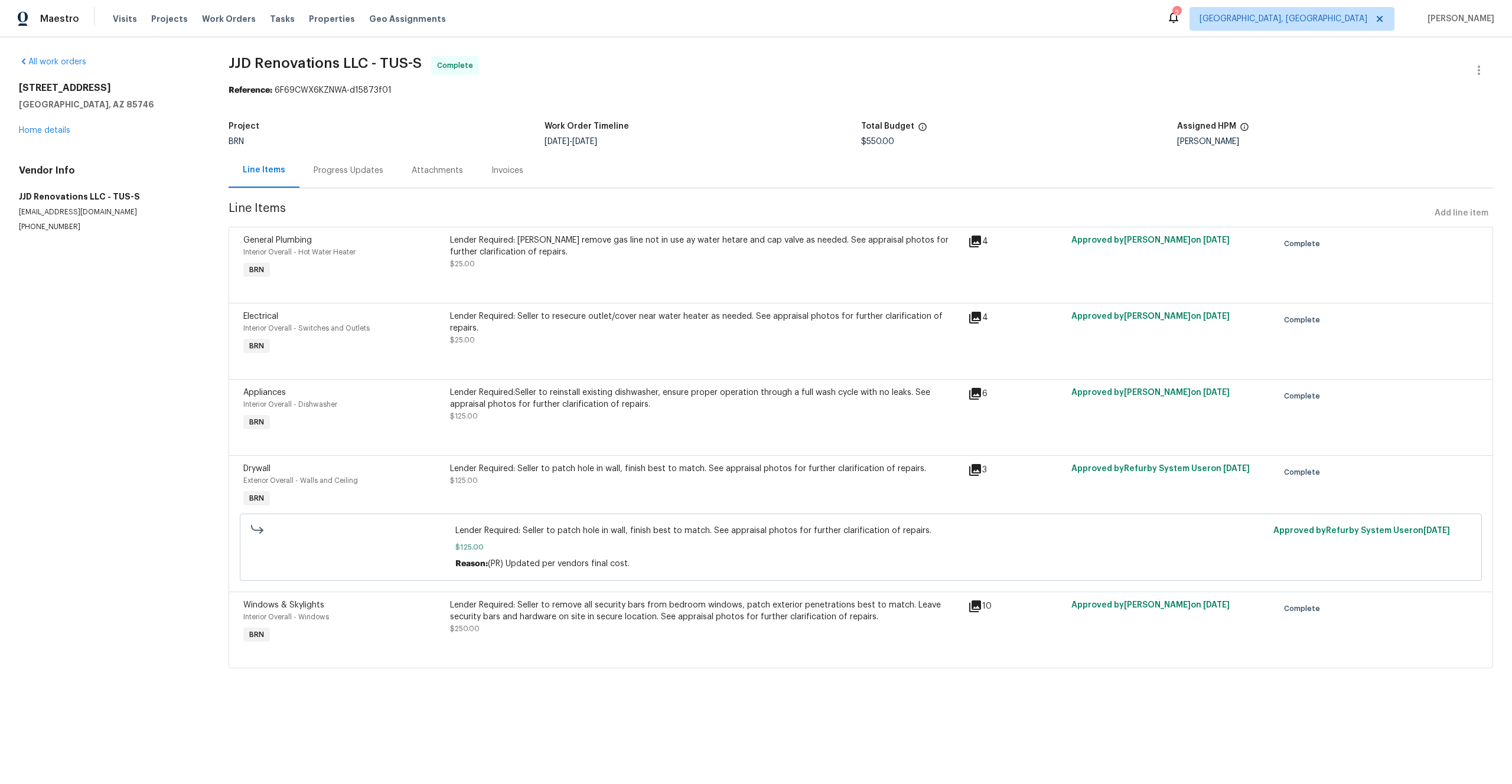
click at [405, 324] on div "Interior Overall - Switches and Outlets" at bounding box center [343, 328] width 200 height 12
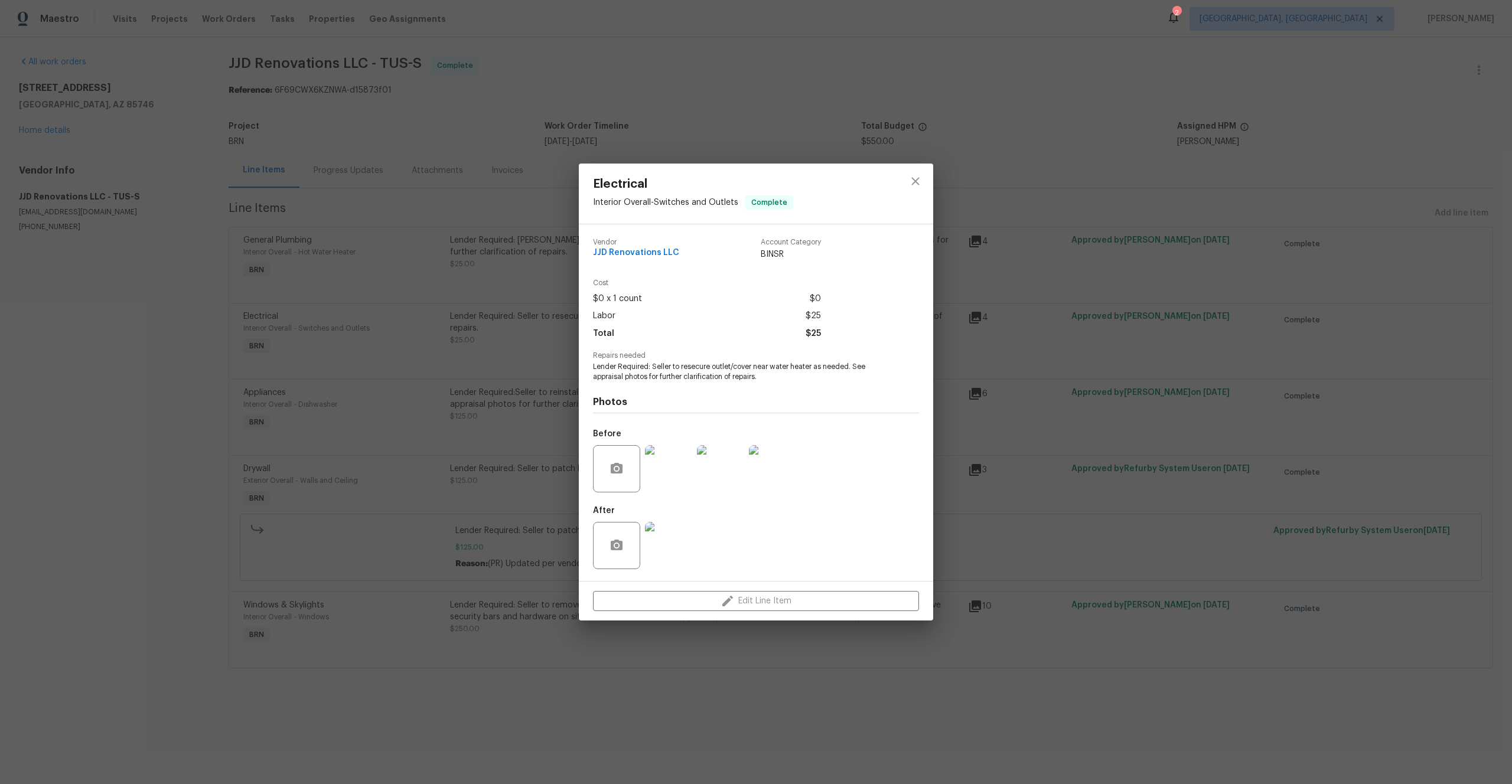
click at [729, 468] on img at bounding box center [720, 468] width 47 height 47
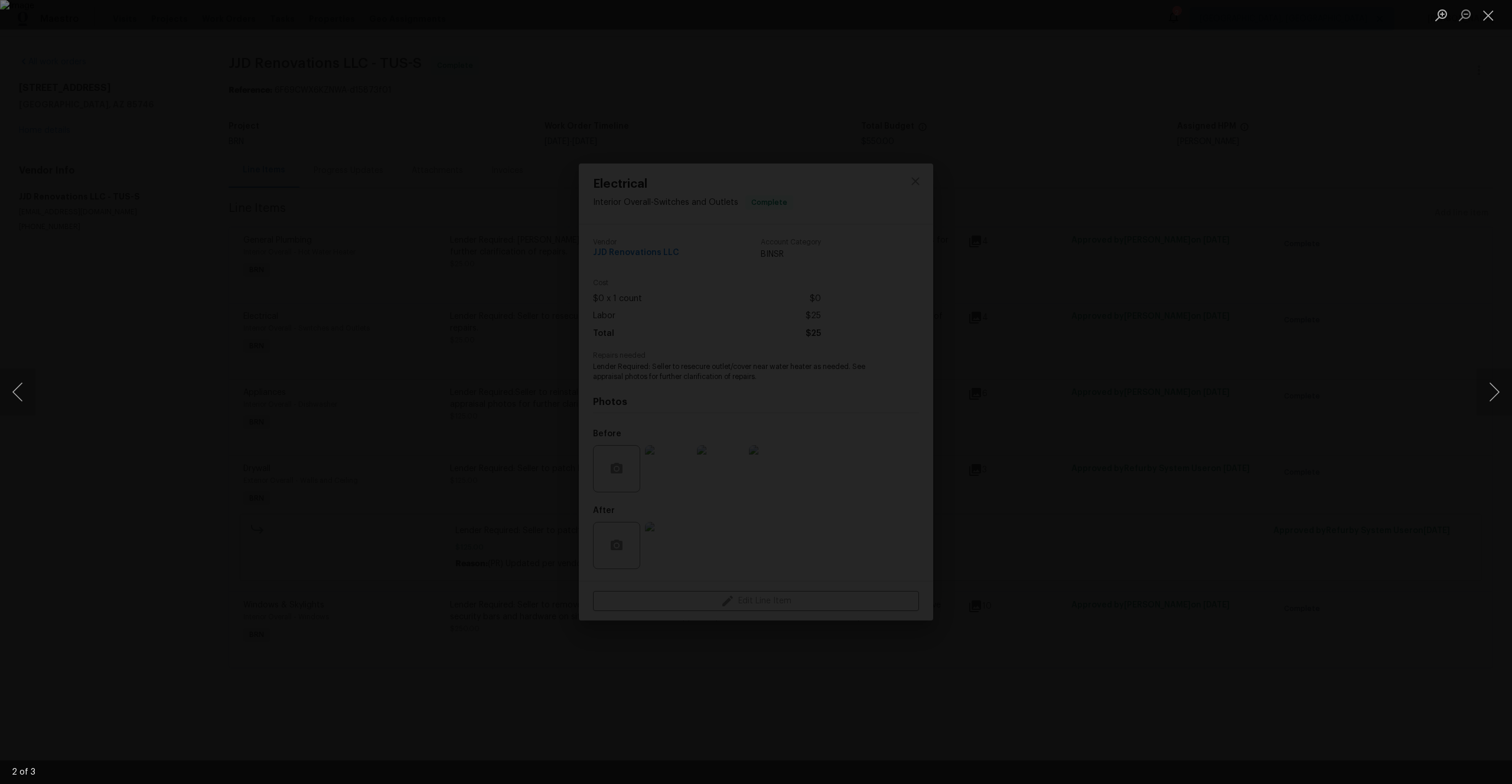
click at [440, 548] on div "Lightbox" at bounding box center [756, 392] width 1512 height 784
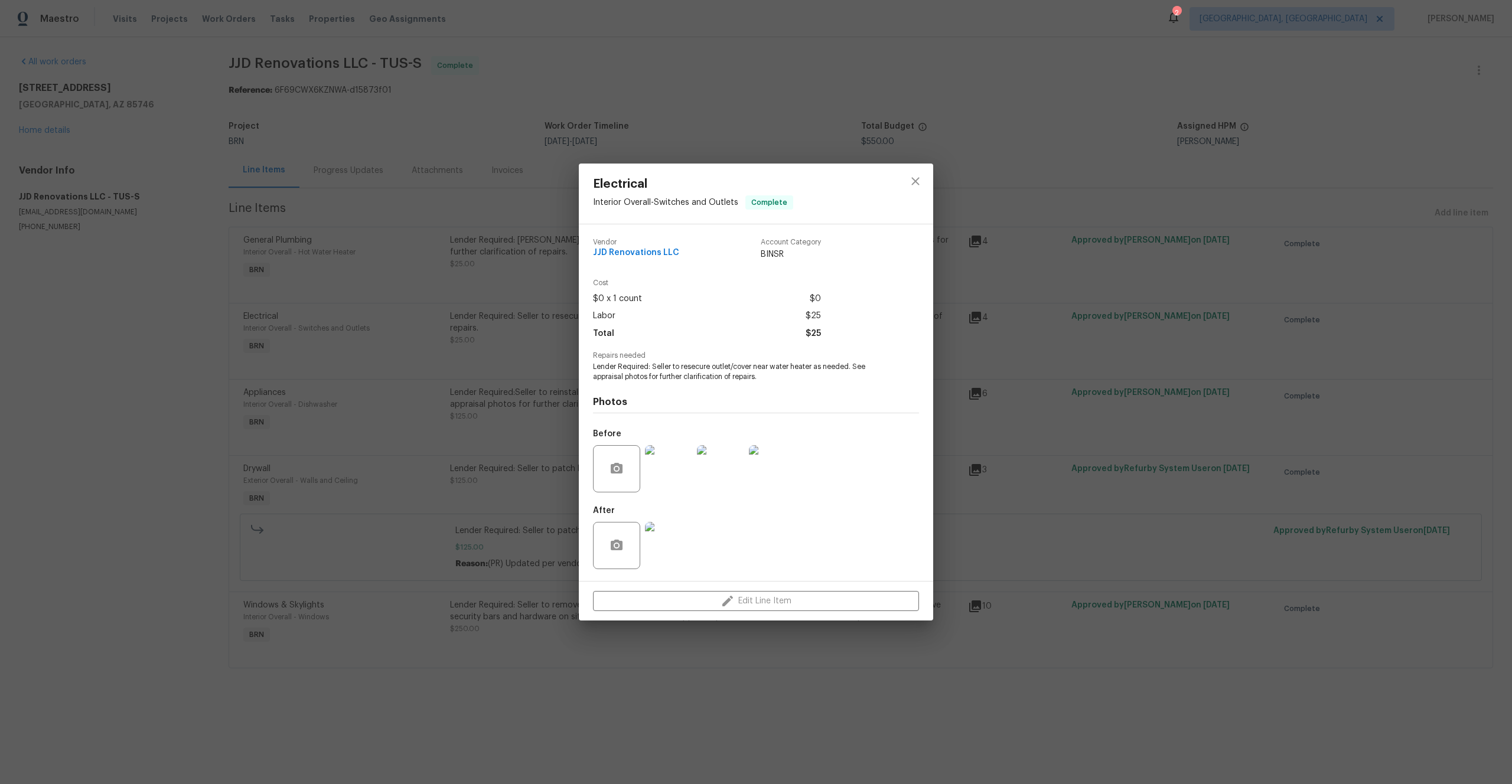
click at [326, 319] on div "Electrical Interior Overall - Switches and Outlets Complete Vendor JJD Renovati…" at bounding box center [756, 392] width 1512 height 784
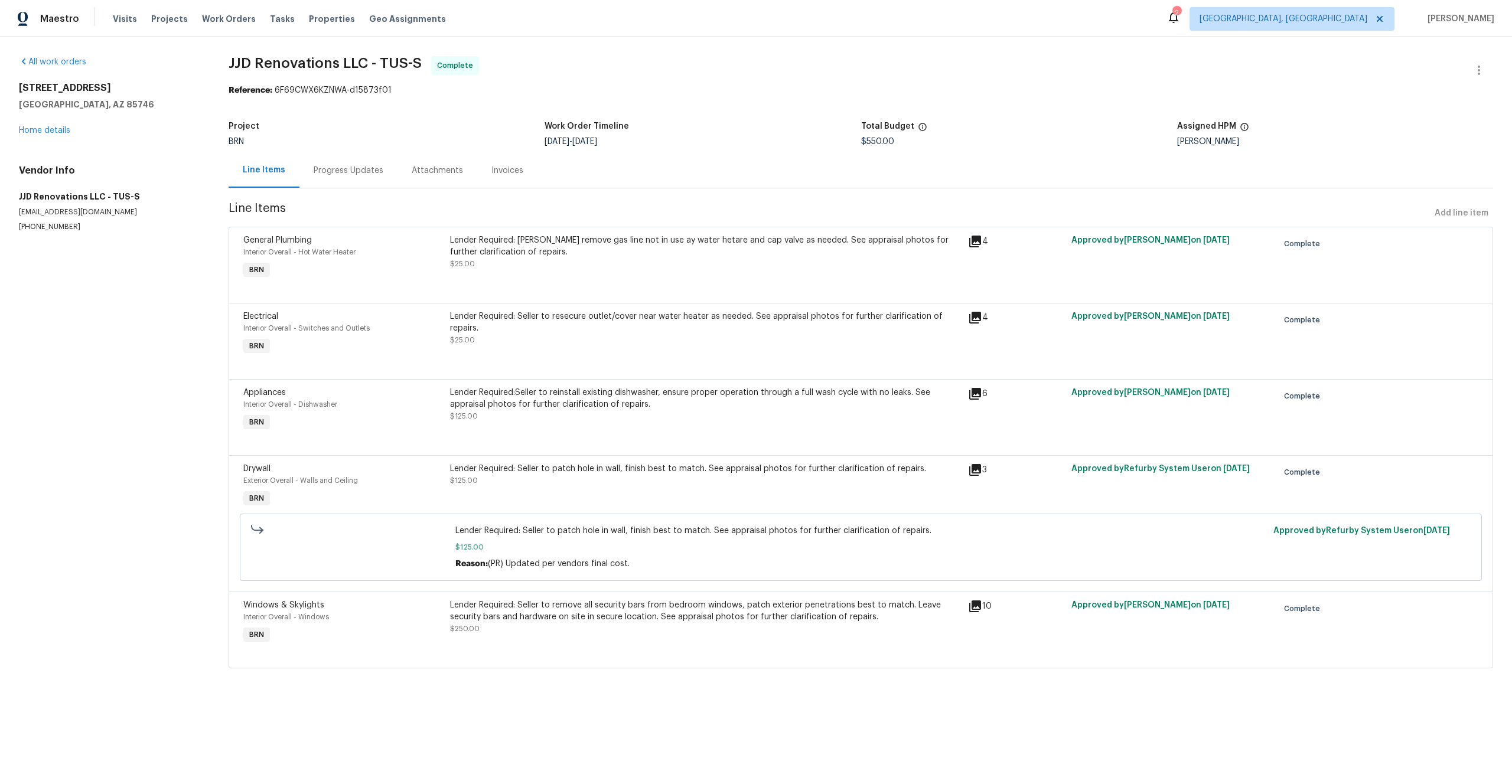
click at [440, 330] on div "Interior Overall - Switches and Outlets" at bounding box center [343, 328] width 200 height 12
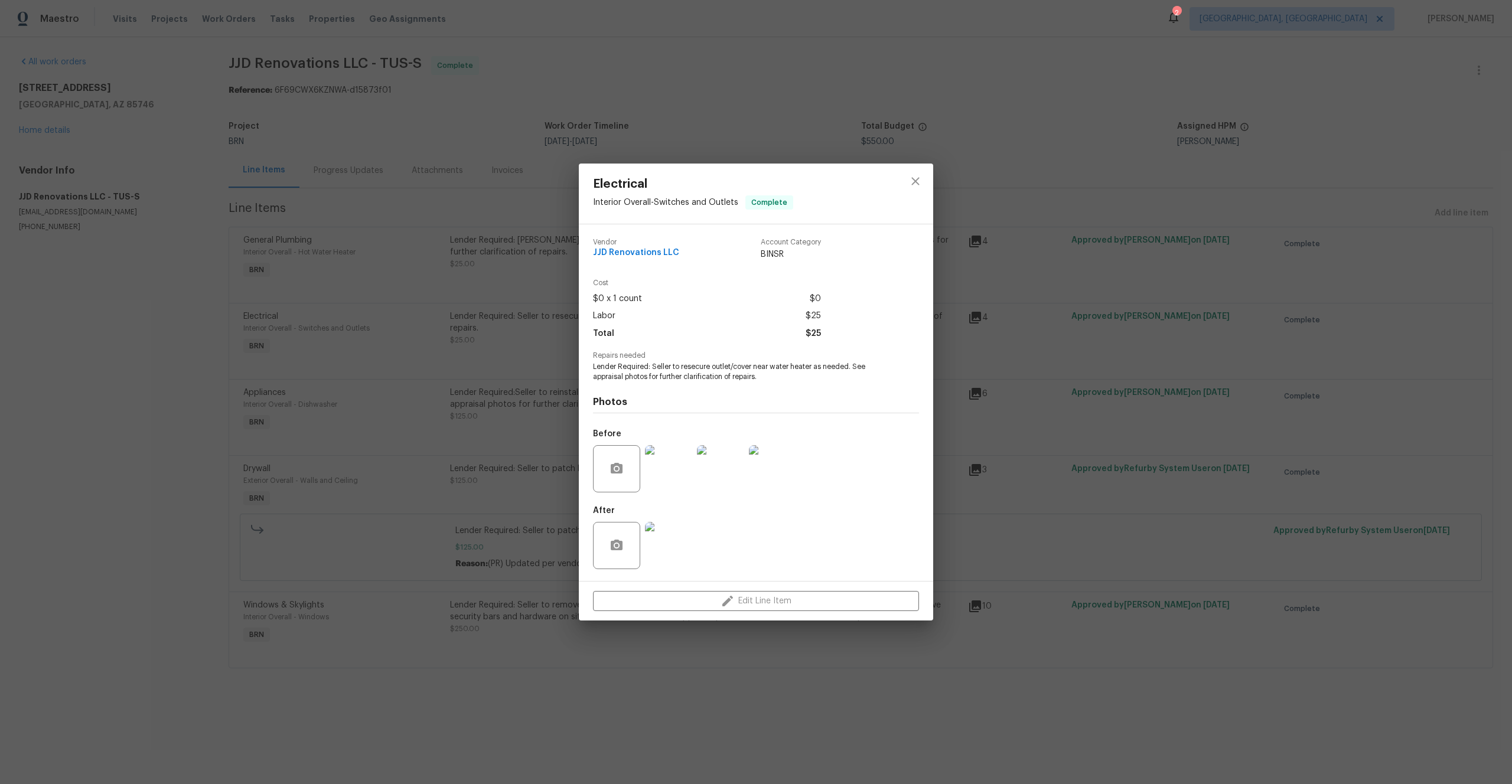
click at [451, 476] on div "Electrical Interior Overall - Switches and Outlets Complete Vendor JJD Renovati…" at bounding box center [756, 392] width 1512 height 784
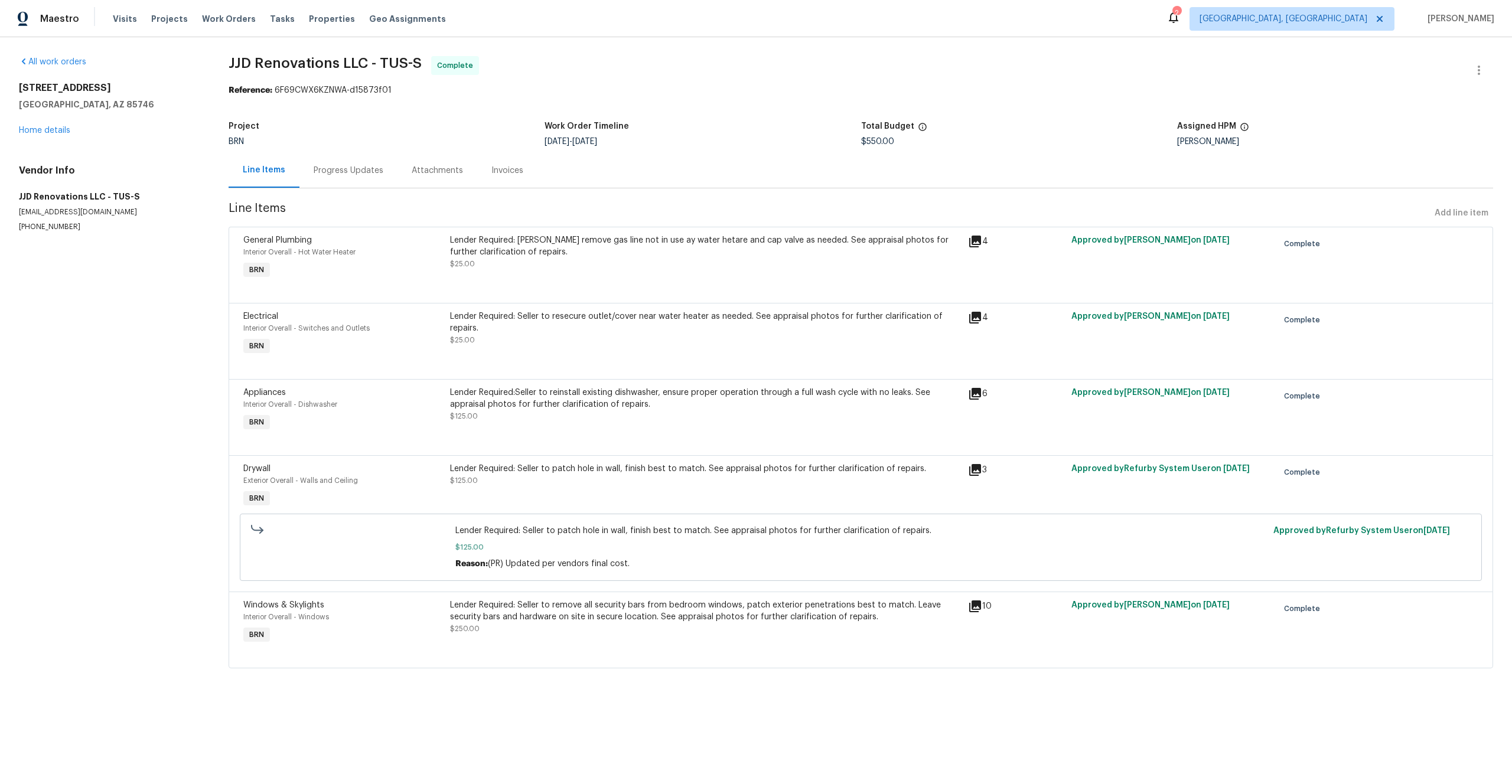
click at [431, 402] on div "Interior Overall - Dishwasher" at bounding box center [343, 404] width 200 height 12
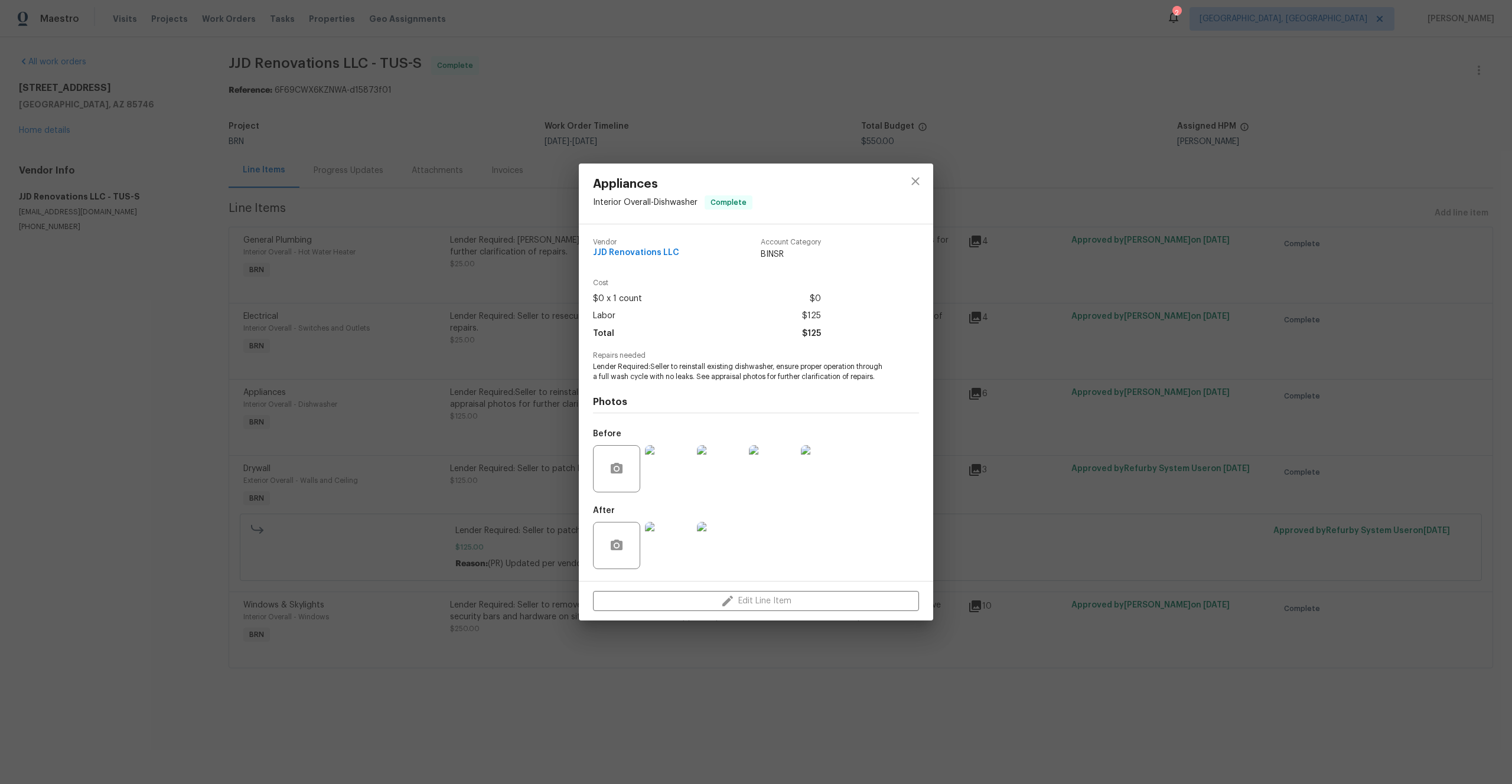
click at [804, 469] on img at bounding box center [824, 468] width 47 height 47
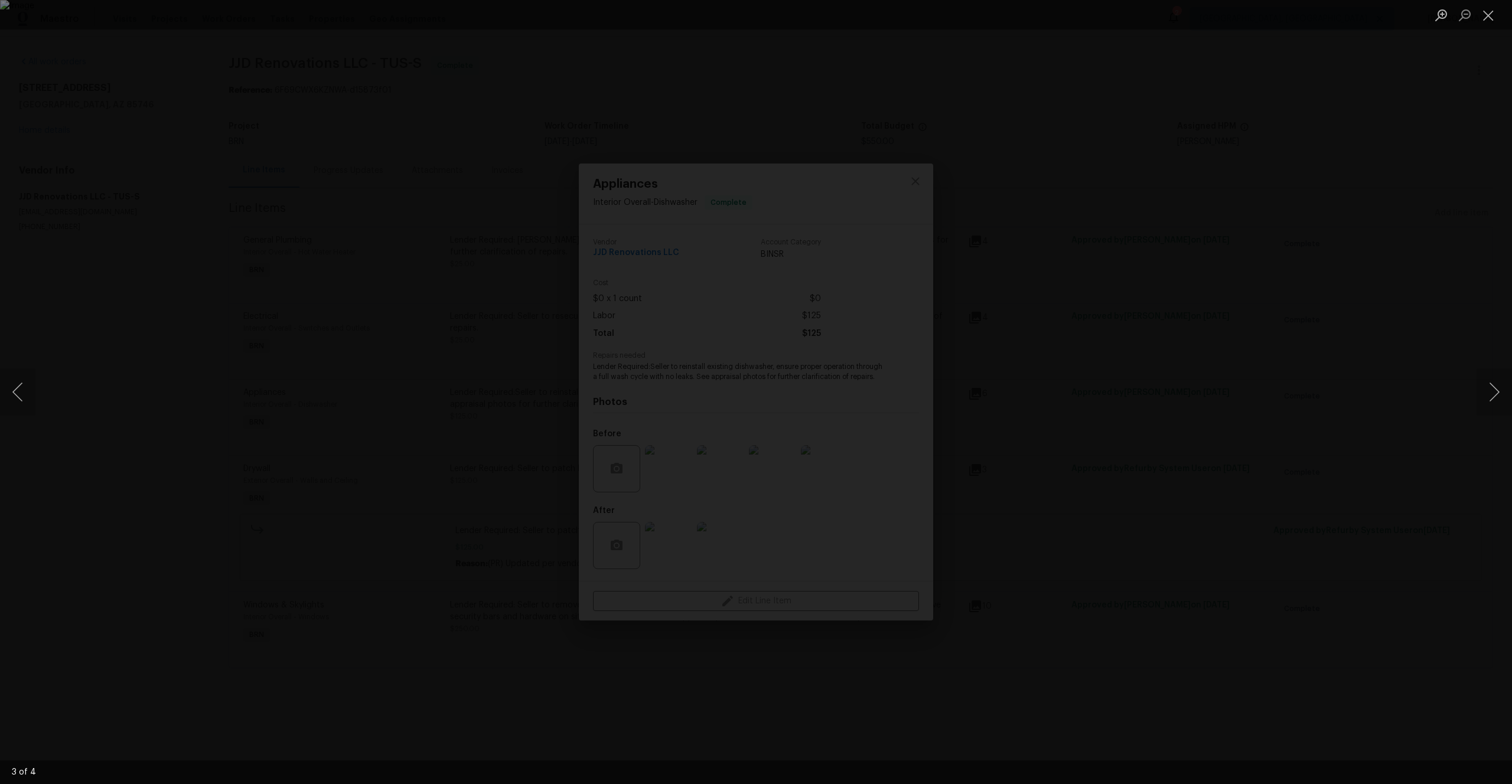
click at [180, 399] on div "Lightbox" at bounding box center [756, 392] width 1512 height 784
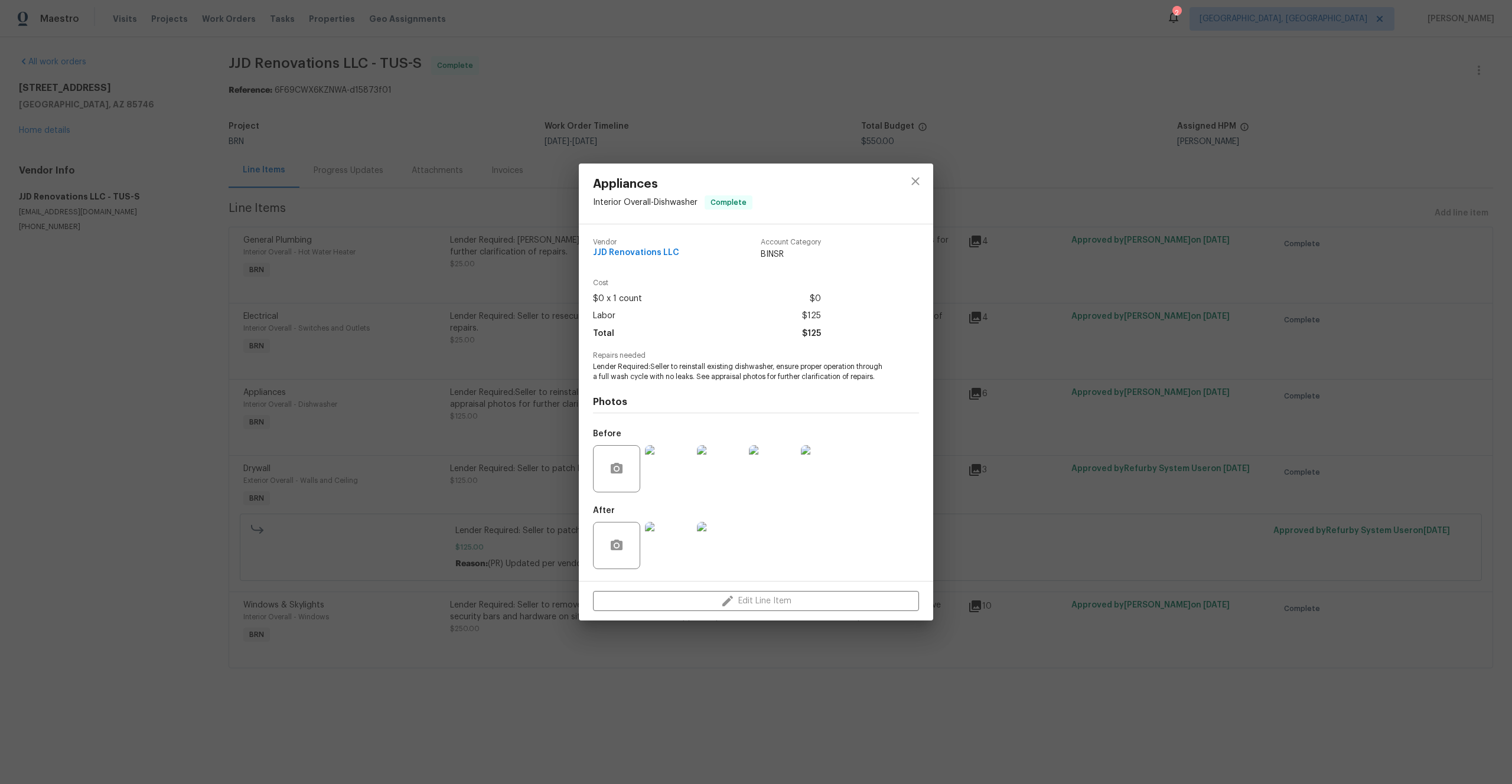
click at [371, 390] on div "Appliances Interior Overall - Dishwasher Complete Vendor JJD Renovations LLC Ac…" at bounding box center [756, 392] width 1512 height 784
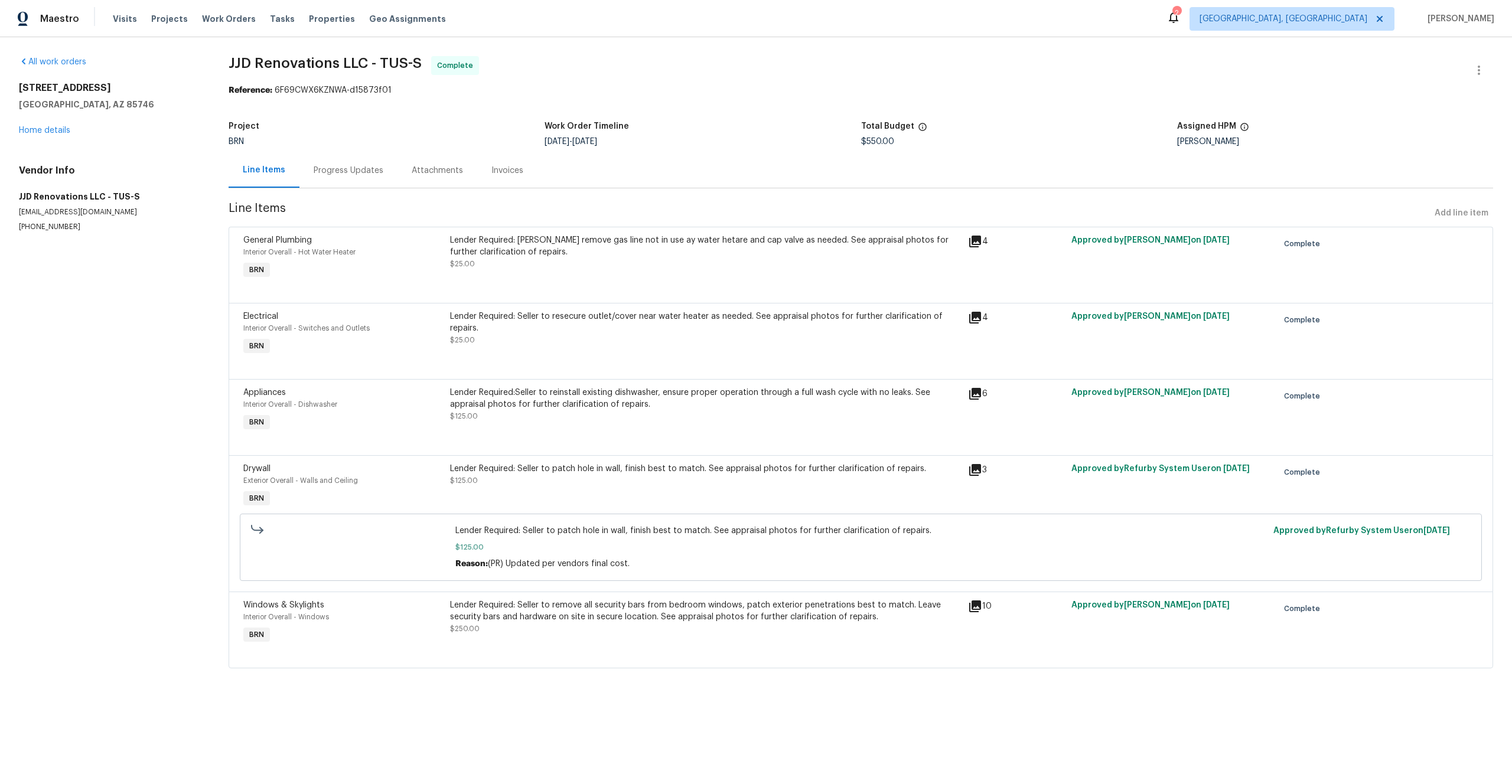
click at [442, 468] on div "Drywall" at bounding box center [343, 468] width 200 height 12
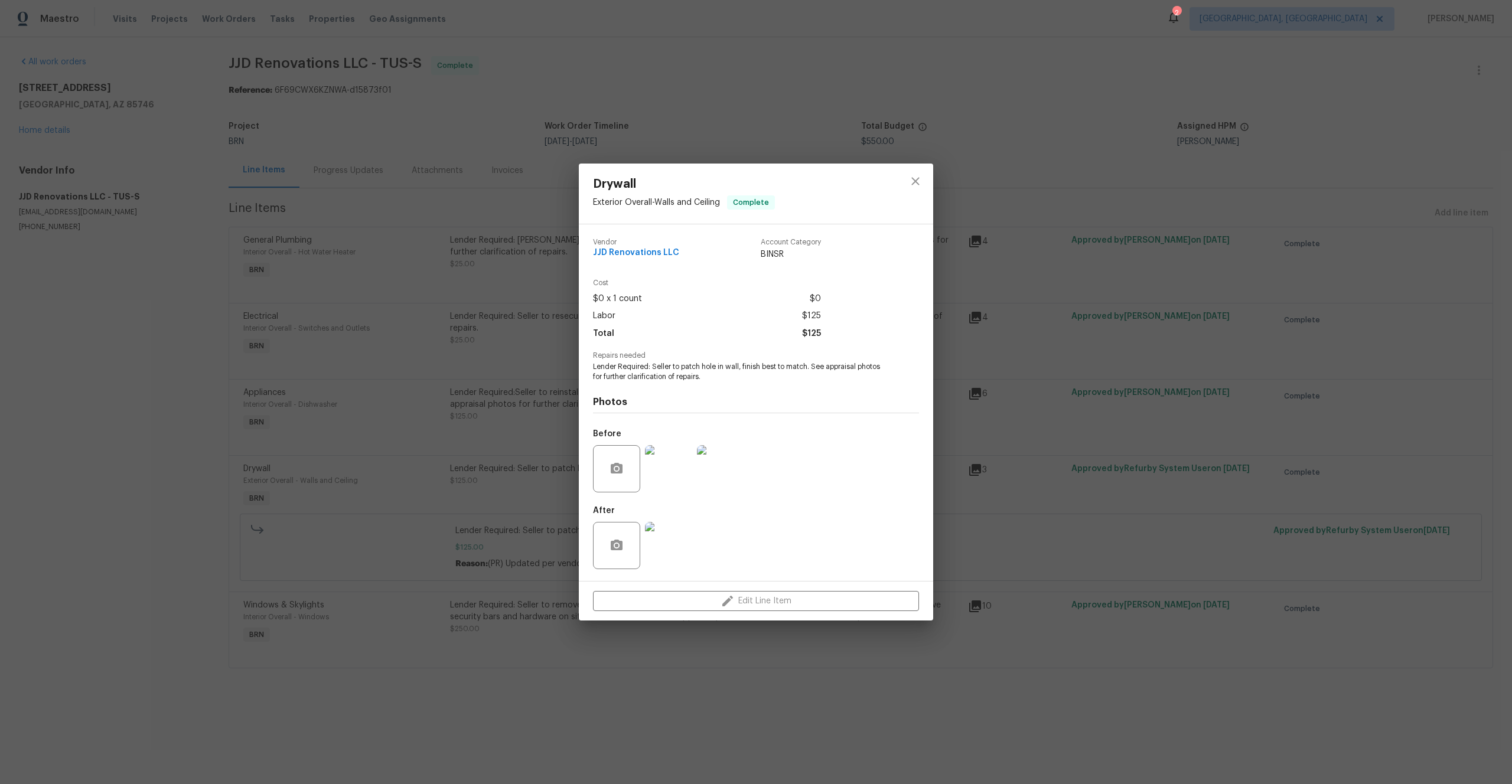
click at [707, 470] on img at bounding box center [720, 468] width 47 height 47
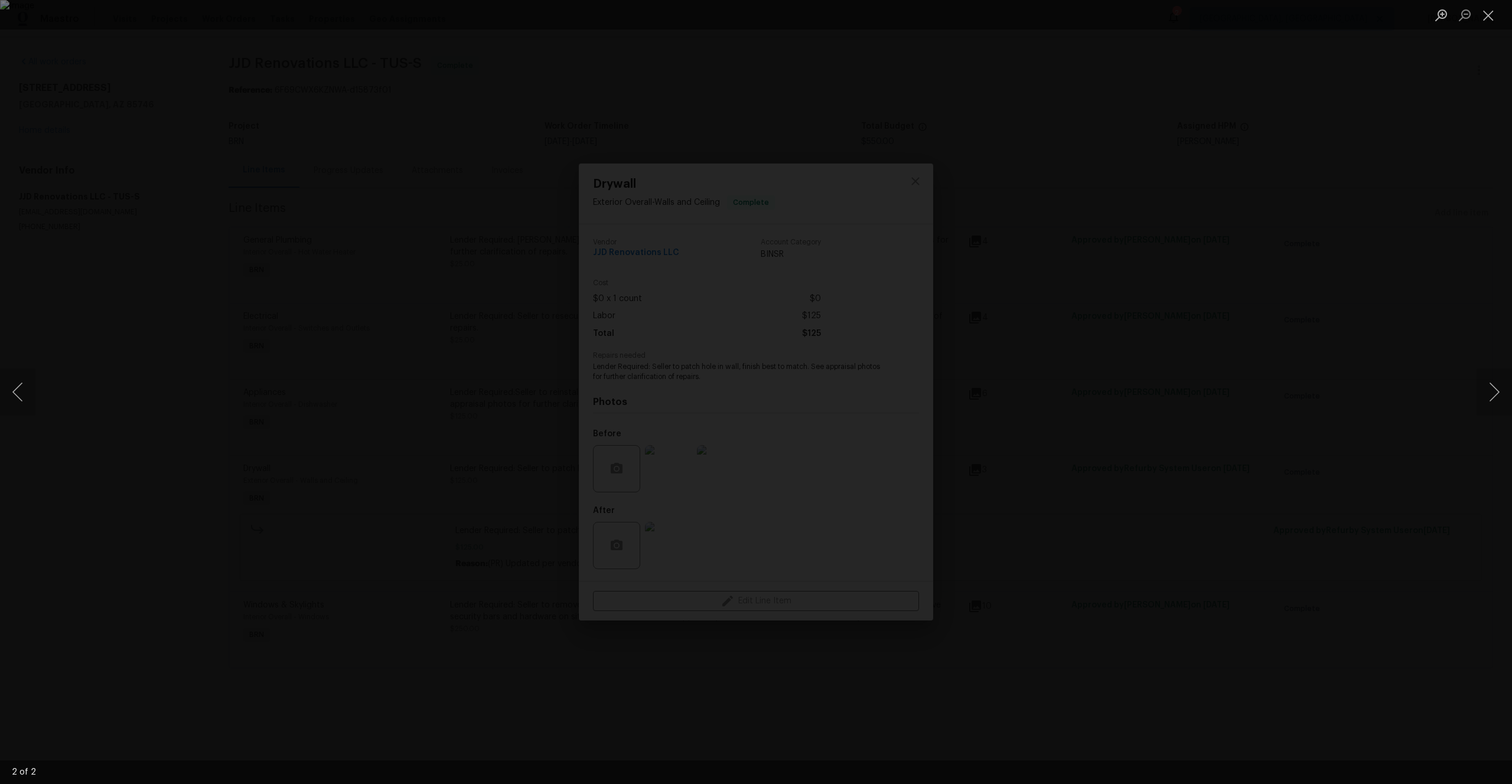
click at [371, 416] on div "Lightbox" at bounding box center [756, 392] width 1512 height 784
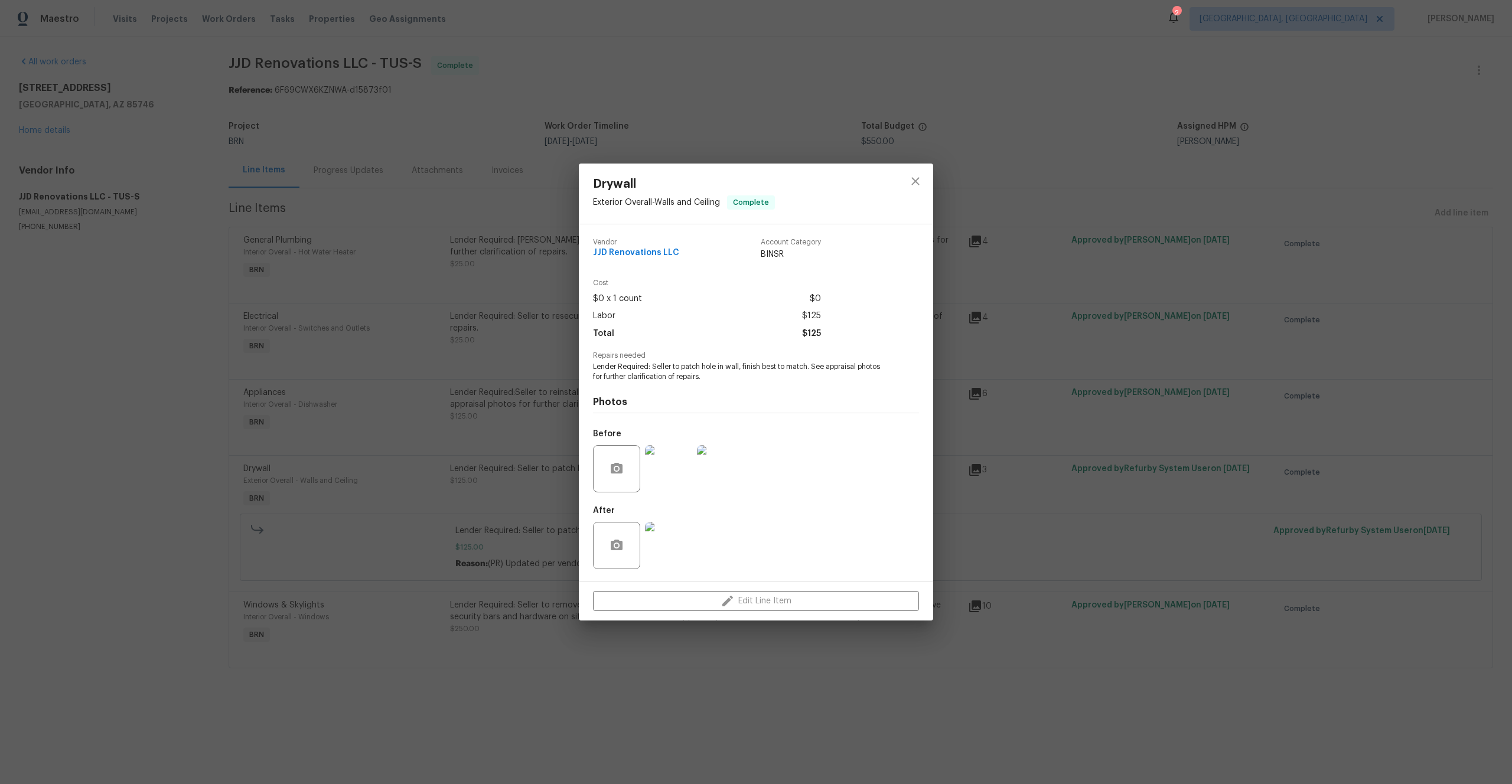
click at [570, 562] on div "Drywall Exterior Overall - Walls and Ceiling Complete Vendor JJD Renovations LL…" at bounding box center [756, 392] width 1512 height 784
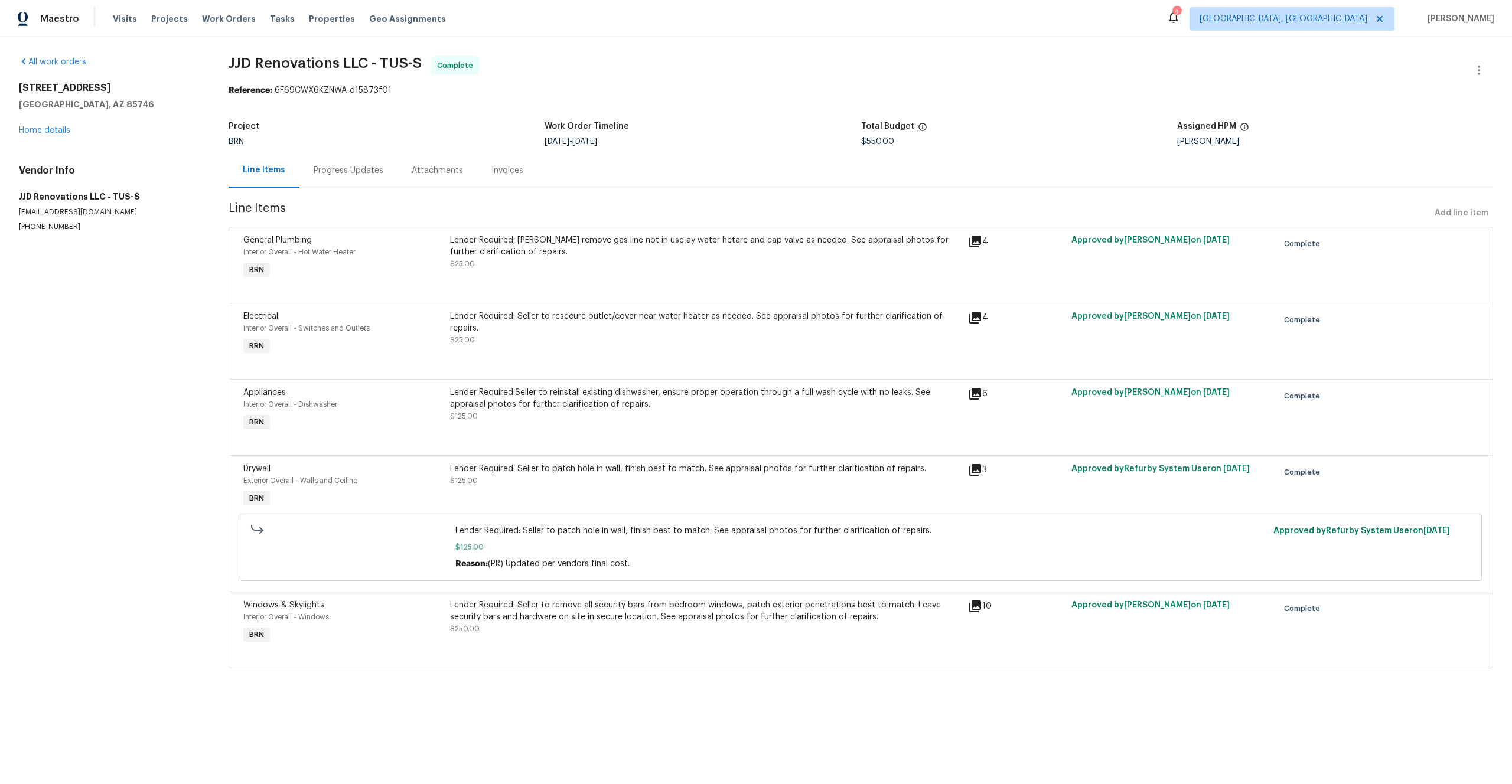
click at [431, 629] on div "Windows & Skylights Interior Overall - Windows BRN" at bounding box center [343, 623] width 207 height 54
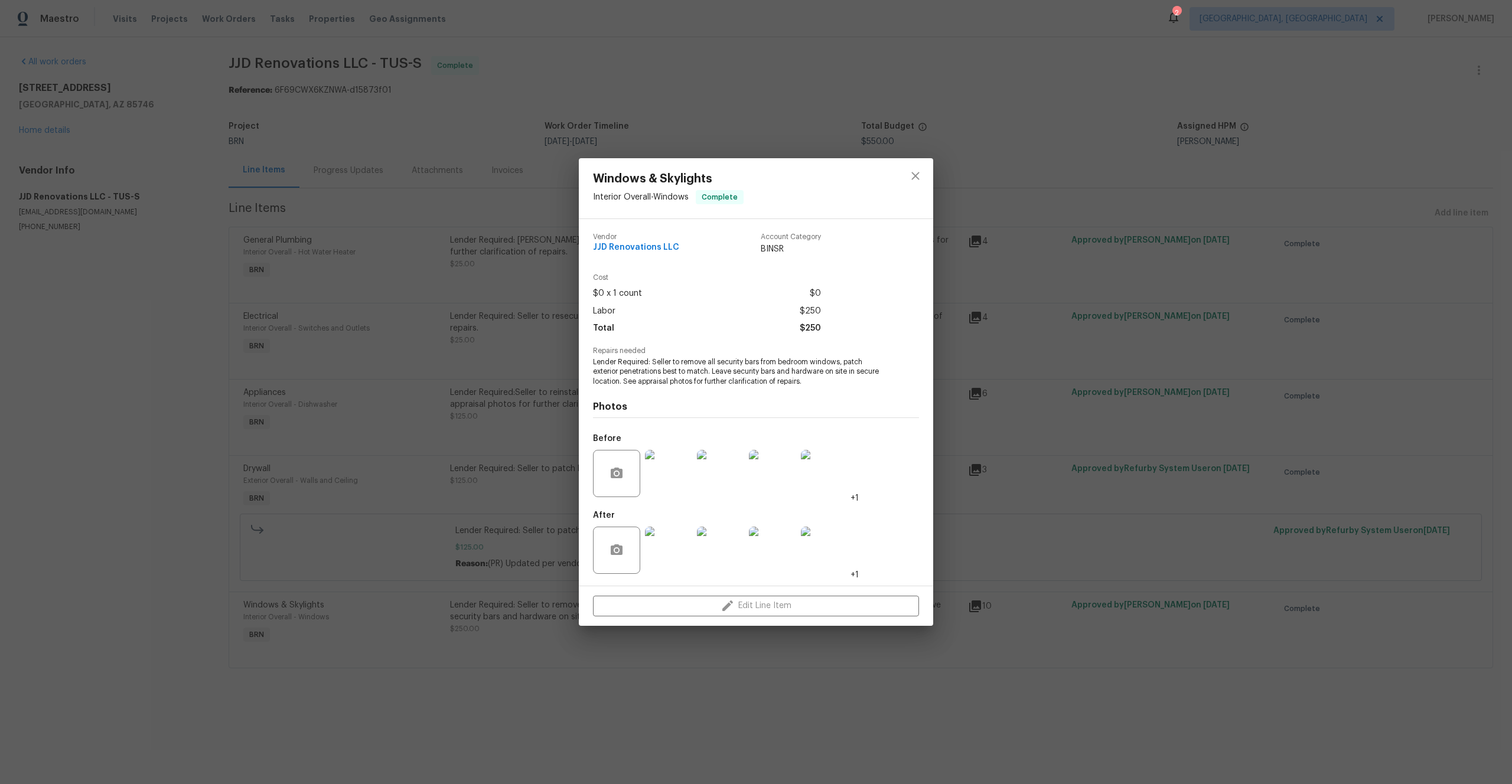
click at [814, 463] on img at bounding box center [824, 473] width 47 height 47
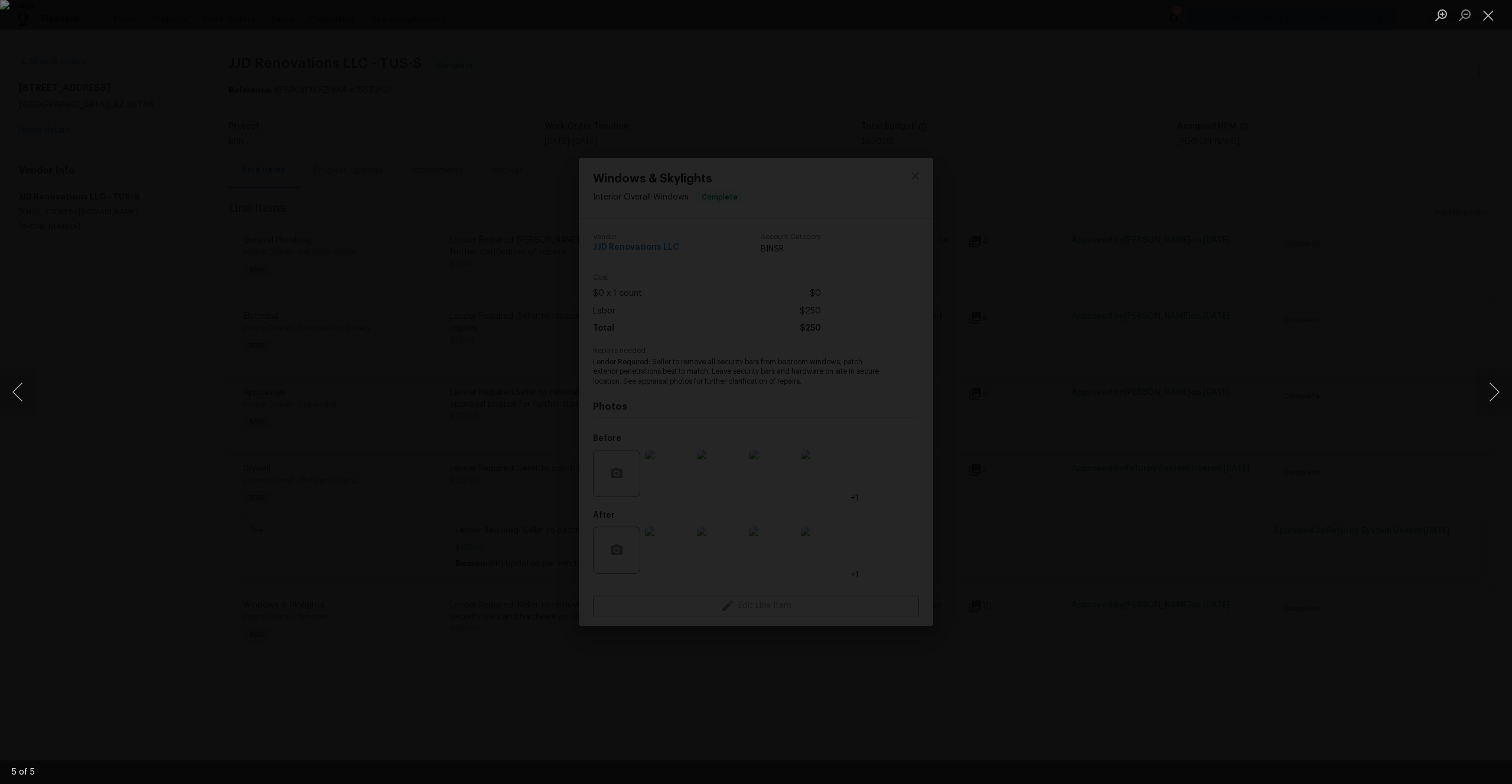
click at [445, 487] on div "Lightbox" at bounding box center [756, 392] width 1512 height 784
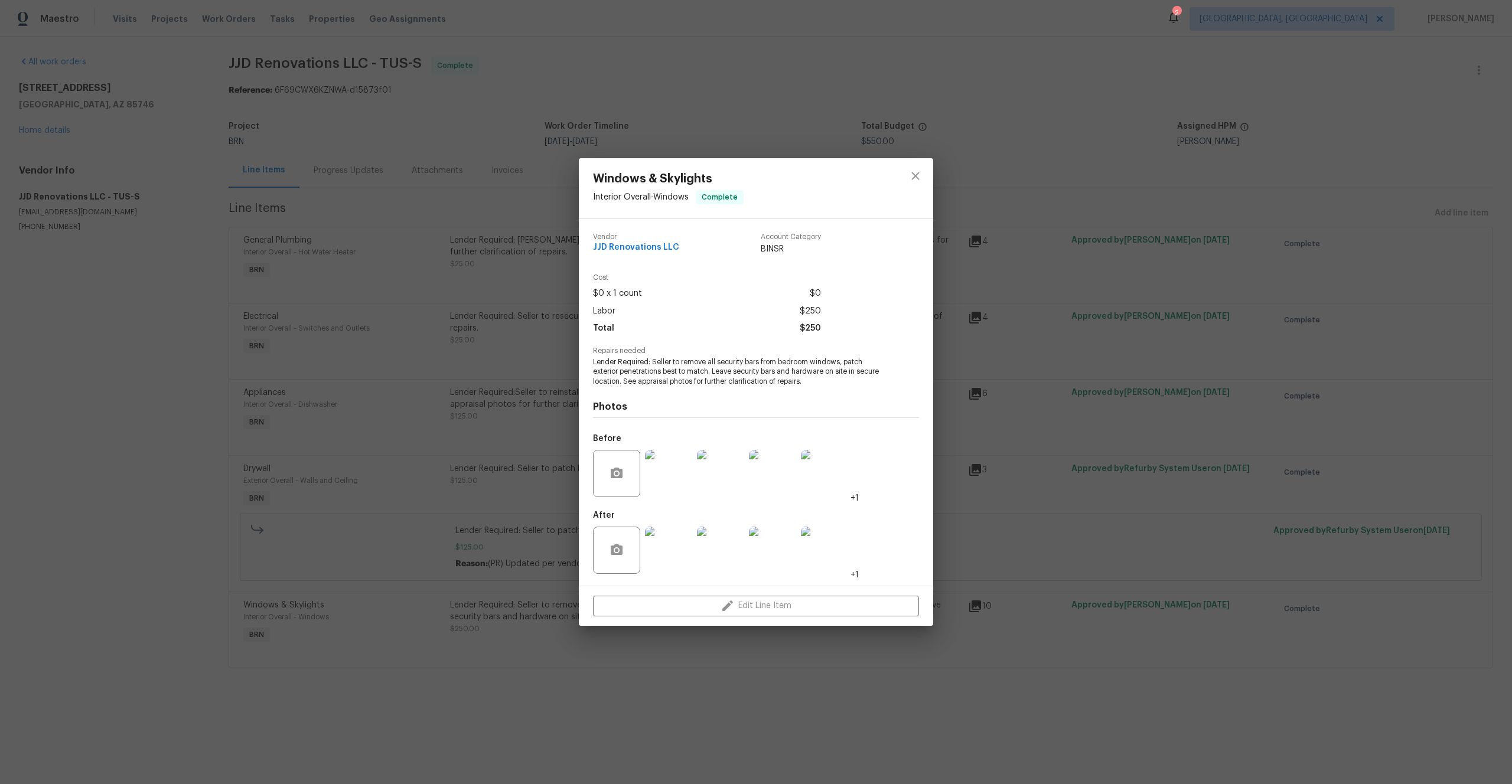
click at [425, 385] on div "Windows & Skylights Interior Overall - Windows Complete Vendor JJD Renovations …" at bounding box center [756, 392] width 1512 height 784
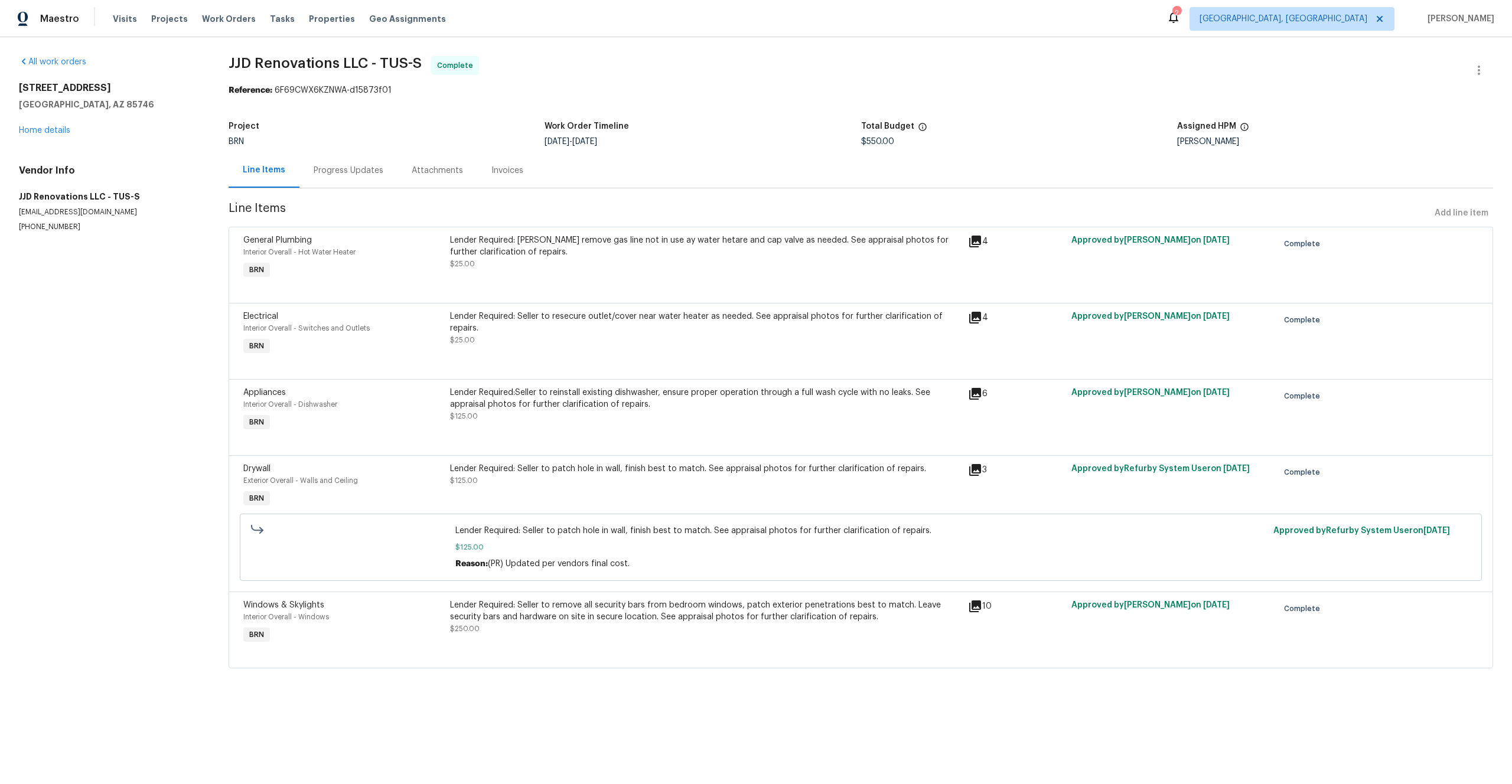
click at [350, 184] on div "Progress Updates" at bounding box center [348, 170] width 98 height 35
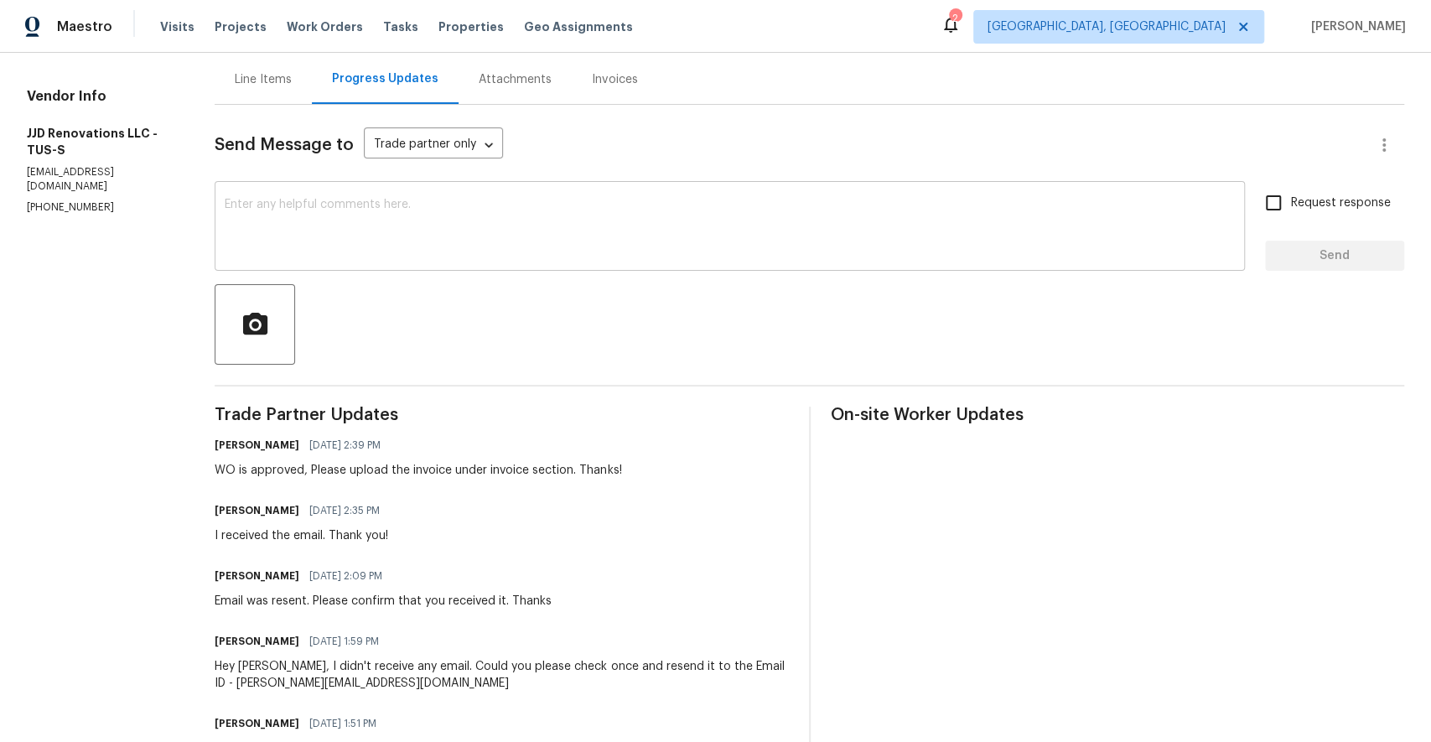
scroll to position [114, 0]
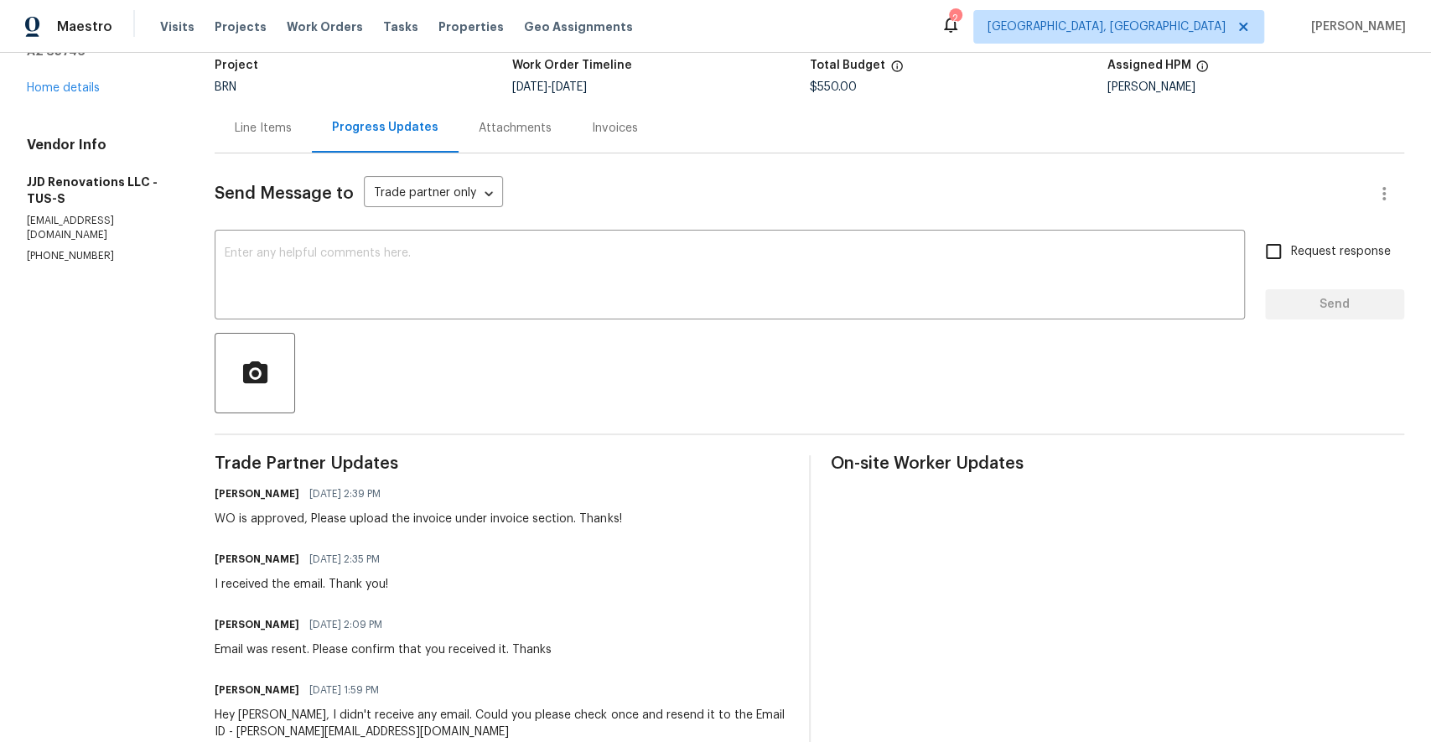
click at [271, 142] on div "Line Items" at bounding box center [263, 127] width 97 height 49
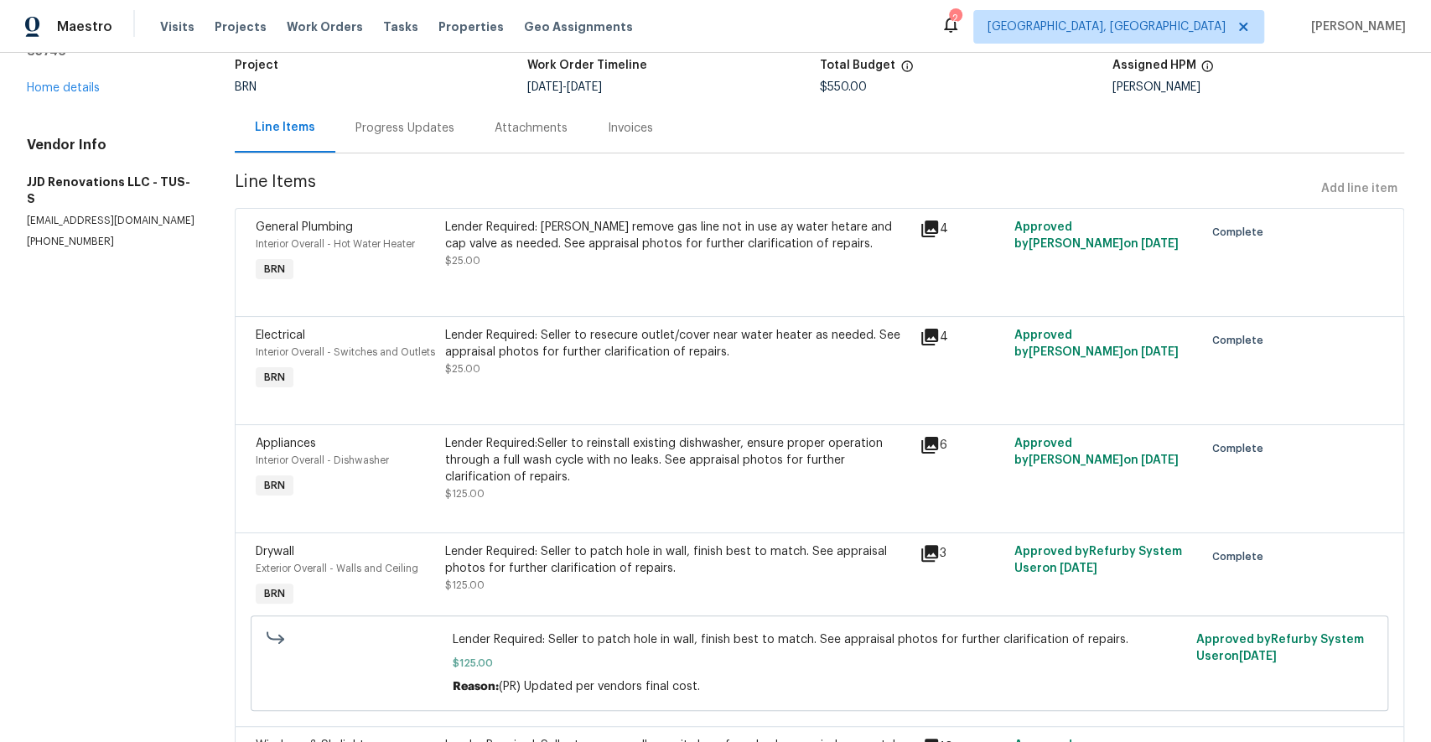
click at [395, 117] on div "Progress Updates" at bounding box center [404, 127] width 139 height 49
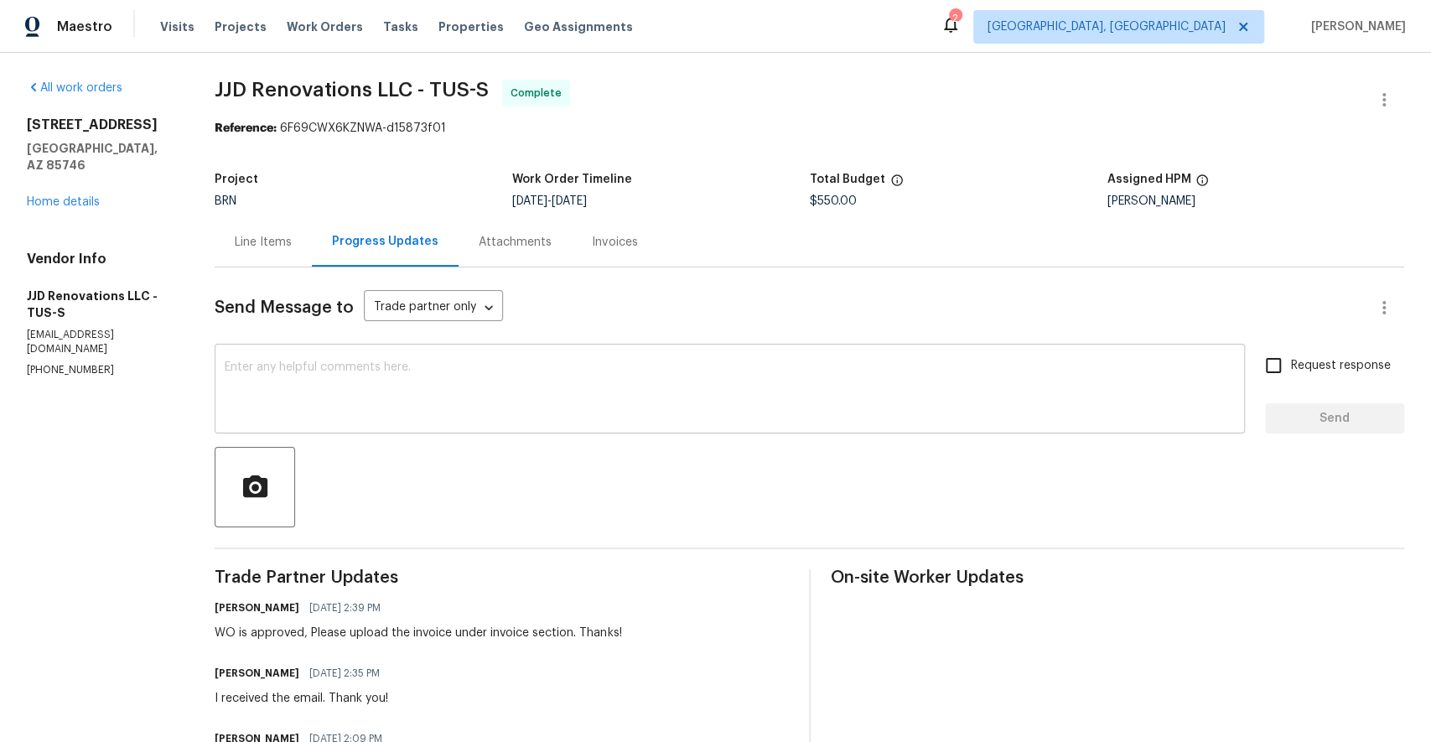
scroll to position [635, 0]
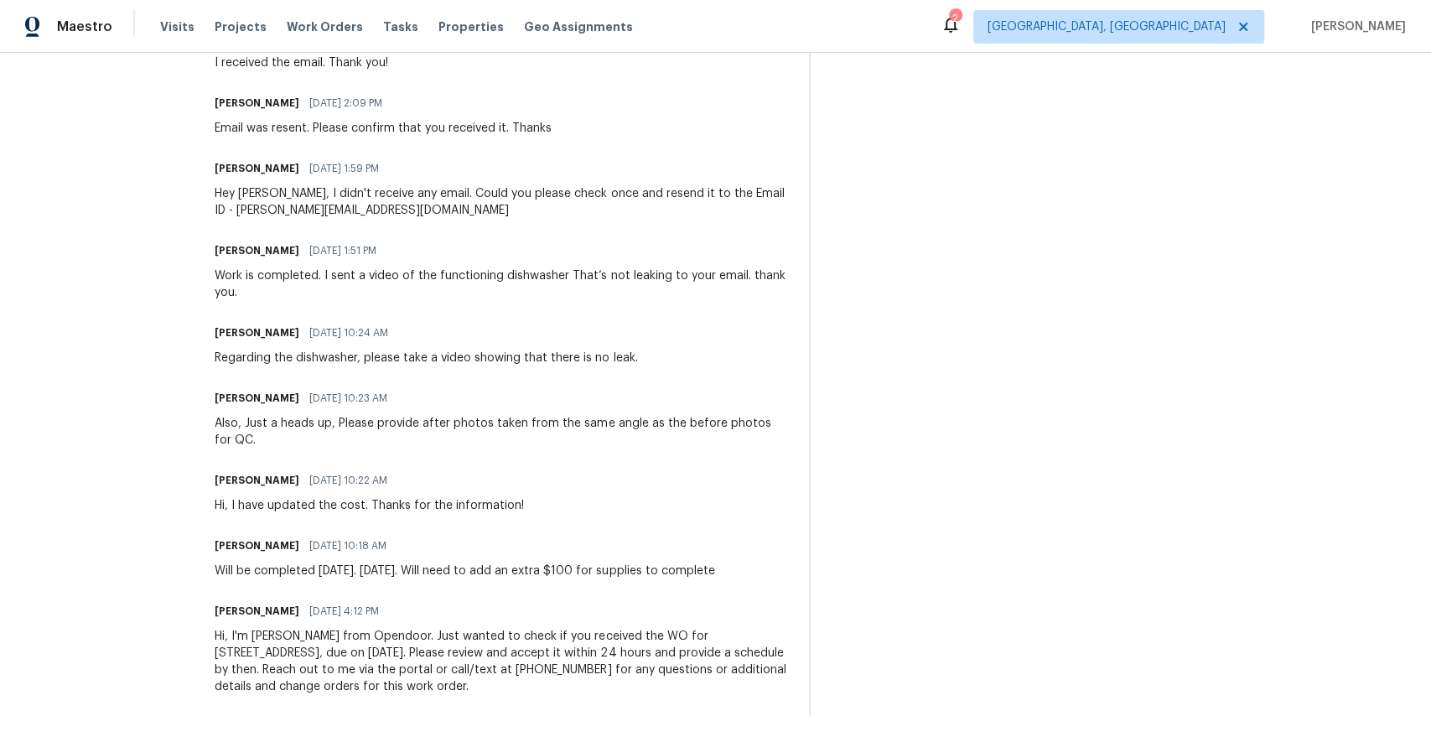
click at [282, 568] on div "Will be completed today. 8/26/25. Will need to add an extra $100 for supplies t…" at bounding box center [465, 570] width 500 height 17
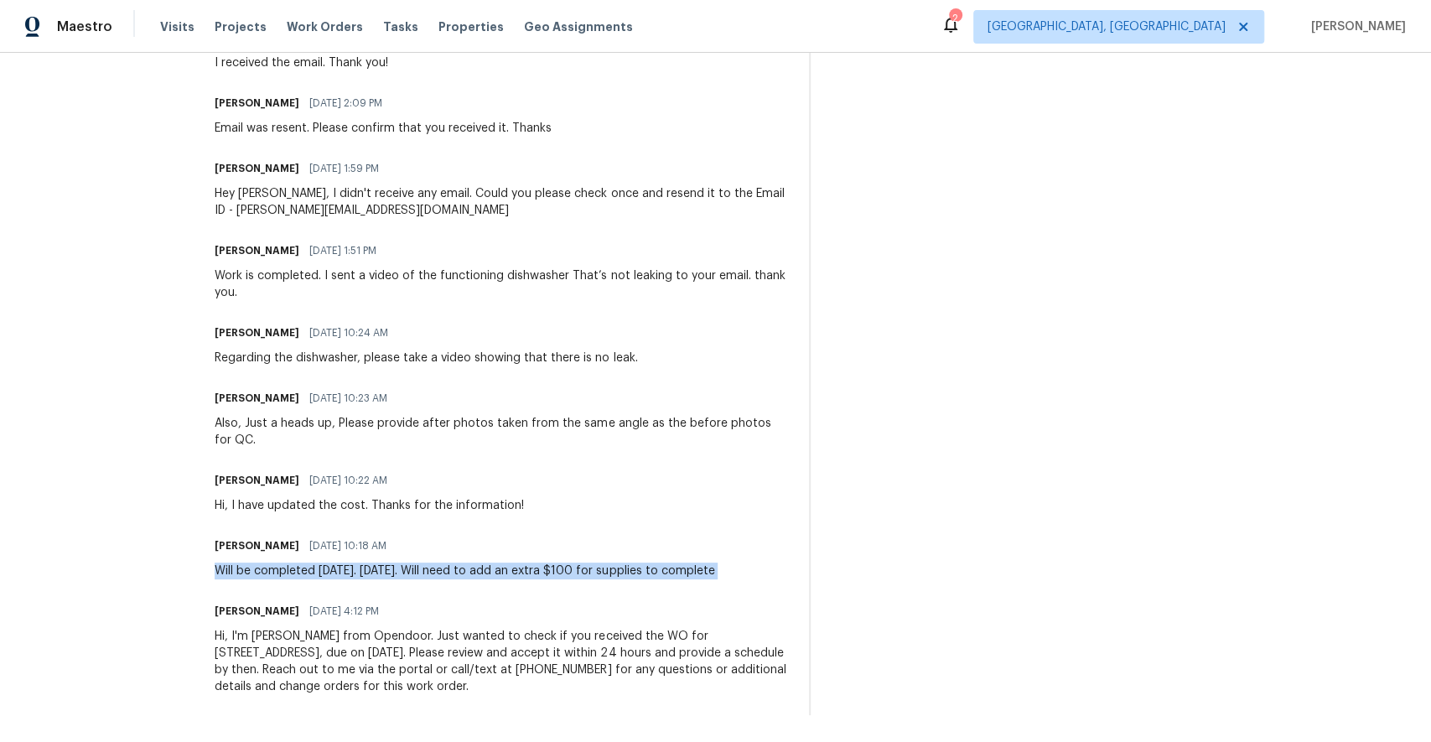
click at [282, 568] on div "Will be completed today. 8/26/25. Will need to add an extra $100 for supplies t…" at bounding box center [465, 570] width 500 height 17
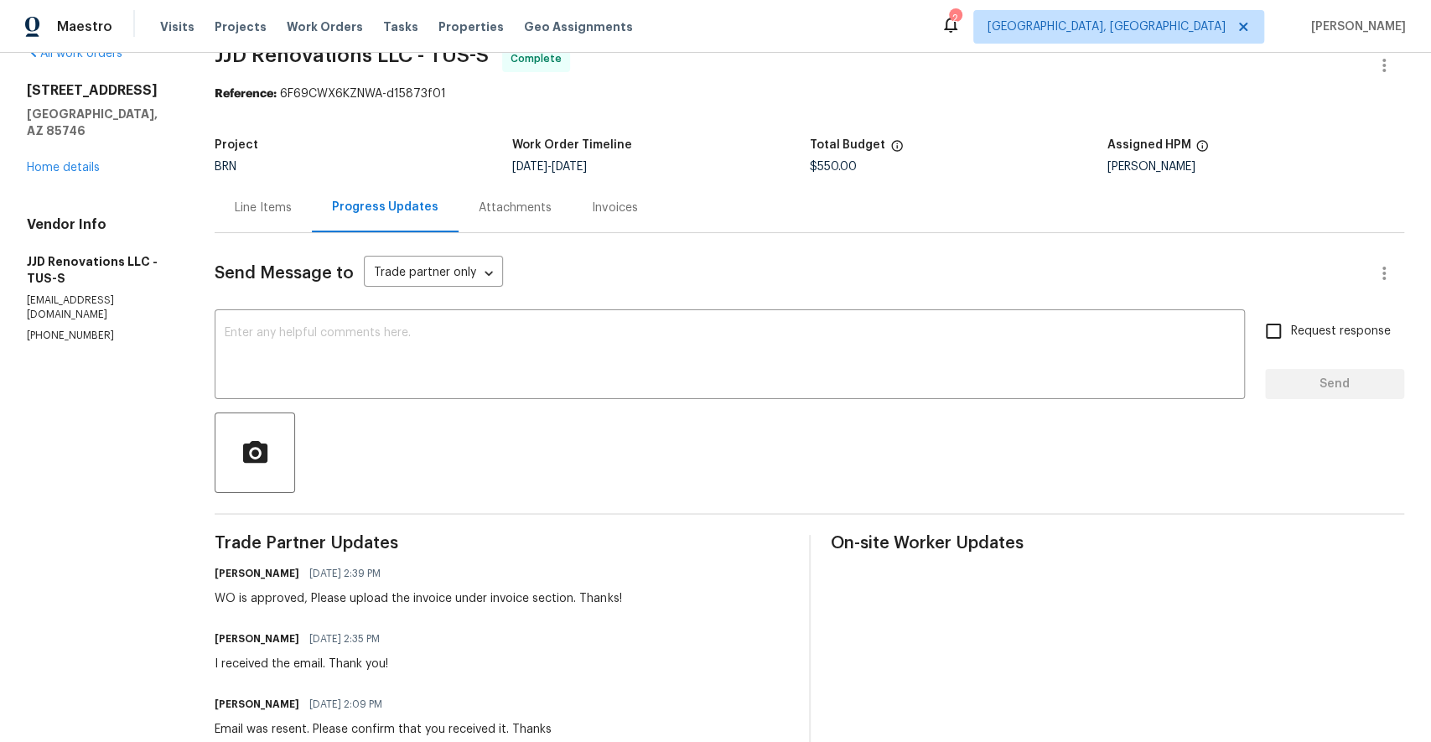
scroll to position [0, 0]
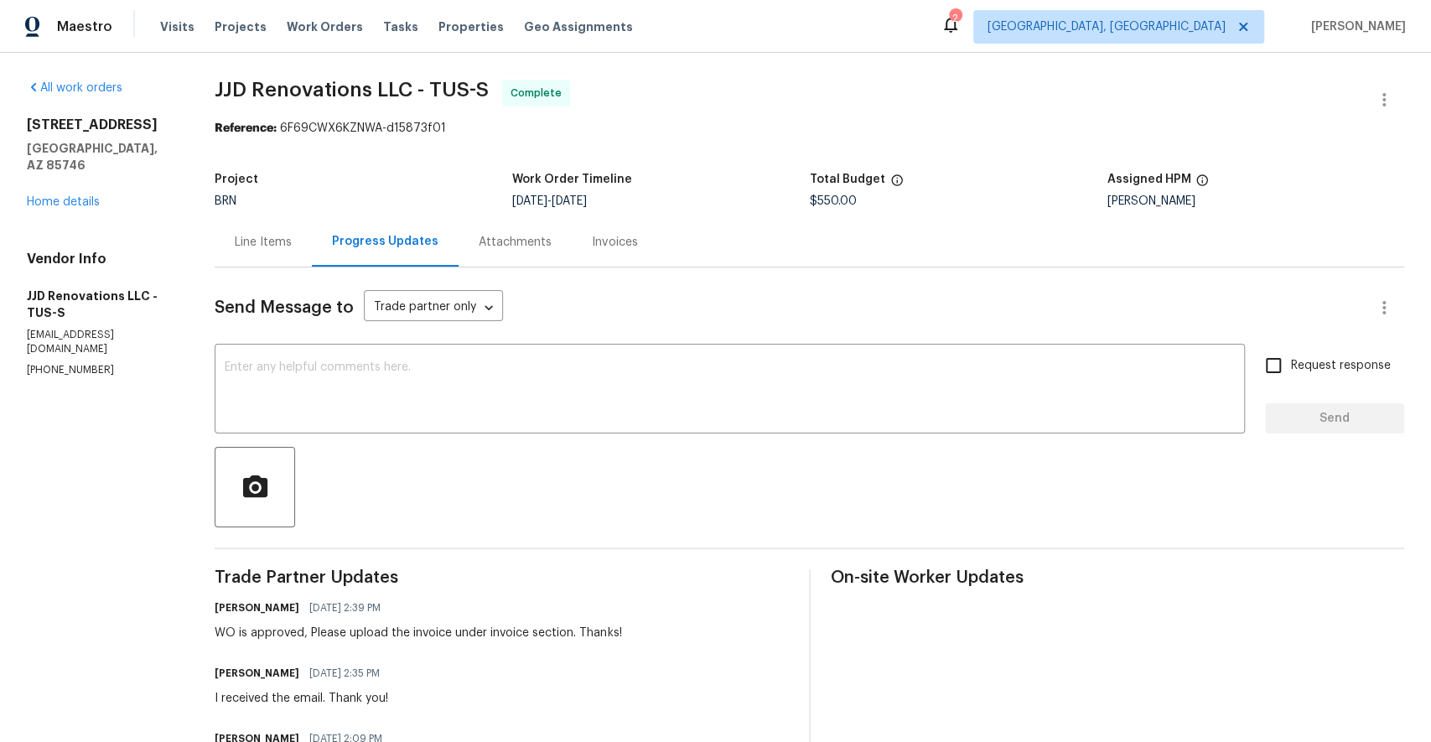
click at [254, 253] on div "Line Items" at bounding box center [263, 241] width 97 height 49
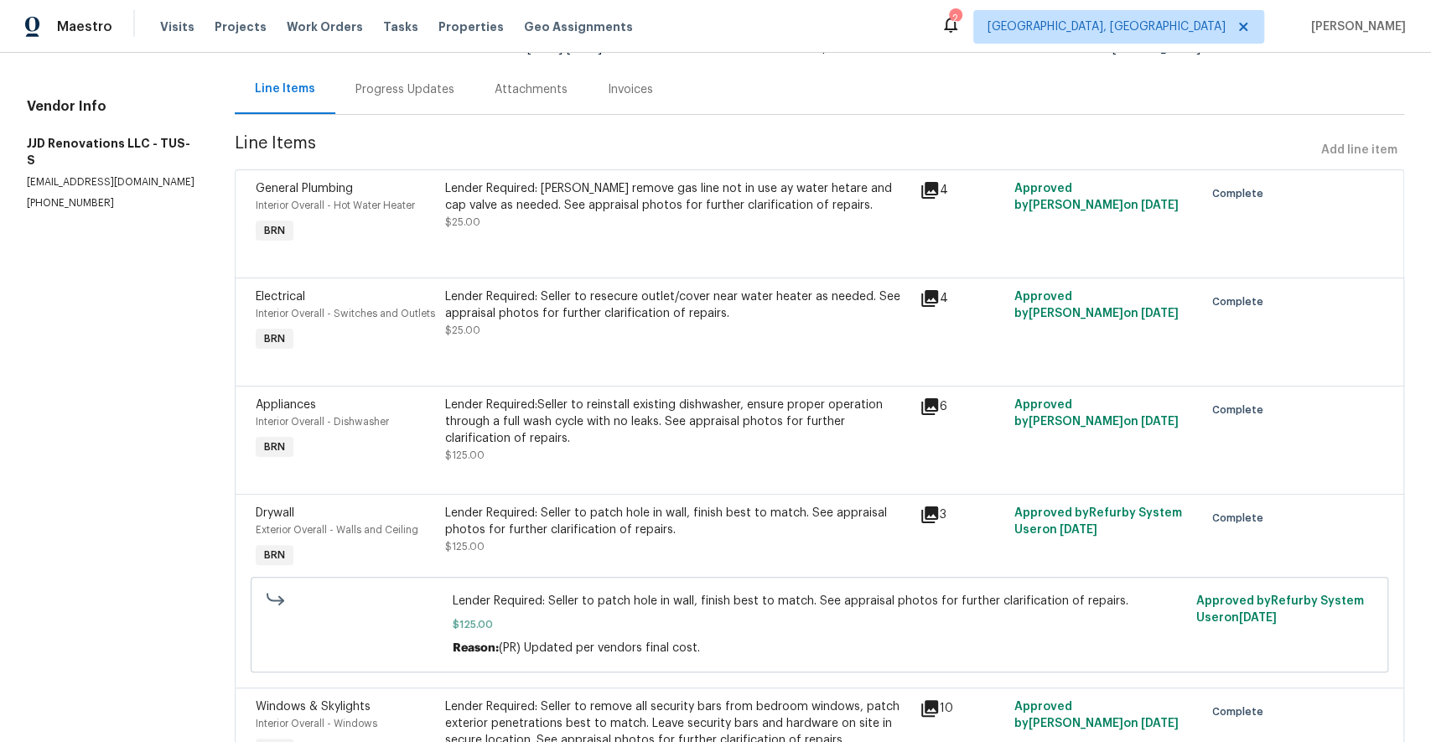
scroll to position [158, 0]
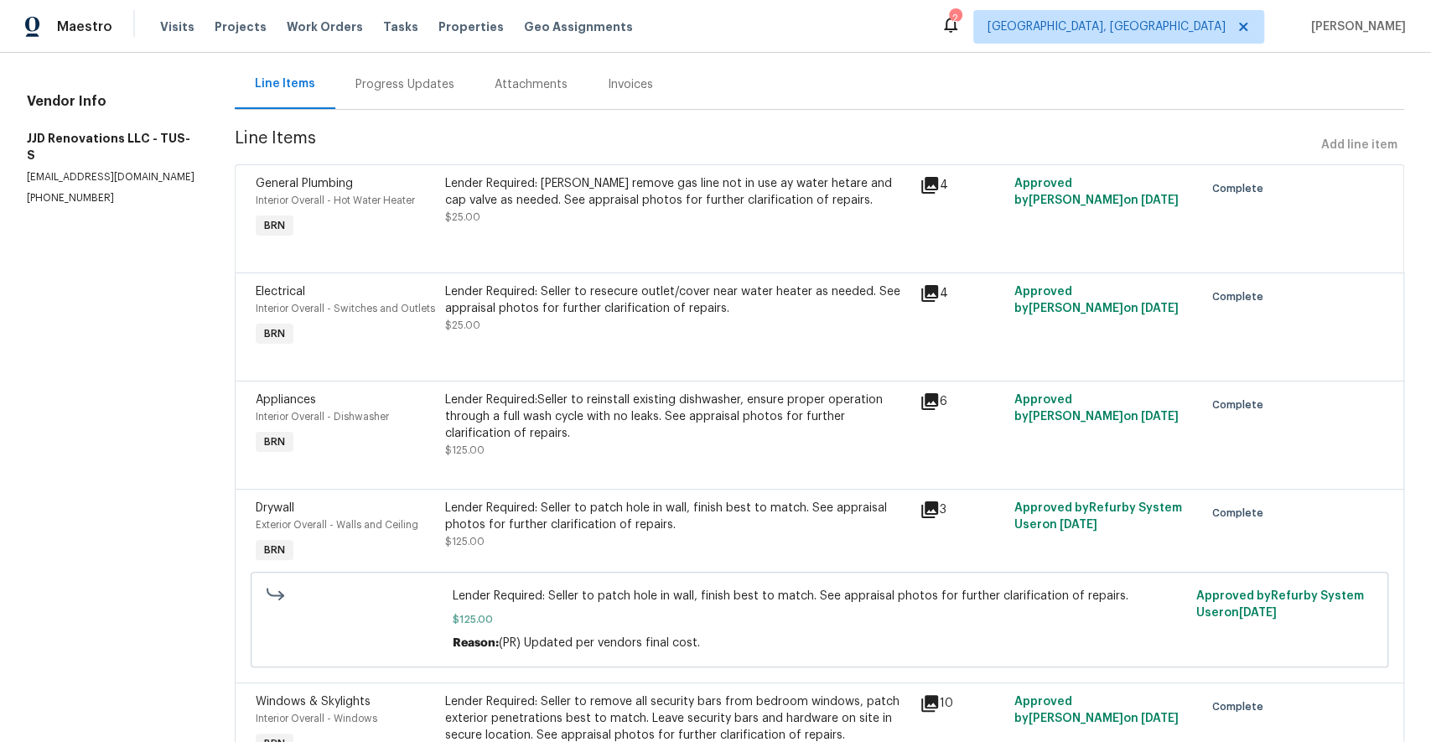
click at [409, 204] on span "Interior Overall - Hot Water Heater" at bounding box center [335, 200] width 159 height 10
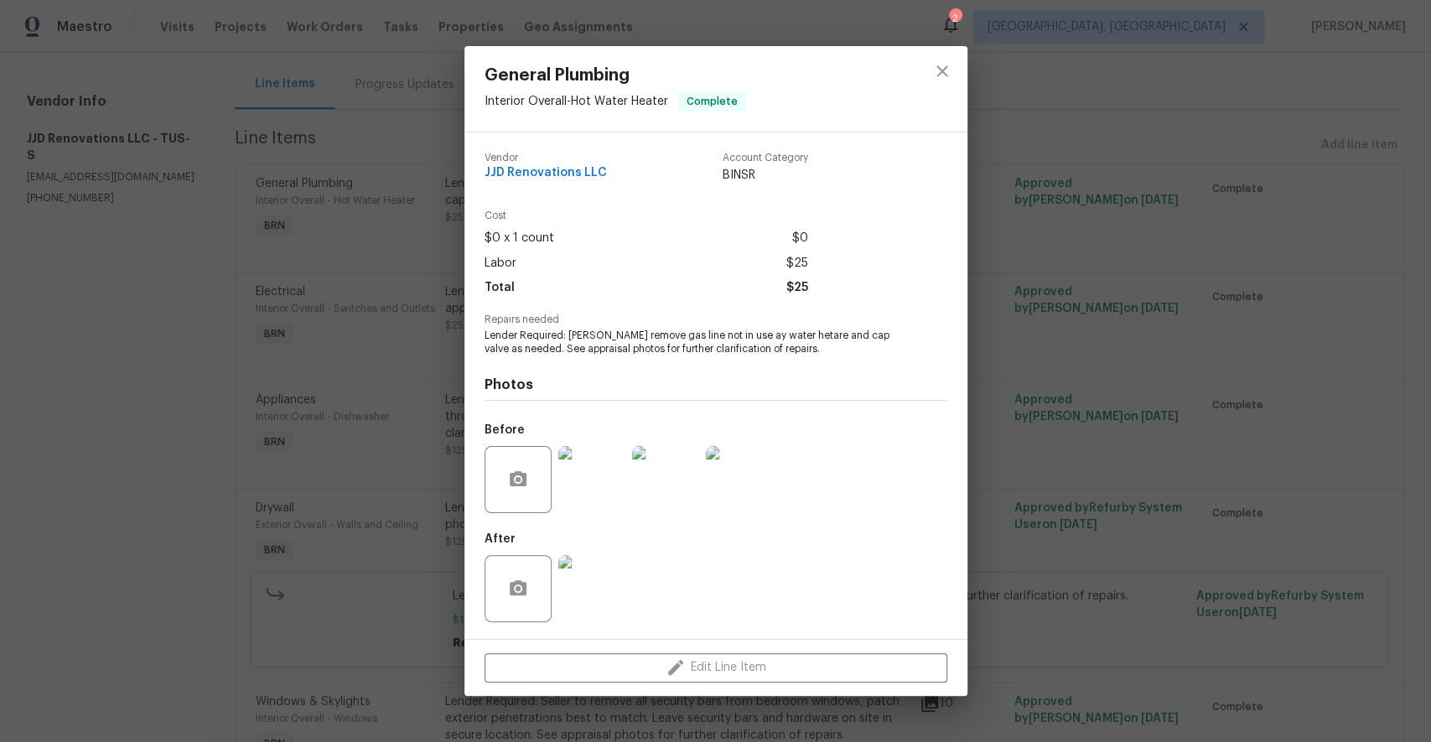
click at [374, 276] on div "General Plumbing Interior Overall - Hot Water Heater Complete Vendor JJD Renova…" at bounding box center [715, 371] width 1431 height 742
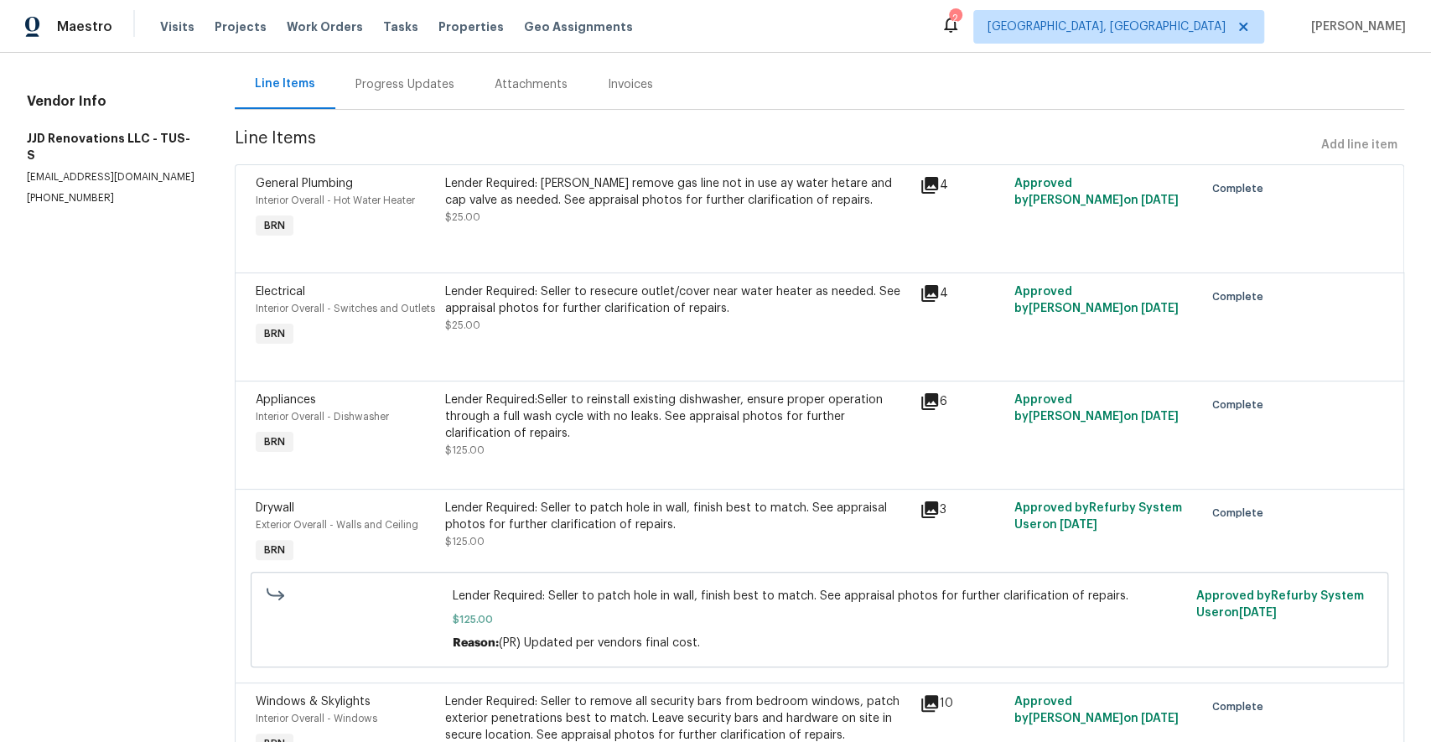
click at [370, 89] on div "Progress Updates" at bounding box center [404, 84] width 99 height 17
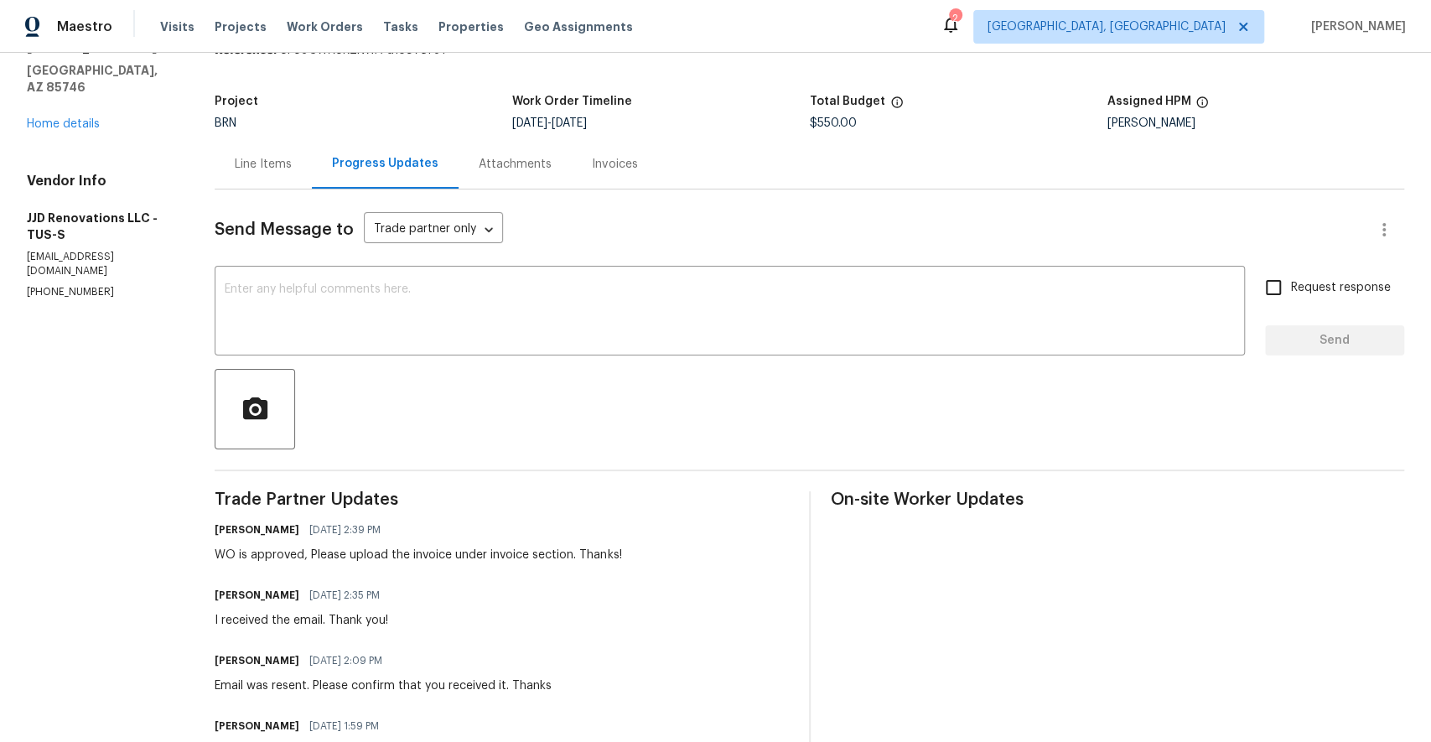
scroll to position [72, 0]
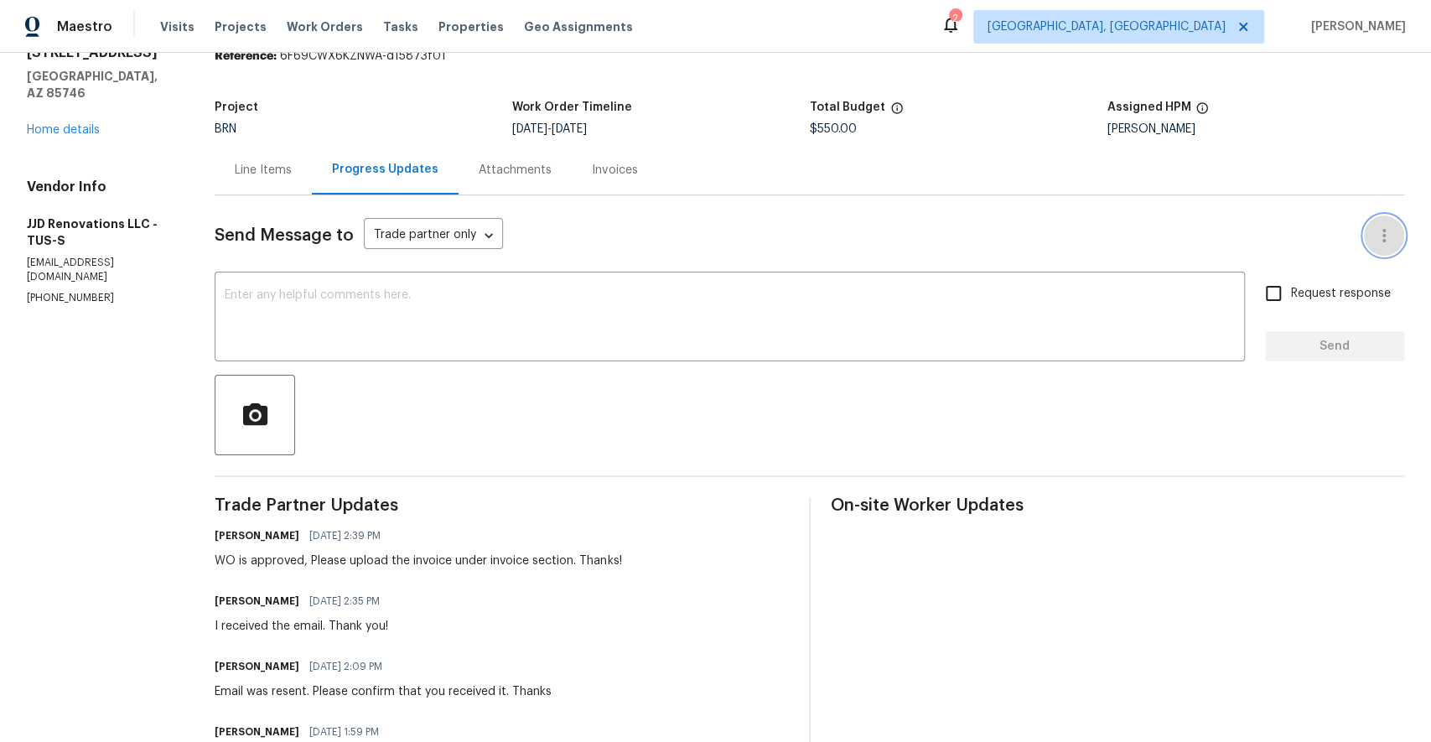
click at [1385, 228] on icon "button" at bounding box center [1384, 235] width 20 height 20
click at [1165, 221] on div at bounding box center [715, 371] width 1431 height 742
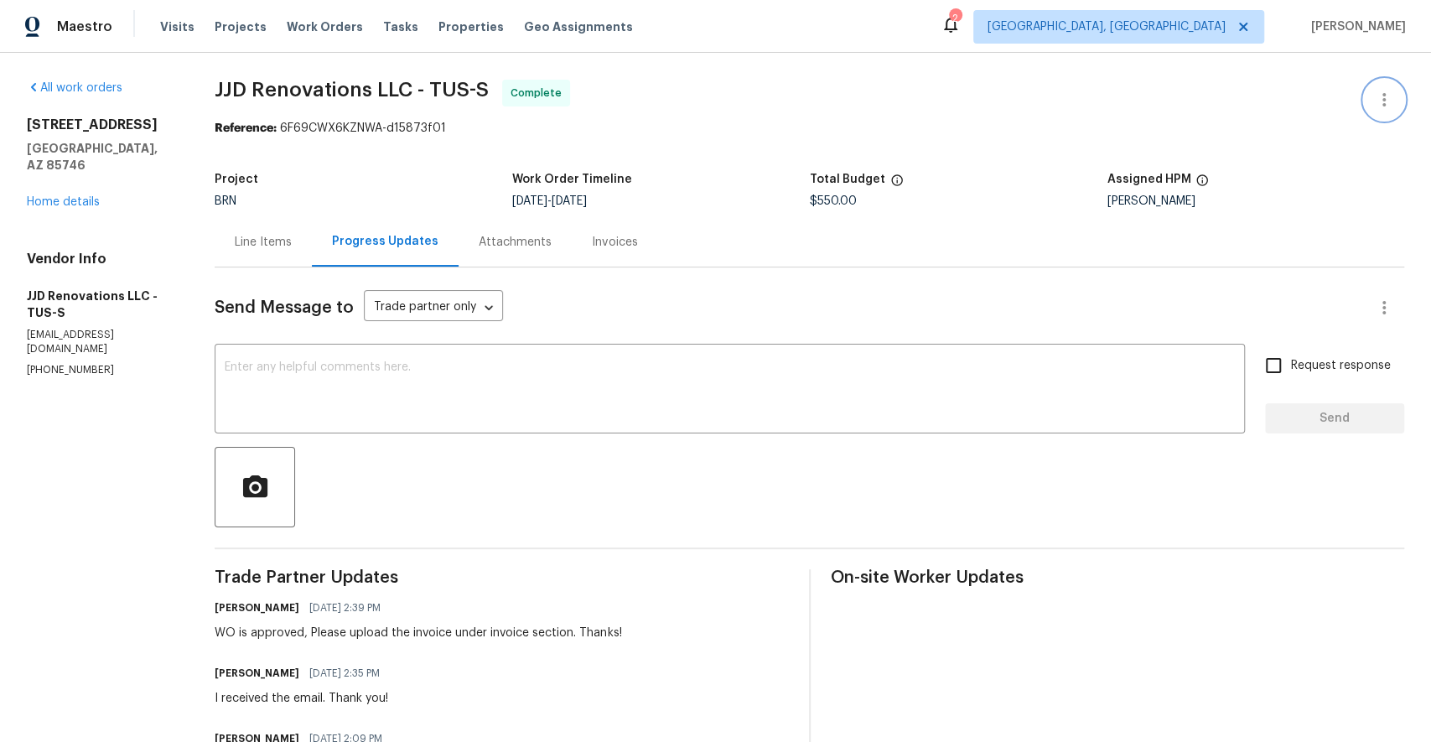
click at [1380, 101] on icon "button" at bounding box center [1384, 100] width 20 height 20
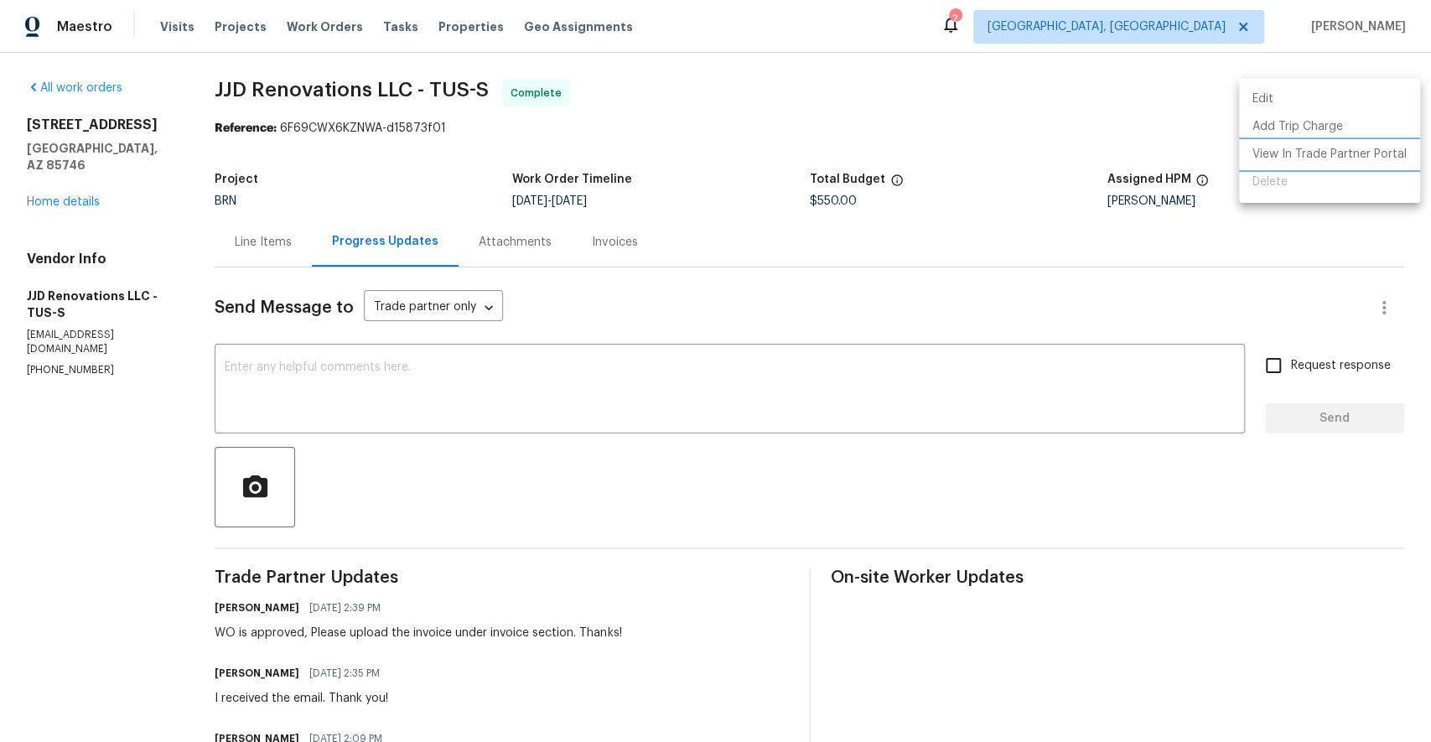
click at [1344, 158] on li "View In Trade Partner Portal" at bounding box center [1329, 155] width 181 height 28
click at [718, 196] on div at bounding box center [715, 371] width 1431 height 742
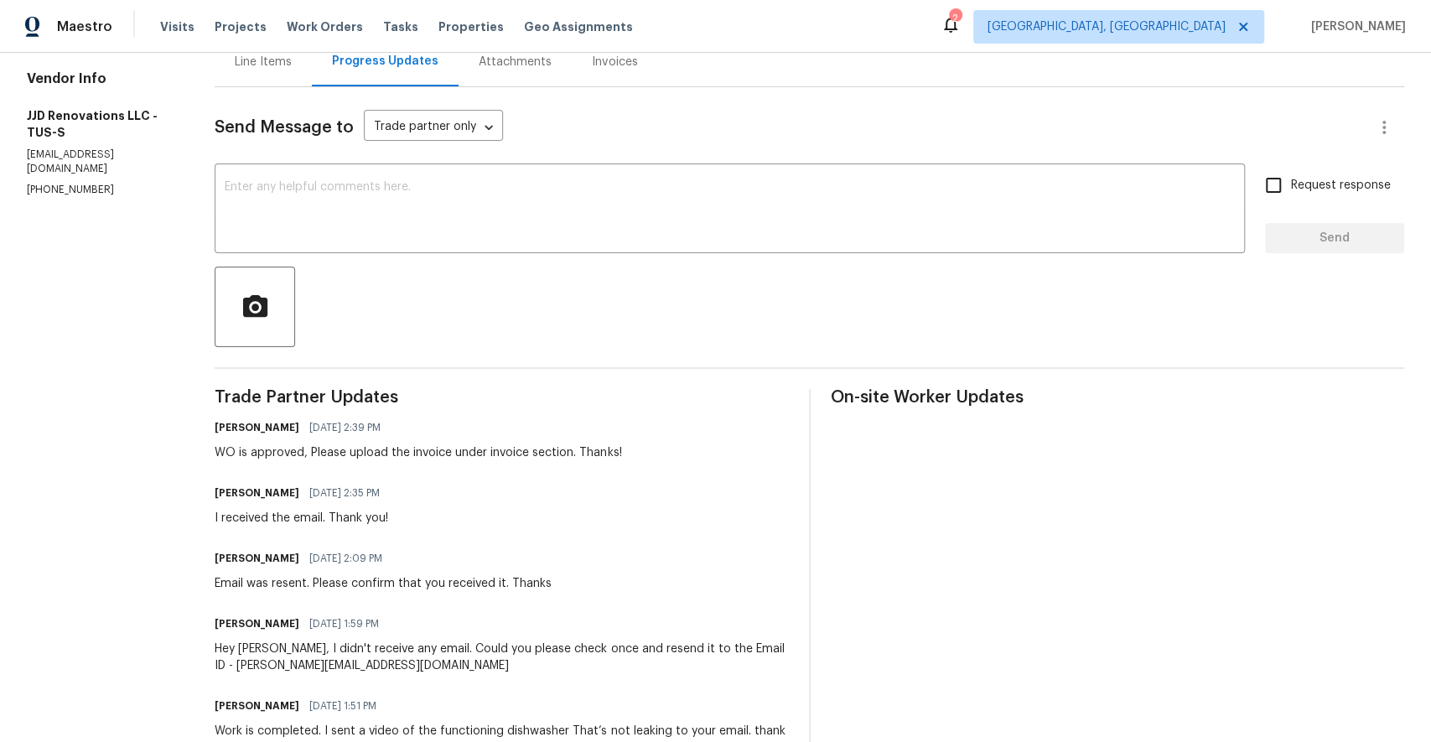
scroll to position [91, 0]
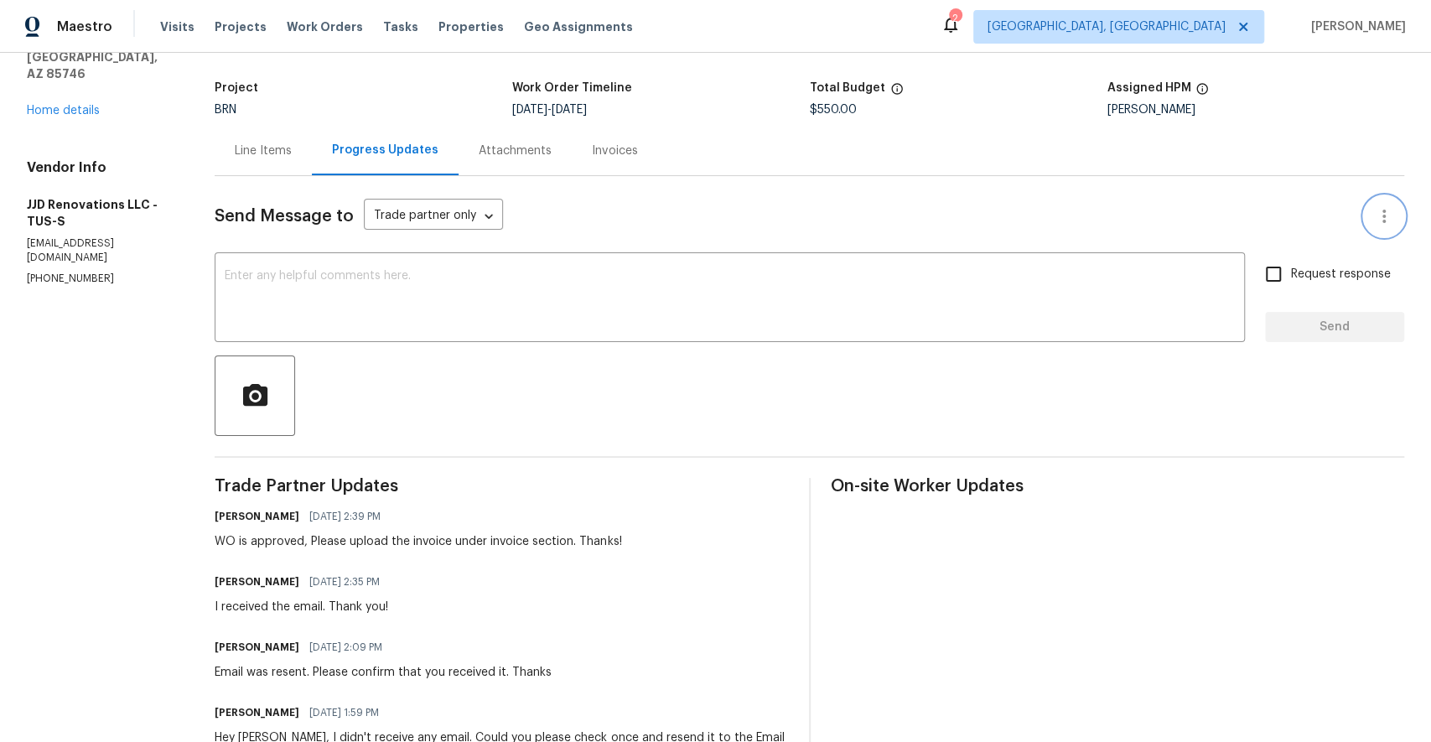
click at [1391, 228] on button "button" at bounding box center [1384, 216] width 40 height 40
click at [800, 189] on div at bounding box center [715, 371] width 1431 height 742
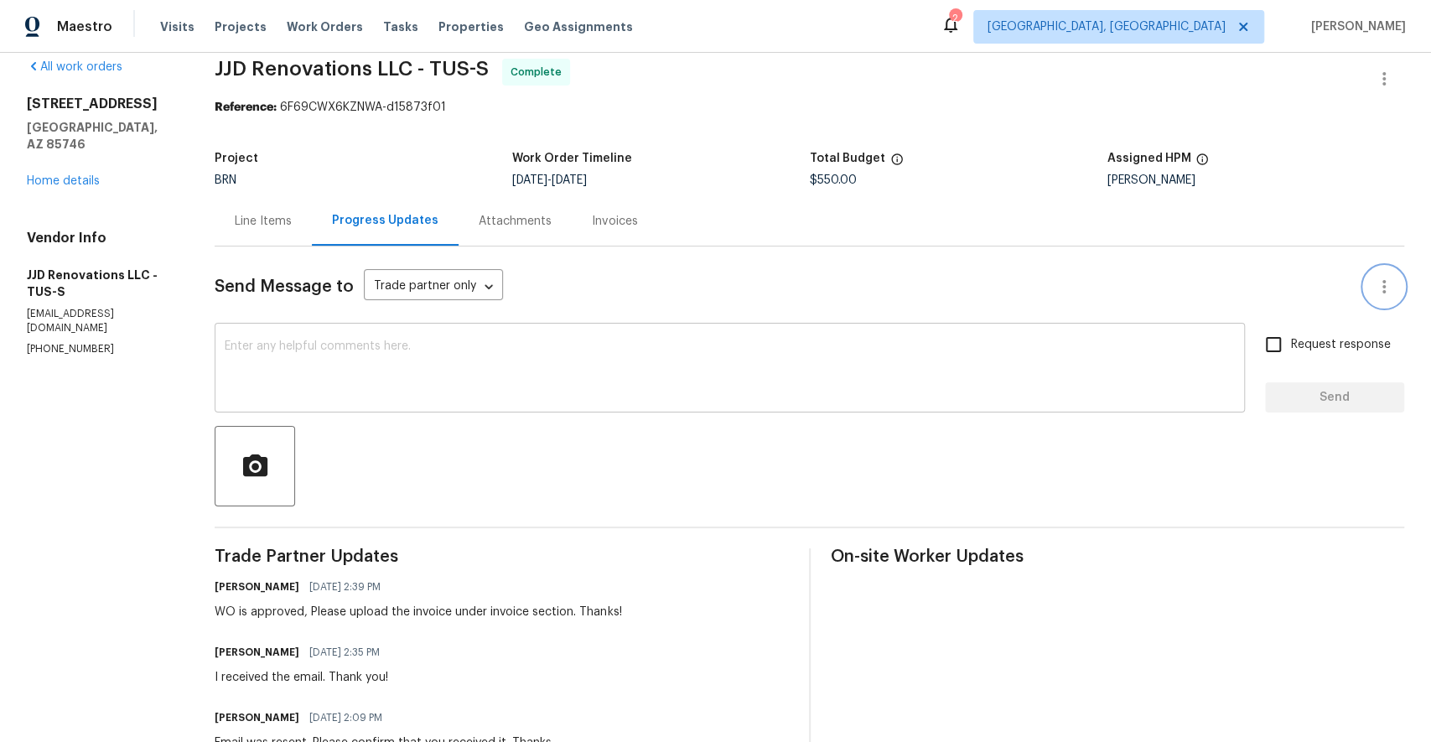
scroll to position [0, 0]
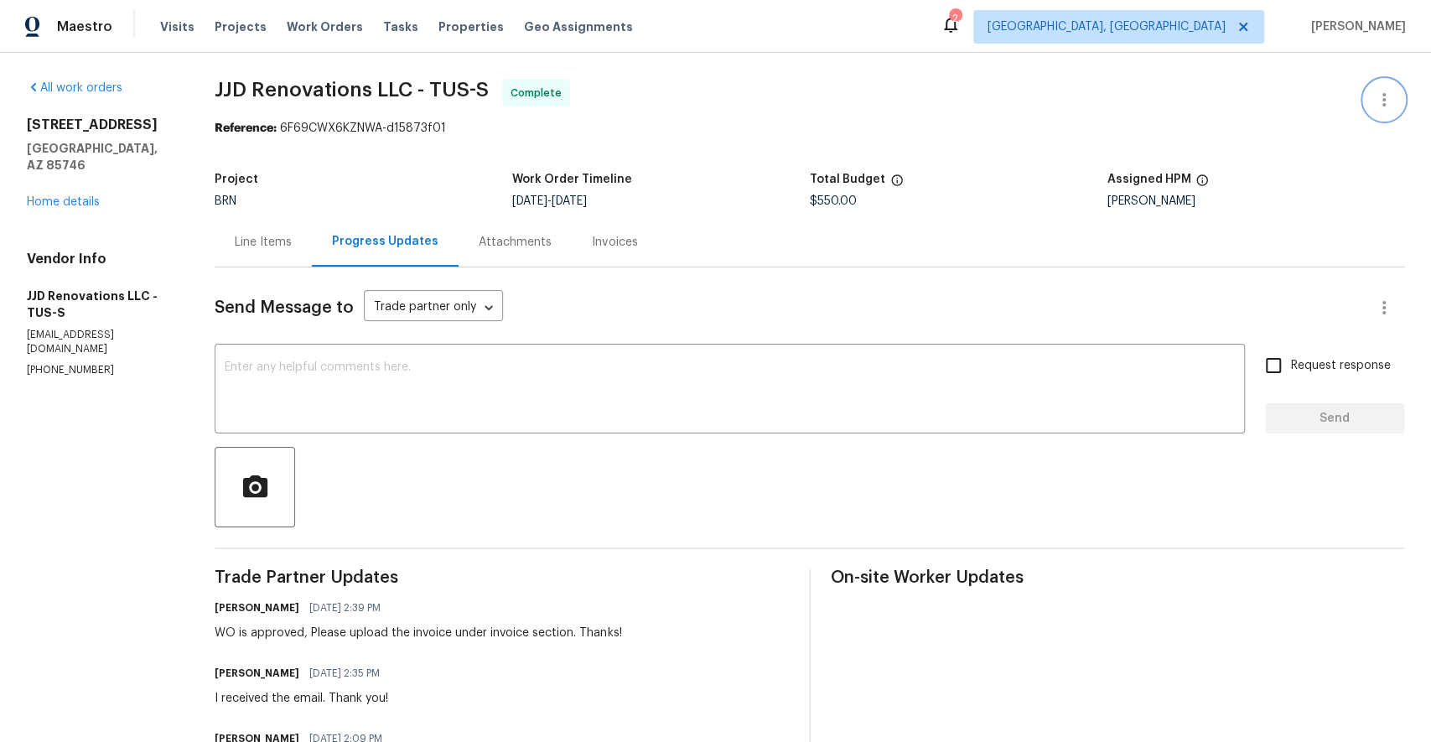
click at [1376, 108] on icon "button" at bounding box center [1384, 100] width 20 height 20
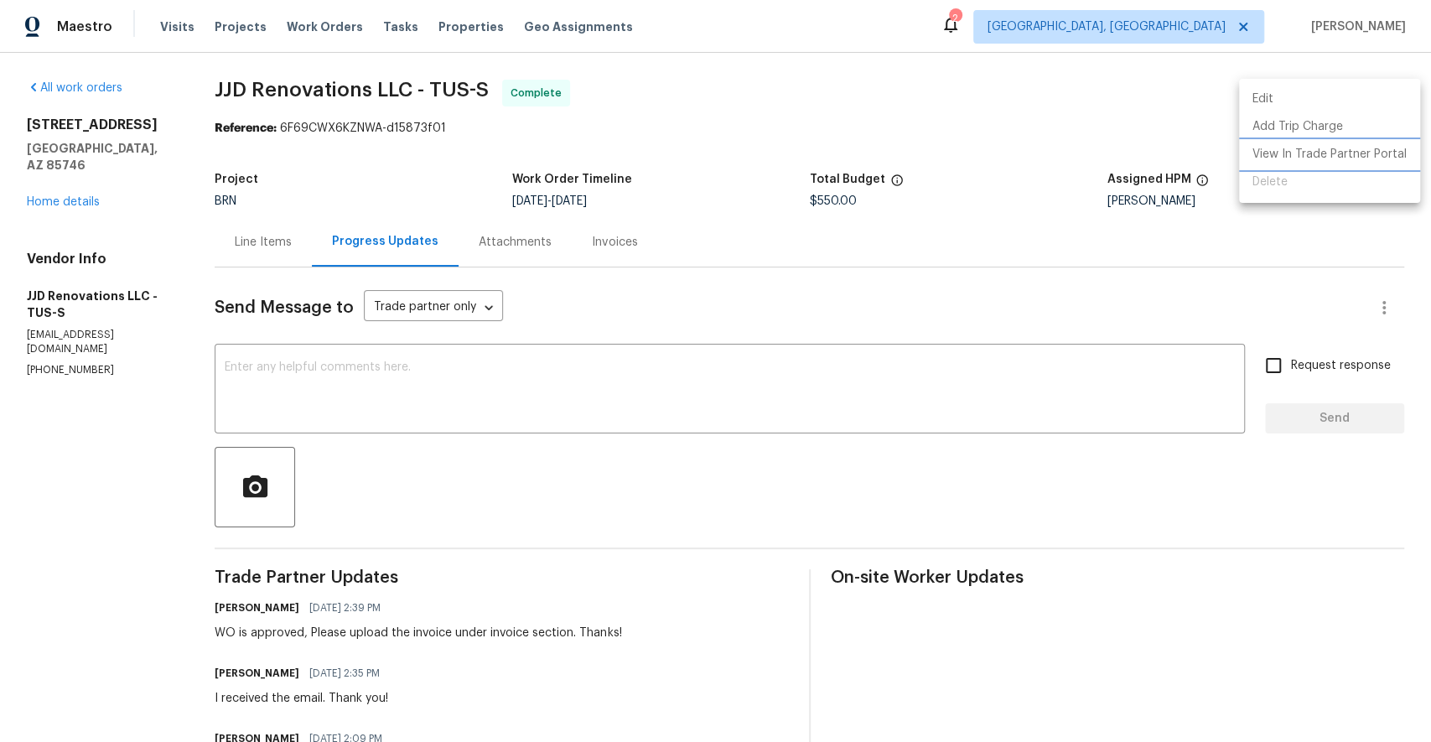
click at [1354, 150] on li "View In Trade Partner Portal" at bounding box center [1329, 155] width 181 height 28
click at [117, 622] on div at bounding box center [715, 371] width 1431 height 742
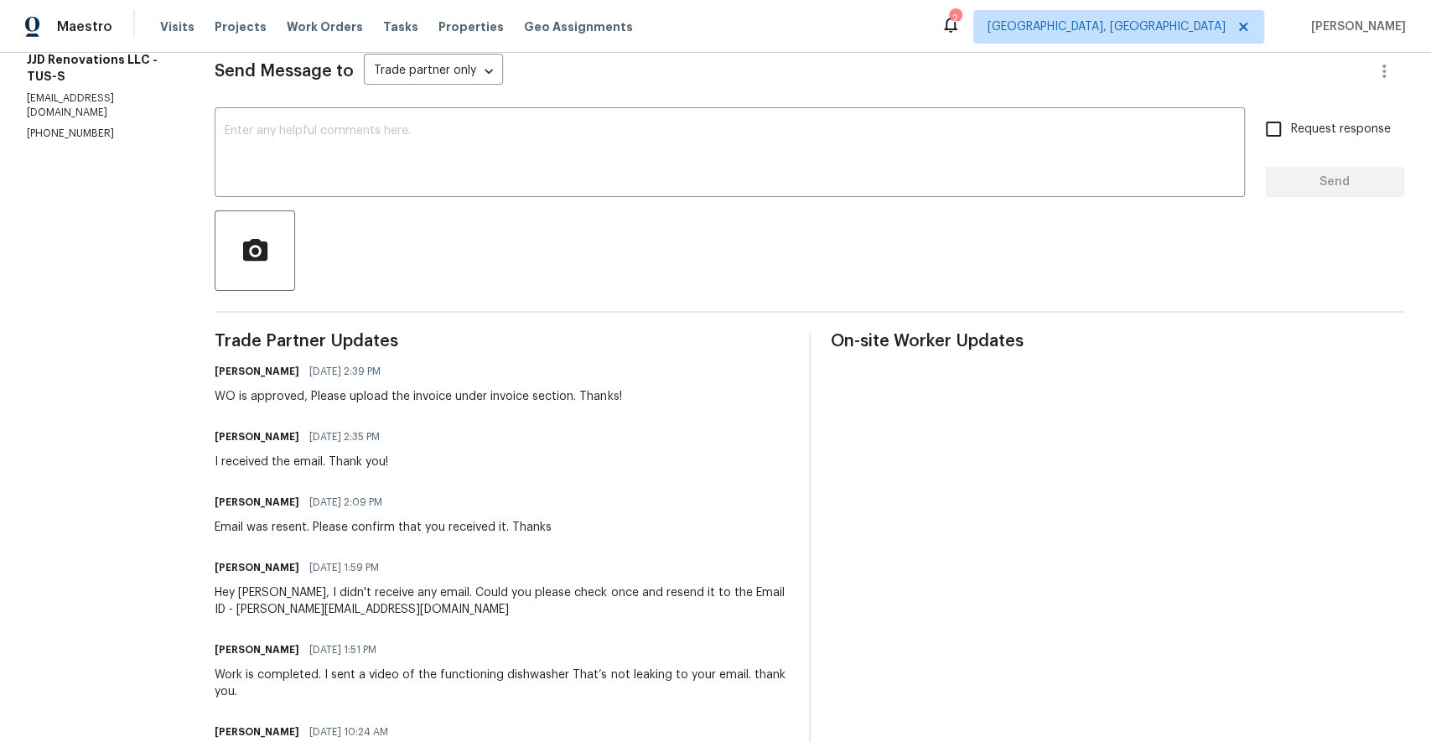
scroll to position [262, 0]
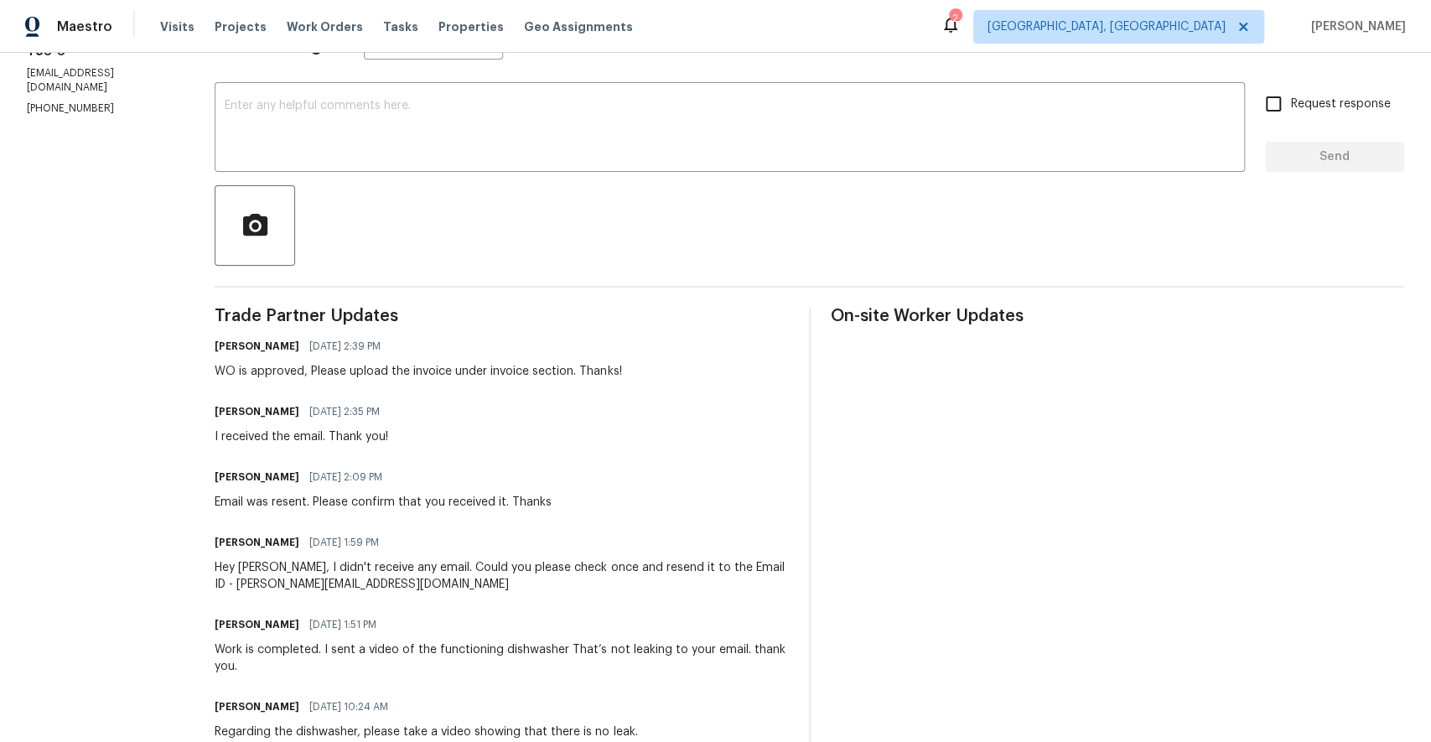
click at [317, 501] on div "Email was resent. Please confirm that you received it. Thanks" at bounding box center [383, 502] width 337 height 17
click at [307, 421] on div "Padmapriya R 08/26/2025 2:35 PM" at bounding box center [302, 411] width 175 height 23
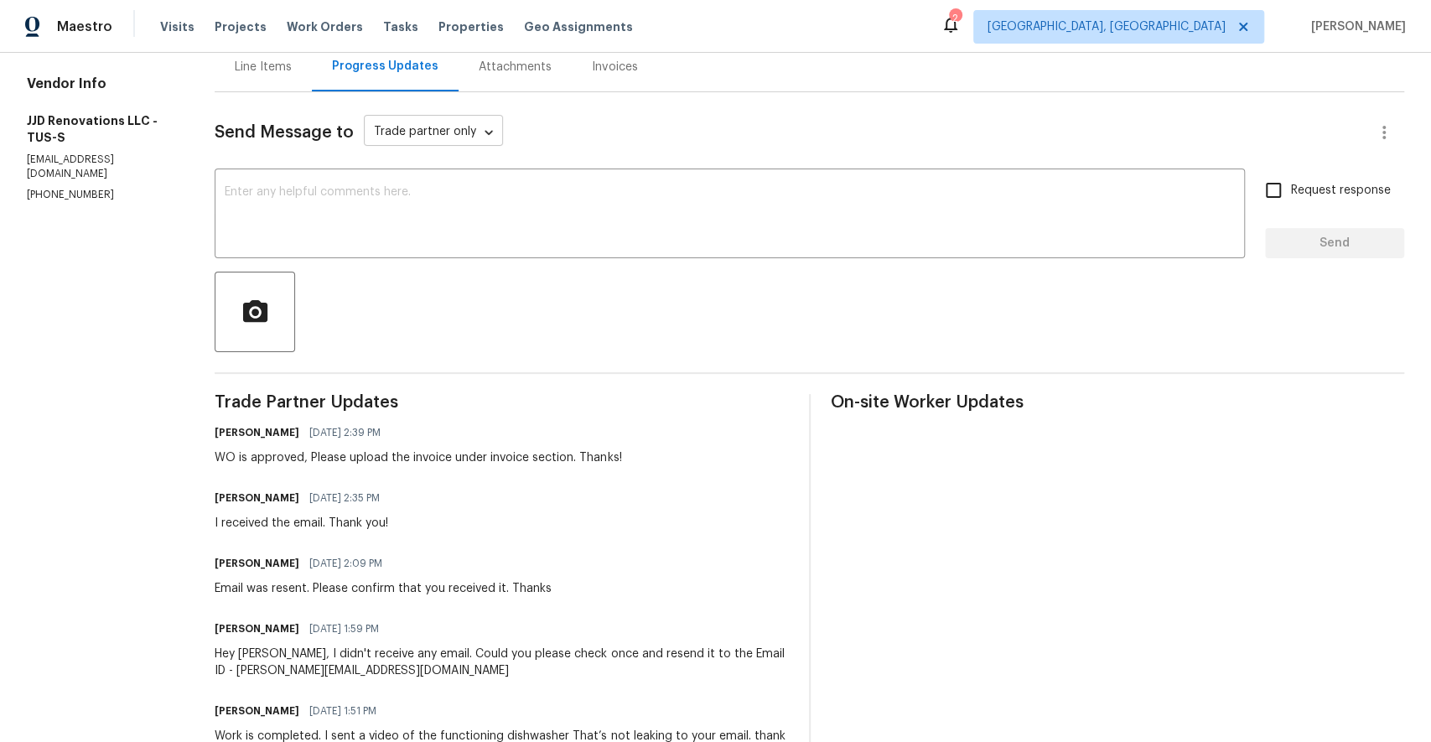
scroll to position [149, 0]
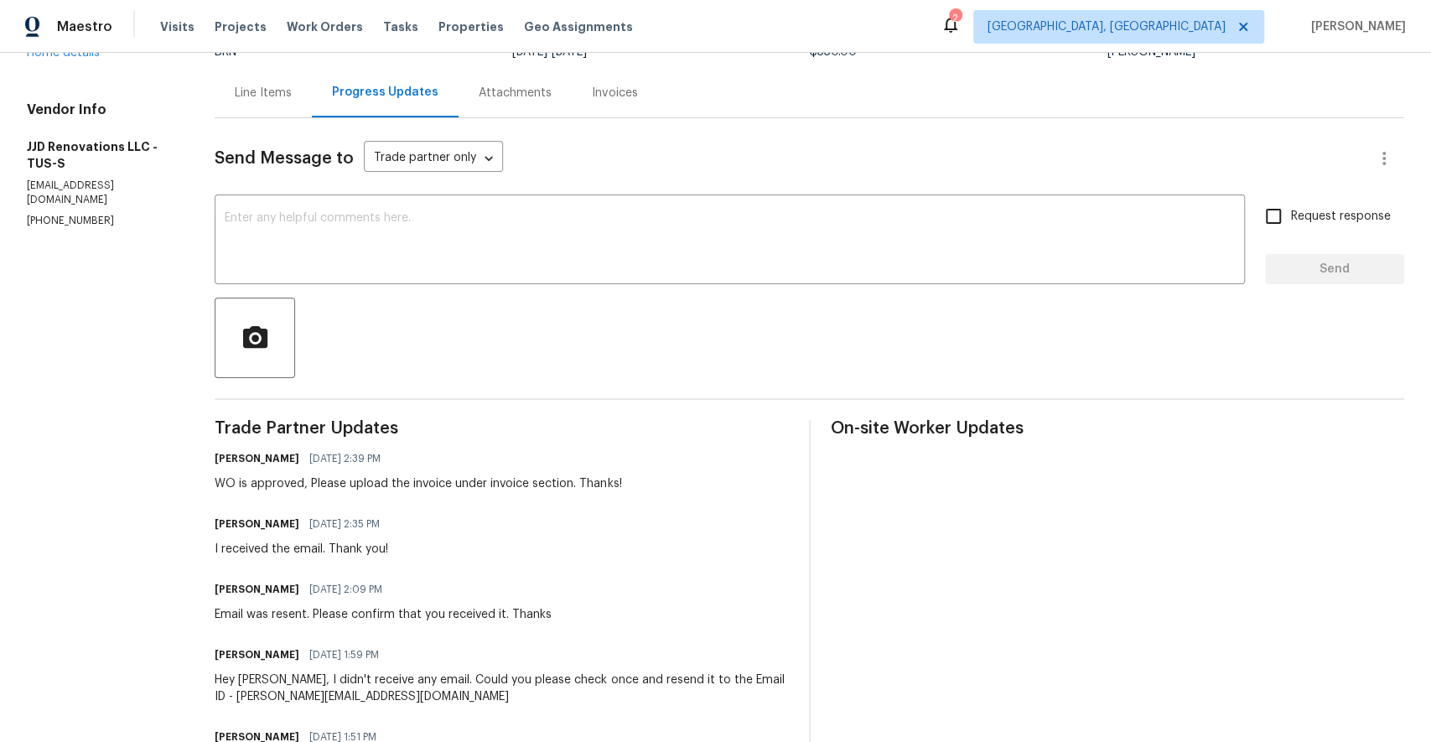
click at [231, 613] on div "Email was resent. Please confirm that you received it. Thanks" at bounding box center [383, 614] width 337 height 17
click at [276, 479] on div "WO is approved, Please upload the invoice under invoice section. Thanks!" at bounding box center [418, 483] width 407 height 17
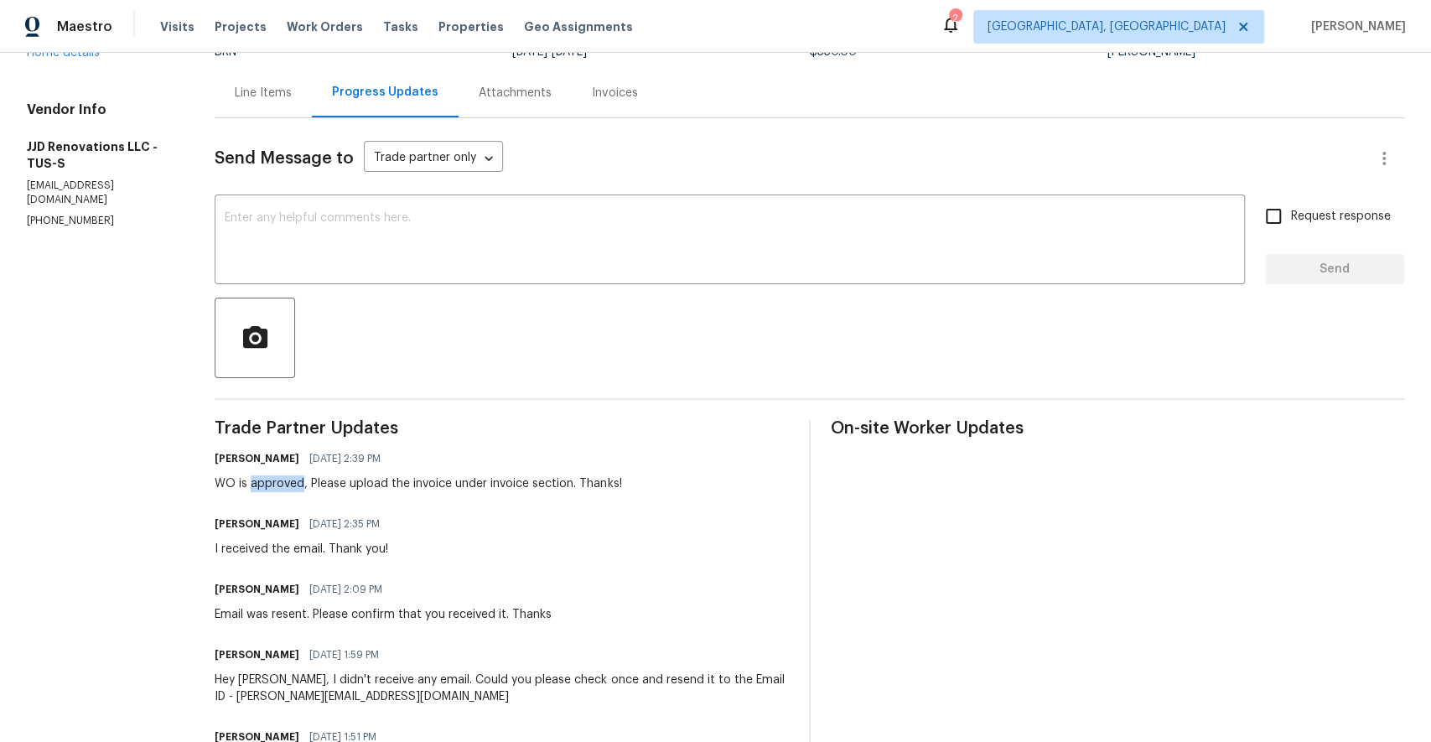
click at [276, 479] on div "WO is approved, Please upload the invoice under invoice section. Thanks!" at bounding box center [418, 483] width 407 height 17
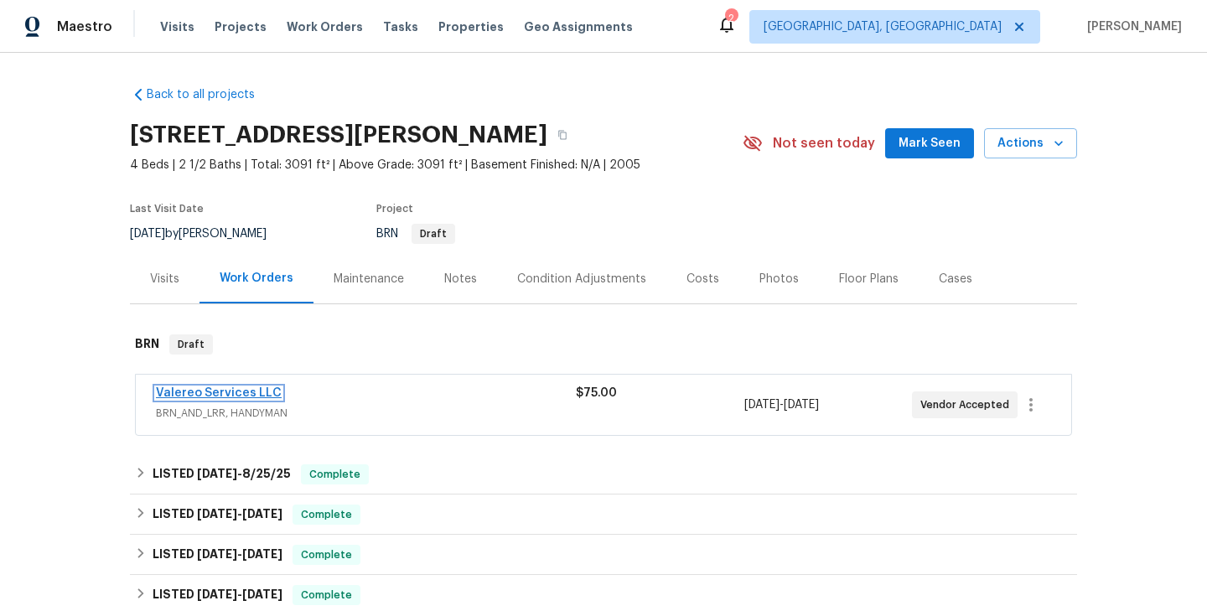
click at [218, 395] on link "Valereo Services LLC" at bounding box center [219, 393] width 126 height 12
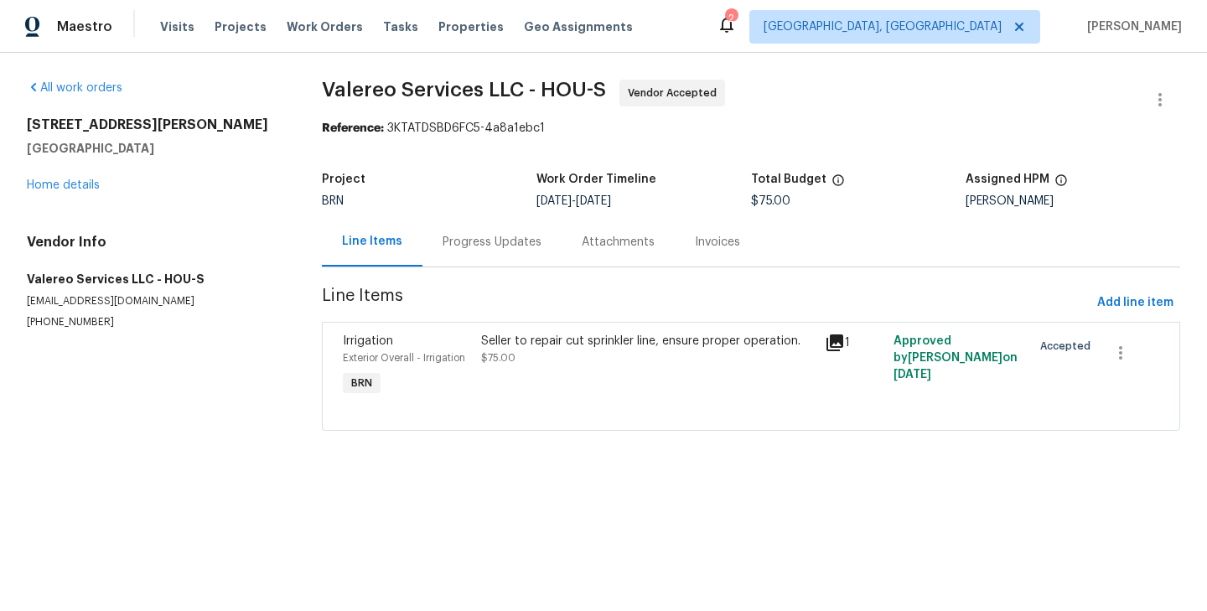
click at [473, 249] on div "Progress Updates" at bounding box center [492, 242] width 99 height 17
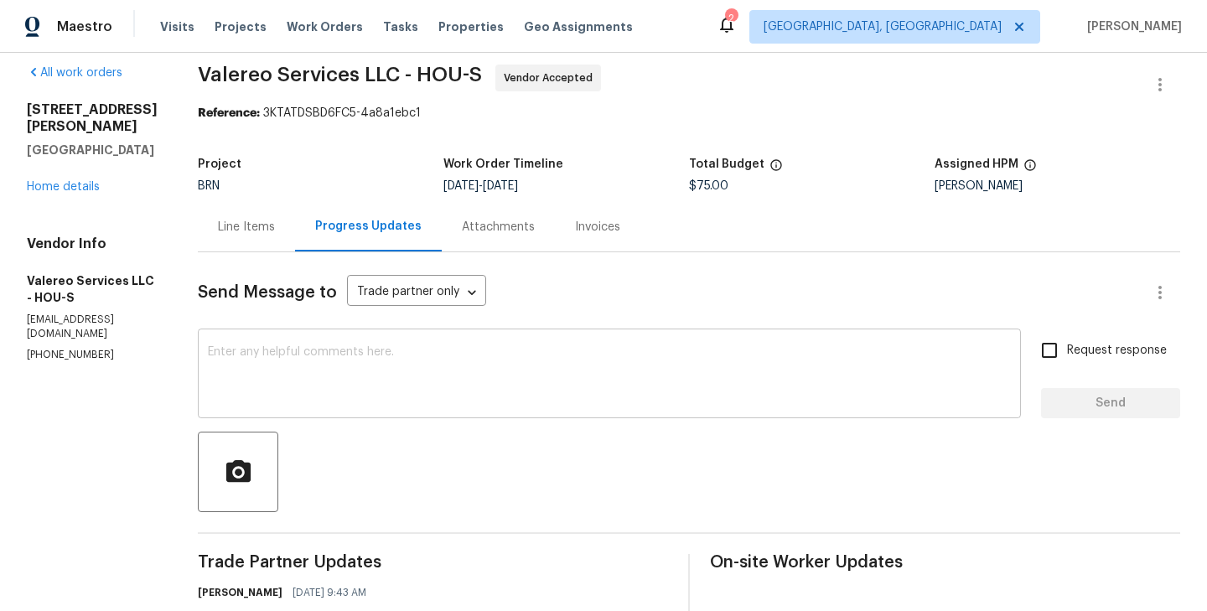
scroll to position [144, 0]
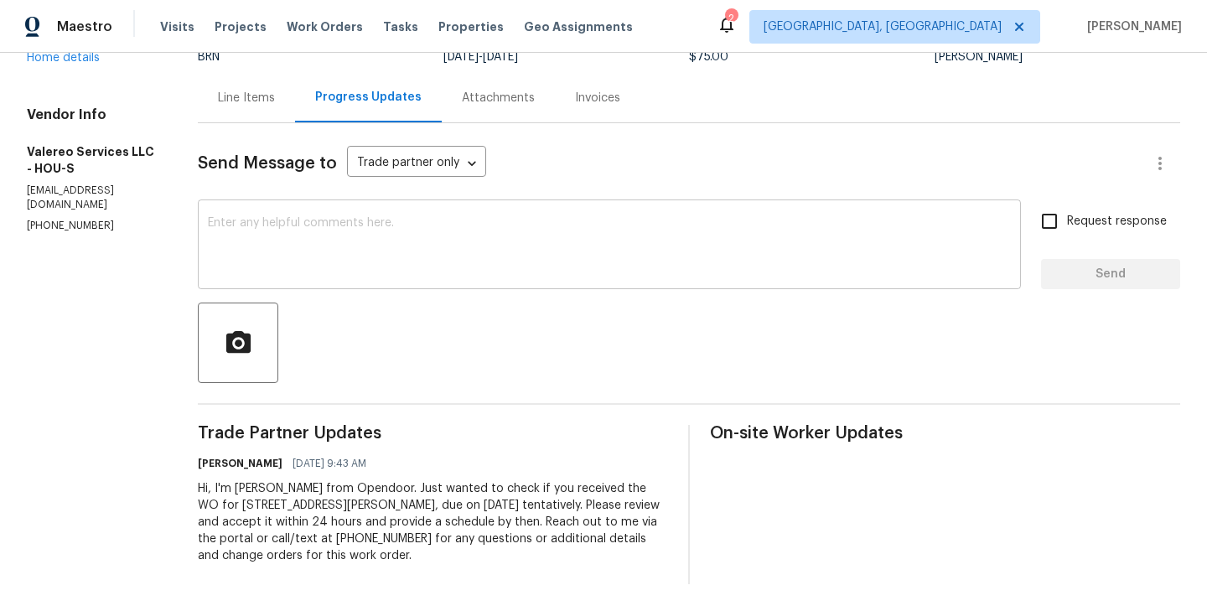
click at [307, 272] on textarea at bounding box center [609, 246] width 803 height 59
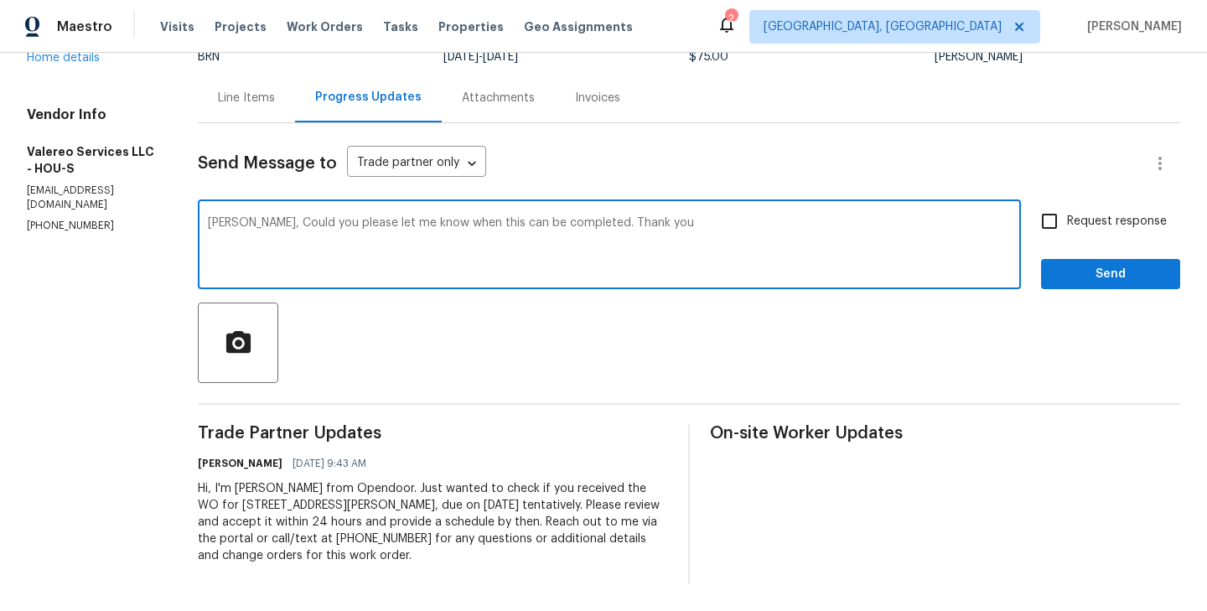
type textarea "Kelly, Could you please let me know when this can be completed. Thank you"
click at [804, 221] on input "Request response" at bounding box center [1049, 221] width 35 height 35
checkbox input "true"
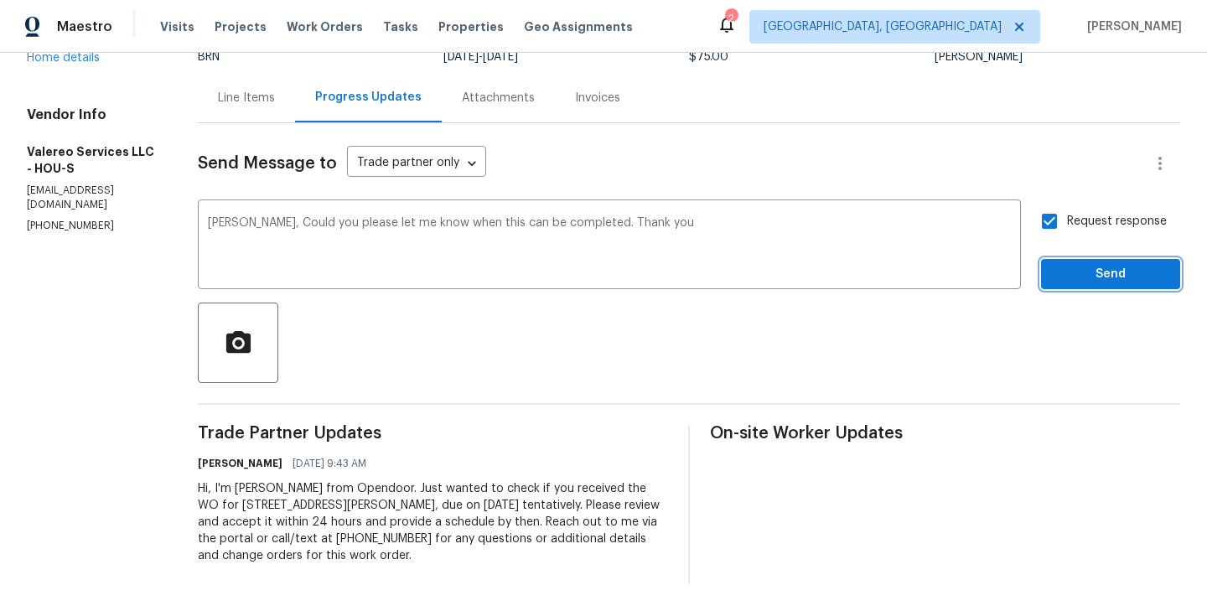
click at [804, 287] on button "Send" at bounding box center [1110, 274] width 139 height 31
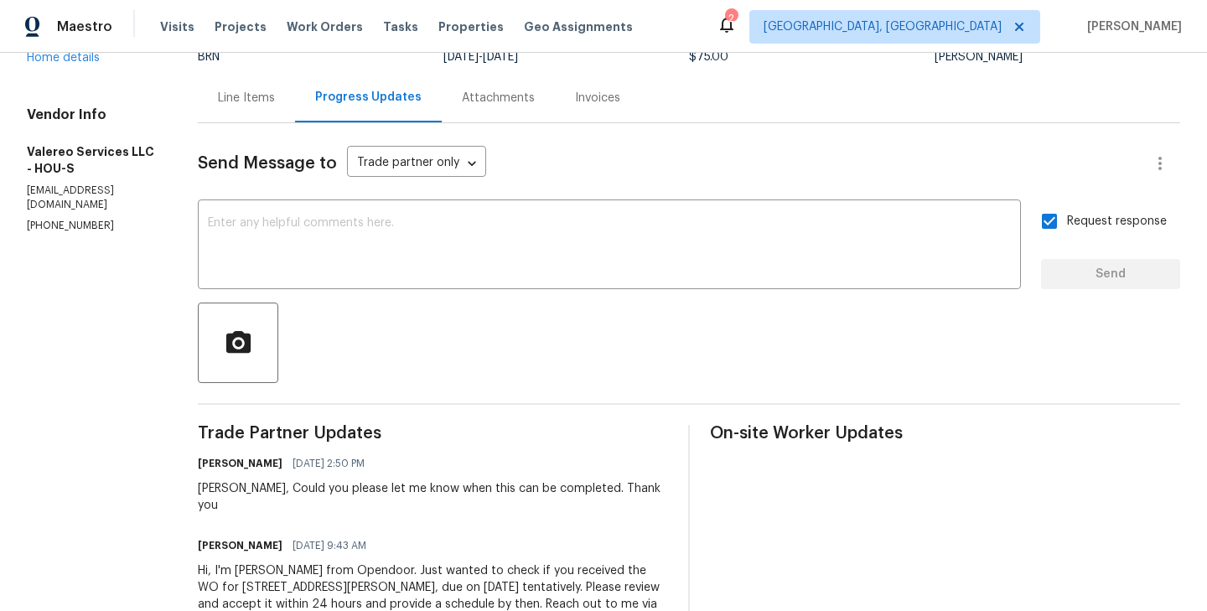
click at [218, 101] on div "Line Items" at bounding box center [246, 98] width 57 height 17
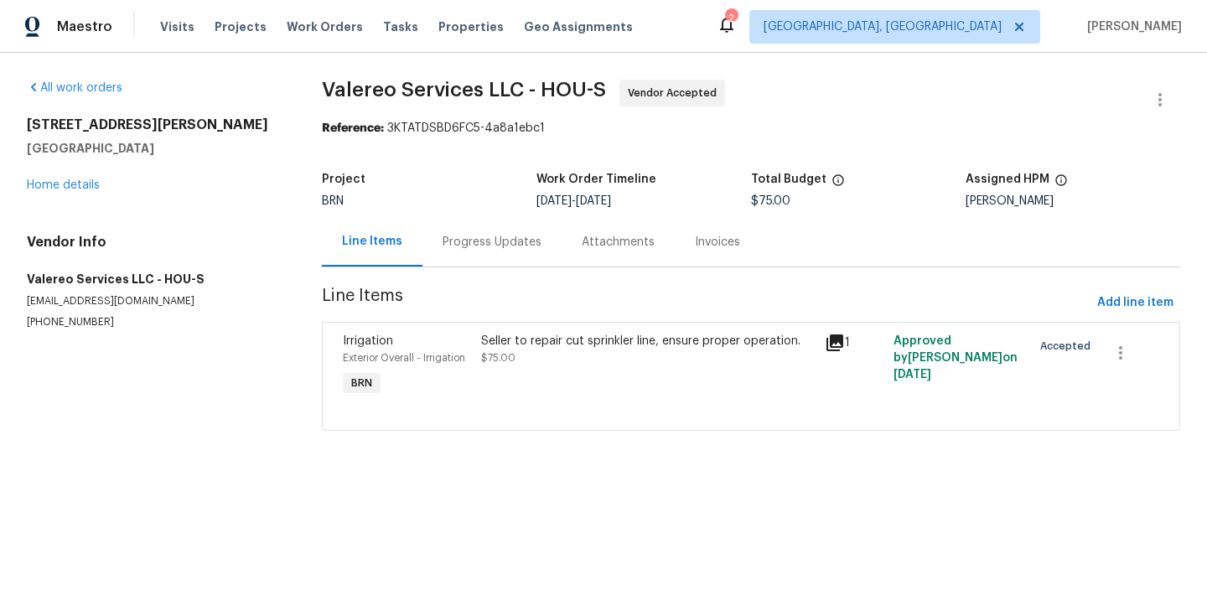
click at [443, 345] on div "Irrigation" at bounding box center [406, 341] width 127 height 17
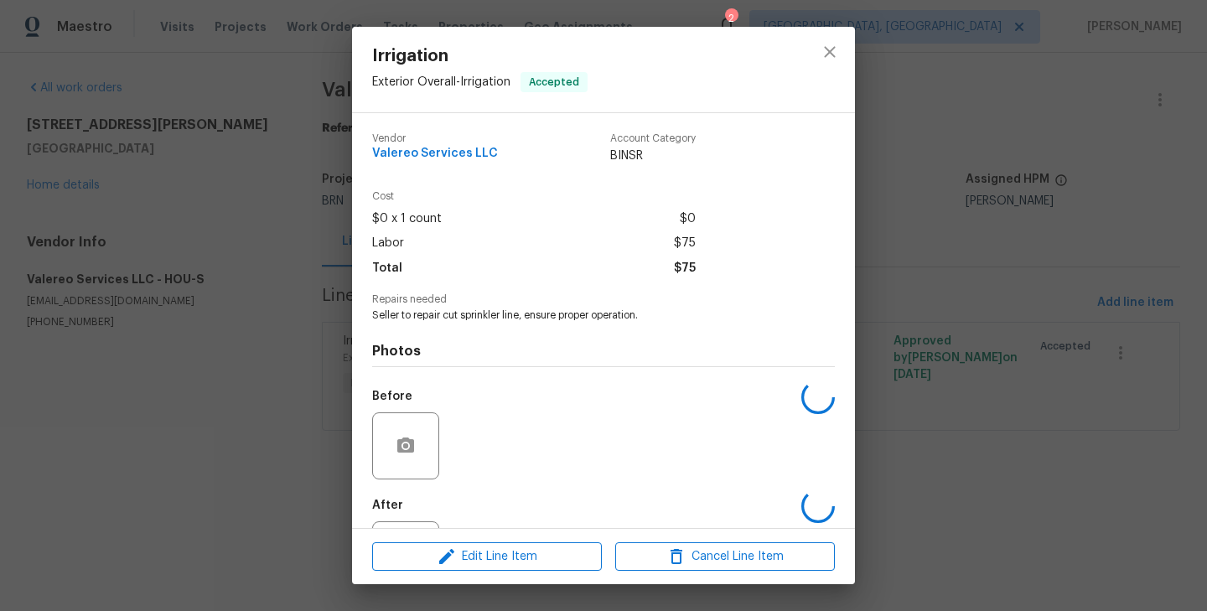
scroll to position [77, 0]
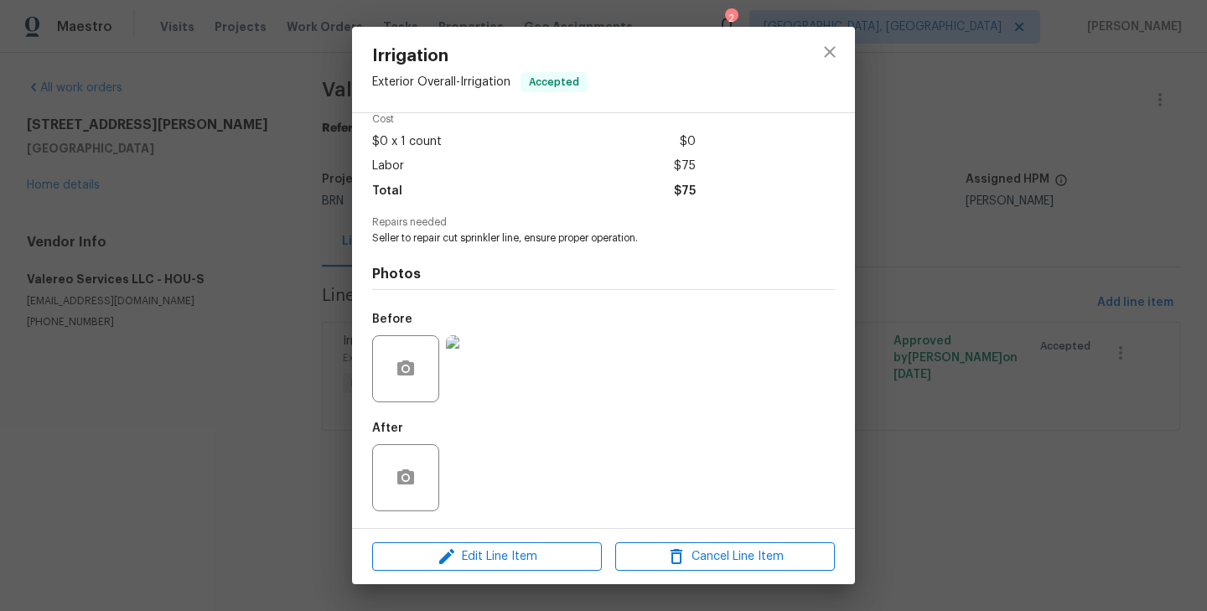
click at [483, 363] on img at bounding box center [479, 368] width 67 height 67
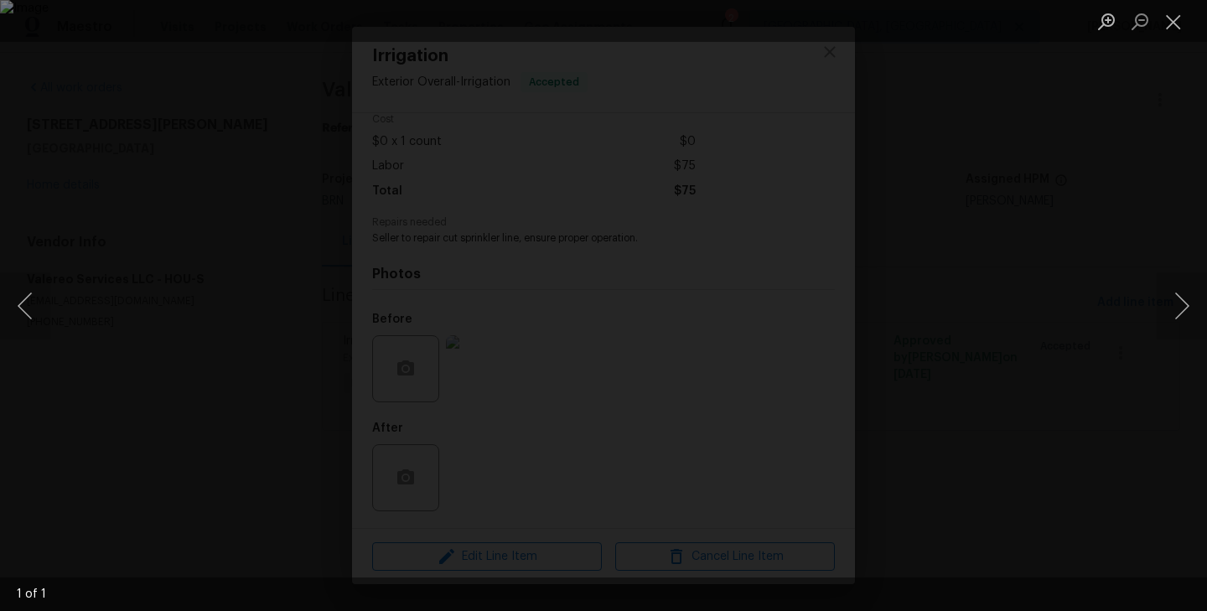
click at [130, 378] on div "Lightbox" at bounding box center [603, 305] width 1207 height 611
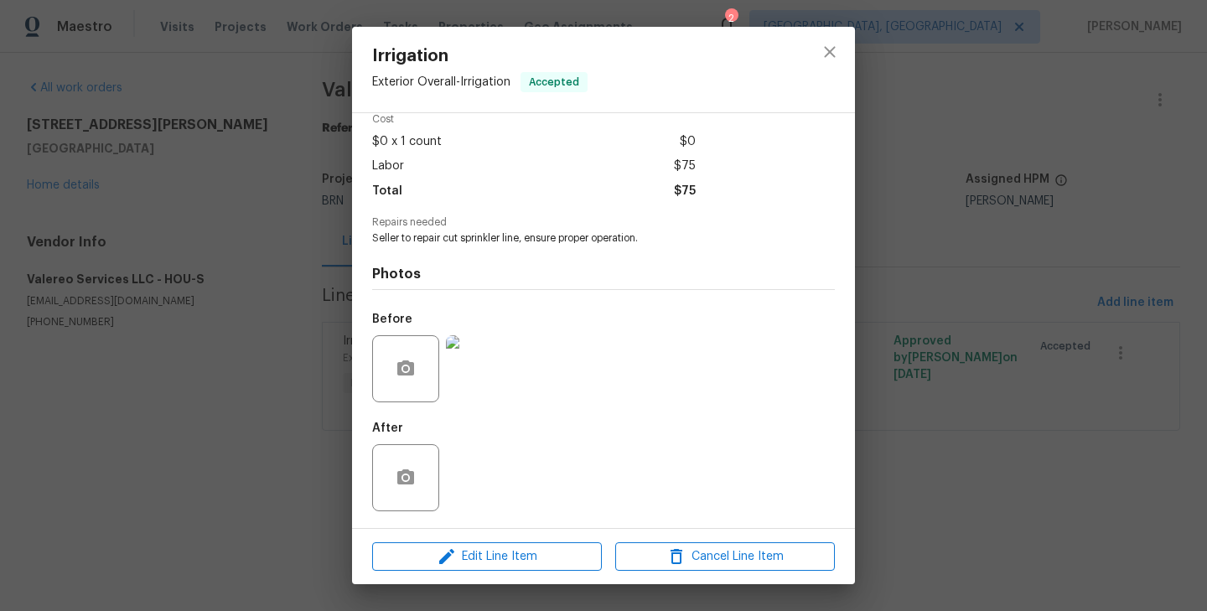
click at [180, 407] on div "Irrigation Exterior Overall - Irrigation Accepted Vendor Valereo Services LLC A…" at bounding box center [603, 305] width 1207 height 611
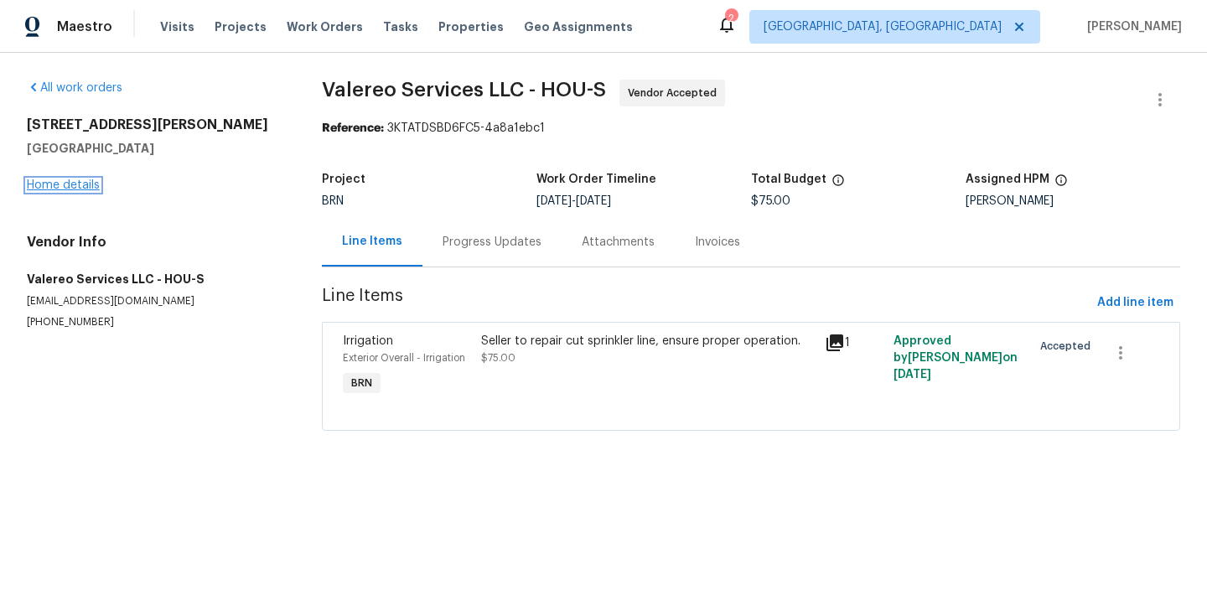
click at [84, 189] on link "Home details" at bounding box center [63, 185] width 73 height 12
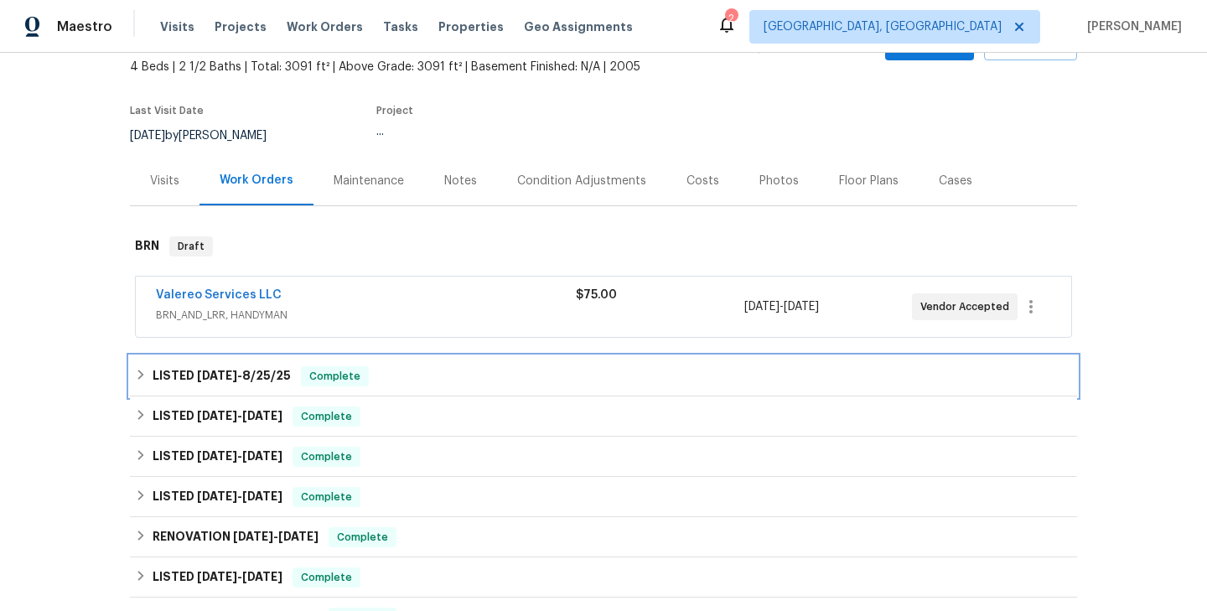
click at [395, 364] on div "LISTED 8/20/25 - 8/25/25 Complete" at bounding box center [603, 376] width 947 height 40
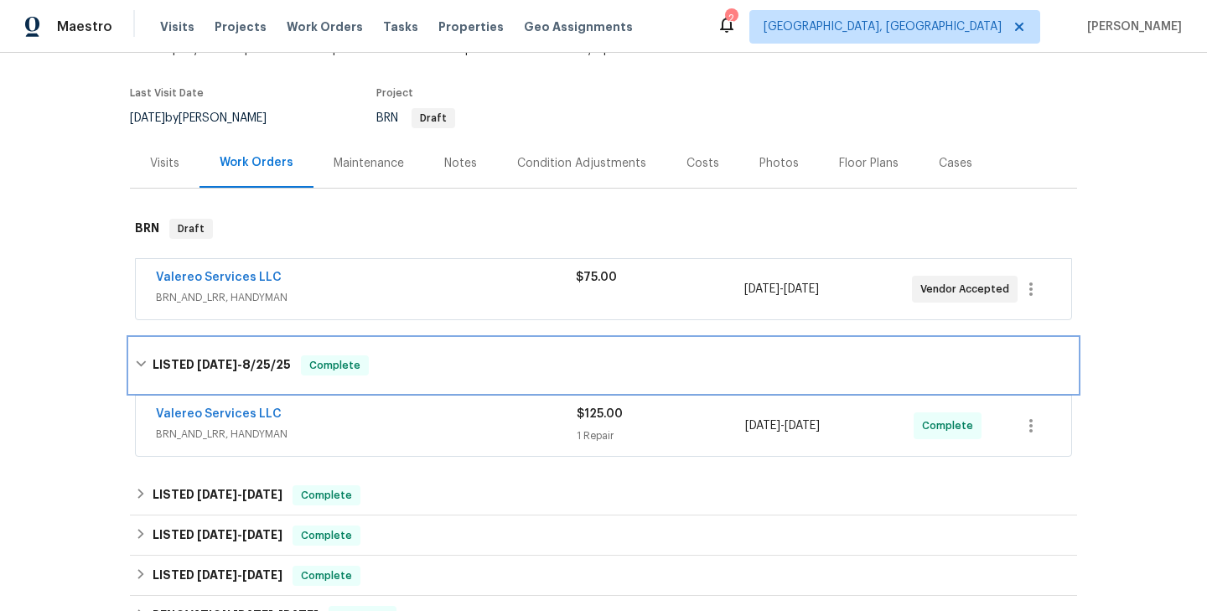
scroll to position [118, 0]
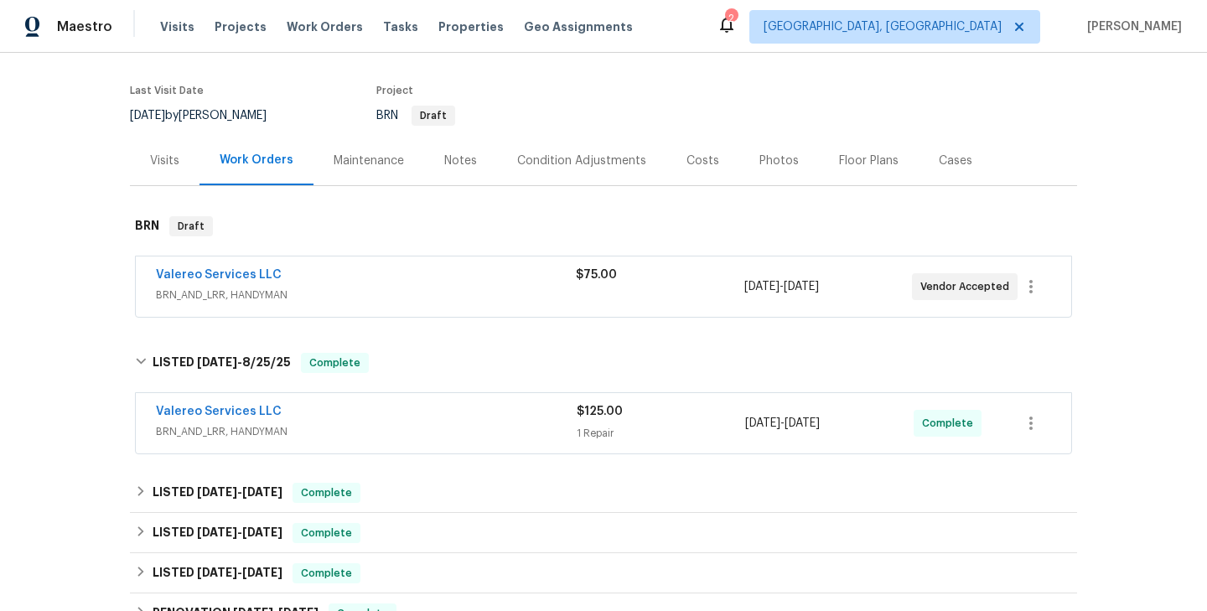
click at [207, 403] on span "Valereo Services LLC" at bounding box center [219, 411] width 126 height 17
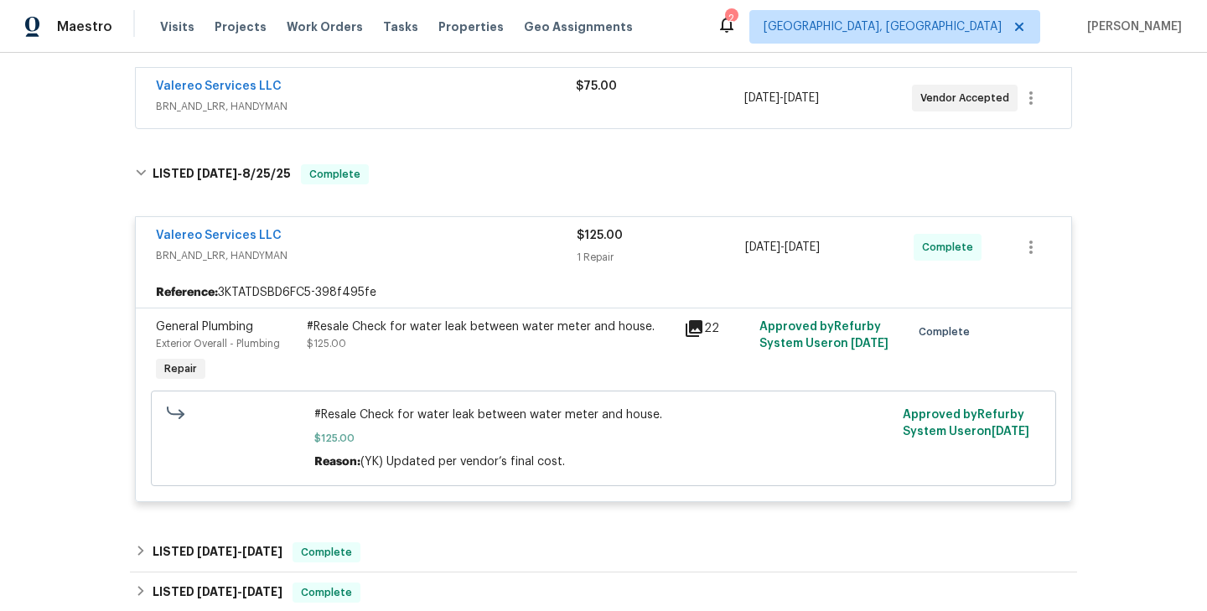
scroll to position [311, 0]
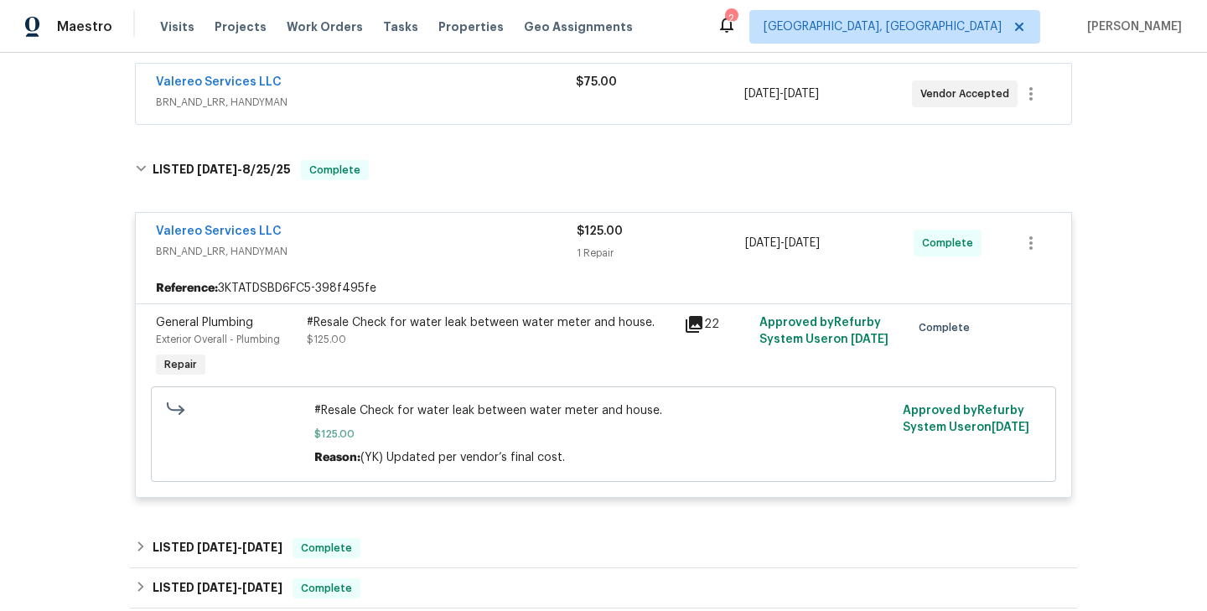
click at [308, 337] on span "$125.00" at bounding box center [326, 339] width 39 height 10
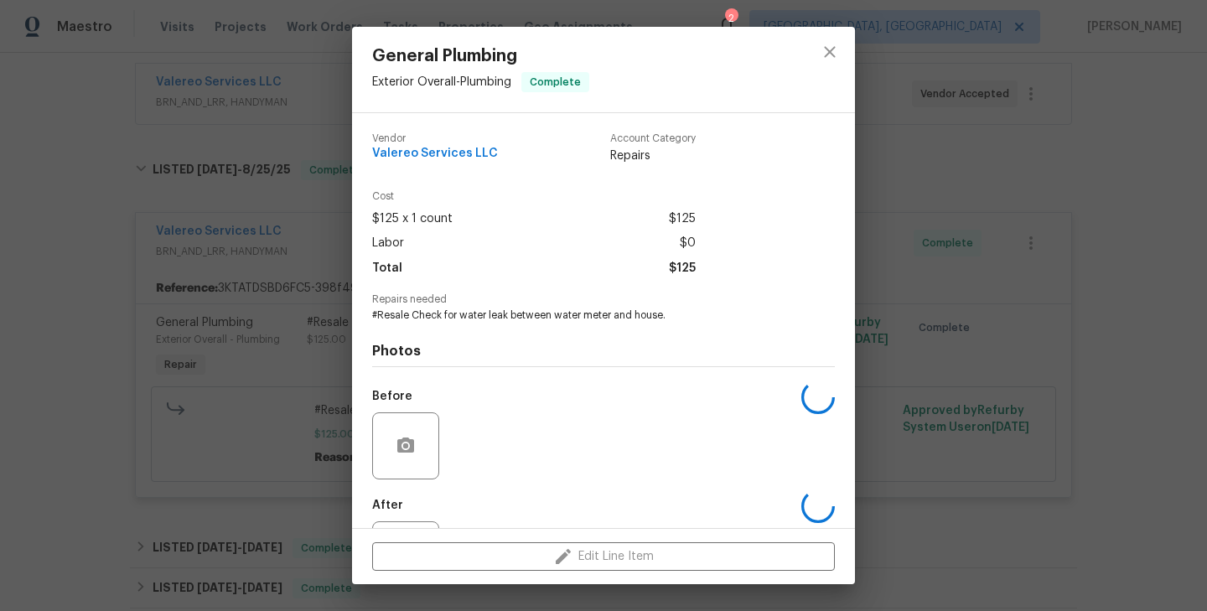
scroll to position [77, 0]
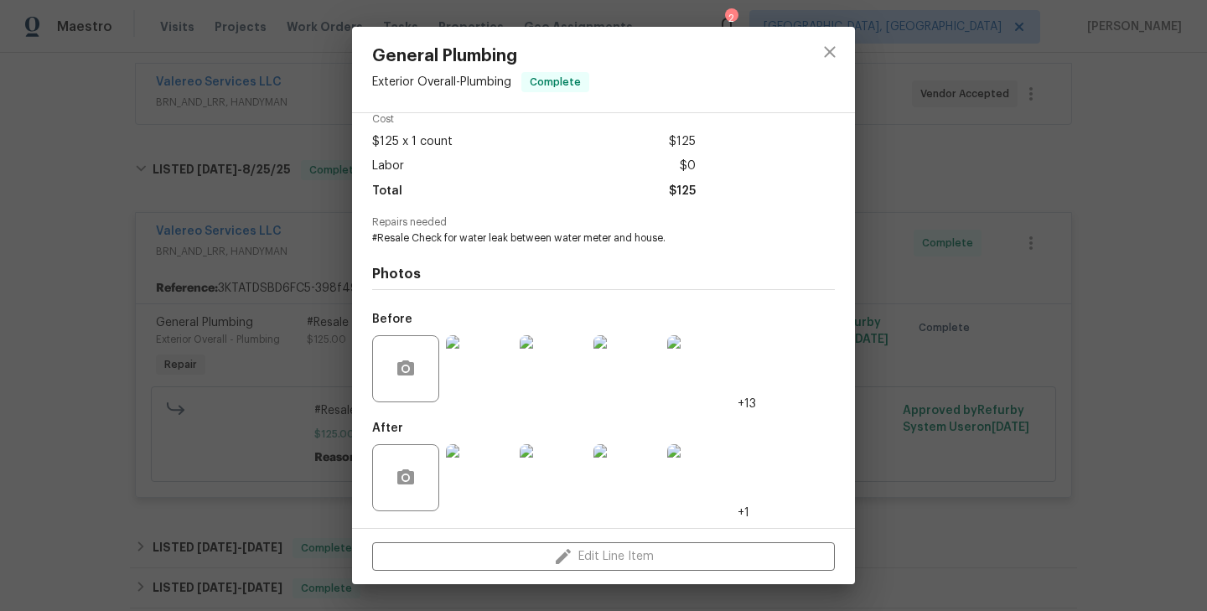
click at [484, 369] on img at bounding box center [479, 368] width 67 height 67
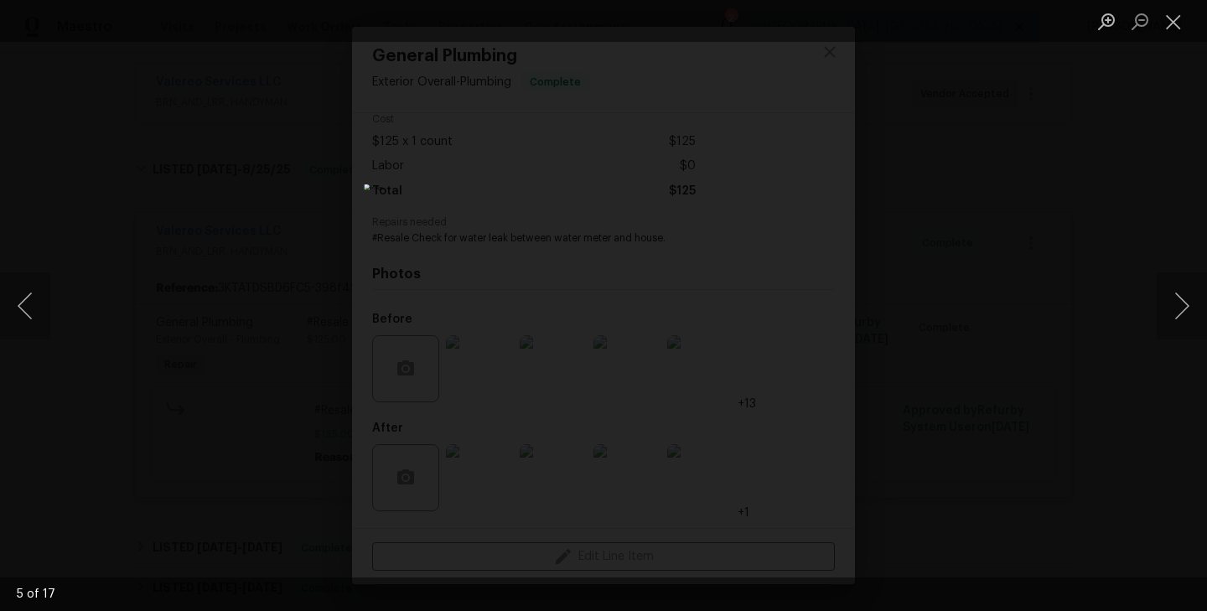
click at [314, 287] on div "Lightbox" at bounding box center [603, 305] width 1207 height 611
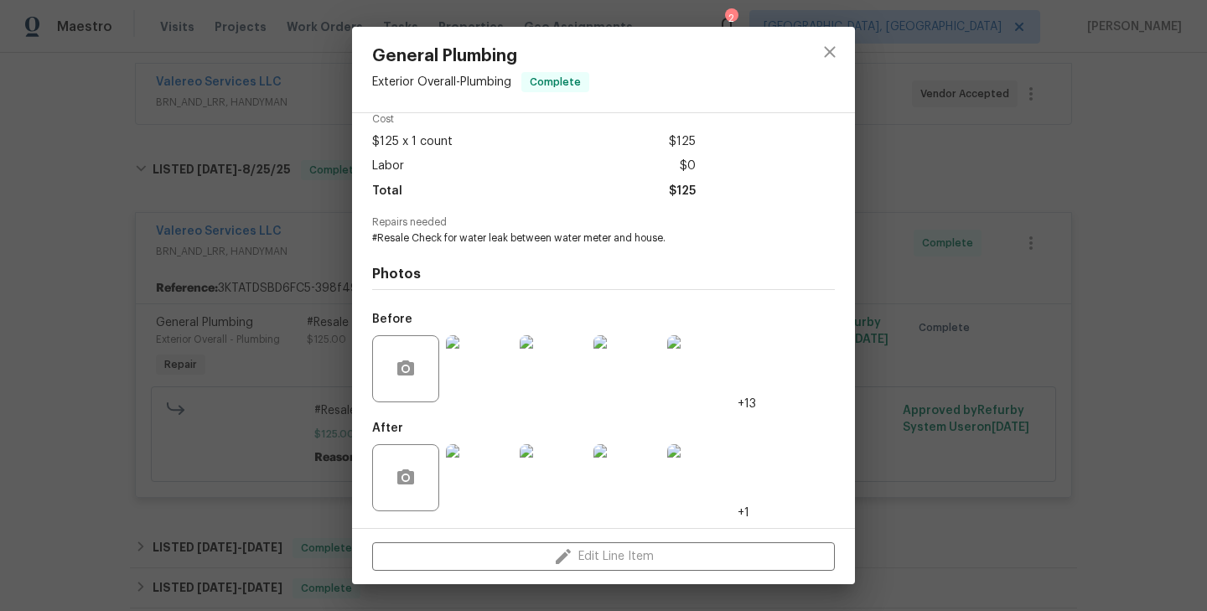
click at [479, 407] on img at bounding box center [479, 477] width 67 height 67
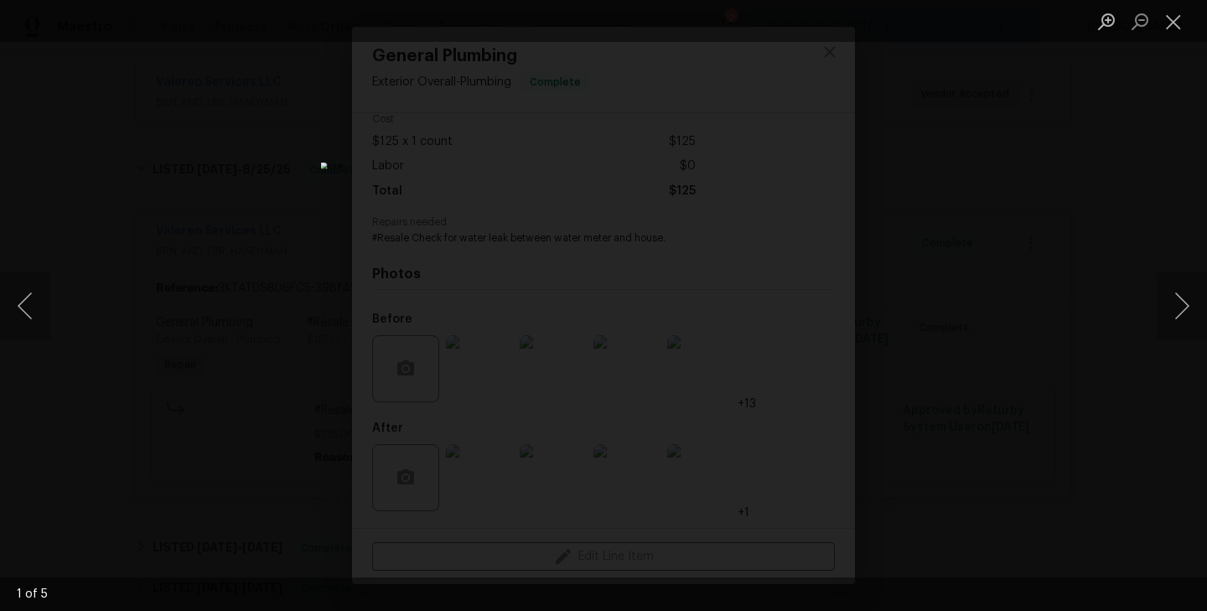
click at [189, 197] on div "Lightbox" at bounding box center [603, 305] width 1207 height 611
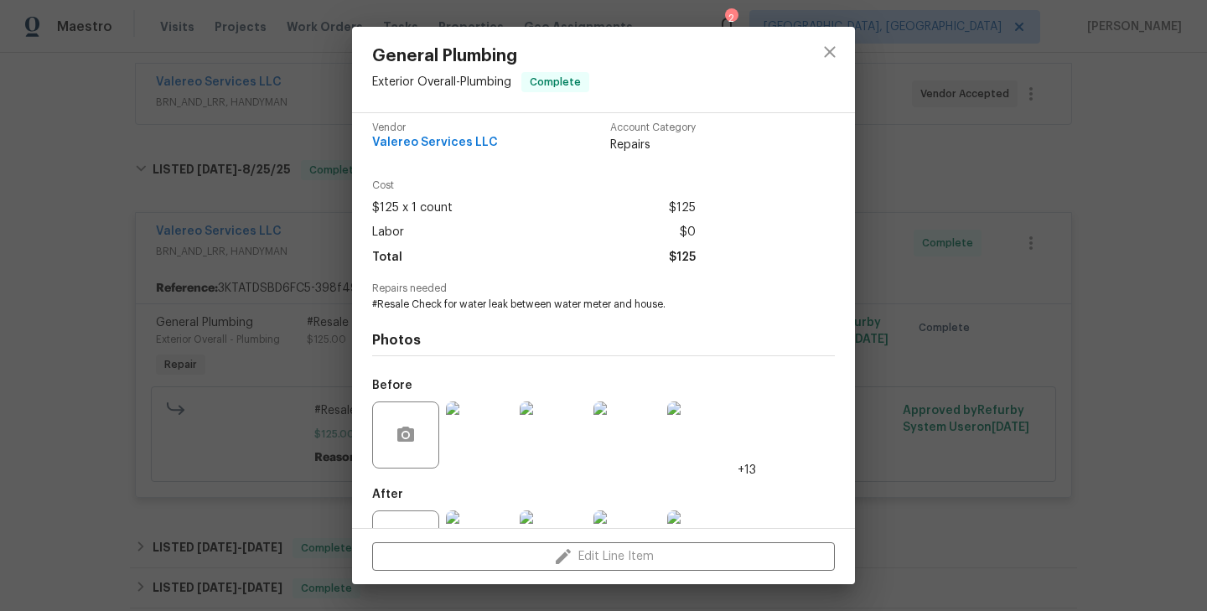
scroll to position [0, 0]
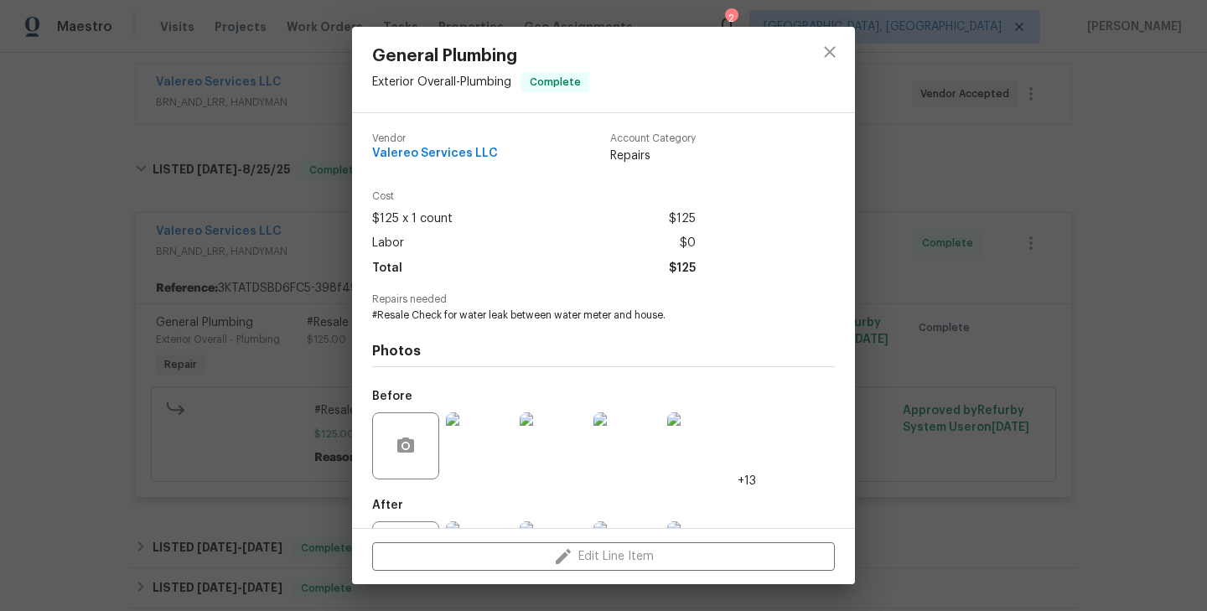
click at [233, 267] on div "General Plumbing Exterior Overall - Plumbing Complete Vendor Valereo Services L…" at bounding box center [603, 305] width 1207 height 611
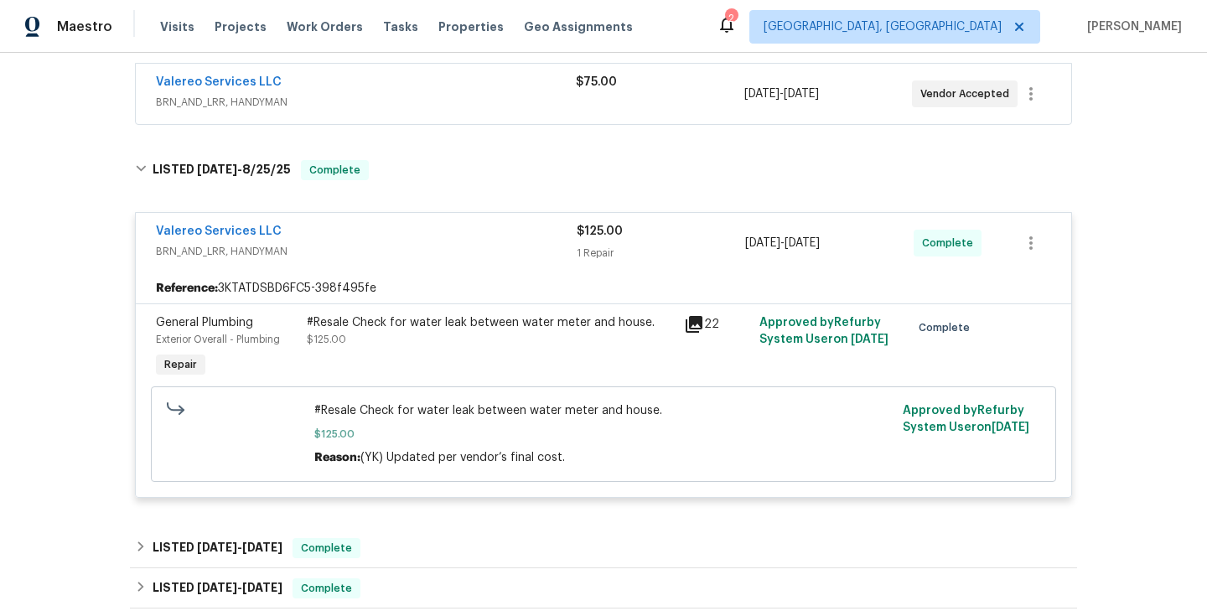
click at [279, 358] on div "General Plumbing Exterior Overall - Plumbing Repair" at bounding box center [226, 347] width 151 height 77
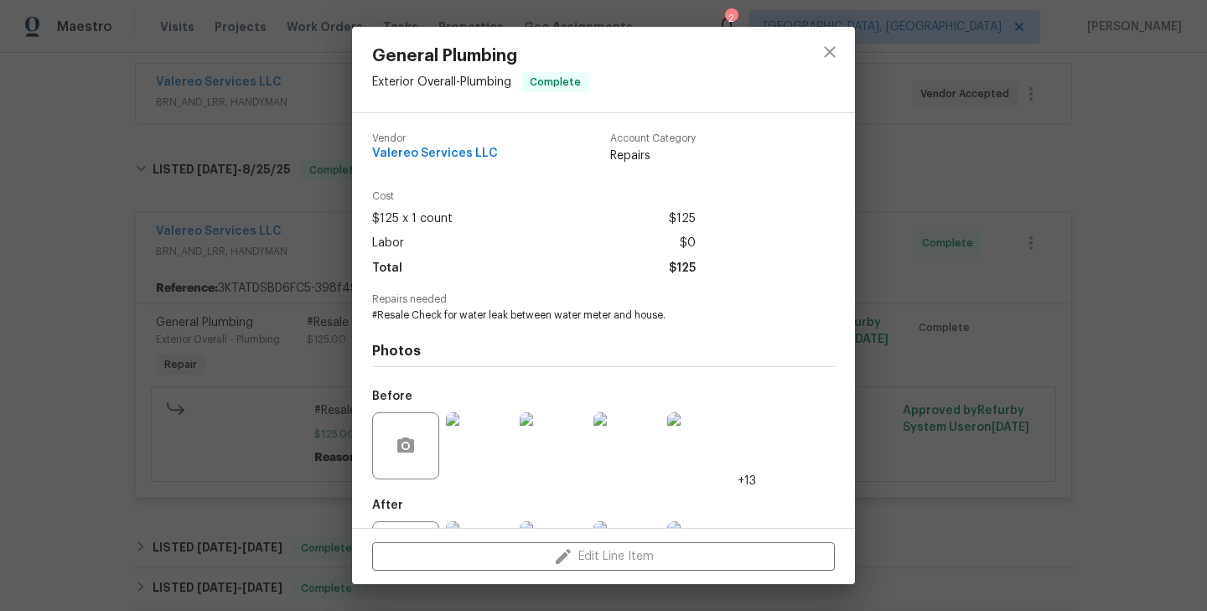
scroll to position [77, 0]
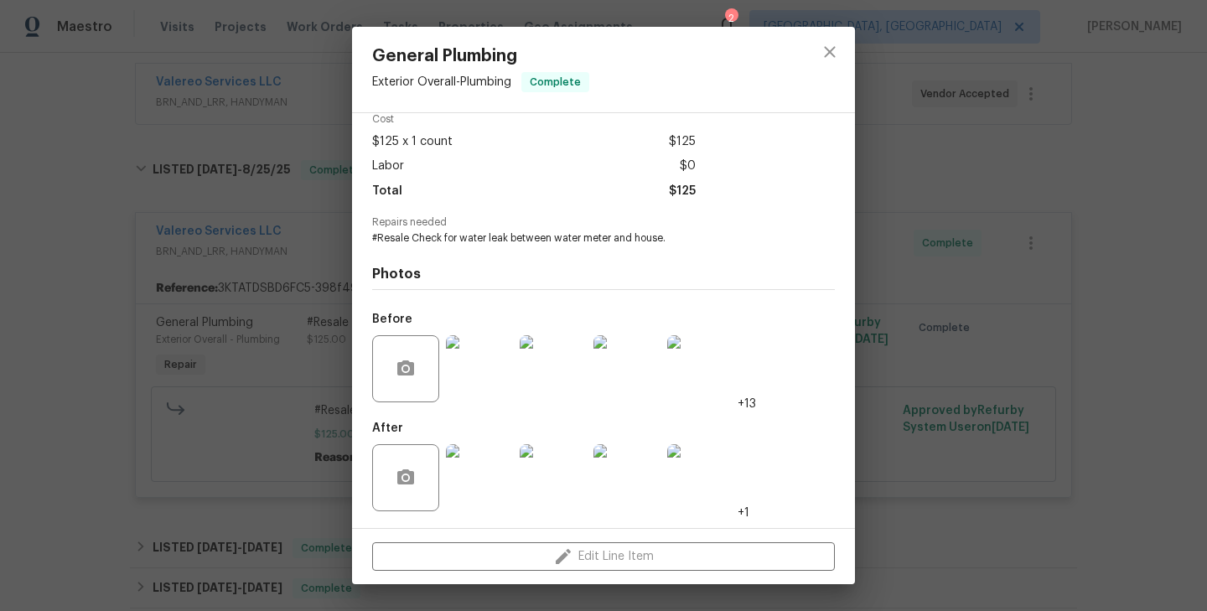
click at [474, 366] on img at bounding box center [479, 368] width 67 height 67
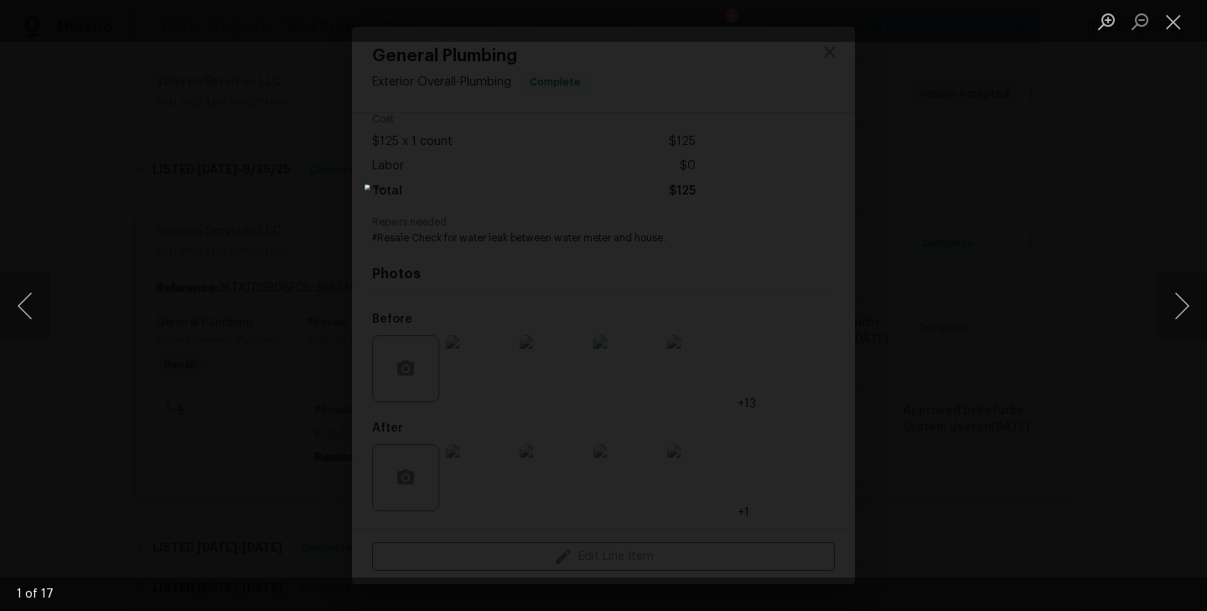
click at [155, 344] on div "Lightbox" at bounding box center [603, 305] width 1207 height 611
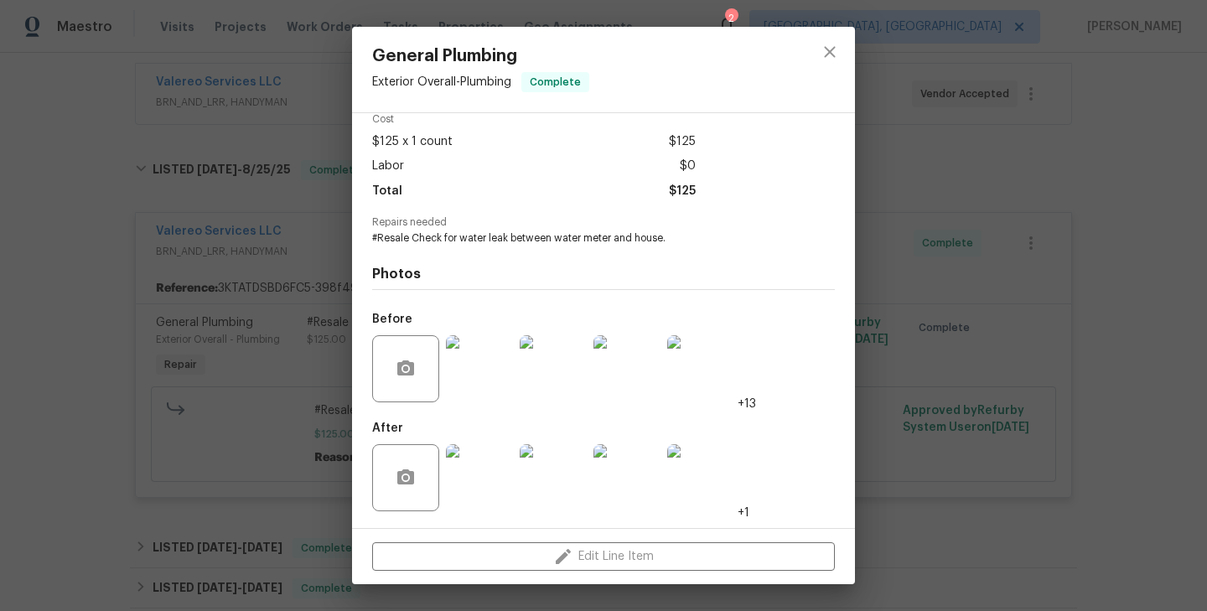
click at [472, 407] on img at bounding box center [479, 477] width 67 height 67
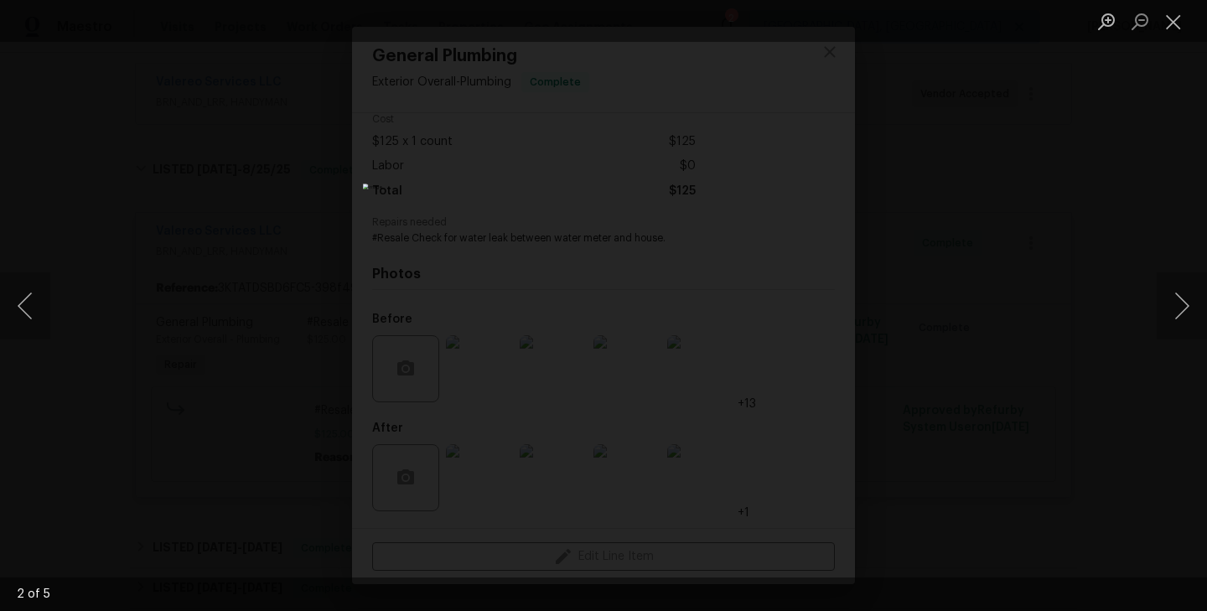
click at [229, 260] on div "Lightbox" at bounding box center [603, 305] width 1207 height 611
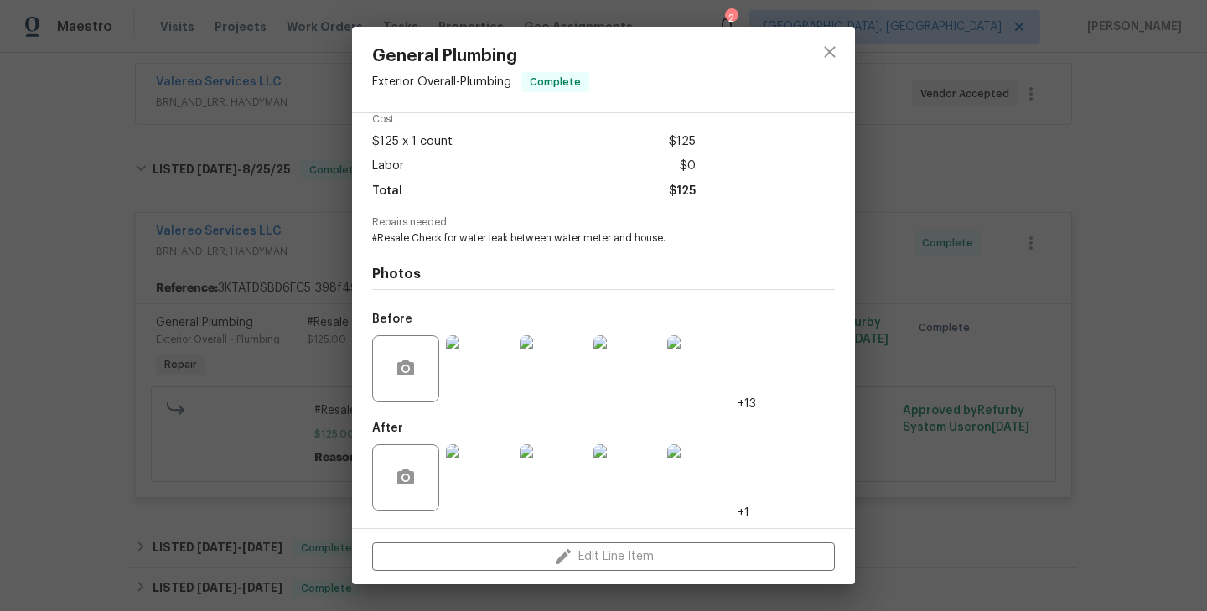
click at [229, 210] on div "General Plumbing Exterior Overall - Plumbing Complete Vendor Valereo Services L…" at bounding box center [603, 305] width 1207 height 611
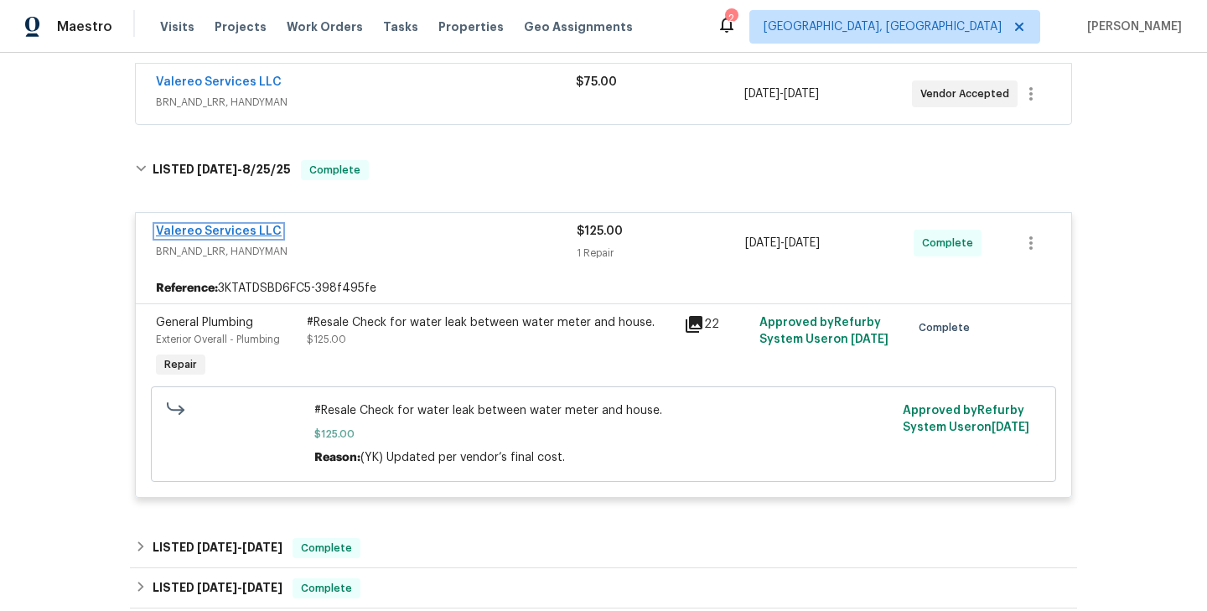
click at [237, 232] on link "Valereo Services LLC" at bounding box center [219, 231] width 126 height 12
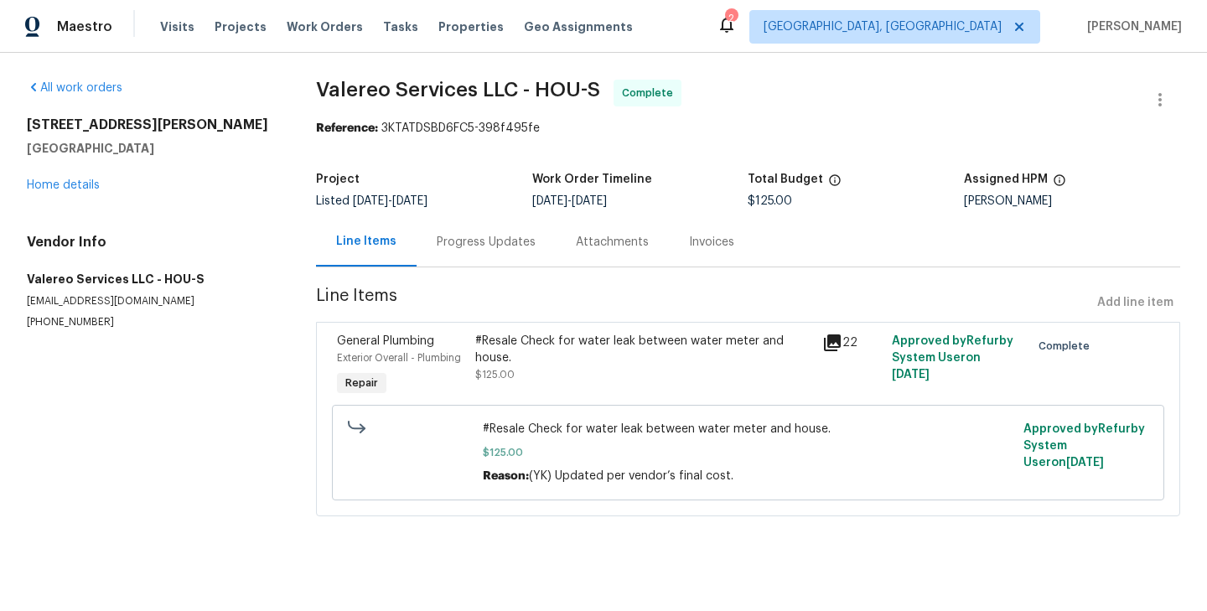
click at [437, 253] on div "Progress Updates" at bounding box center [486, 241] width 139 height 49
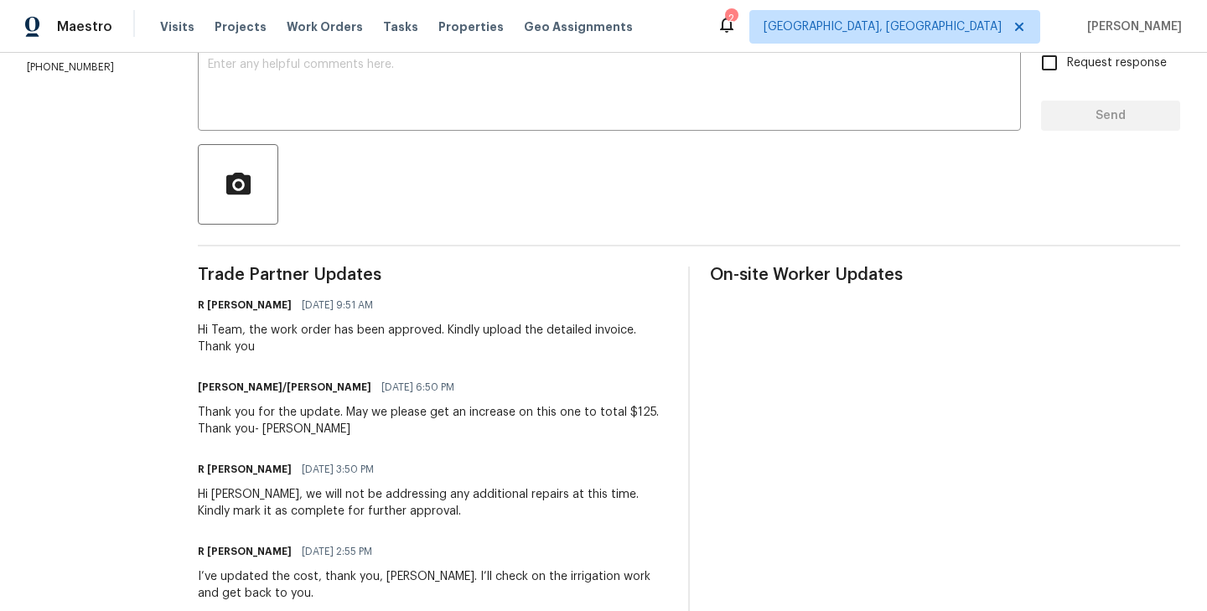
scroll to position [80, 0]
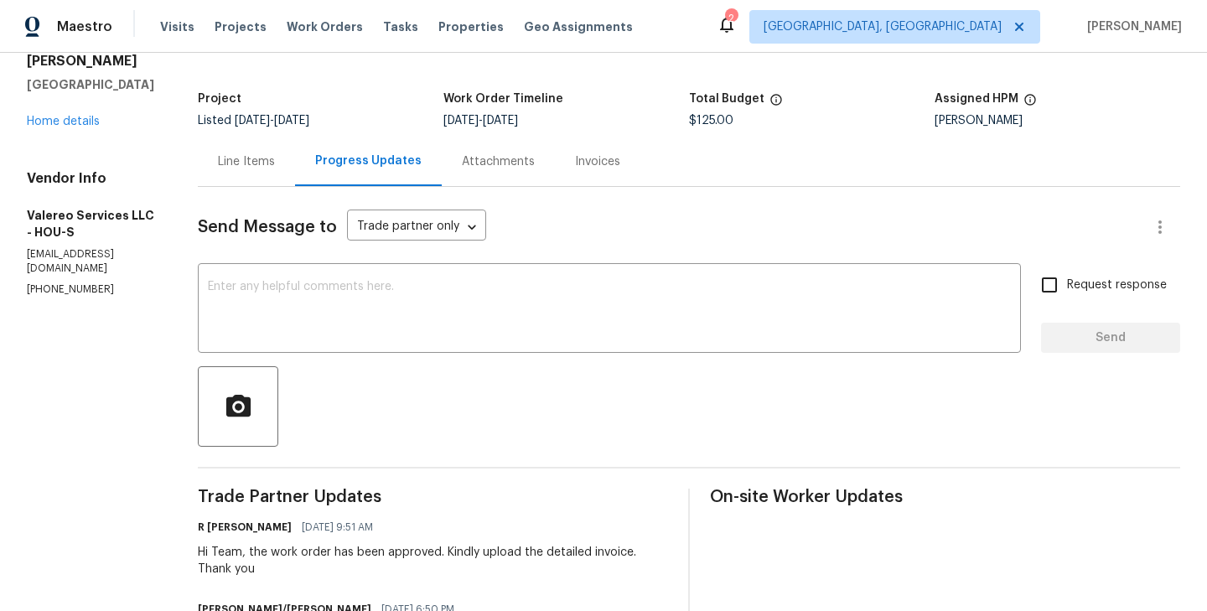
click at [237, 161] on div "Line Items" at bounding box center [246, 161] width 57 height 17
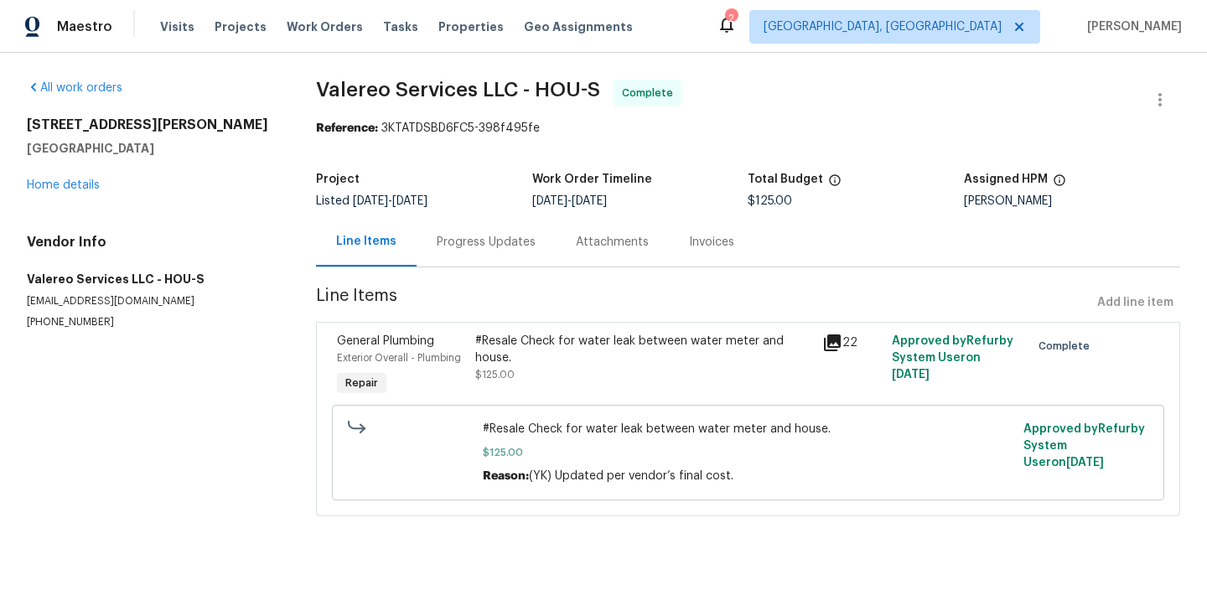
click at [452, 346] on div "General Plumbing" at bounding box center [401, 341] width 129 height 17
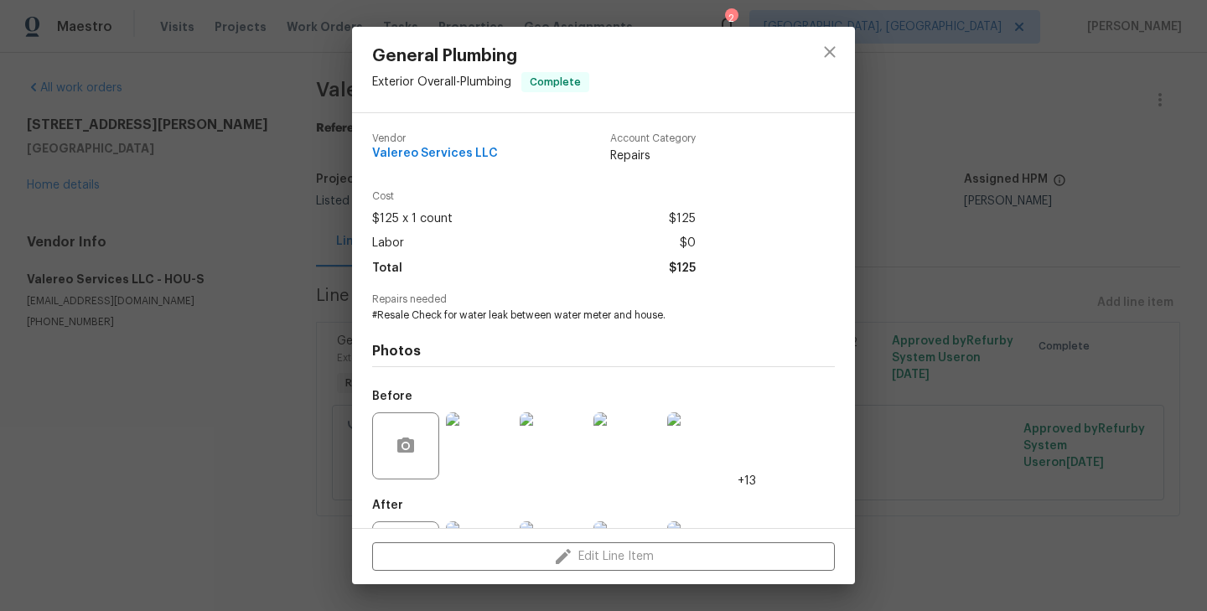
scroll to position [77, 0]
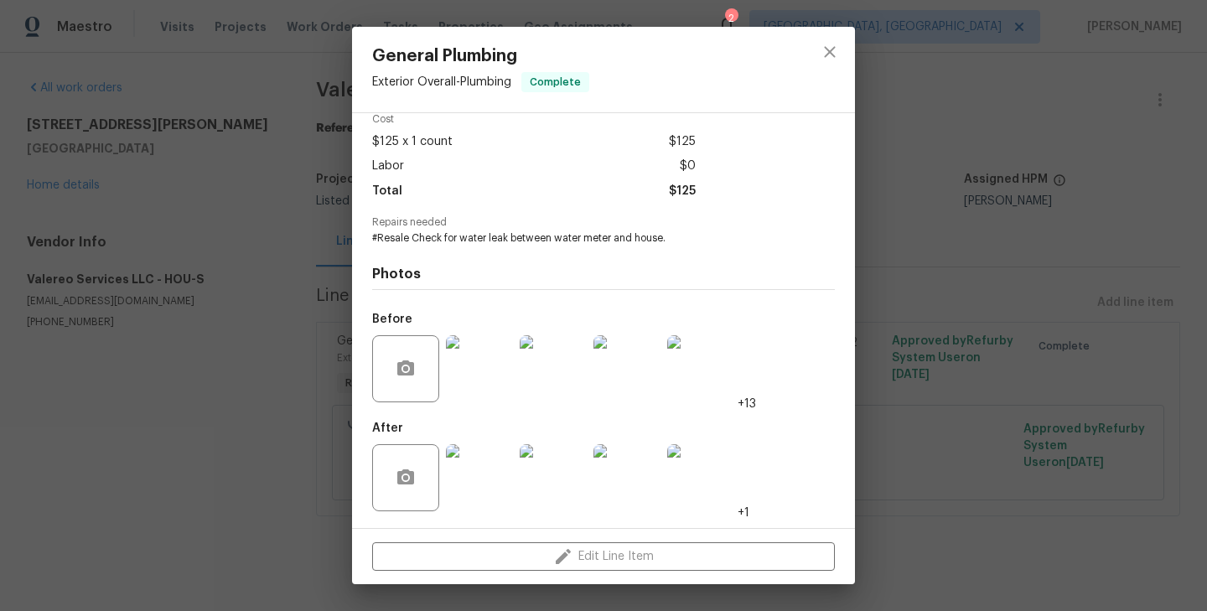
click at [466, 365] on img at bounding box center [479, 368] width 67 height 67
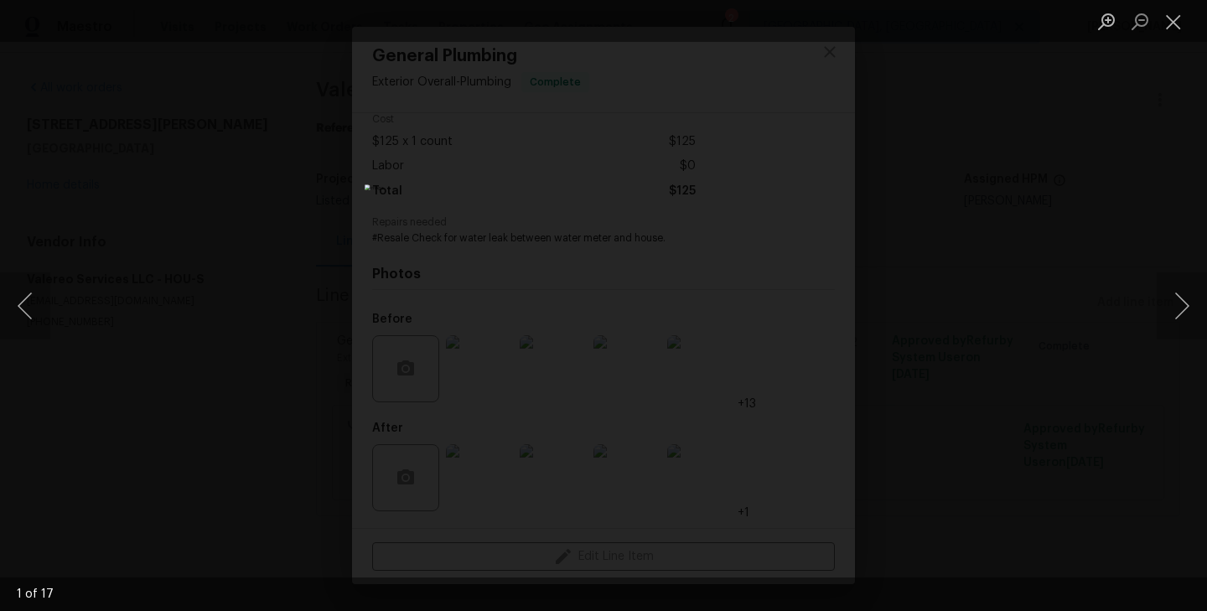
click at [298, 243] on div "Lightbox" at bounding box center [603, 305] width 1207 height 611
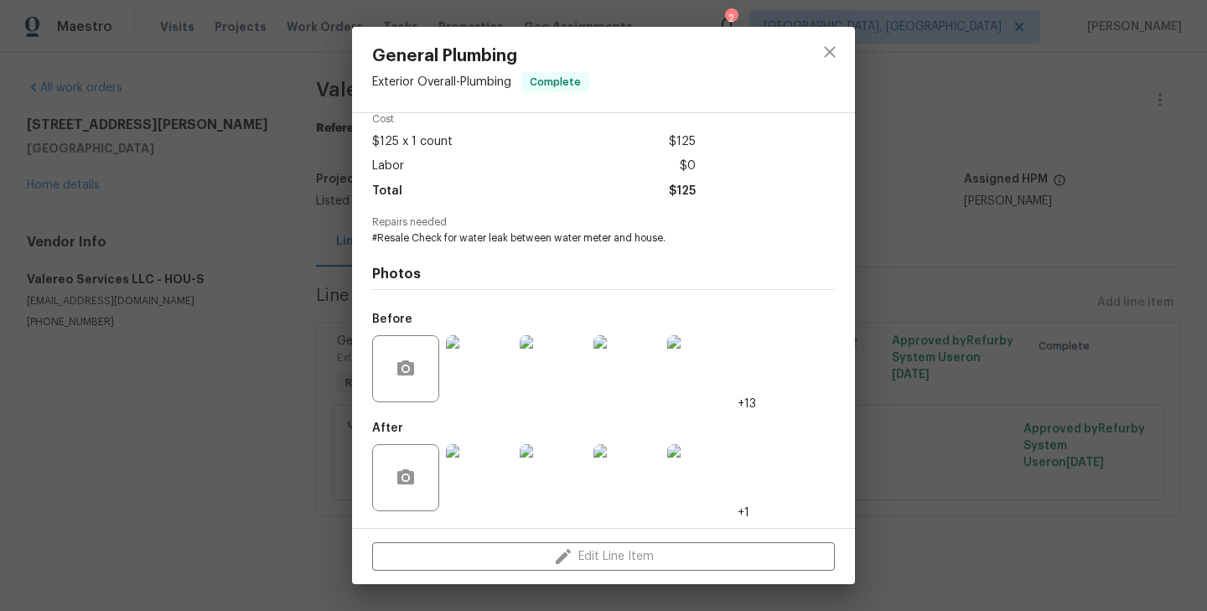
click at [557, 380] on img at bounding box center [553, 368] width 67 height 67
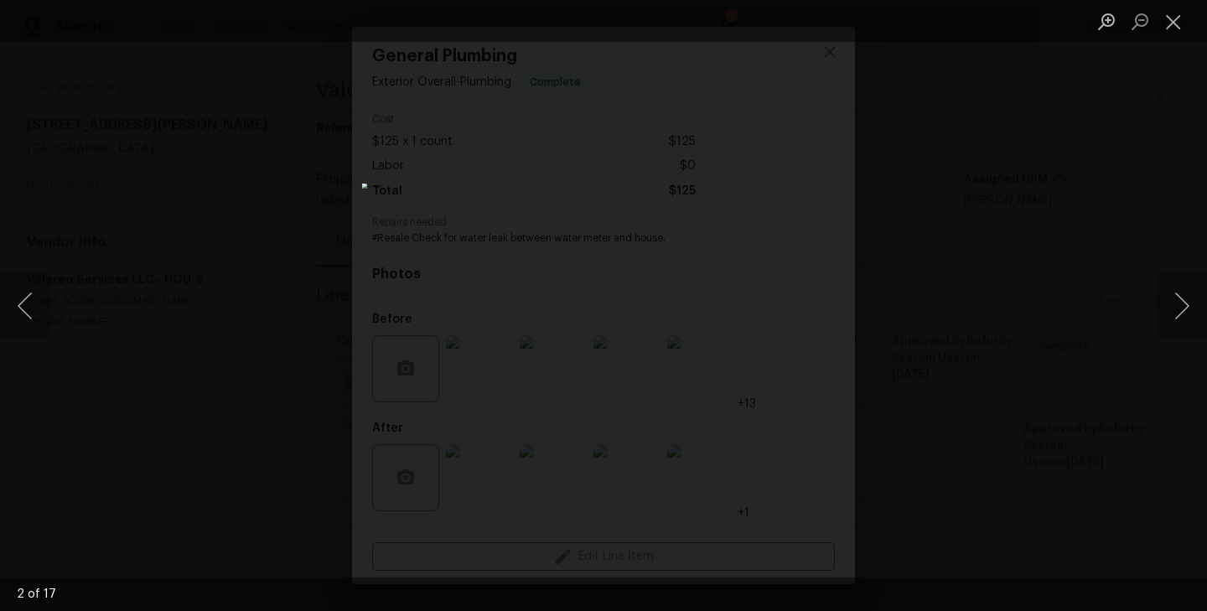
click at [252, 292] on div "Lightbox" at bounding box center [603, 305] width 1207 height 611
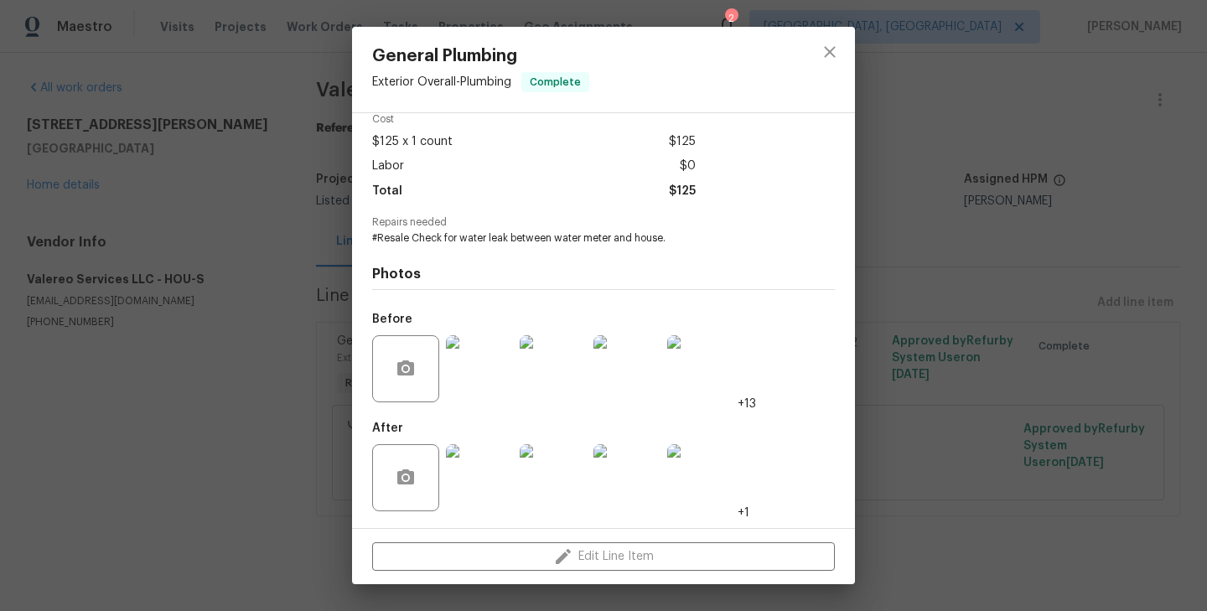
click at [460, 407] on img at bounding box center [479, 477] width 67 height 67
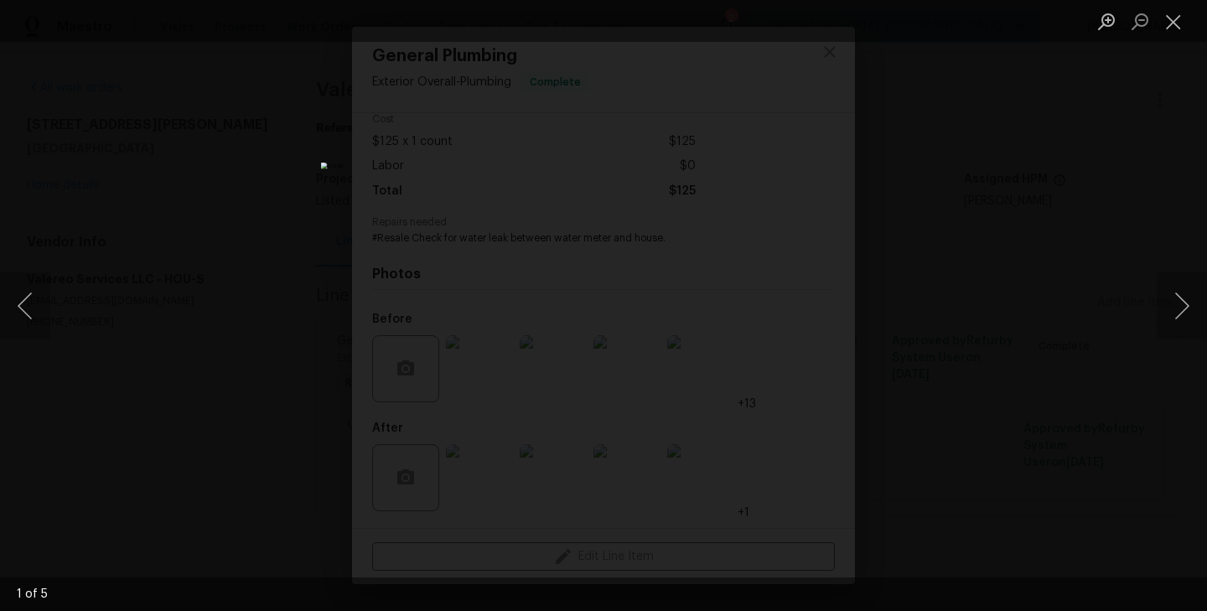
click at [243, 251] on div "Lightbox" at bounding box center [603, 305] width 1207 height 611
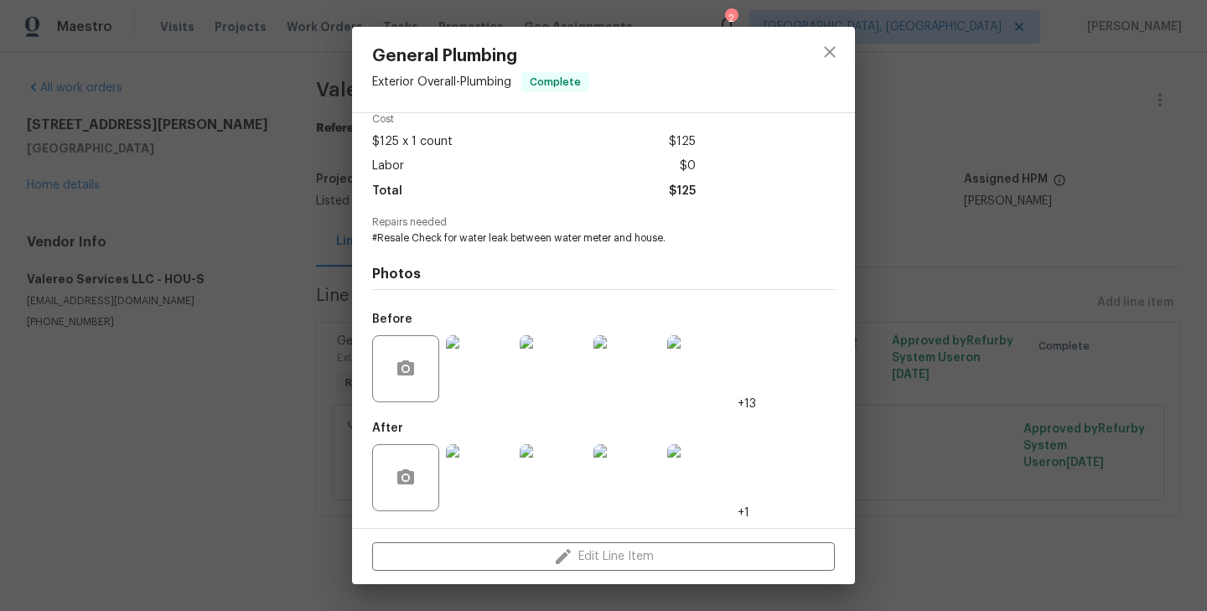
click at [234, 227] on div "General Plumbing Exterior Overall - Plumbing Complete Vendor Valereo Services L…" at bounding box center [603, 305] width 1207 height 611
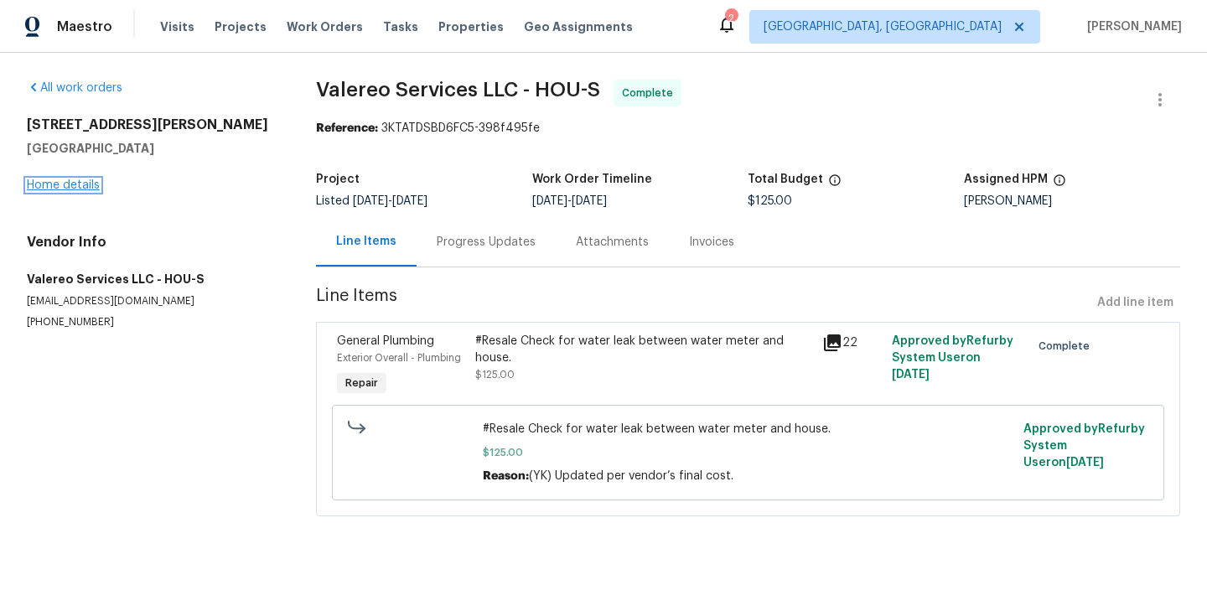
click at [59, 186] on link "Home details" at bounding box center [63, 185] width 73 height 12
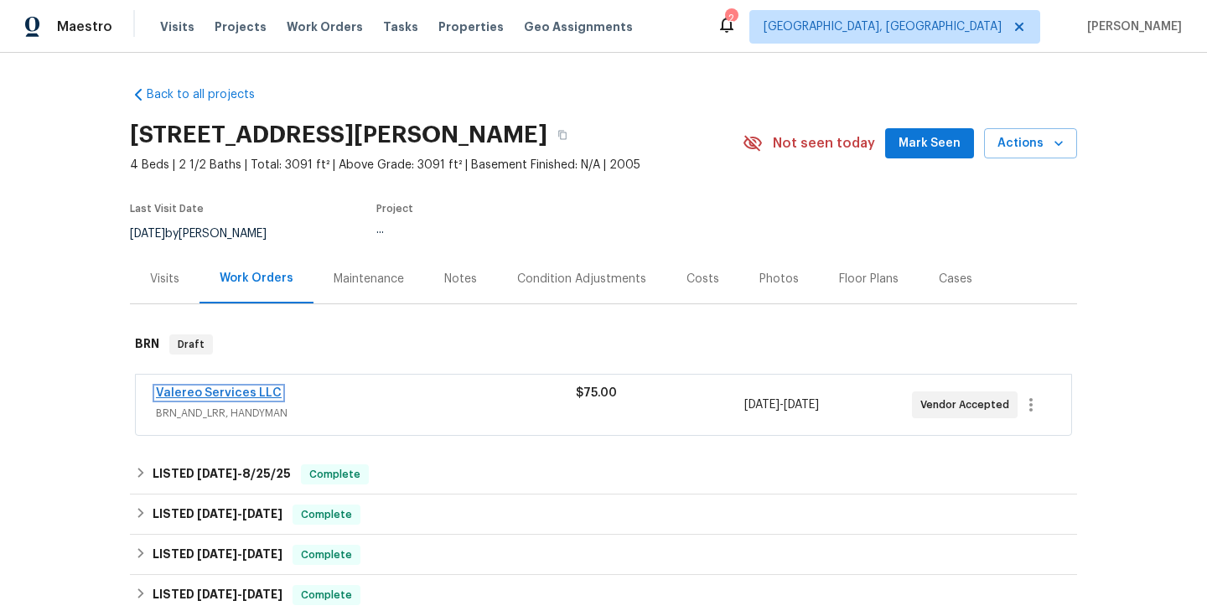
click at [244, 394] on link "Valereo Services LLC" at bounding box center [219, 393] width 126 height 12
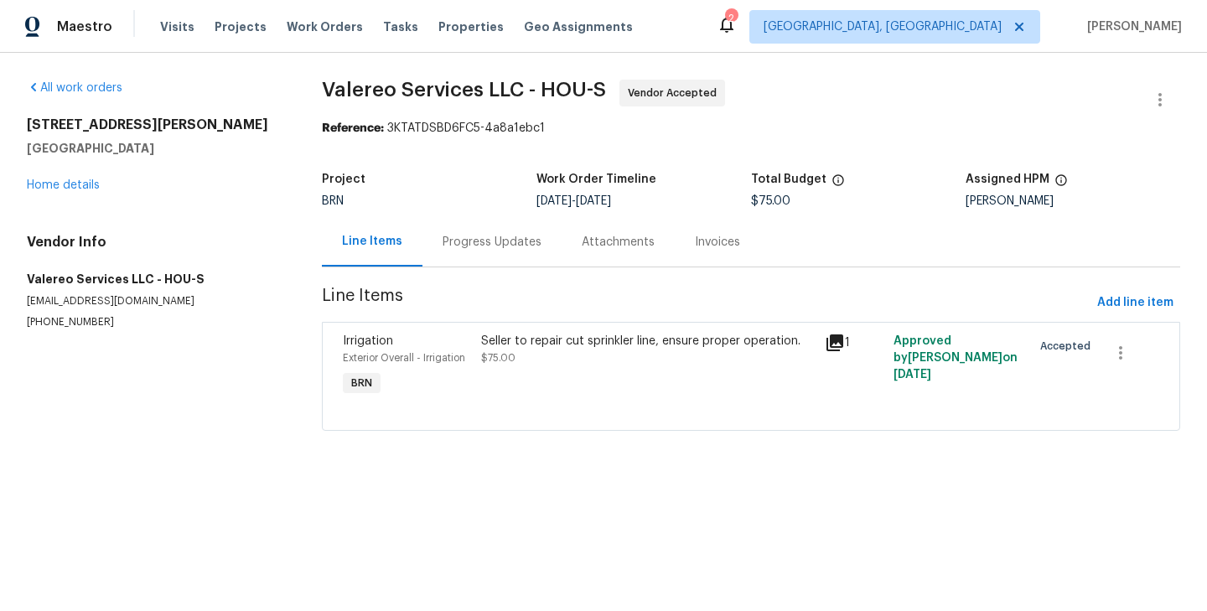
click at [441, 347] on div "Irrigation" at bounding box center [406, 341] width 127 height 17
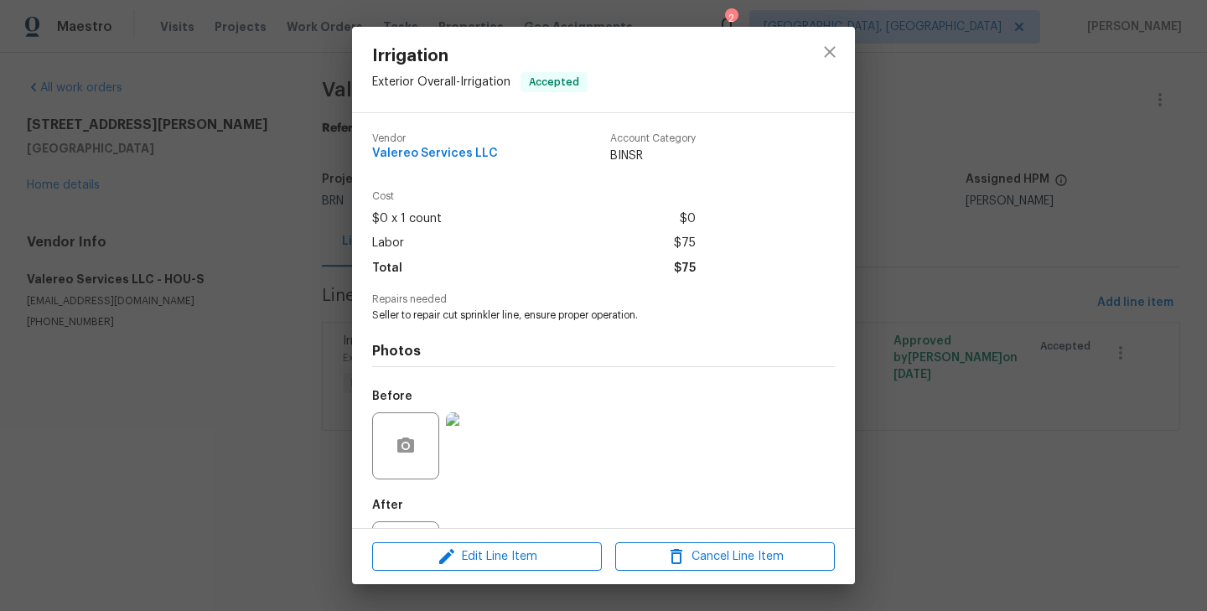
scroll to position [77, 0]
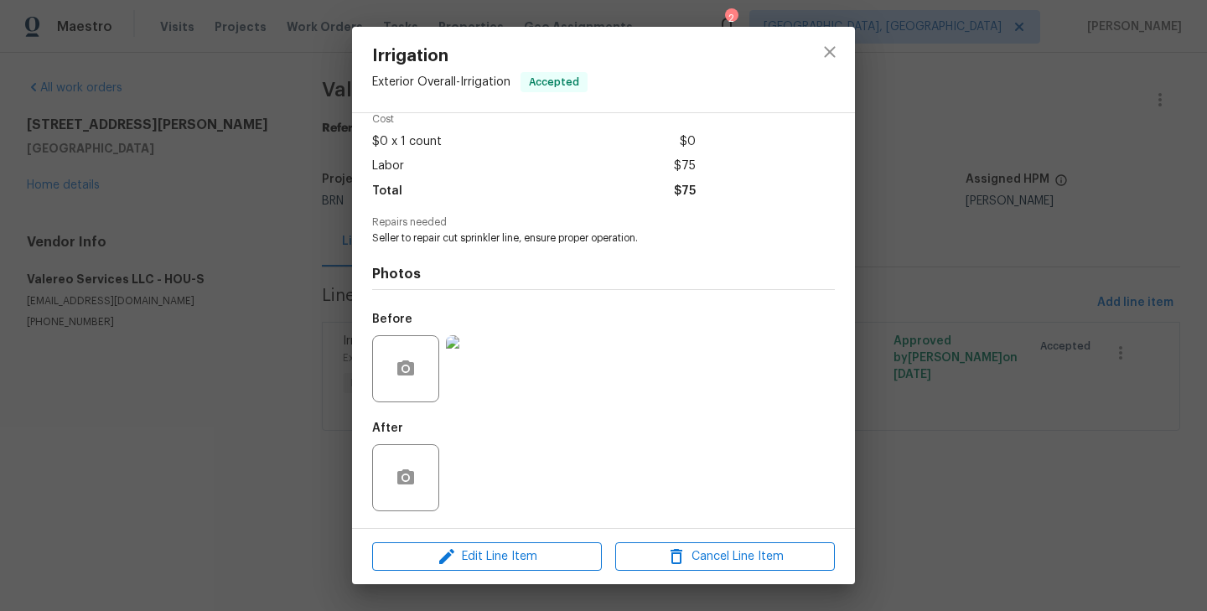
click at [524, 354] on div "Before" at bounding box center [603, 357] width 463 height 109
click at [489, 355] on img at bounding box center [479, 368] width 67 height 67
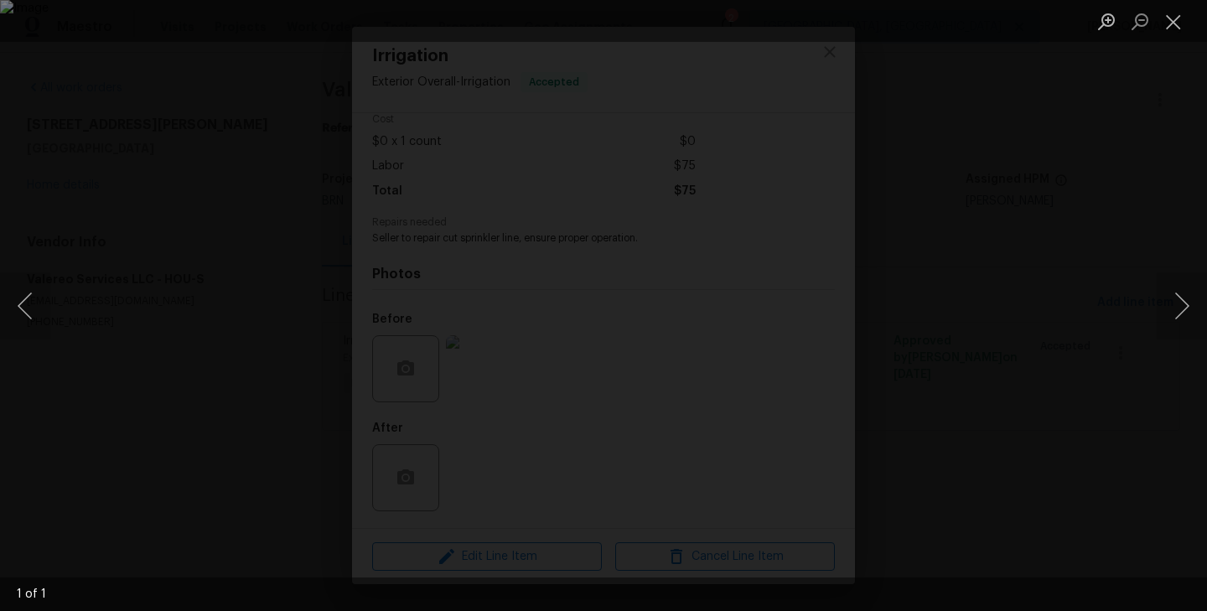
click at [106, 312] on div "Lightbox" at bounding box center [603, 305] width 1207 height 611
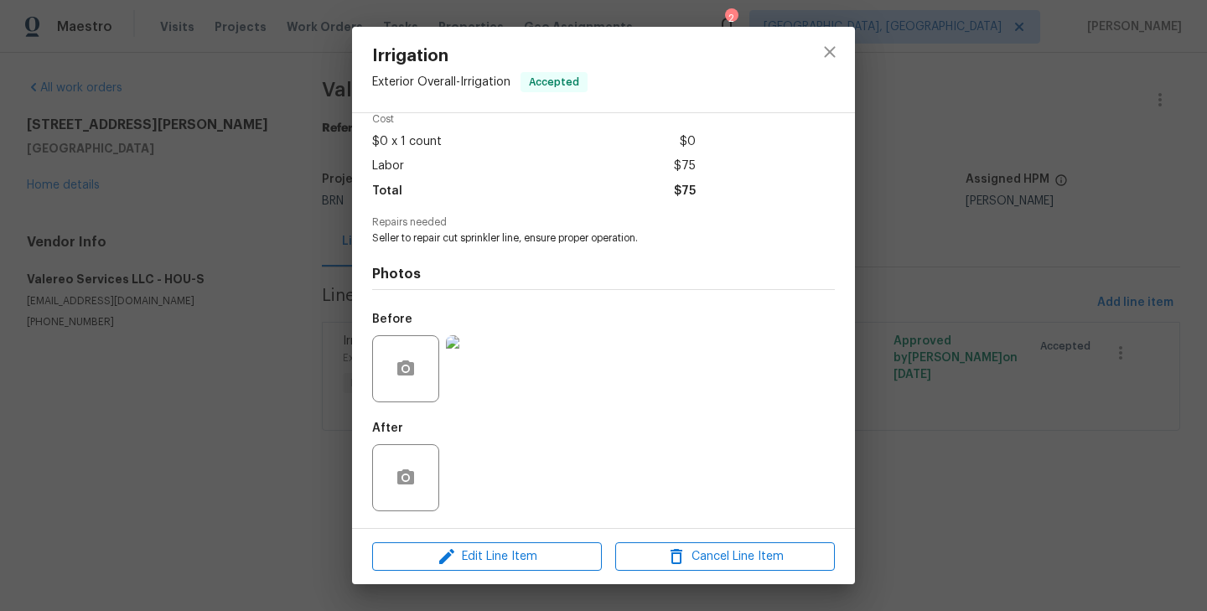
click at [156, 290] on div "Irrigation Exterior Overall - Irrigation Accepted Vendor Valereo Services LLC A…" at bounding box center [603, 305] width 1207 height 611
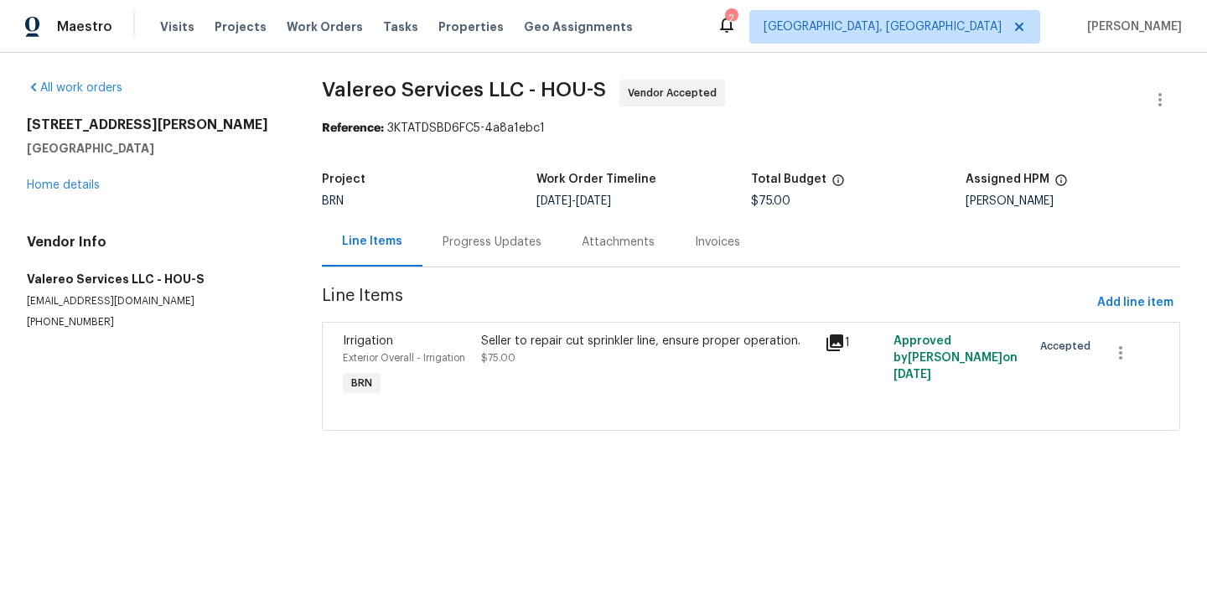
click at [272, 248] on h4 "Vendor Info" at bounding box center [154, 242] width 255 height 17
click at [63, 187] on link "Home details" at bounding box center [63, 185] width 73 height 12
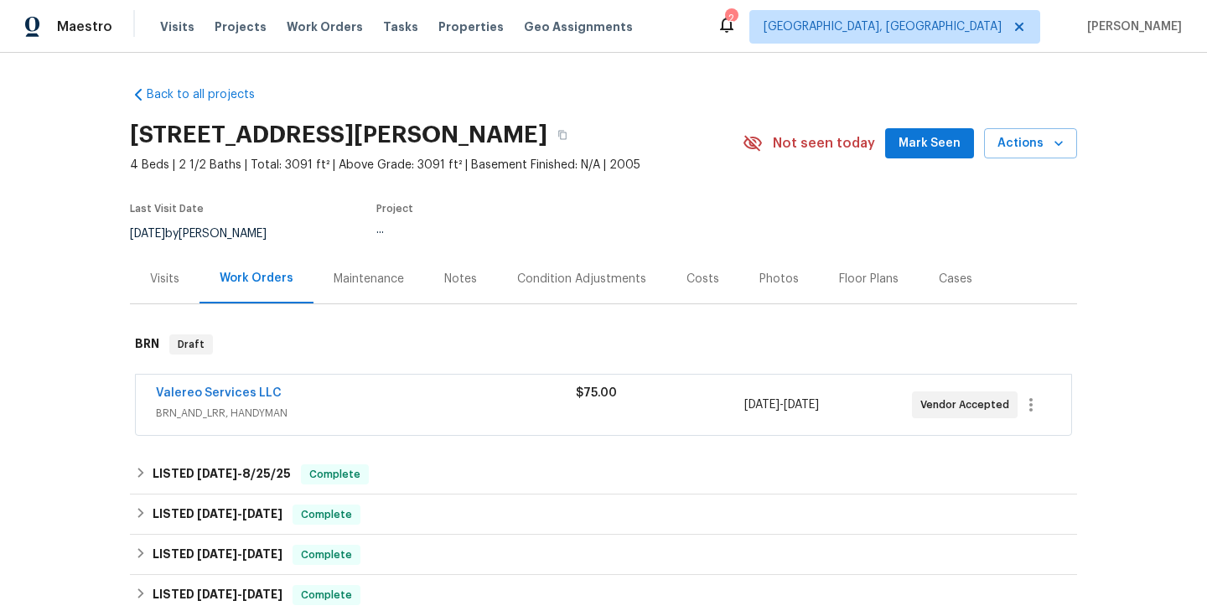
scroll to position [281, 0]
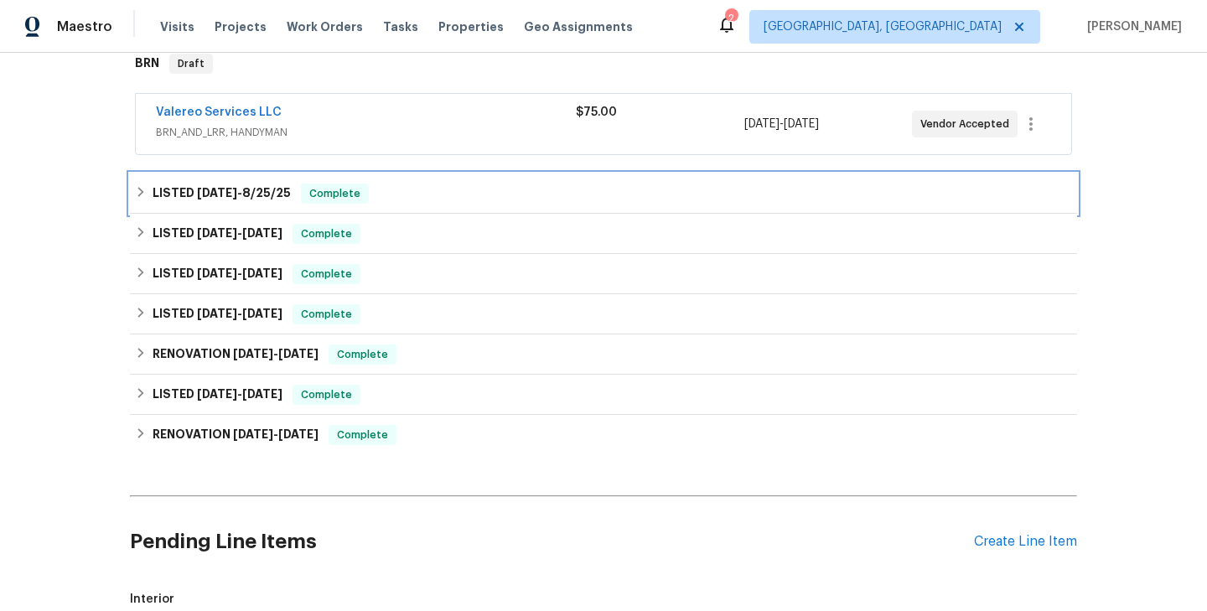
click at [392, 200] on div "LISTED 8/20/25 - 8/25/25 Complete" at bounding box center [603, 194] width 937 height 20
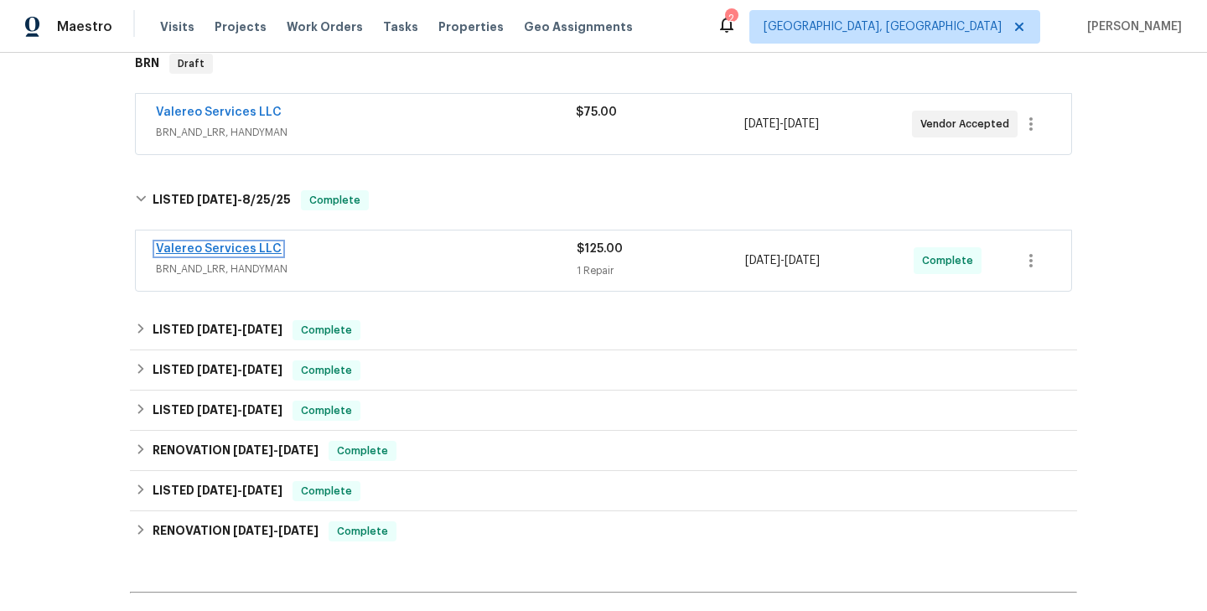
click at [230, 247] on link "Valereo Services LLC" at bounding box center [219, 249] width 126 height 12
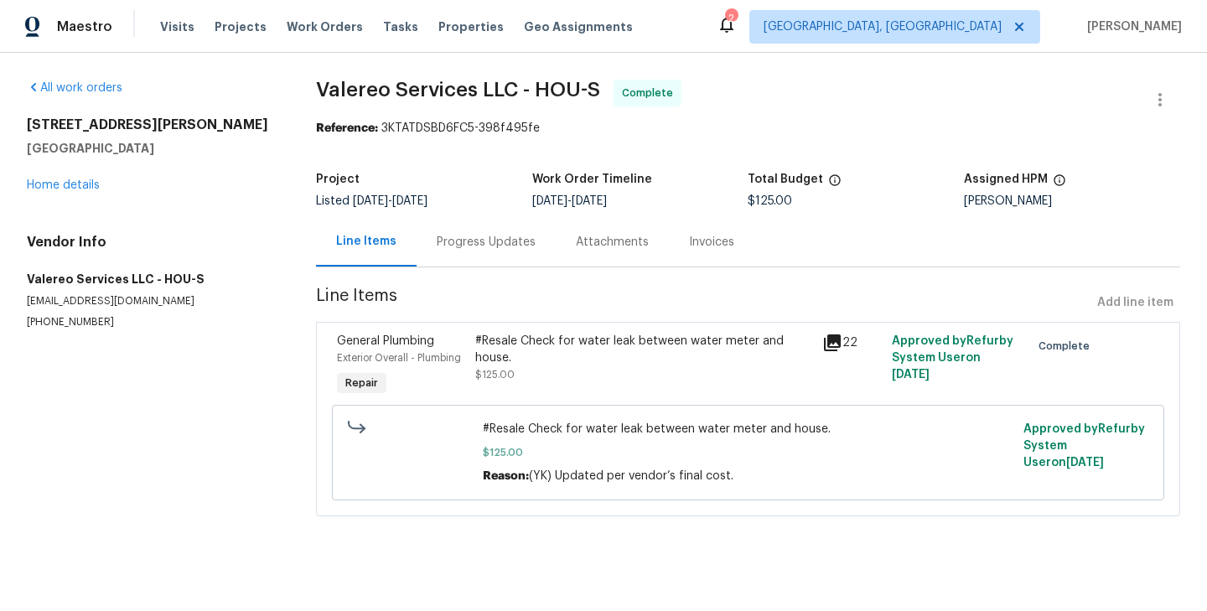
click at [471, 258] on div "Progress Updates" at bounding box center [486, 241] width 139 height 49
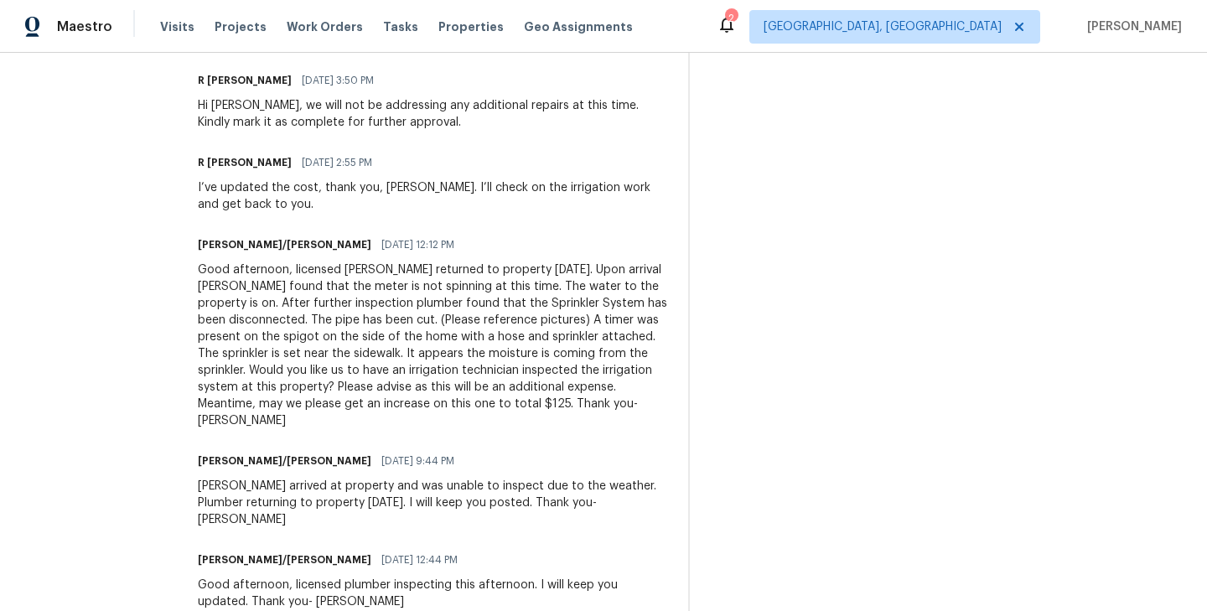
scroll to position [693, 0]
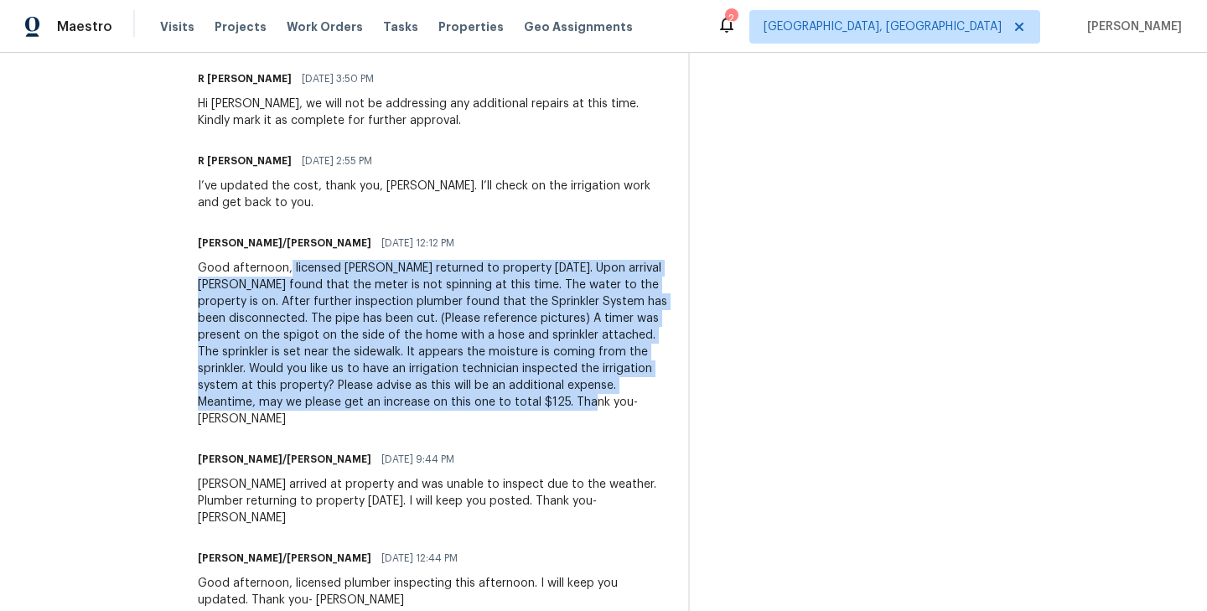
drag, startPoint x: 274, startPoint y: 268, endPoint x: 472, endPoint y: 417, distance: 247.3
click at [472, 407] on div "Trade Partner Updates R Yogesh Kannan 08/25/2025 9:51 AM Hi Team, the work orde…" at bounding box center [433, 351] width 470 height 950
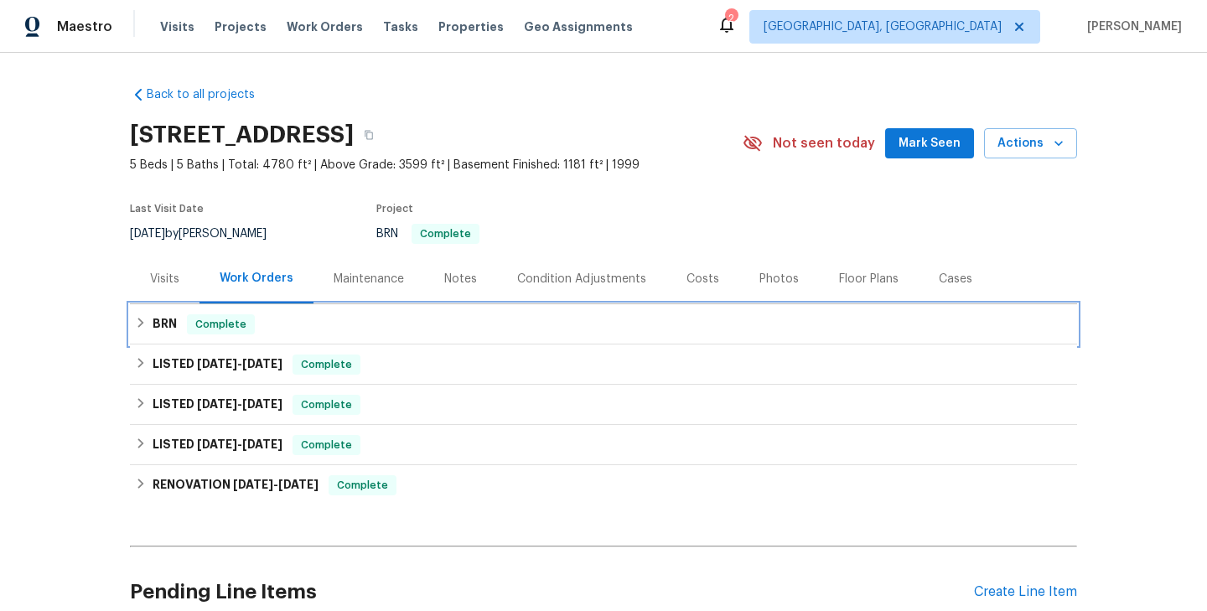
click at [241, 333] on div "Complete" at bounding box center [221, 324] width 68 height 20
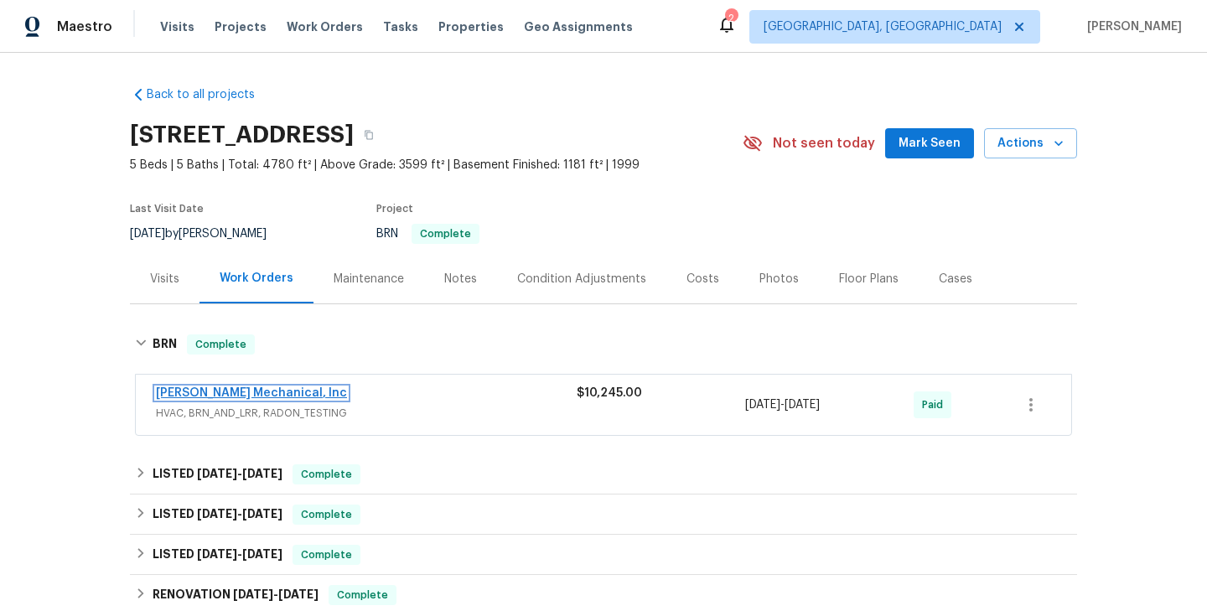
click at [244, 392] on link "[PERSON_NAME] Mechanical, Inc" at bounding box center [251, 393] width 191 height 12
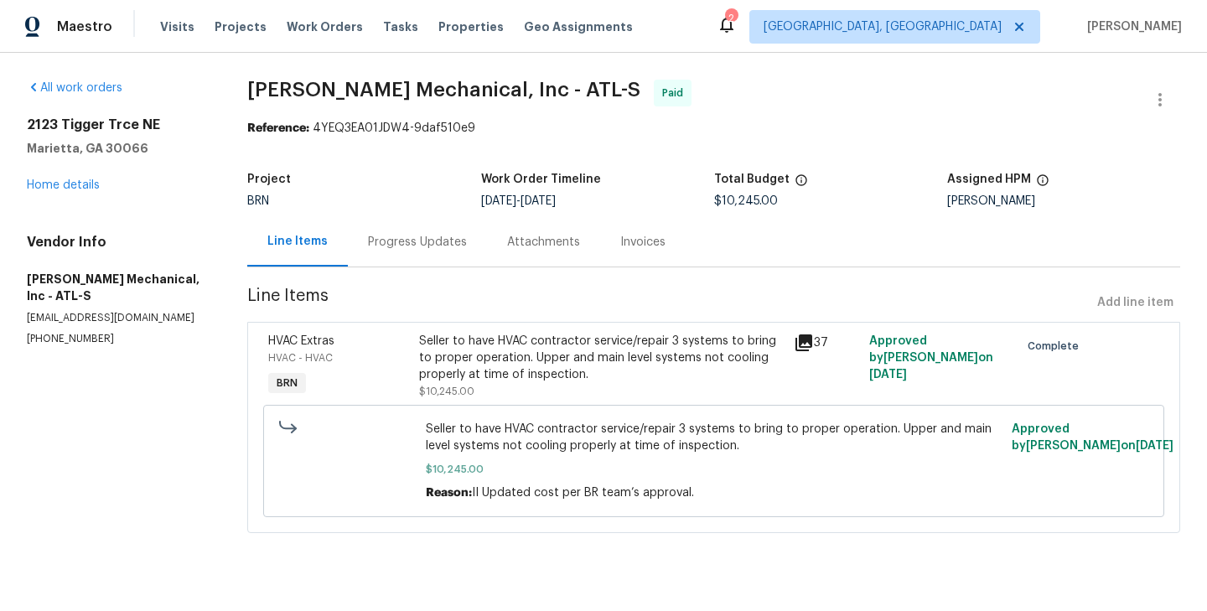
click at [430, 244] on div "Progress Updates" at bounding box center [417, 242] width 99 height 17
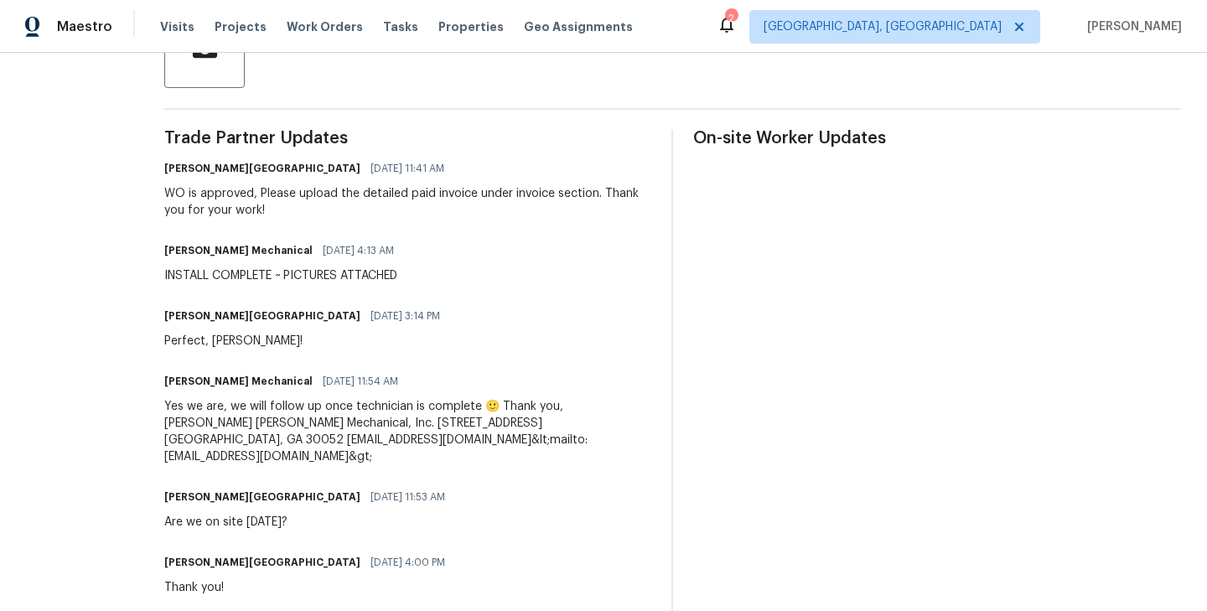
scroll to position [438, 0]
